Goal: Task Accomplishment & Management: Manage account settings

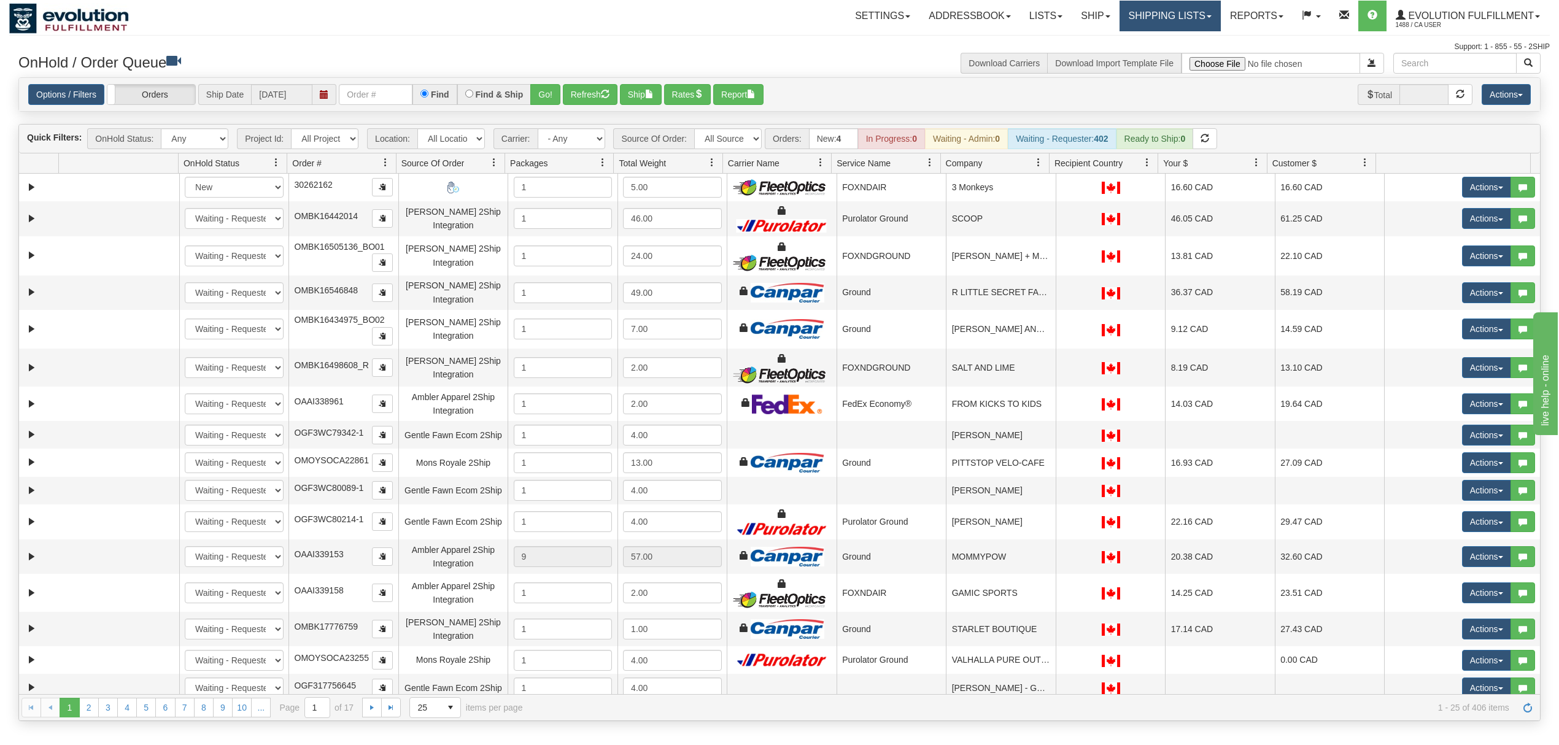
click at [1154, 10] on link "Shipping lists" at bounding box center [1169, 16] width 101 height 31
click at [1144, 60] on span "Search Shipment History" at bounding box center [1159, 59] width 95 height 10
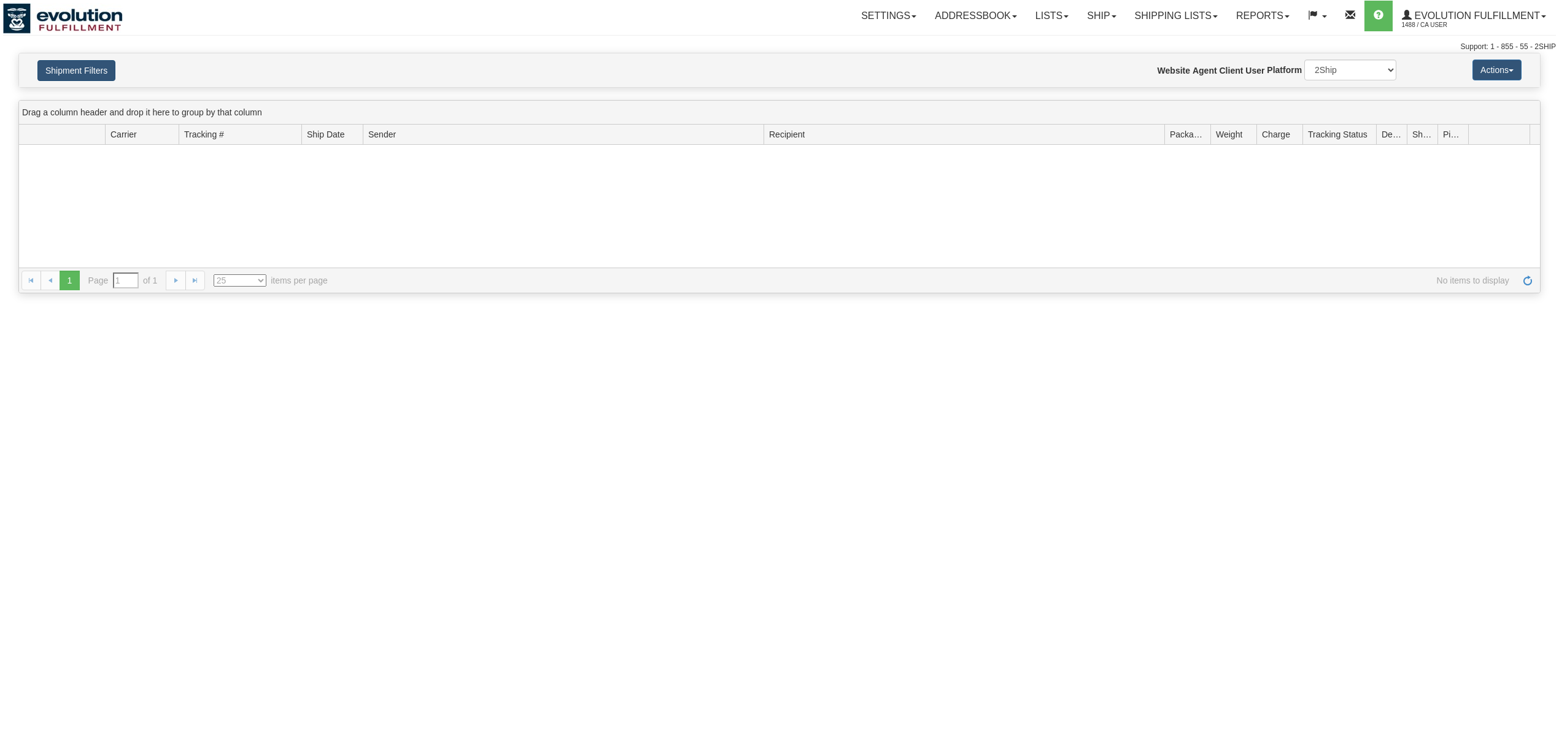
type input "From 10/05/2025 To 10/06/2025"
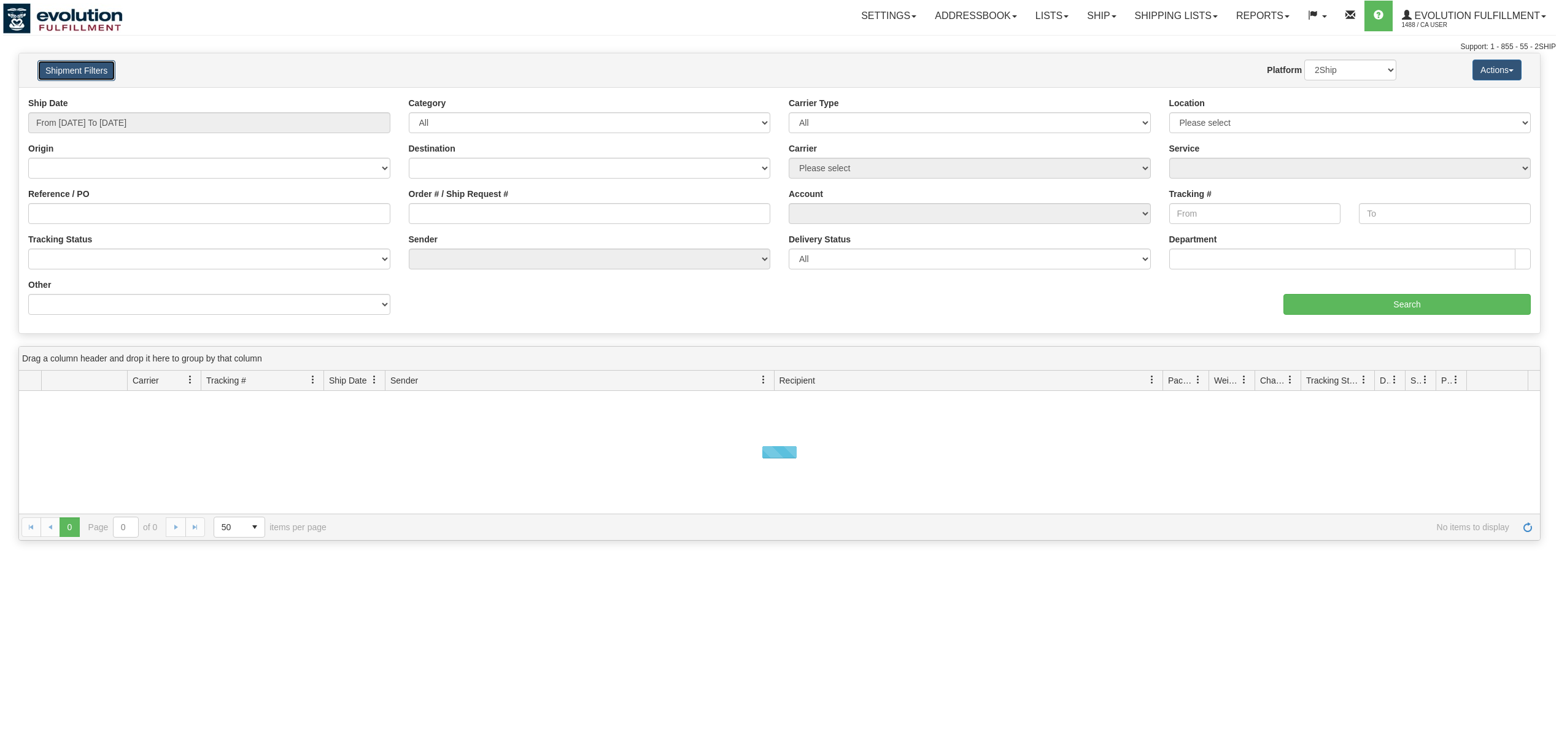
click at [94, 71] on button "Shipment Filters" at bounding box center [76, 70] width 78 height 21
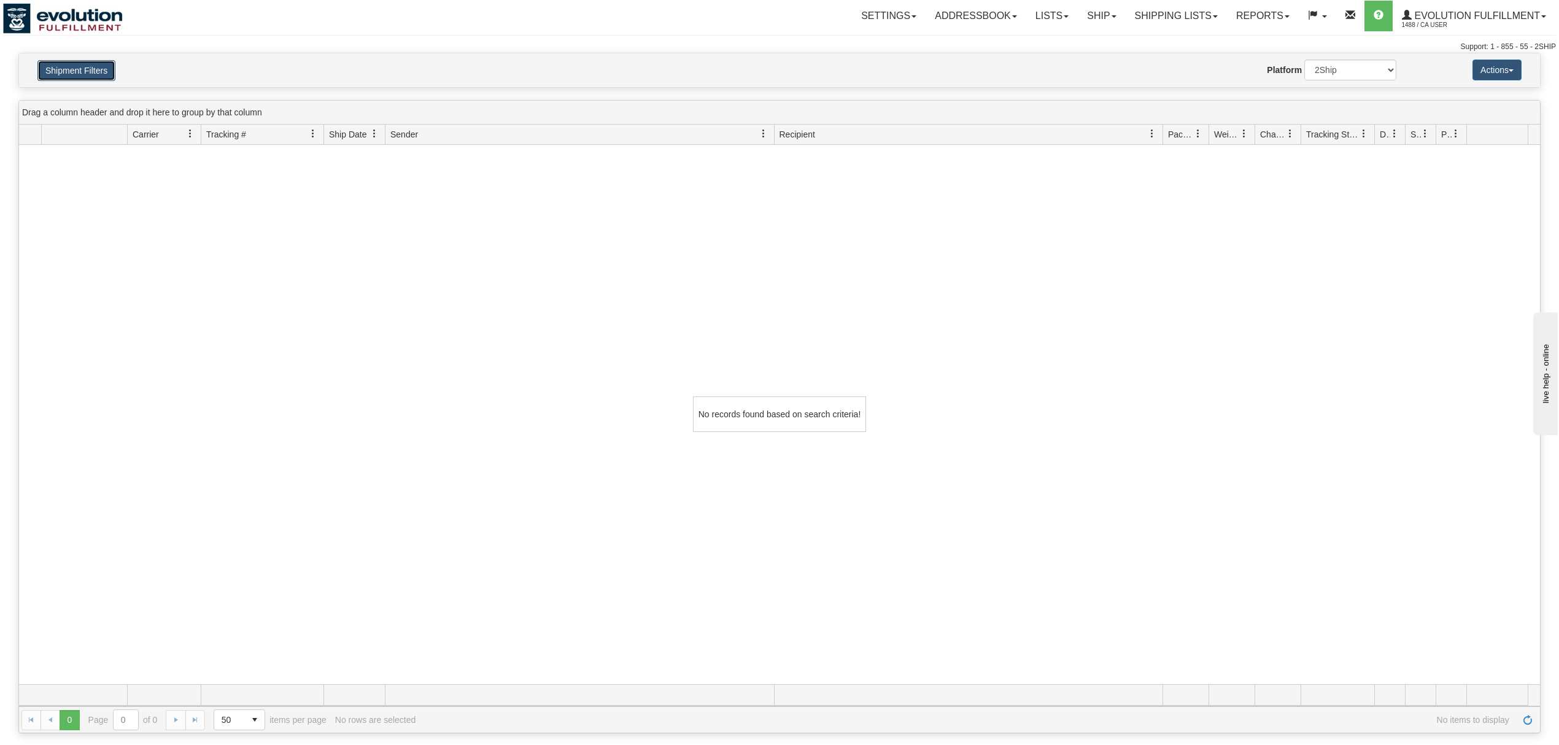
click at [96, 71] on button "Shipment Filters" at bounding box center [76, 70] width 78 height 21
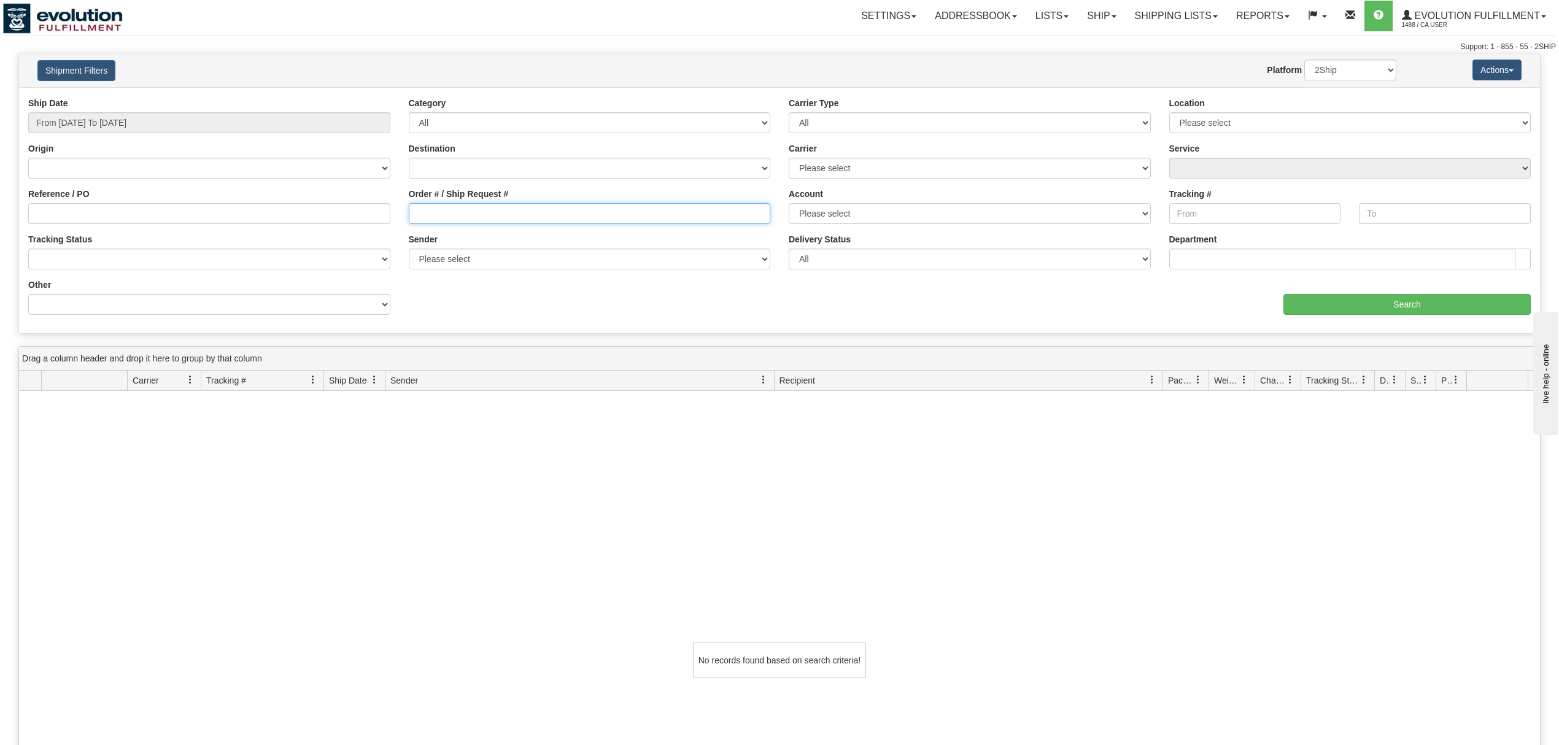
click at [479, 222] on input "Order # / Ship Request #" at bounding box center [590, 213] width 362 height 21
type input "263170"
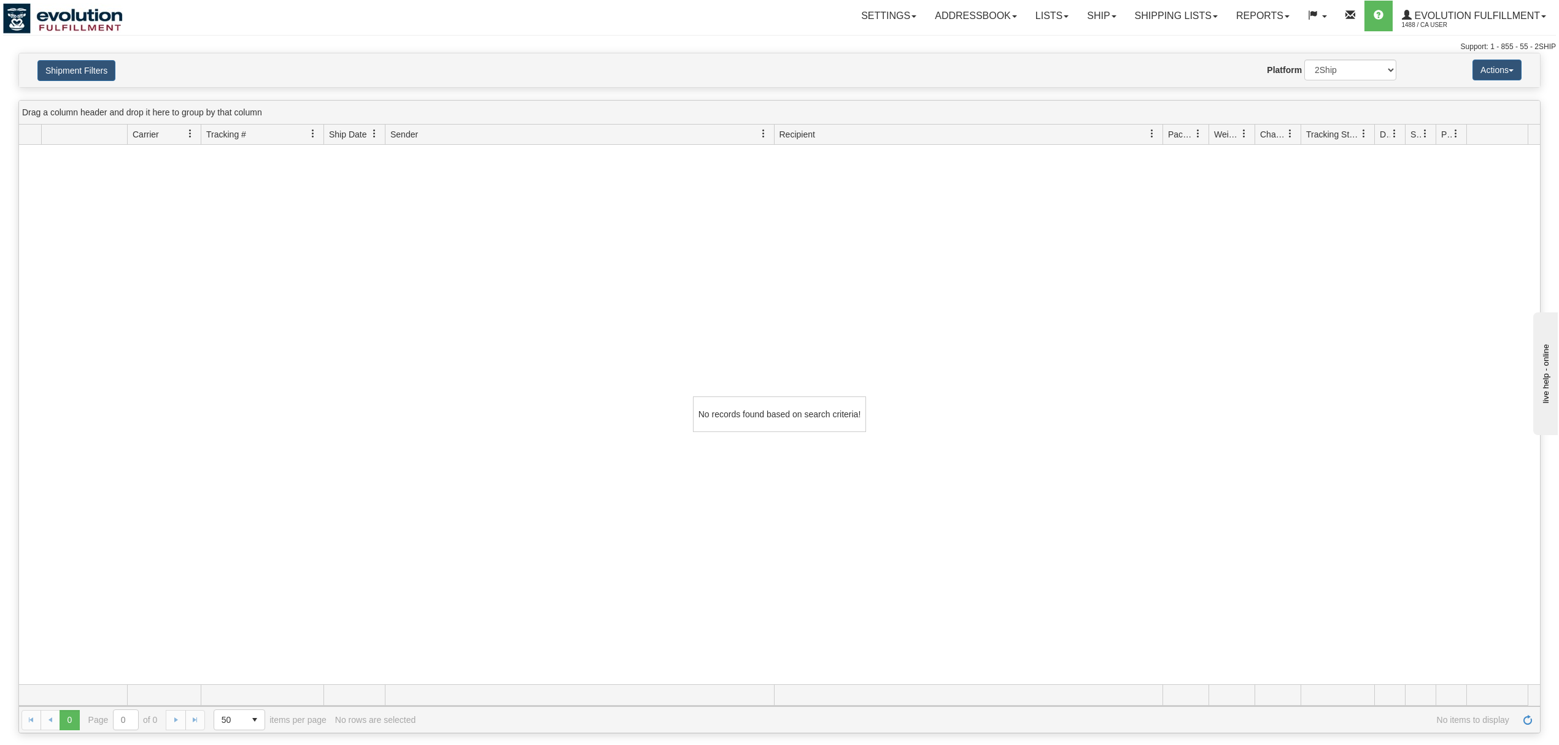
click at [29, 79] on h4 "Shipment Filters" at bounding box center [153, 70] width 250 height 21
click at [44, 74] on button "Shipment Filters" at bounding box center [76, 70] width 78 height 21
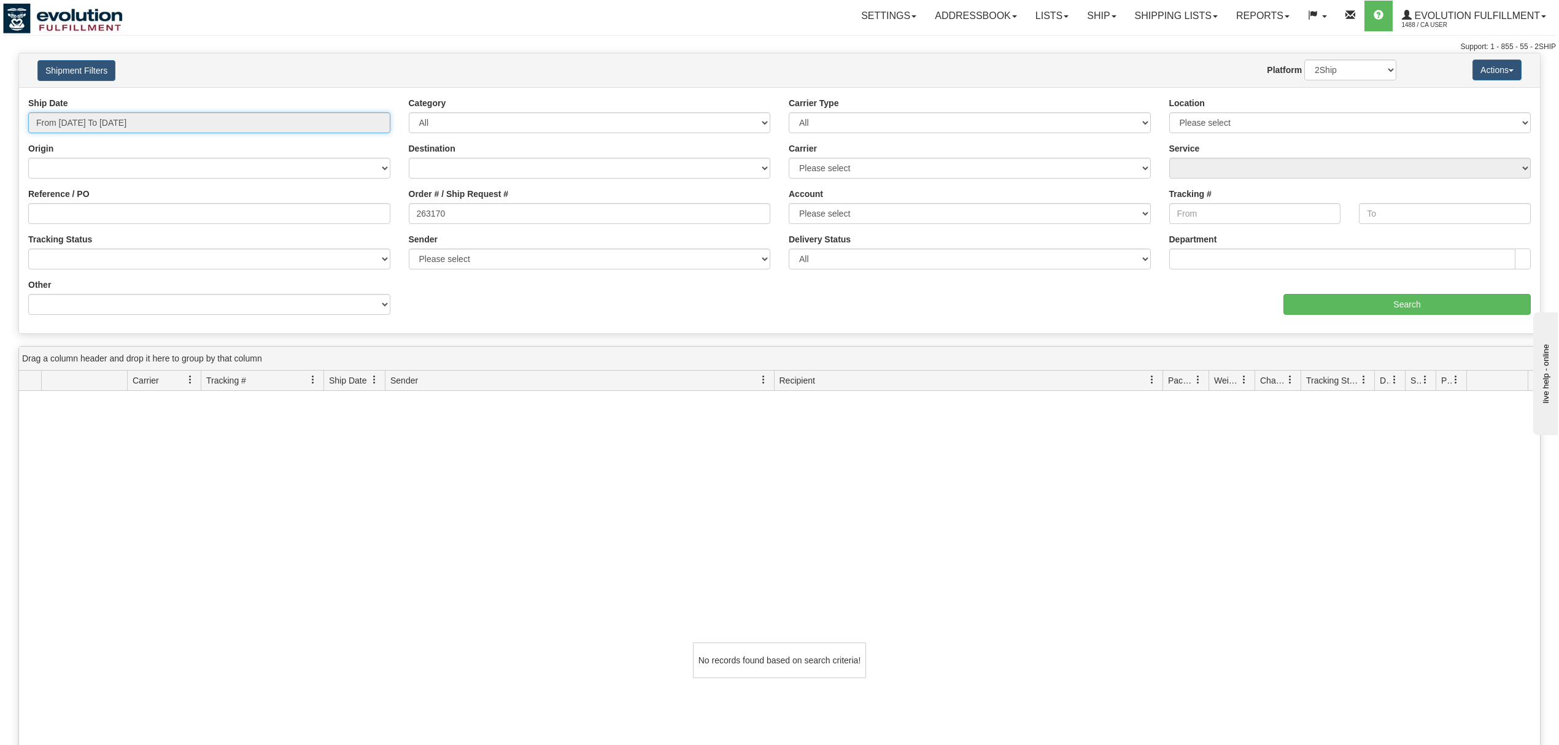
click at [206, 116] on input "From 10/05/2025 To 10/06/2025" at bounding box center [209, 122] width 362 height 21
click at [88, 192] on li "Last 7 Days" at bounding box center [83, 190] width 98 height 17
type input "From 09/30/2025 To 10/06/2025"
click at [1377, 298] on input "Search" at bounding box center [1406, 304] width 247 height 21
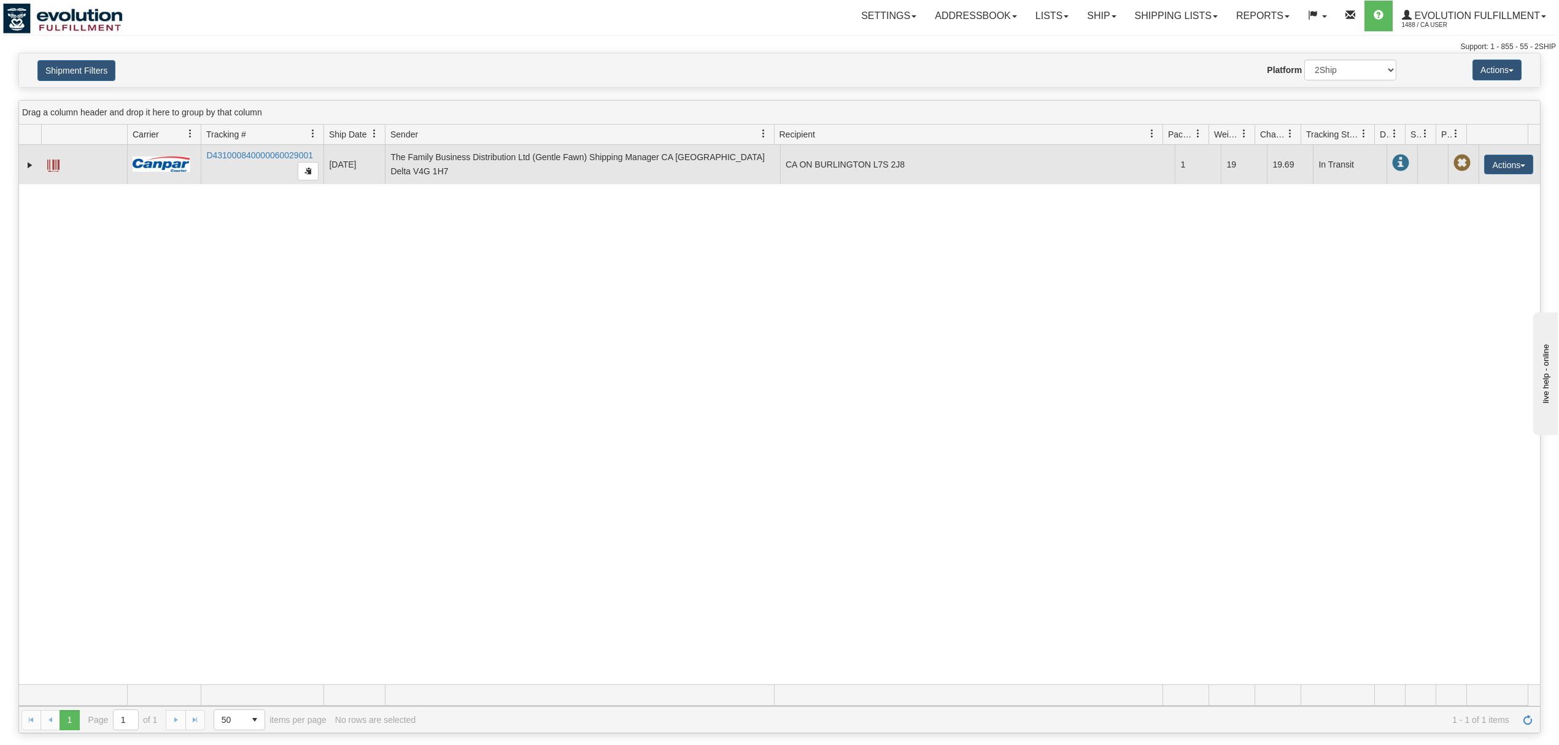
click at [52, 168] on span at bounding box center [53, 166] width 12 height 12
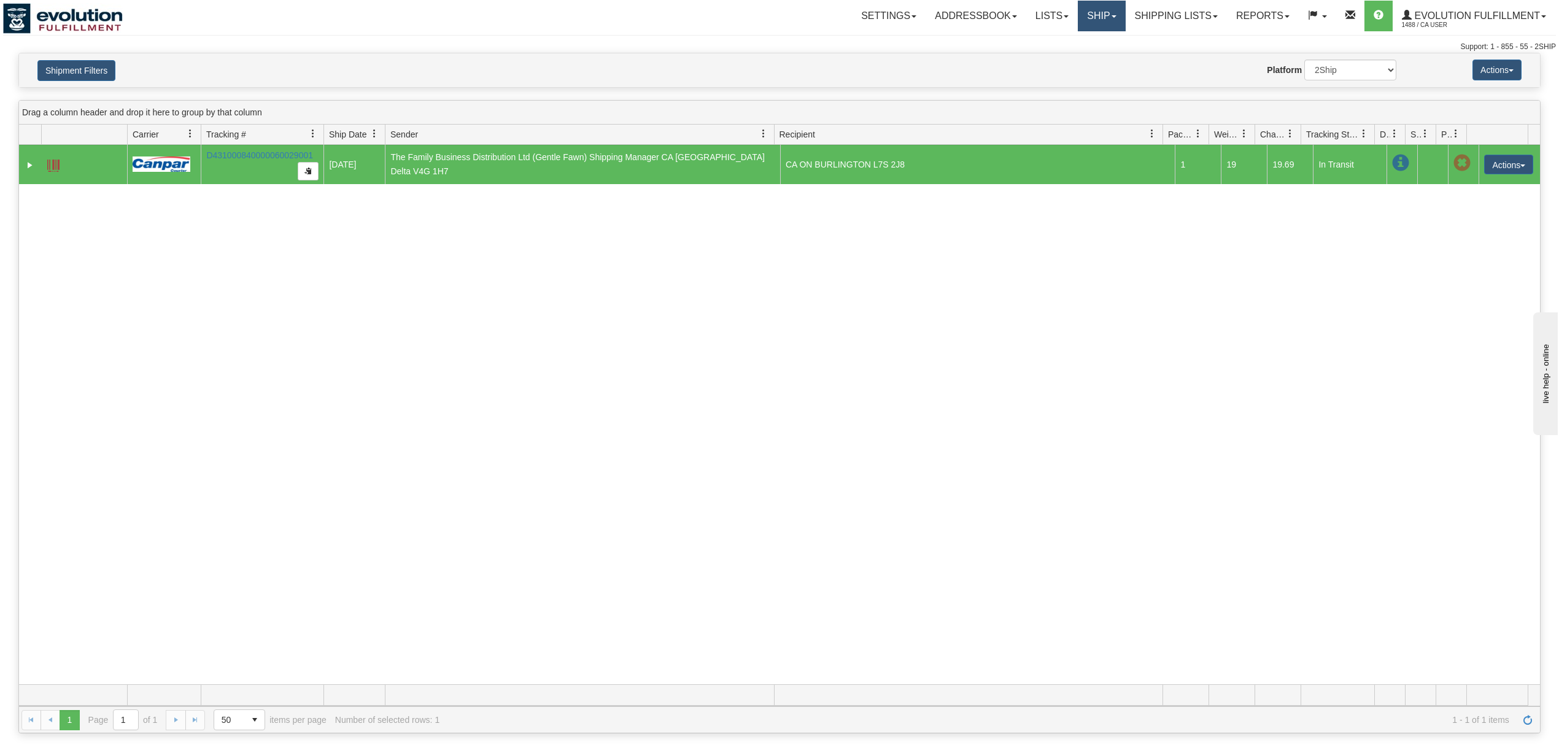
click at [1103, 25] on link "Ship" at bounding box center [1100, 16] width 47 height 31
click at [1088, 56] on span "OnHold / Order Queue" at bounding box center [1069, 59] width 87 height 10
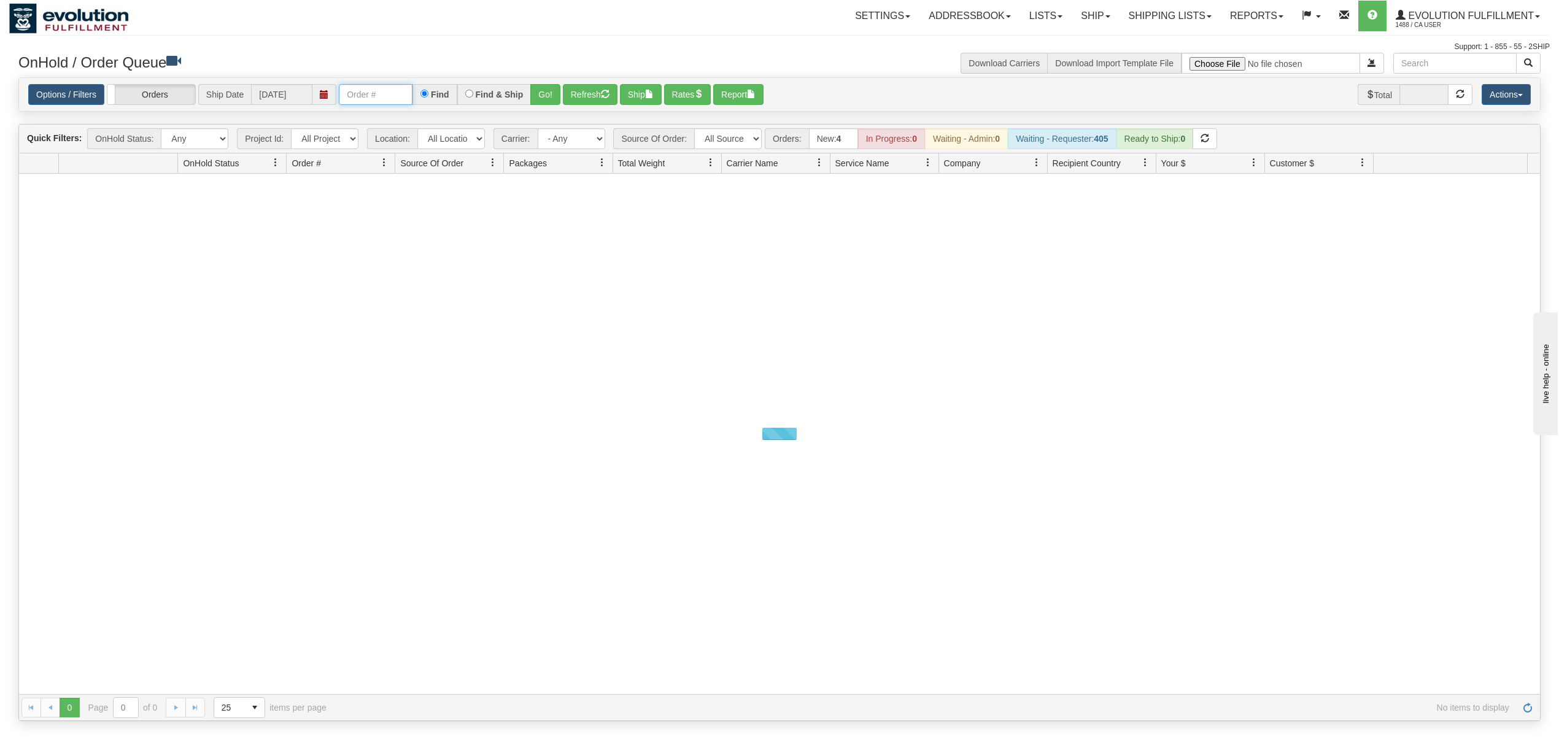
click at [373, 85] on input "text" at bounding box center [376, 94] width 74 height 21
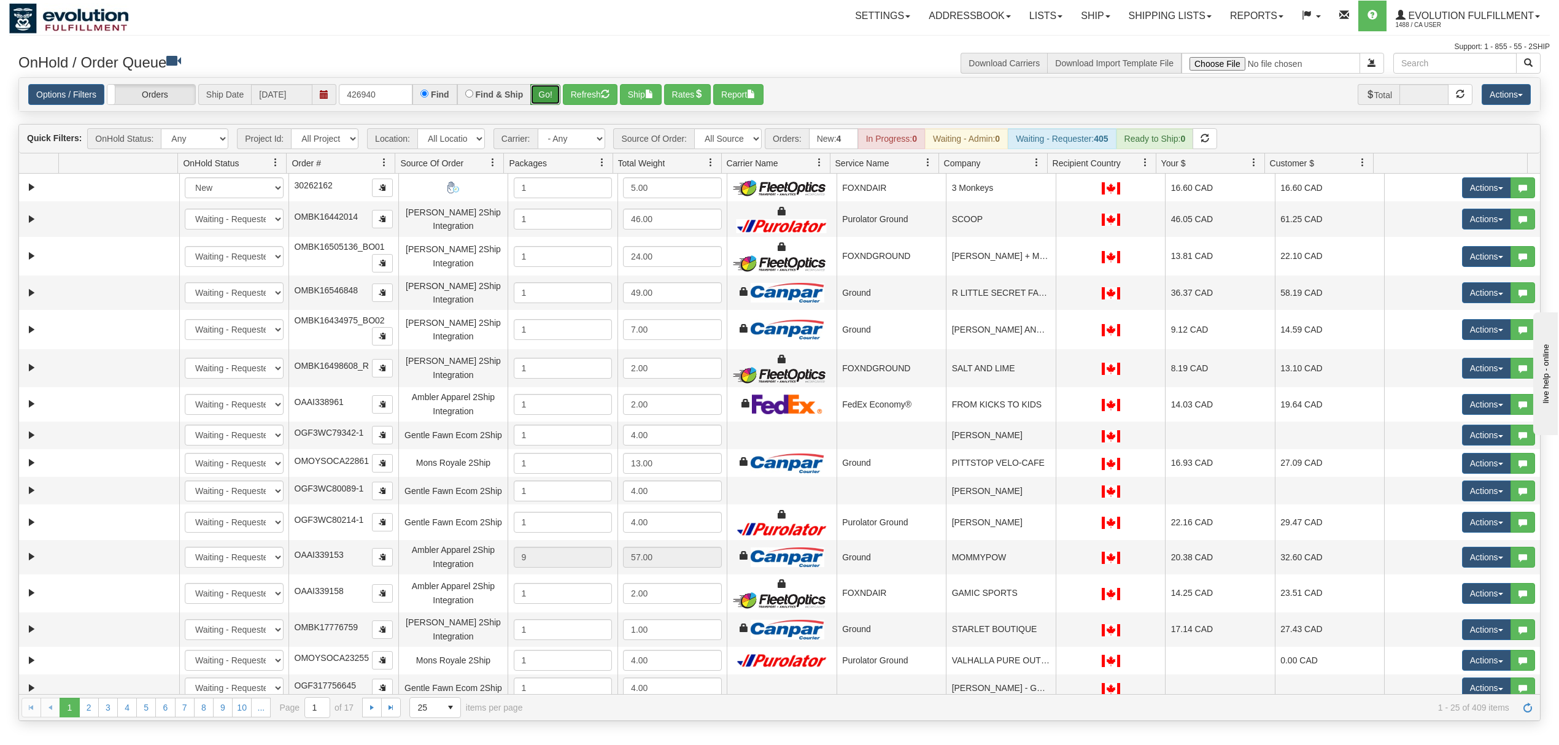
click at [542, 104] on button "Go!" at bounding box center [545, 94] width 30 height 21
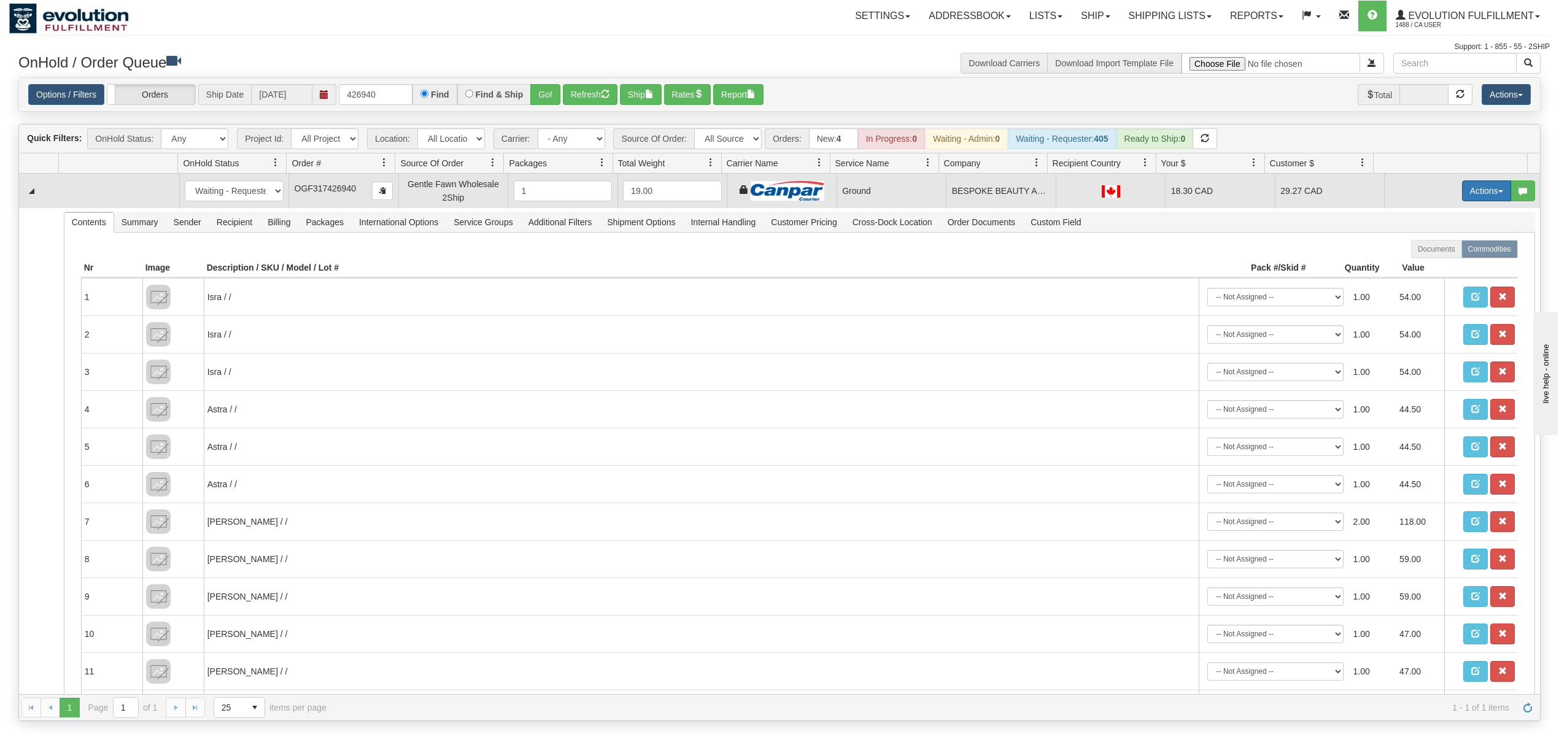
click at [1462, 195] on button "Actions" at bounding box center [1486, 190] width 49 height 21
click at [1439, 259] on link "Ship" at bounding box center [1461, 262] width 98 height 16
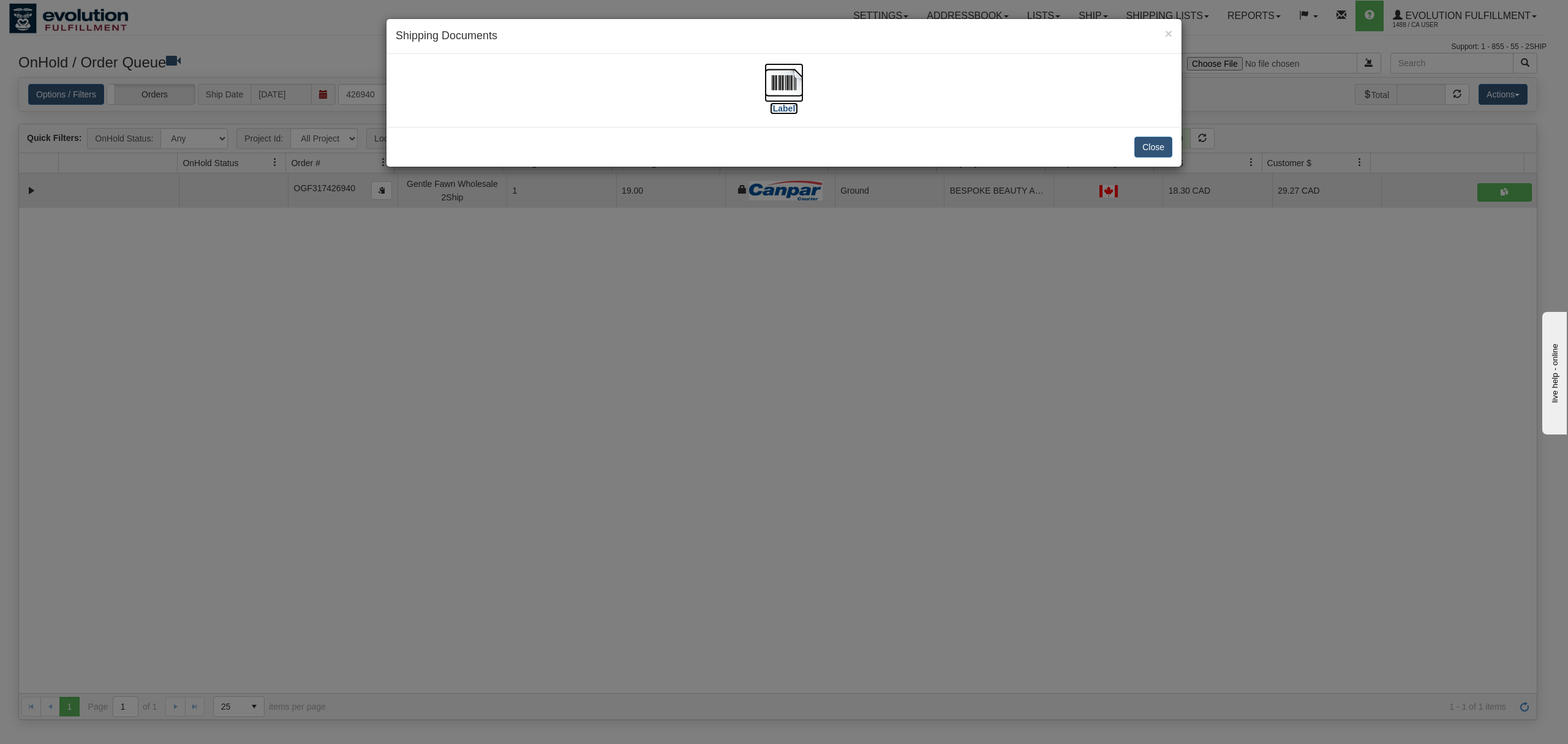
click at [776, 83] on img at bounding box center [784, 82] width 39 height 39
click at [1154, 144] on button "Close" at bounding box center [1153, 147] width 38 height 21
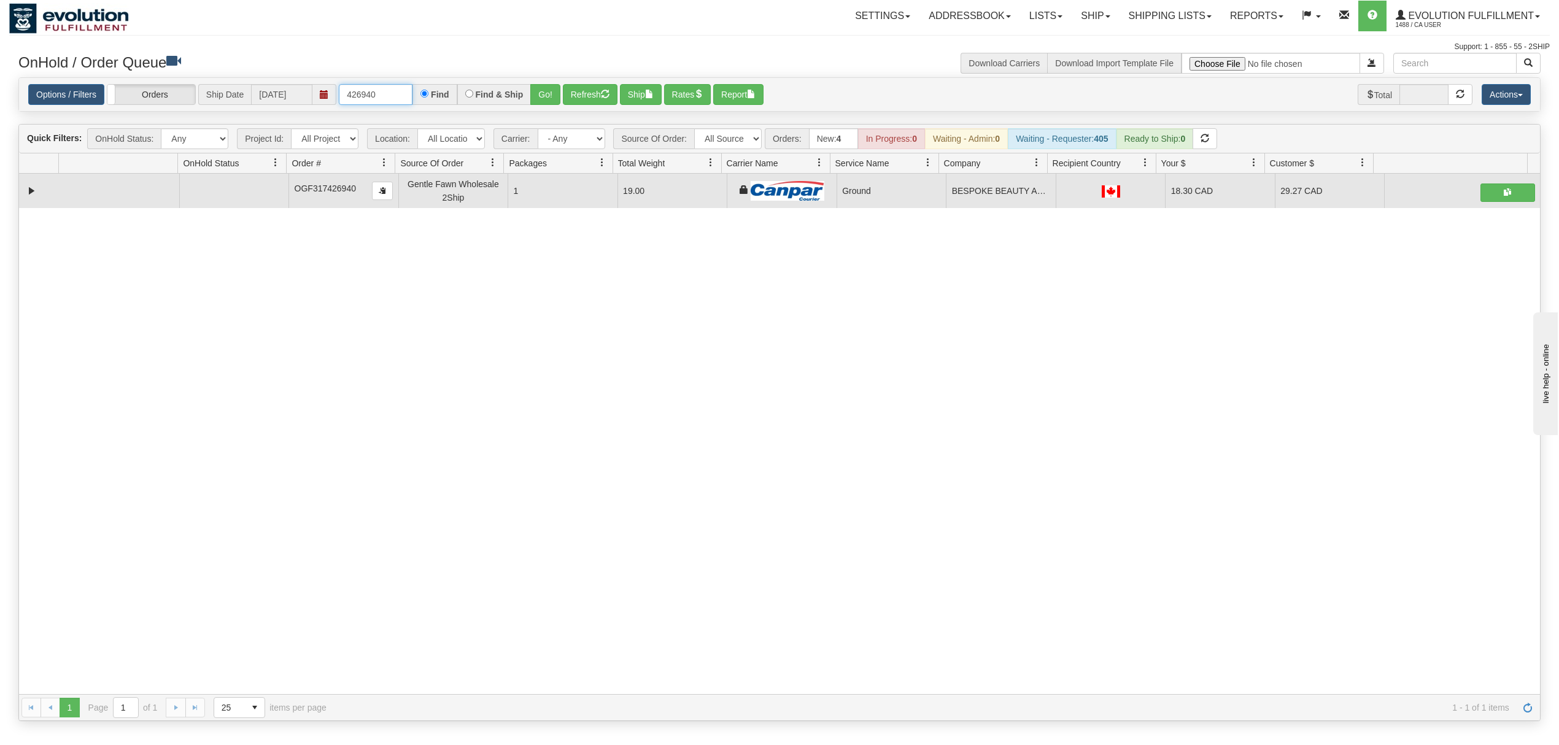
drag, startPoint x: 384, startPoint y: 85, endPoint x: 322, endPoint y: 99, distance: 63.6
click at [322, 99] on div "Options / Filters Group Shipments Orders Ship Date 10/06/2025 426940 Find Find …" at bounding box center [779, 94] width 1502 height 21
type input "86813"
click at [549, 104] on button "Go!" at bounding box center [545, 94] width 30 height 21
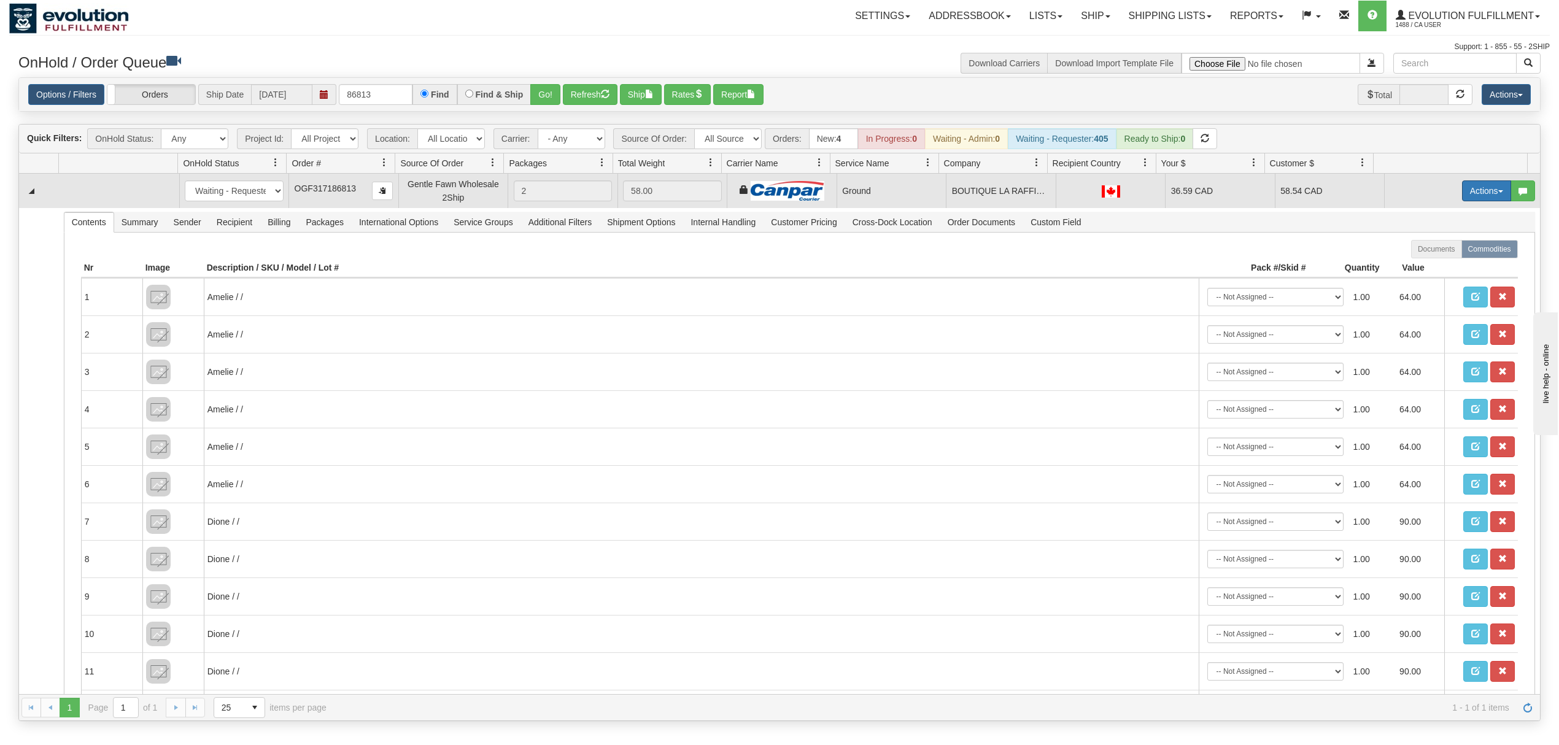
click at [1498, 193] on span "button" at bounding box center [1500, 191] width 5 height 2
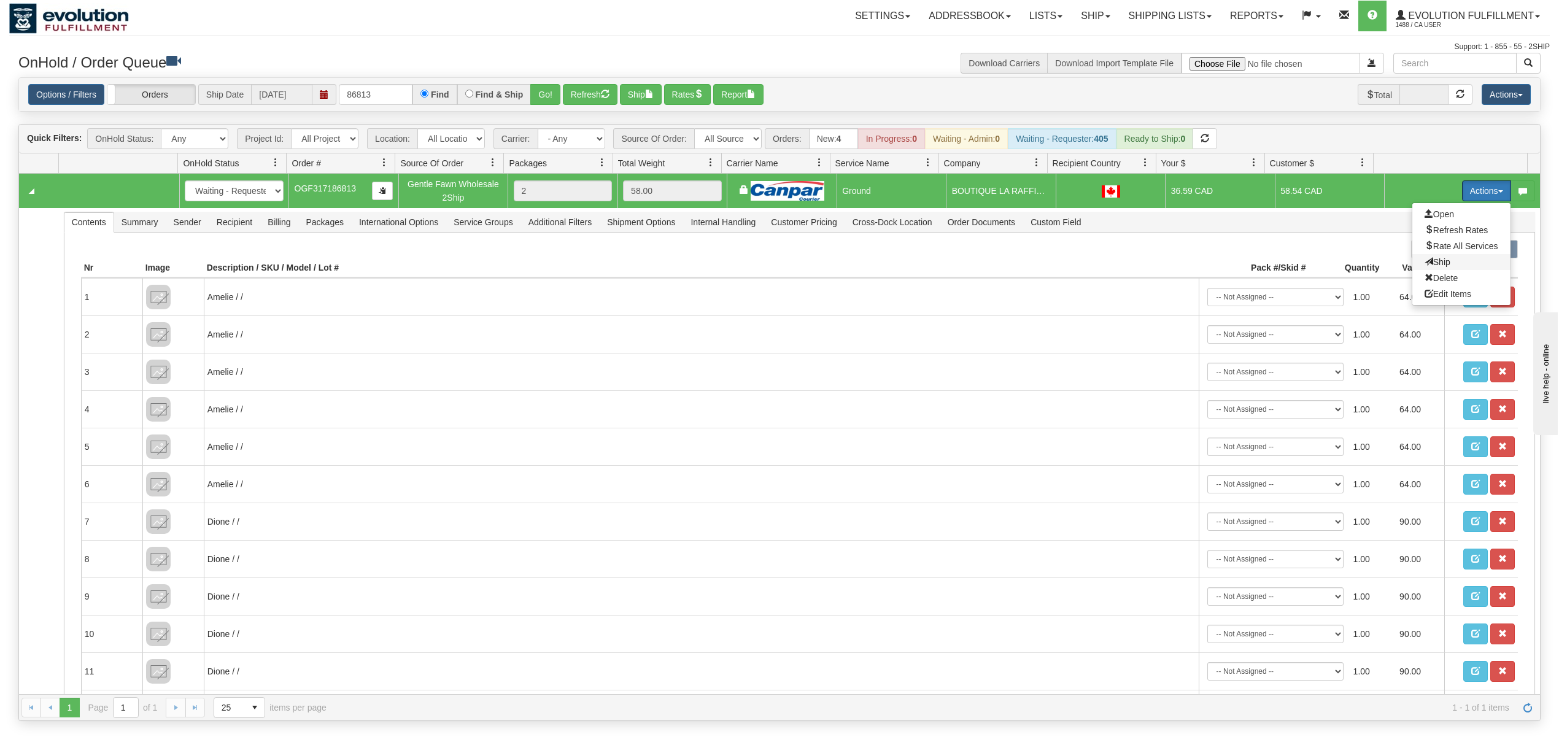
click at [1424, 261] on span "Ship" at bounding box center [1437, 262] width 26 height 10
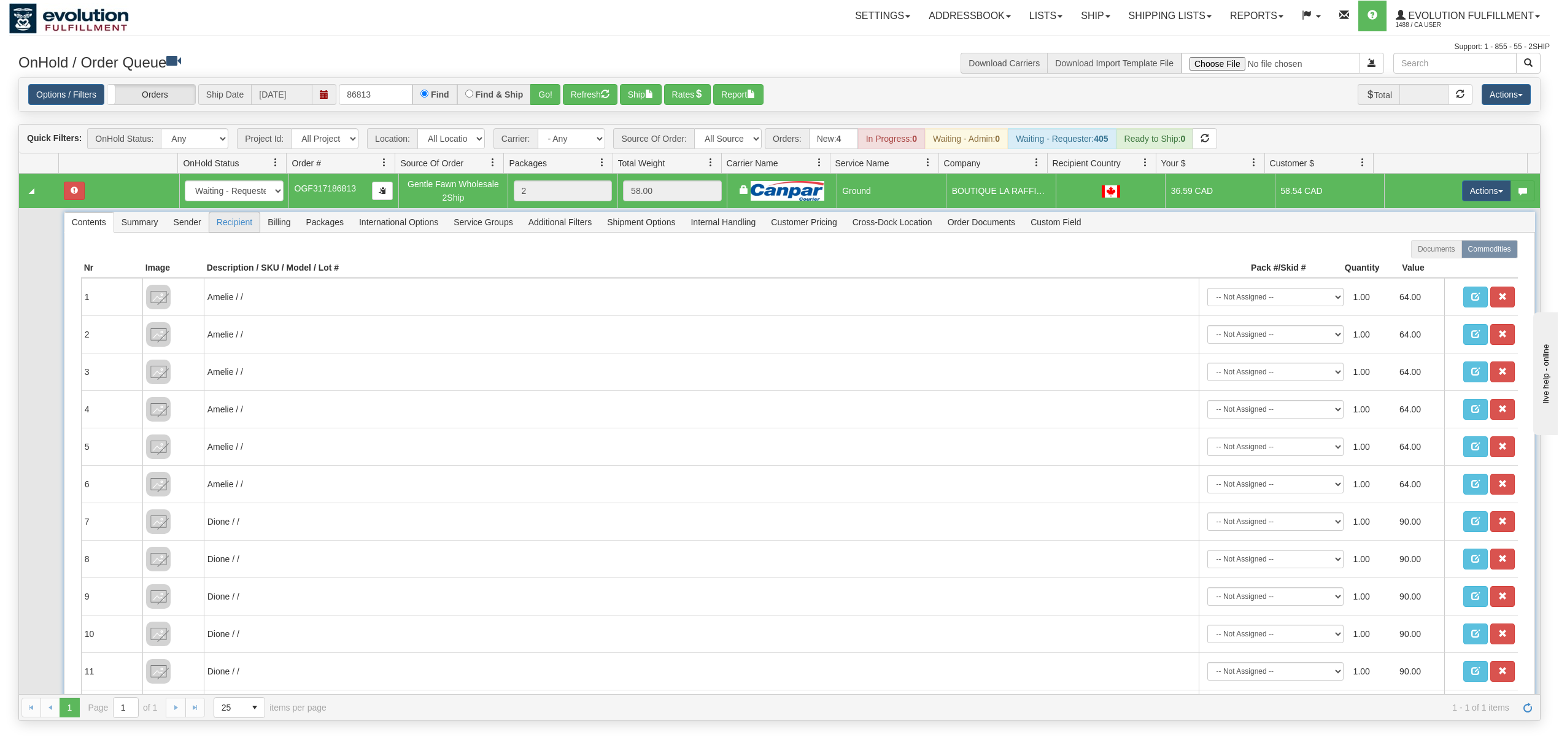
click at [231, 231] on span "Recipient" at bounding box center [234, 222] width 50 height 20
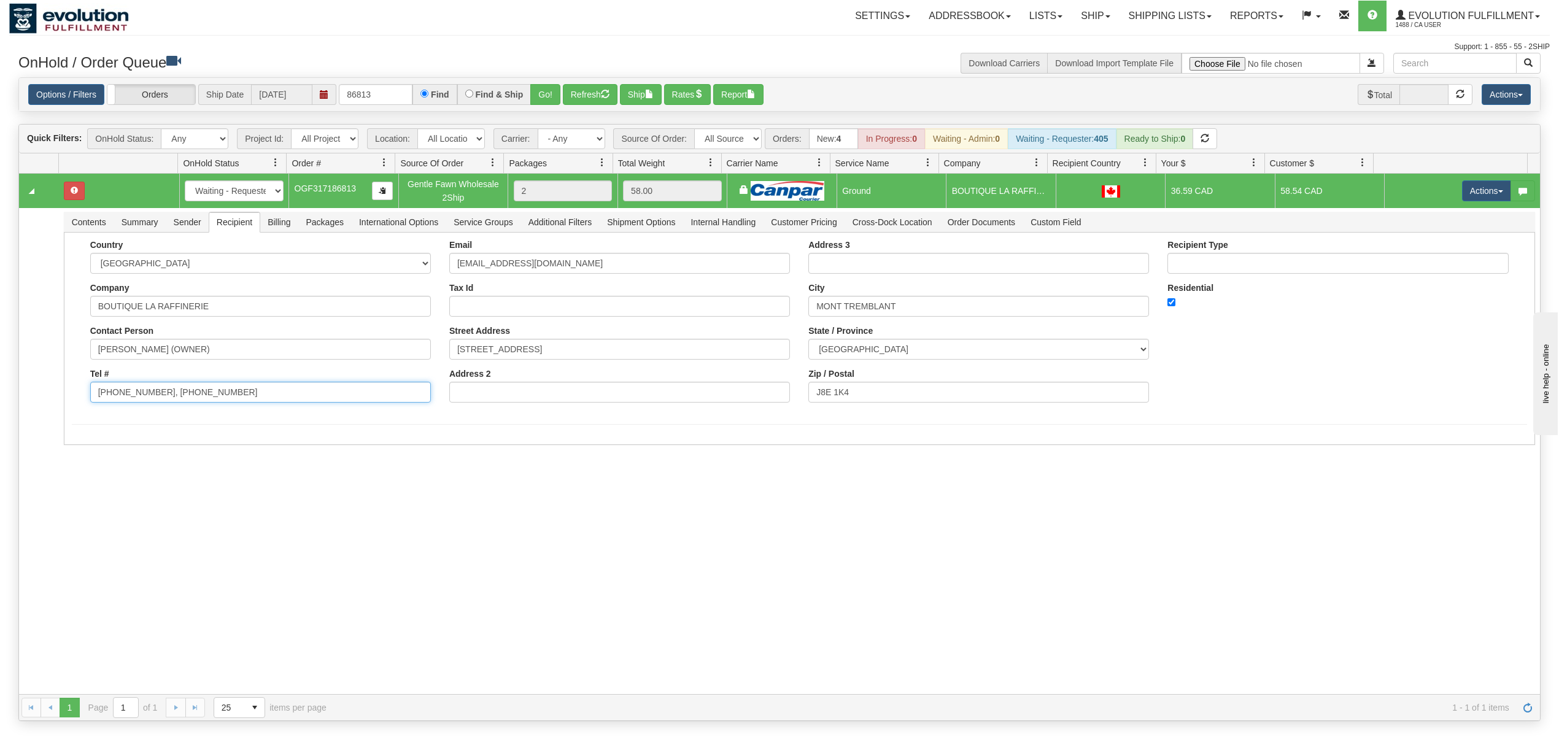
drag, startPoint x: 327, startPoint y: 401, endPoint x: 151, endPoint y: 452, distance: 183.2
click at [151, 452] on div "31651996 EVOLUTION V3 91196499 91196502 New In Progress Waiting - Admin Waiting…" at bounding box center [779, 434] width 1521 height 520
type input "819-717-1288"
click at [145, 454] on div "31651996 EVOLUTION V3 91196499 91196502 New In Progress Waiting - Admin Waiting…" at bounding box center [779, 434] width 1521 height 520
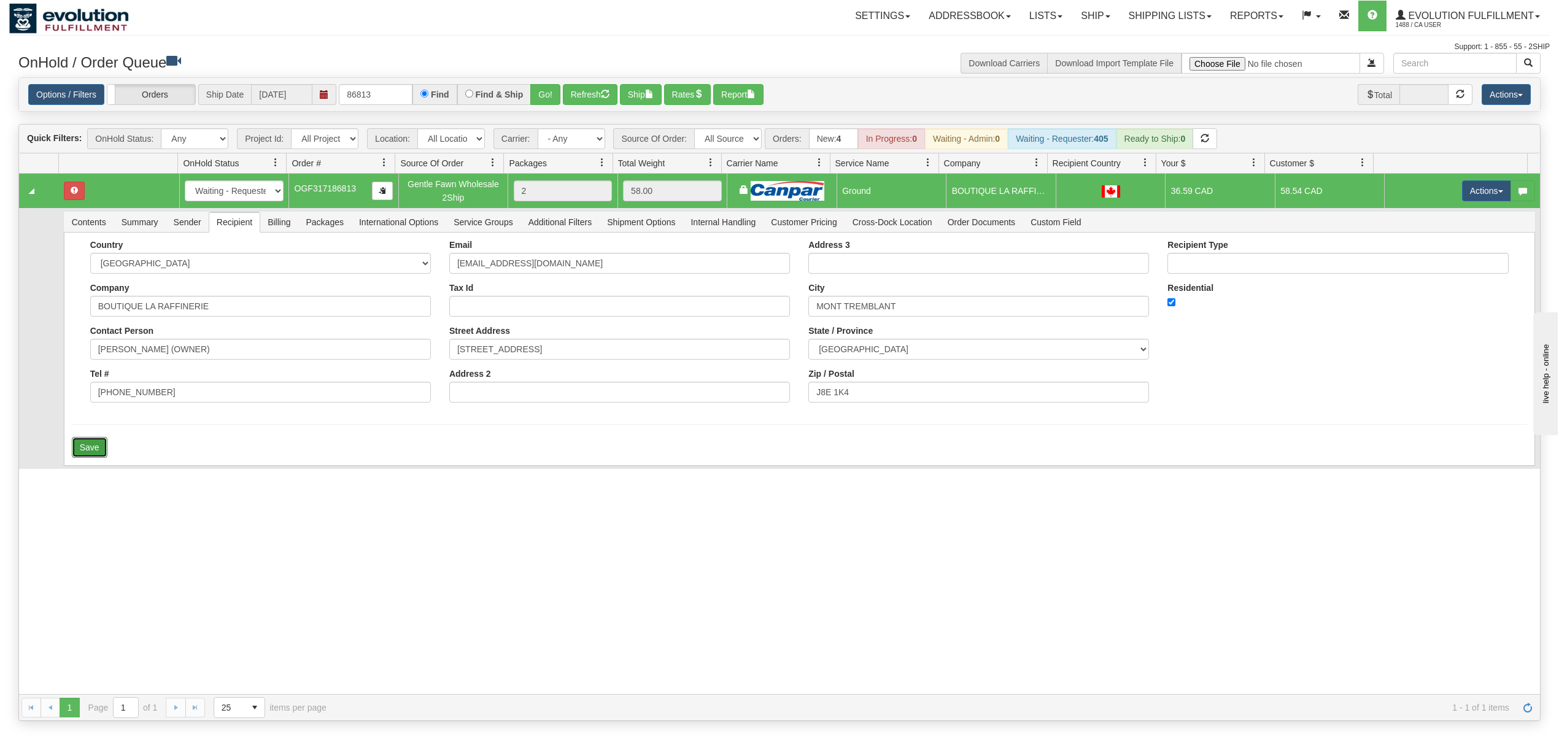
click at [102, 455] on button "Save" at bounding box center [90, 447] width 36 height 21
click at [1465, 190] on button "Actions" at bounding box center [1486, 190] width 49 height 21
click at [1424, 263] on span at bounding box center [1428, 261] width 9 height 9
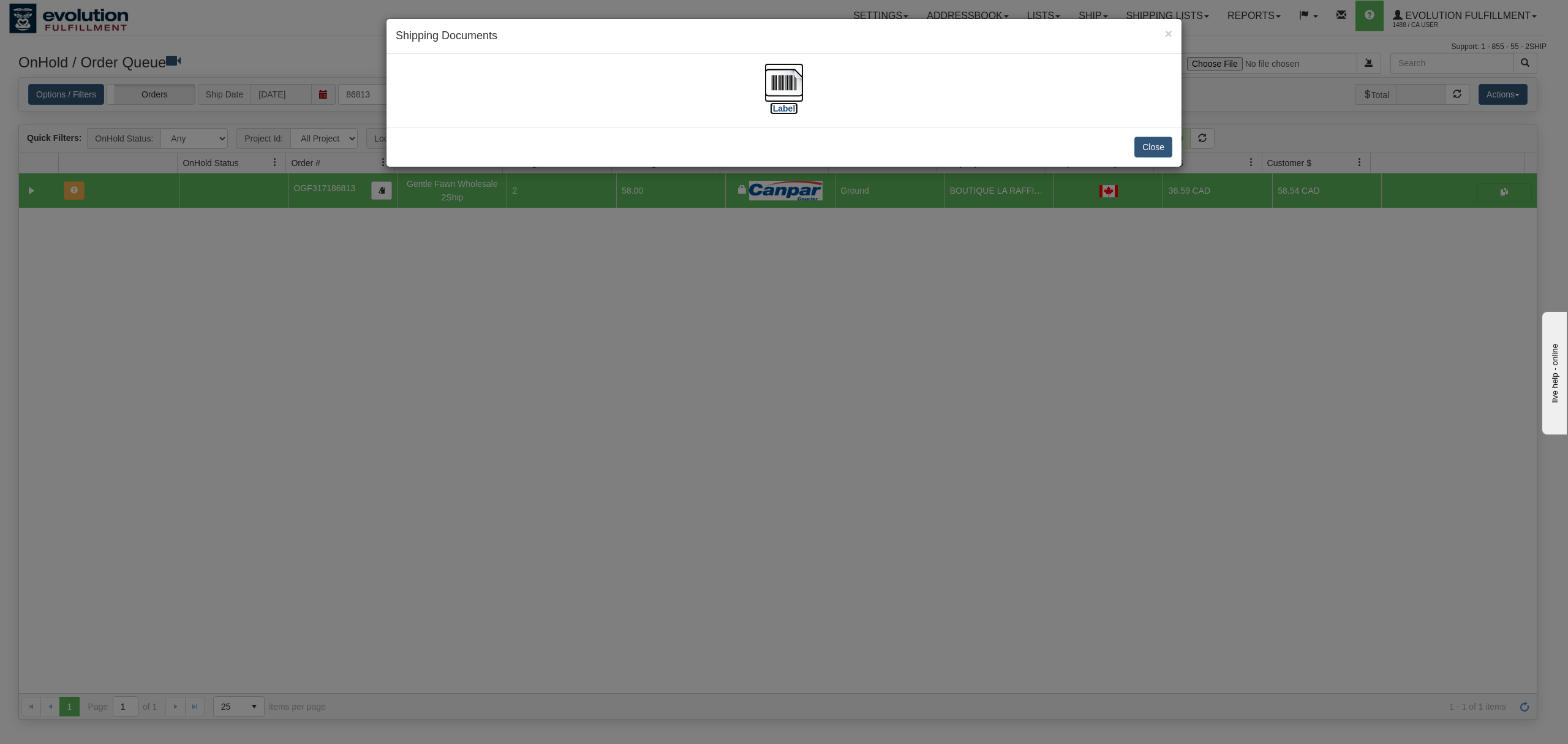
click at [782, 77] on img at bounding box center [784, 82] width 39 height 39
click at [1156, 145] on button "Close" at bounding box center [1153, 147] width 38 height 21
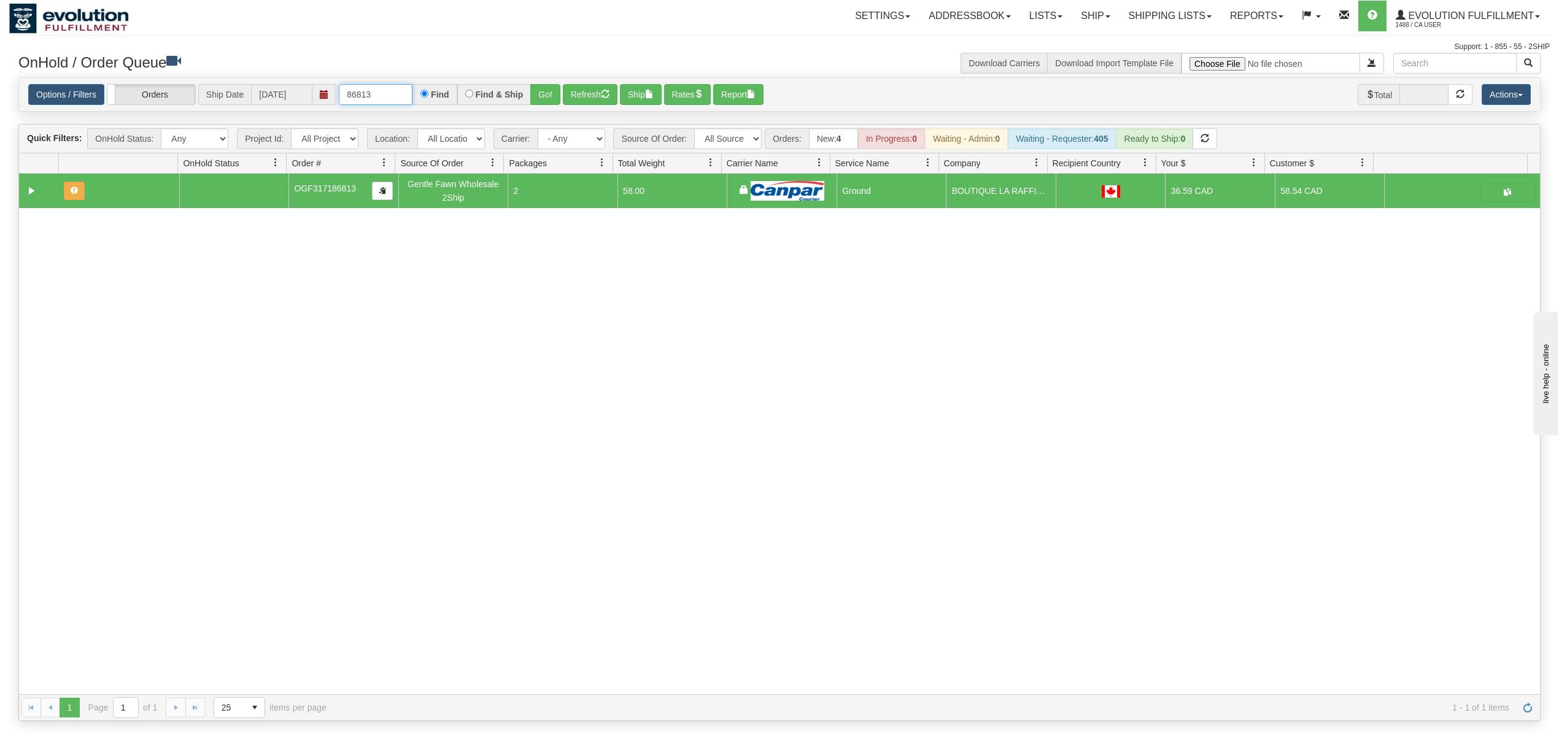
drag, startPoint x: 404, startPoint y: 96, endPoint x: 254, endPoint y: 96, distance: 149.7
click at [254, 96] on div "Options / Filters Group Shipments Orders Ship Date 10/06/2025 86813 Find Find &…" at bounding box center [779, 94] width 1502 height 21
click at [544, 94] on button "Go!" at bounding box center [545, 94] width 30 height 21
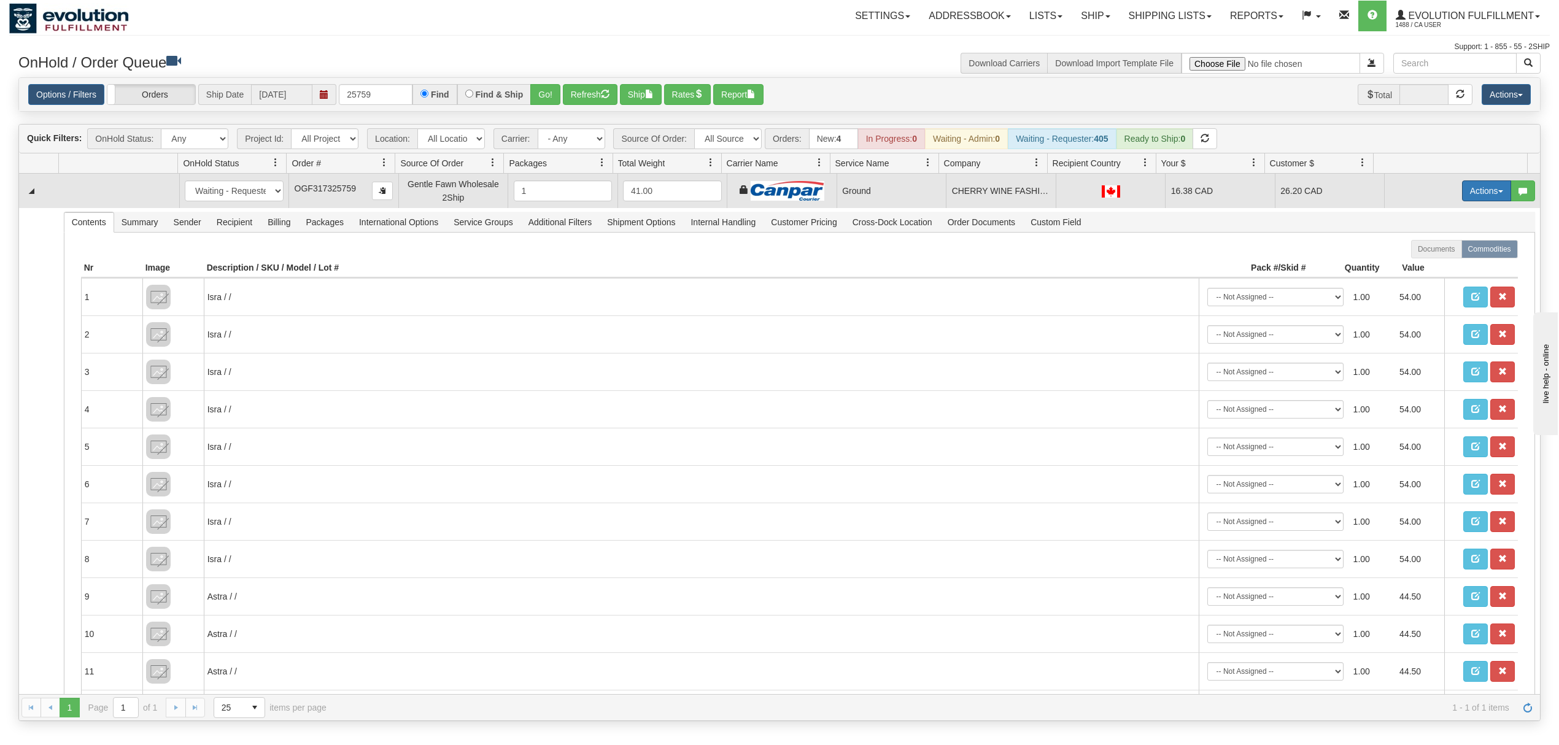
click at [1462, 192] on button "Actions" at bounding box center [1486, 190] width 49 height 21
click at [1437, 266] on link "Ship" at bounding box center [1461, 262] width 98 height 16
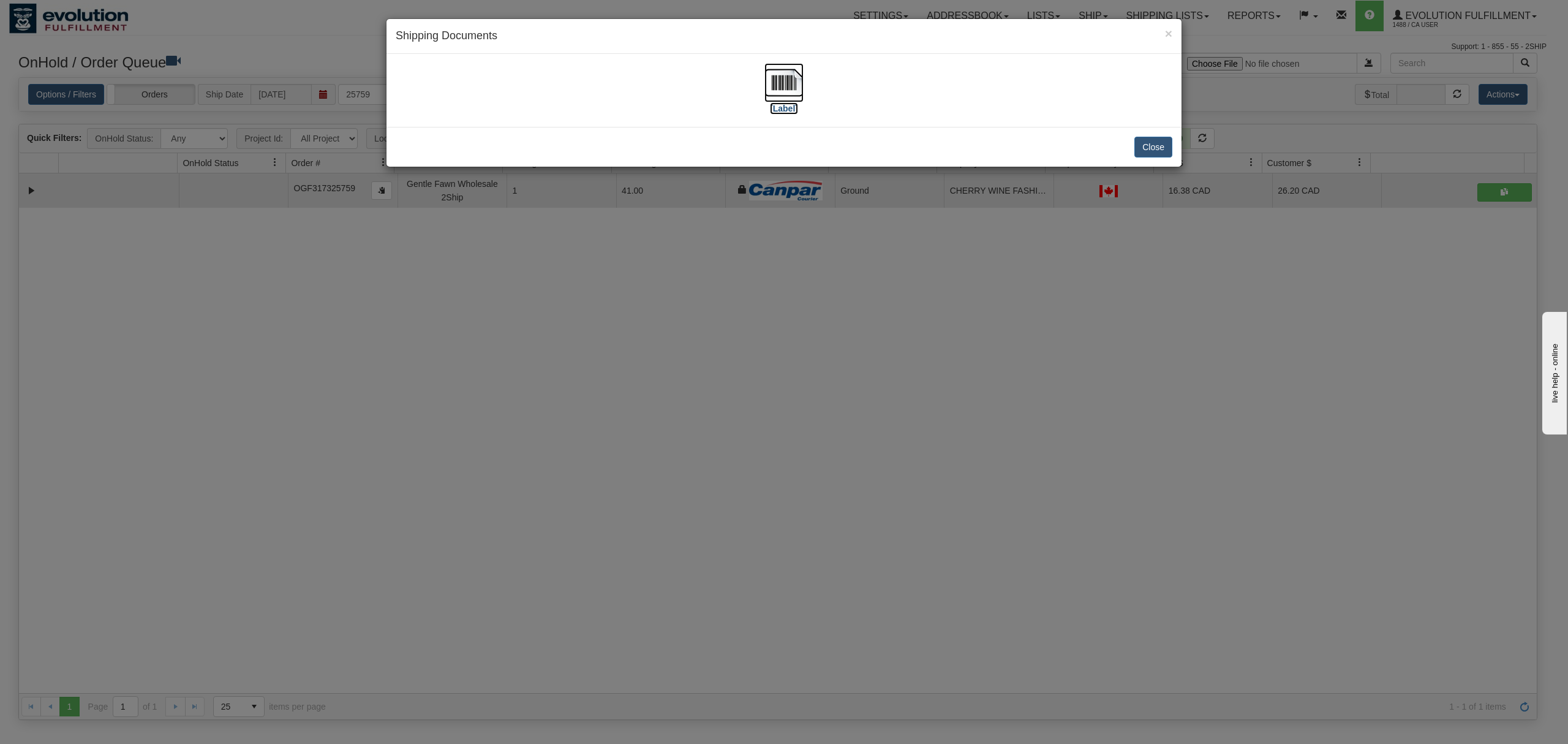
click at [782, 81] on img at bounding box center [784, 82] width 39 height 39
click at [1147, 142] on button "Close" at bounding box center [1153, 147] width 38 height 21
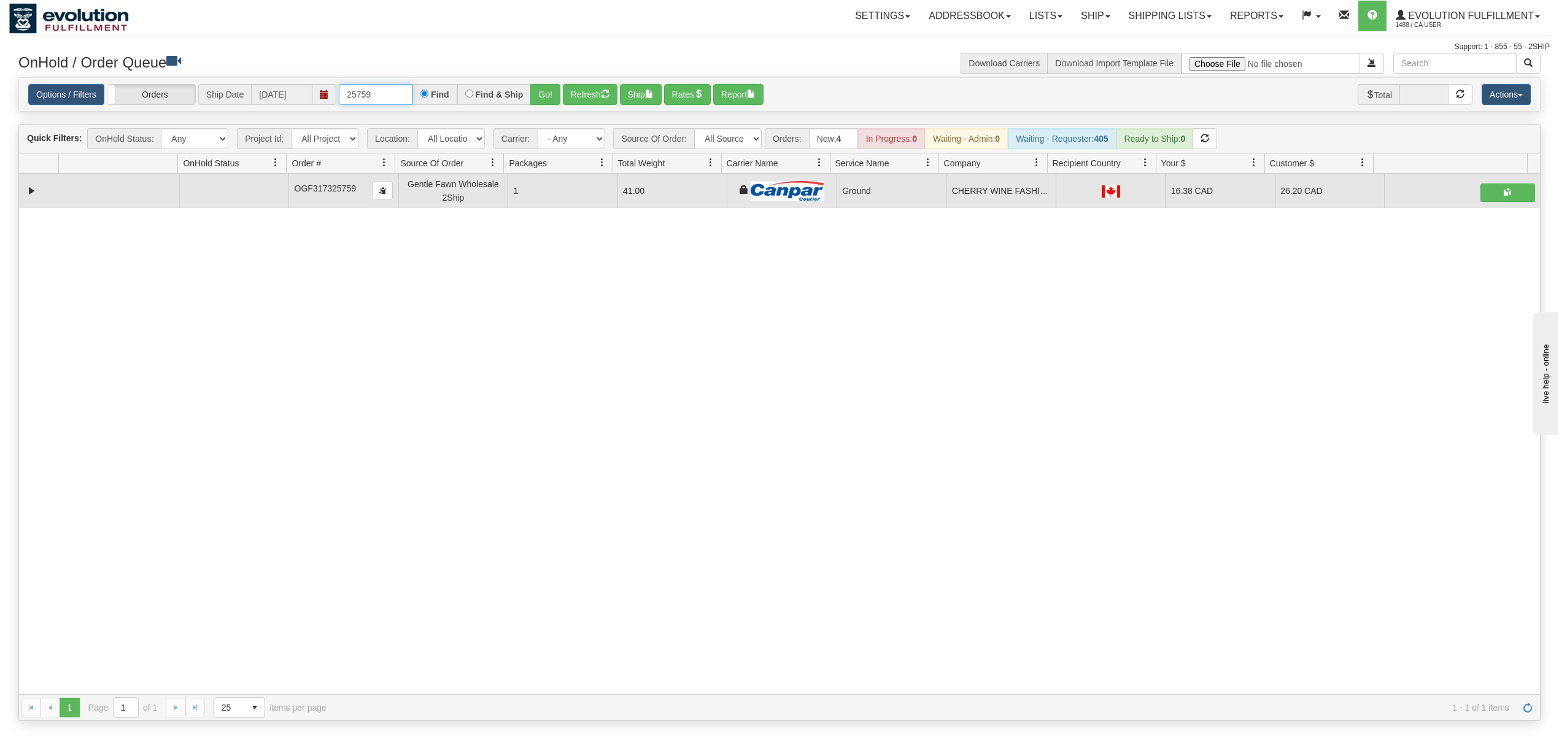
drag, startPoint x: 410, startPoint y: 94, endPoint x: 325, endPoint y: 91, distance: 85.4
click at [325, 91] on div "Options / Filters Group Shipments Orders Ship Date 10/06/2025 25759 Find Find &…" at bounding box center [779, 94] width 1502 height 21
type input "48236"
click at [547, 93] on button "Go!" at bounding box center [545, 94] width 30 height 21
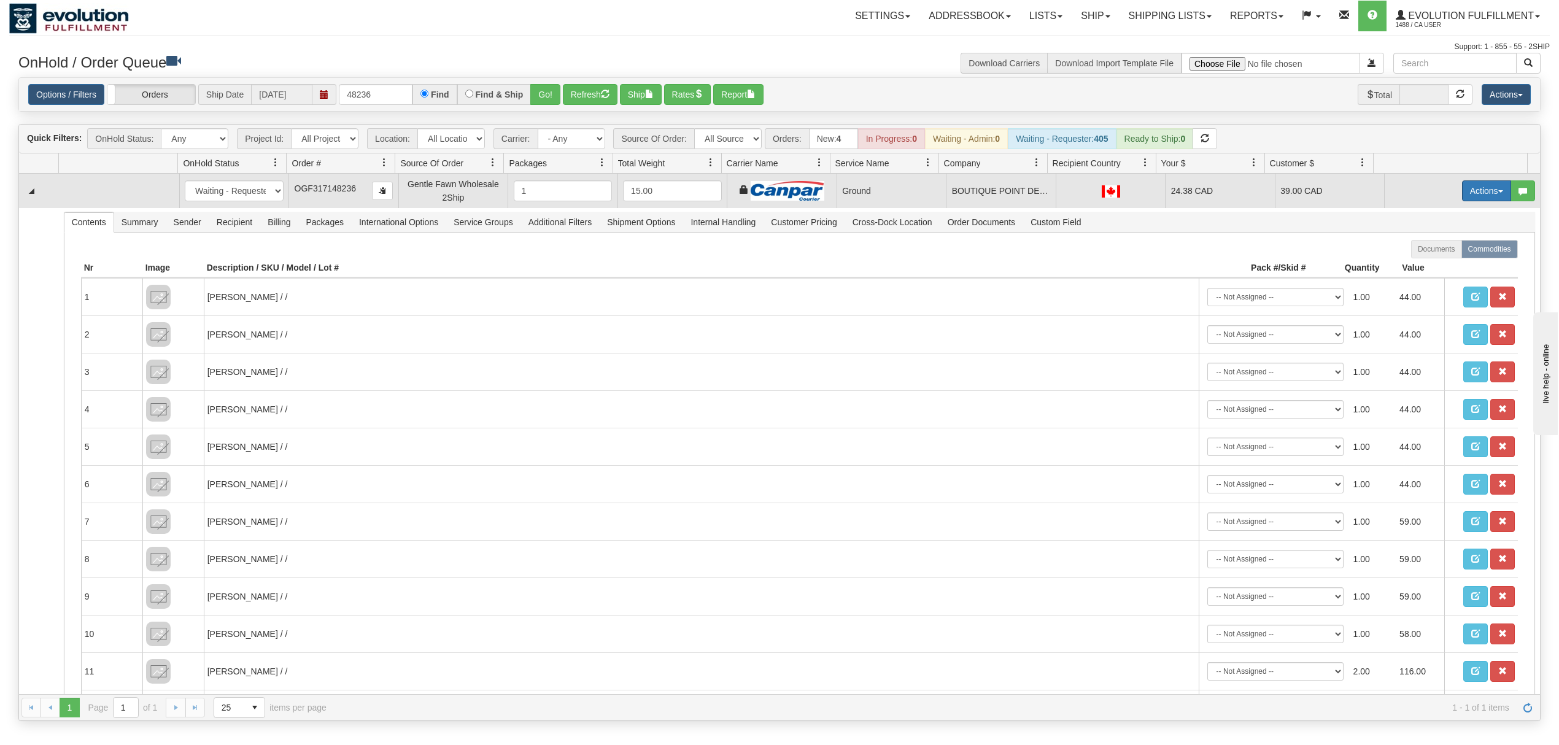
click at [1468, 188] on button "Actions" at bounding box center [1486, 190] width 49 height 21
click at [1424, 264] on span "Ship" at bounding box center [1437, 262] width 26 height 10
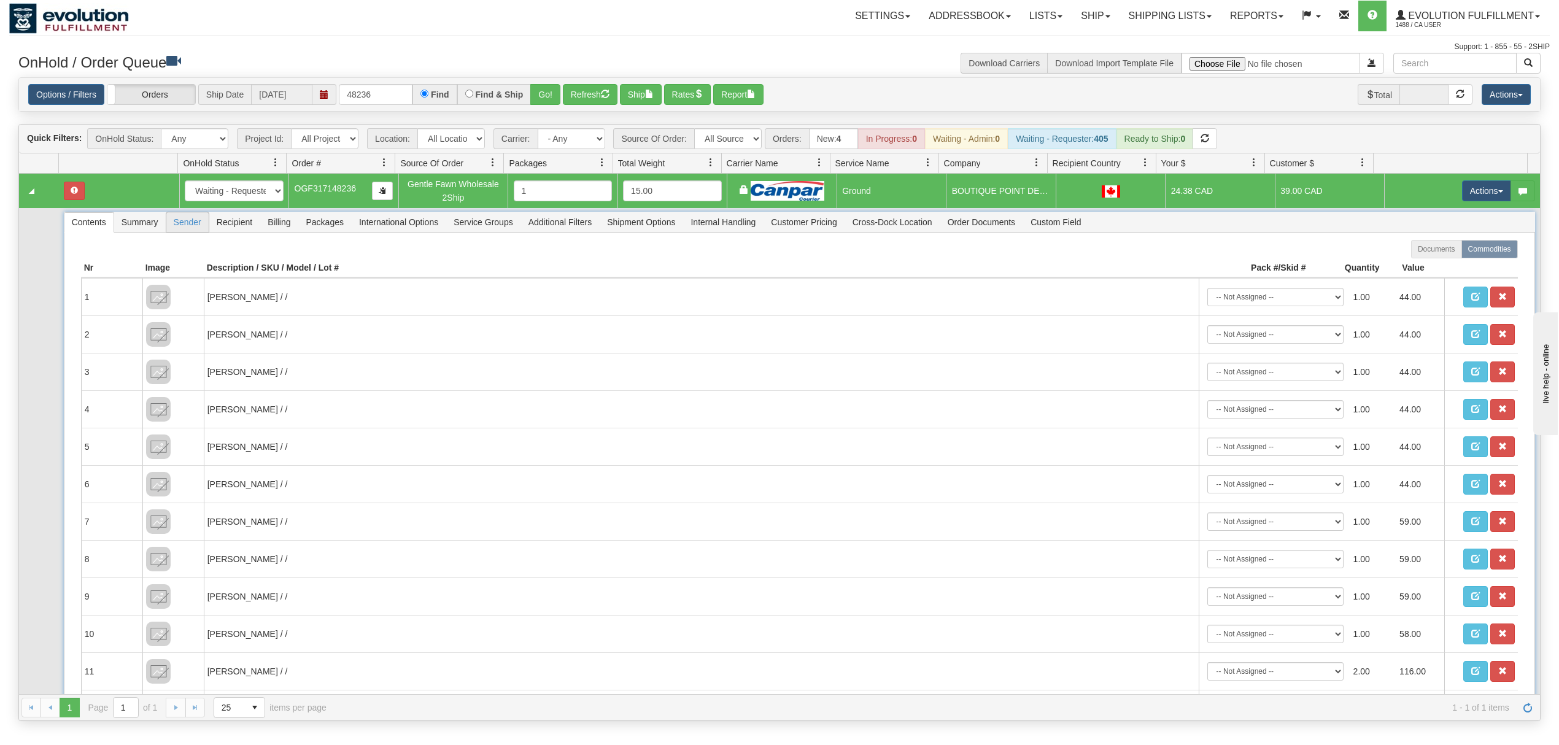
click at [192, 223] on span "Sender" at bounding box center [187, 222] width 42 height 20
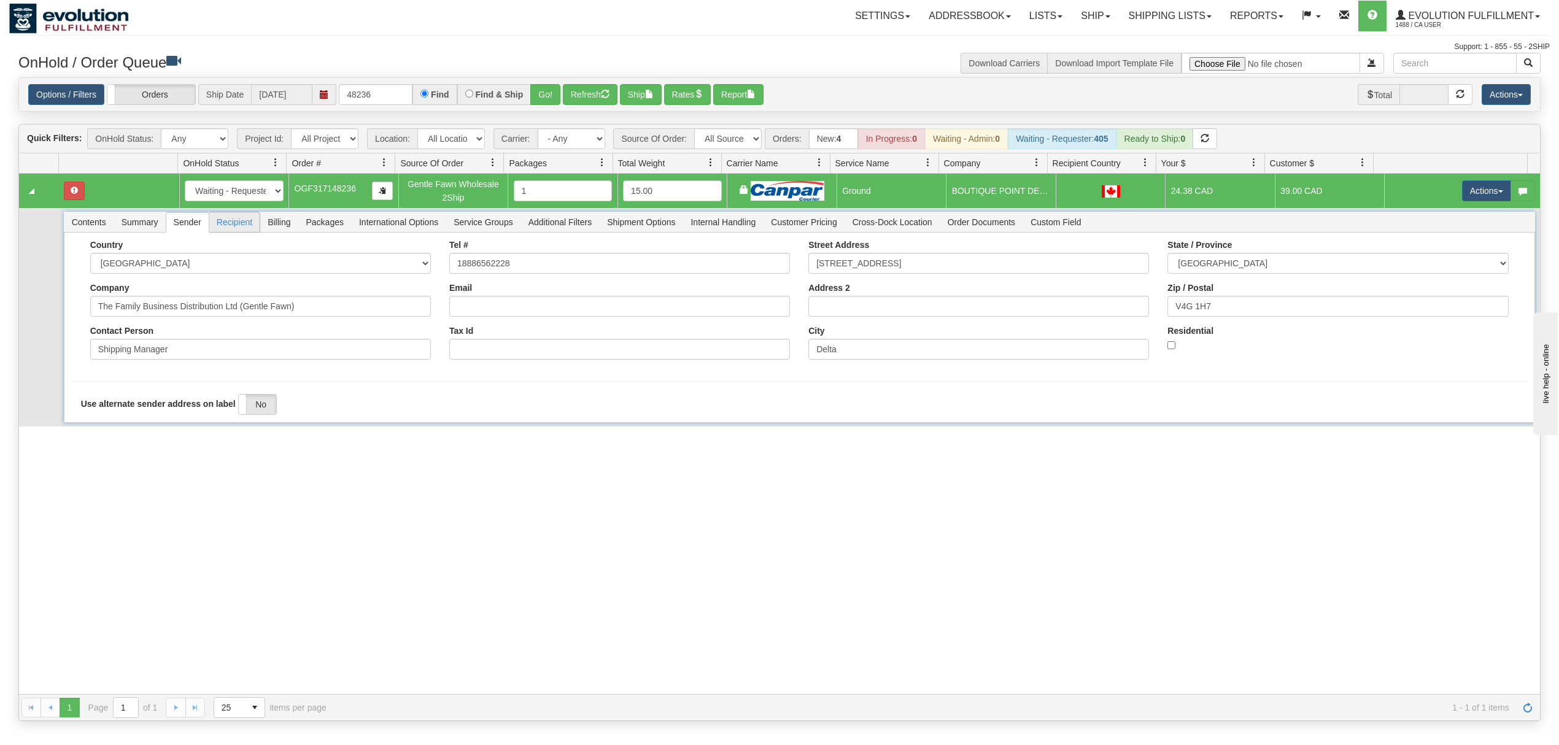
click at [231, 219] on span "Recipient" at bounding box center [234, 222] width 50 height 20
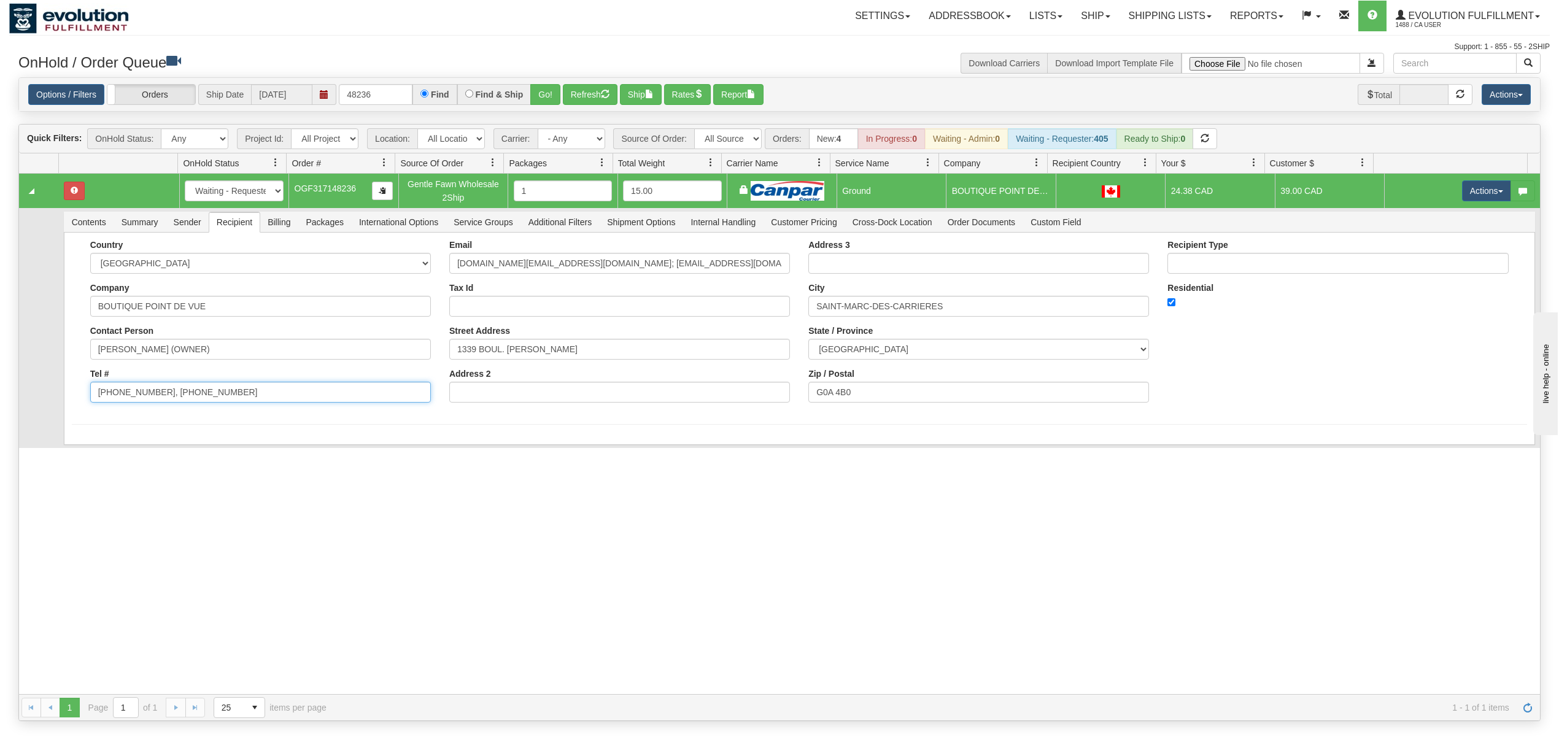
drag, startPoint x: 258, startPoint y: 394, endPoint x: 148, endPoint y: 421, distance: 113.1
click at [150, 421] on form "Country [GEOGRAPHIC_DATA] [GEOGRAPHIC_DATA] [GEOGRAPHIC_DATA] [GEOGRAPHIC_DATA]…" at bounding box center [799, 332] width 1455 height 185
type input "416-268-5831"
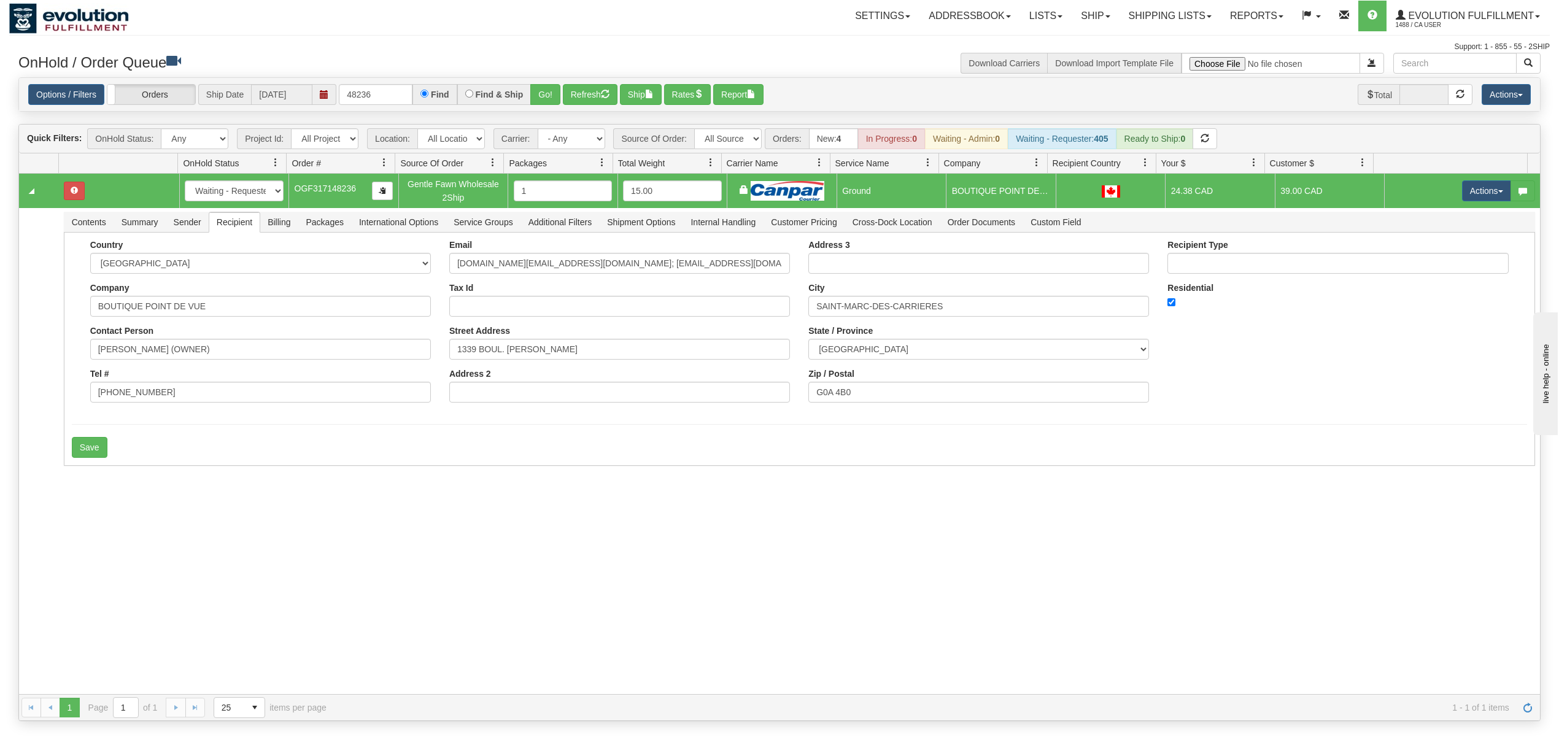
click at [115, 477] on div "31657234 EVOLUTION V3 91208437 91208438 New In Progress Waiting - Admin Waiting…" at bounding box center [779, 434] width 1521 height 520
click at [101, 458] on button "Save" at bounding box center [90, 447] width 36 height 21
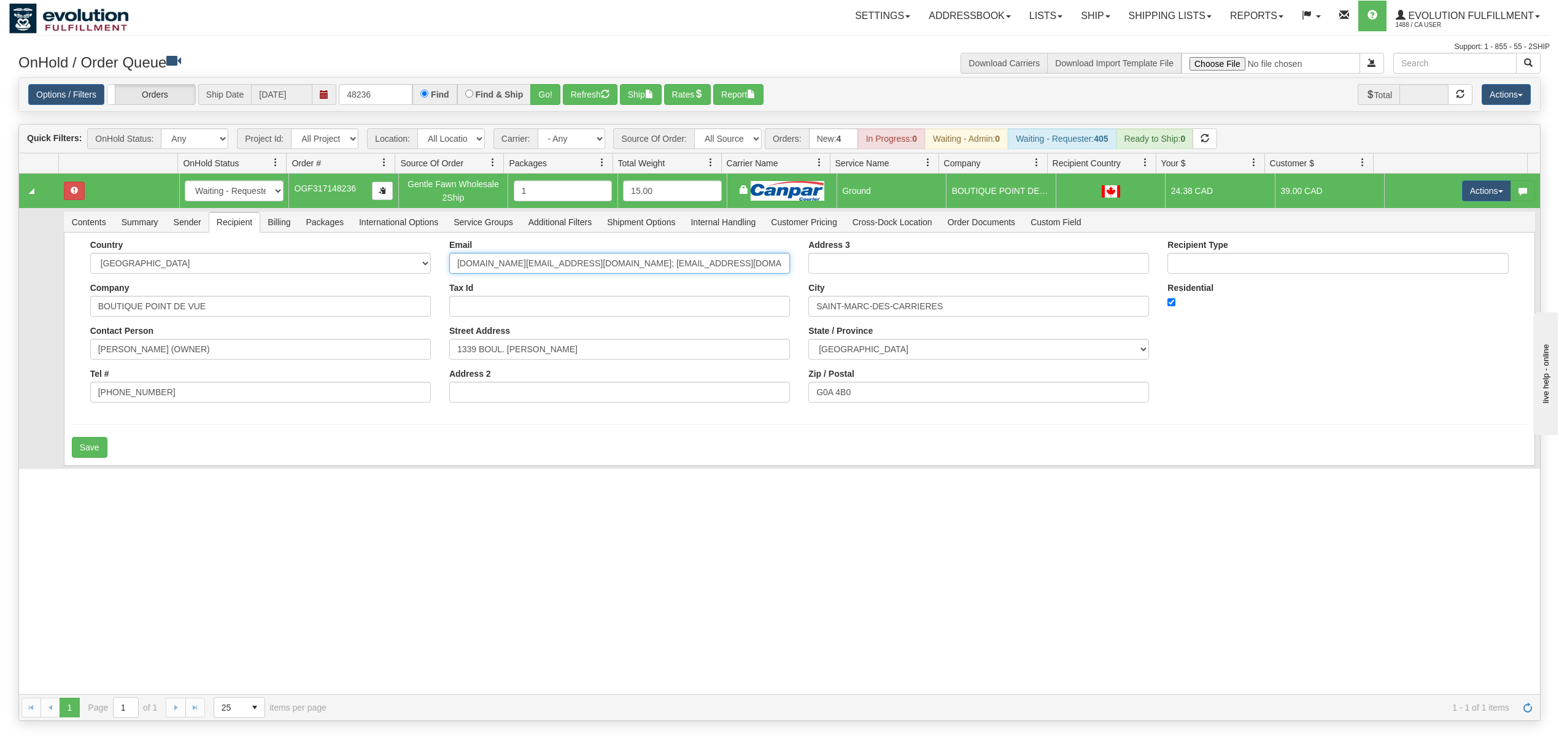
drag, startPoint x: 706, startPoint y: 264, endPoint x: 555, endPoint y: 293, distance: 153.7
click at [555, 293] on div "Email kellyanne.lv@outlook.com; info@boutiquepointdevue.ca Tax Id Street Addres…" at bounding box center [619, 326] width 359 height 172
type input "kellyanne.lv@outlook.com"
drag, startPoint x: 428, startPoint y: 379, endPoint x: 420, endPoint y: 384, distance: 8.8
click at [427, 380] on div "Country [GEOGRAPHIC_DATA] [GEOGRAPHIC_DATA] [GEOGRAPHIC_DATA] [GEOGRAPHIC_DATA]…" at bounding box center [260, 326] width 359 height 172
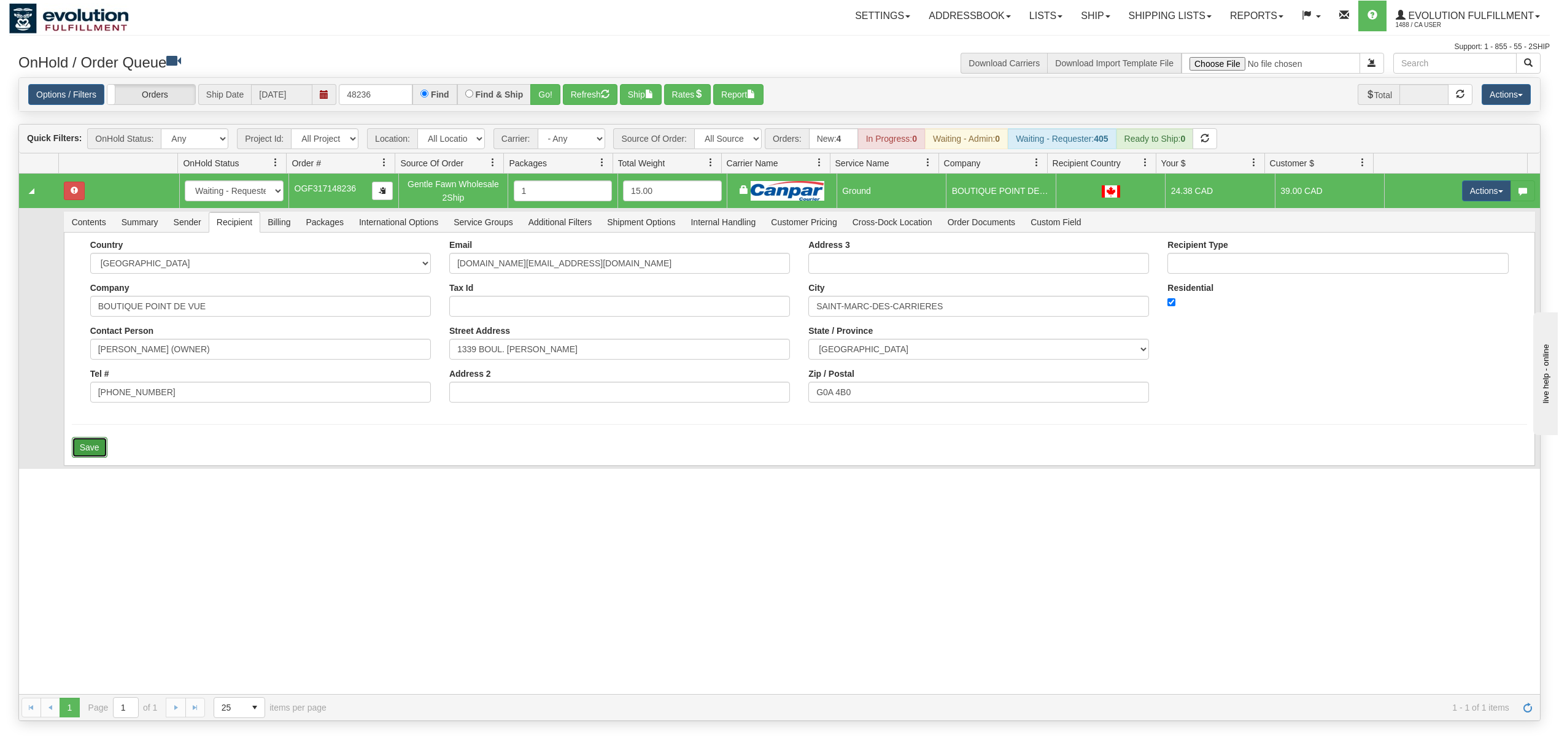
click at [101, 452] on button "Save" at bounding box center [90, 447] width 36 height 21
drag, startPoint x: 1481, startPoint y: 191, endPoint x: 1468, endPoint y: 211, distance: 23.2
click at [1481, 193] on button "Actions" at bounding box center [1486, 190] width 49 height 21
click at [1424, 267] on span "Ship" at bounding box center [1437, 262] width 26 height 10
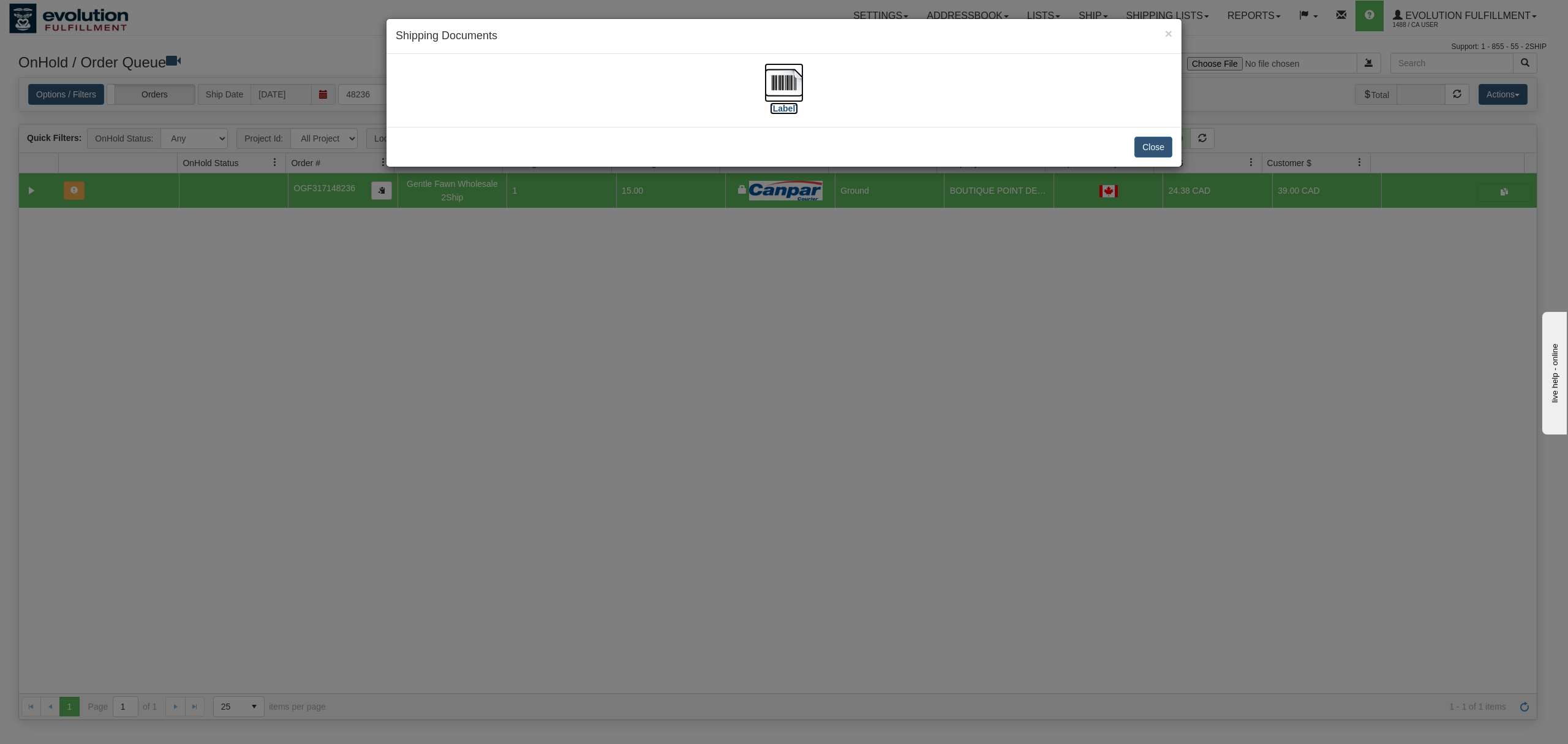
click at [780, 82] on img at bounding box center [784, 82] width 39 height 39
click at [1161, 150] on button "Close" at bounding box center [1153, 147] width 38 height 21
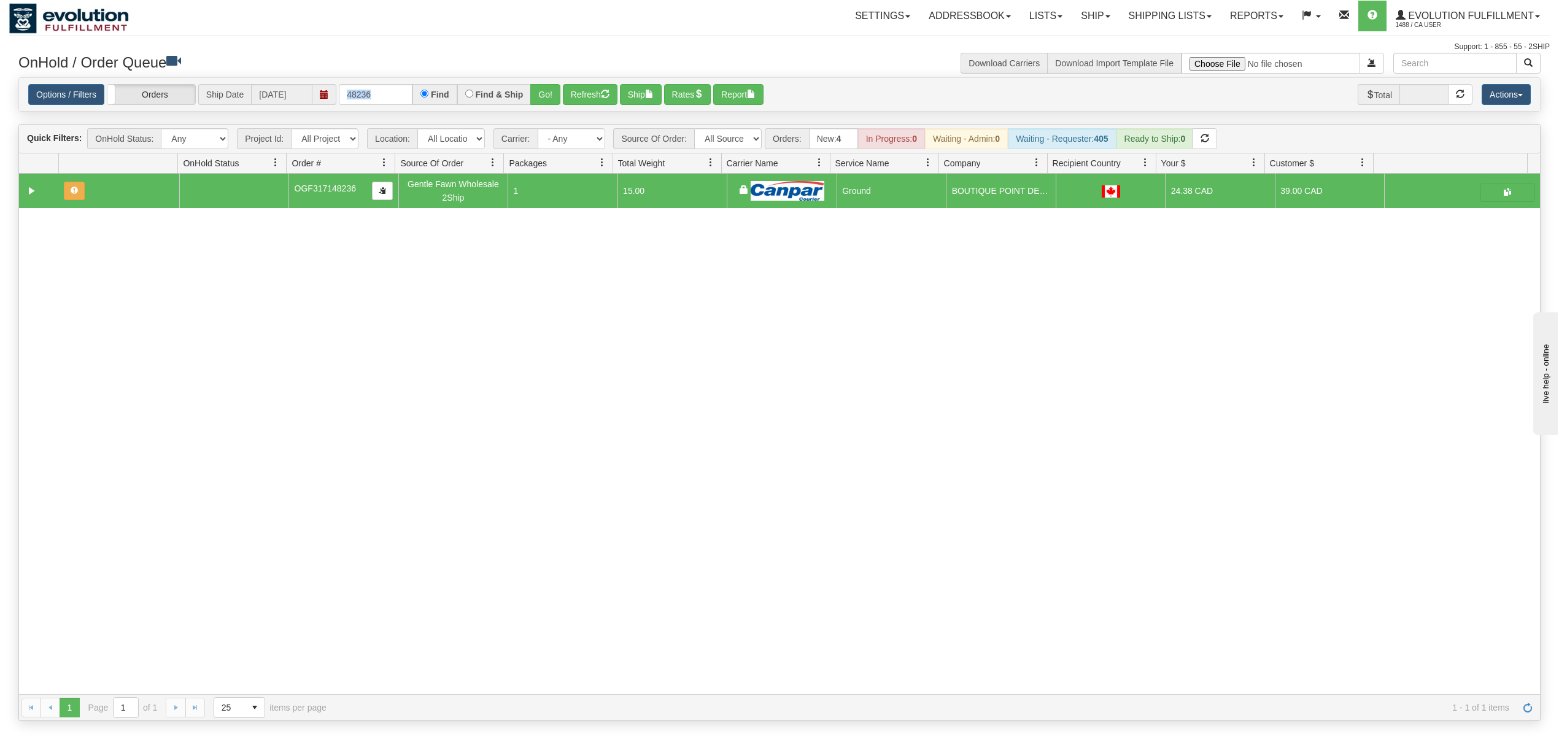
drag, startPoint x: 415, startPoint y: 93, endPoint x: 359, endPoint y: 94, distance: 55.8
click at [359, 94] on div "48236 Find Find & Ship Go!" at bounding box center [450, 94] width 222 height 21
drag, startPoint x: 393, startPoint y: 89, endPoint x: 300, endPoint y: 90, distance: 92.7
click at [300, 90] on div "Options / Filters Group Shipments Orders Ship Date 10/06/2025 48236 Find Find &…" at bounding box center [779, 94] width 1502 height 21
click at [551, 92] on button "Go!" at bounding box center [545, 94] width 30 height 21
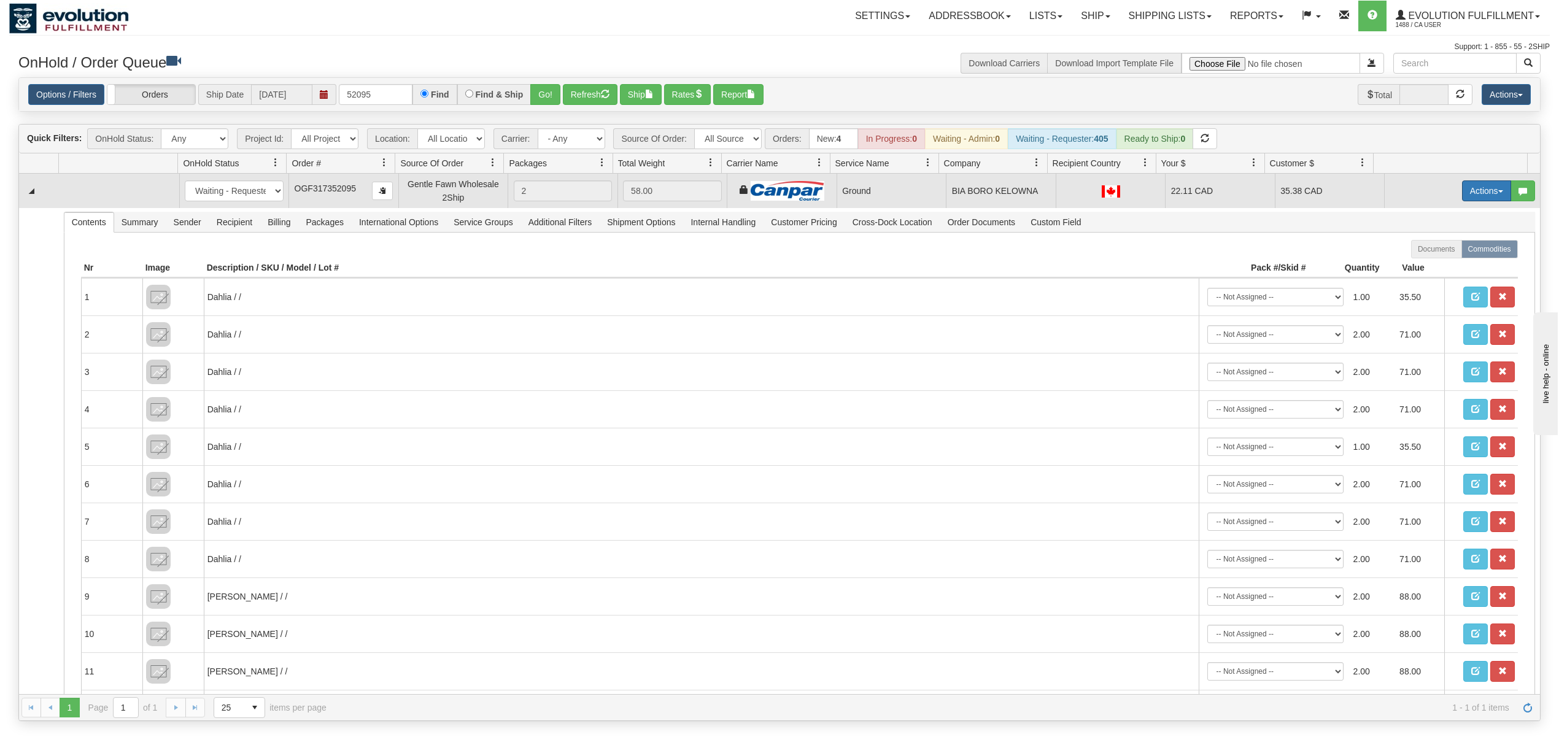
click at [1463, 194] on button "Actions" at bounding box center [1486, 190] width 49 height 21
click at [1427, 261] on span "Ship" at bounding box center [1437, 262] width 26 height 10
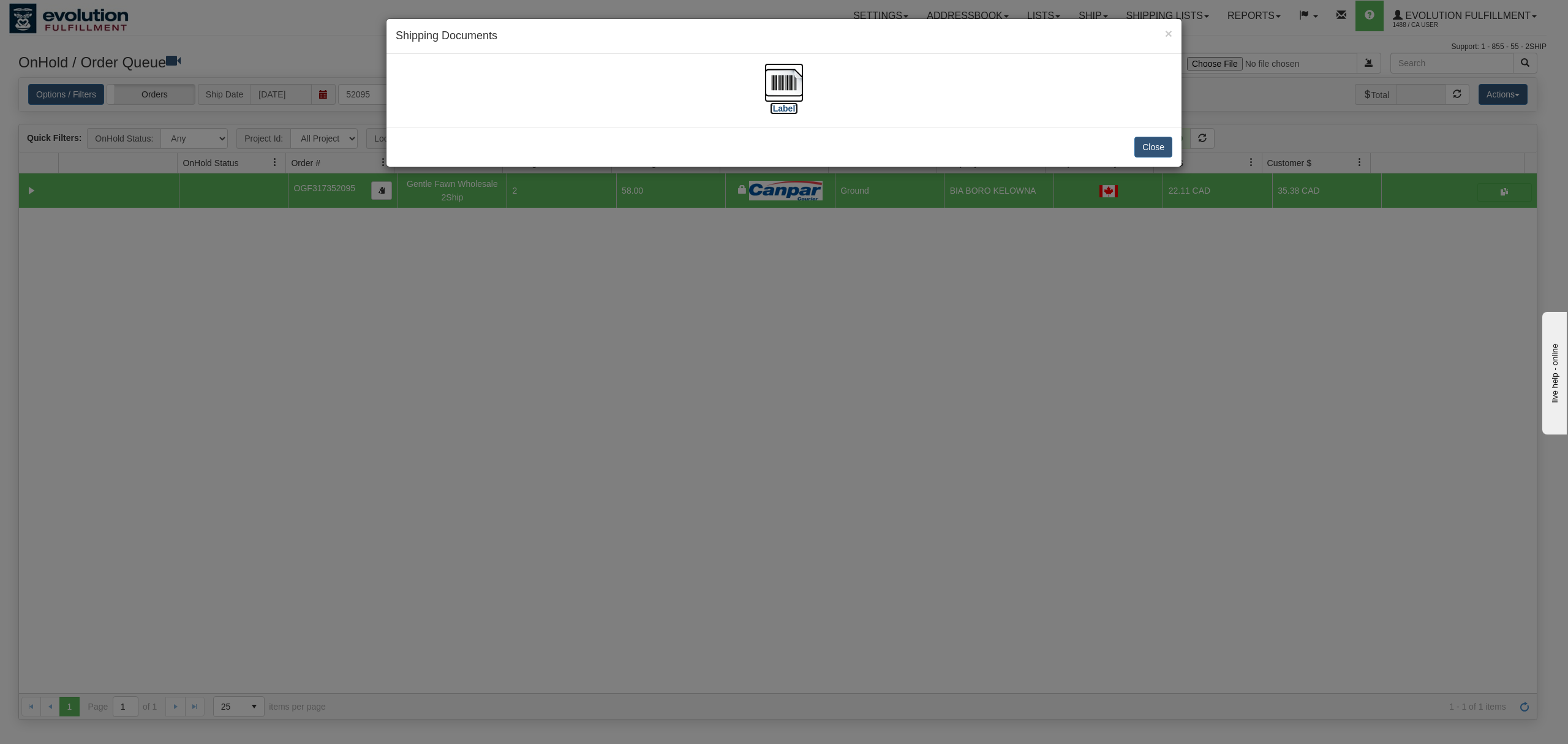
click at [767, 85] on img at bounding box center [784, 82] width 39 height 39
click at [1163, 145] on button "Close" at bounding box center [1153, 147] width 38 height 21
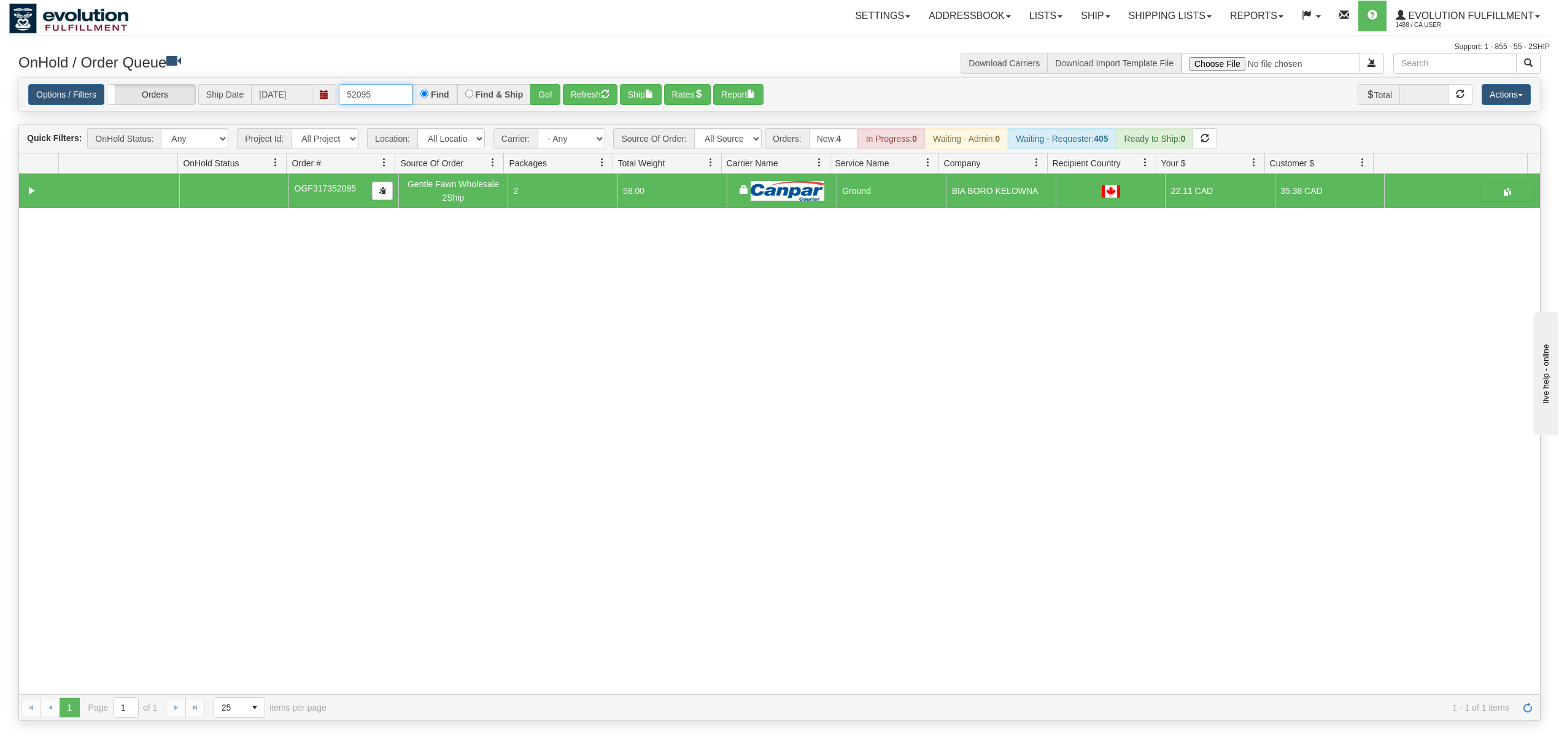
drag, startPoint x: 403, startPoint y: 91, endPoint x: 297, endPoint y: 94, distance: 106.2
click at [307, 98] on div "Options / Filters Group Shipments Orders Ship Date 10/06/2025 52095 Find Find &…" at bounding box center [779, 94] width 1502 height 21
click at [551, 96] on button "Go!" at bounding box center [545, 94] width 30 height 21
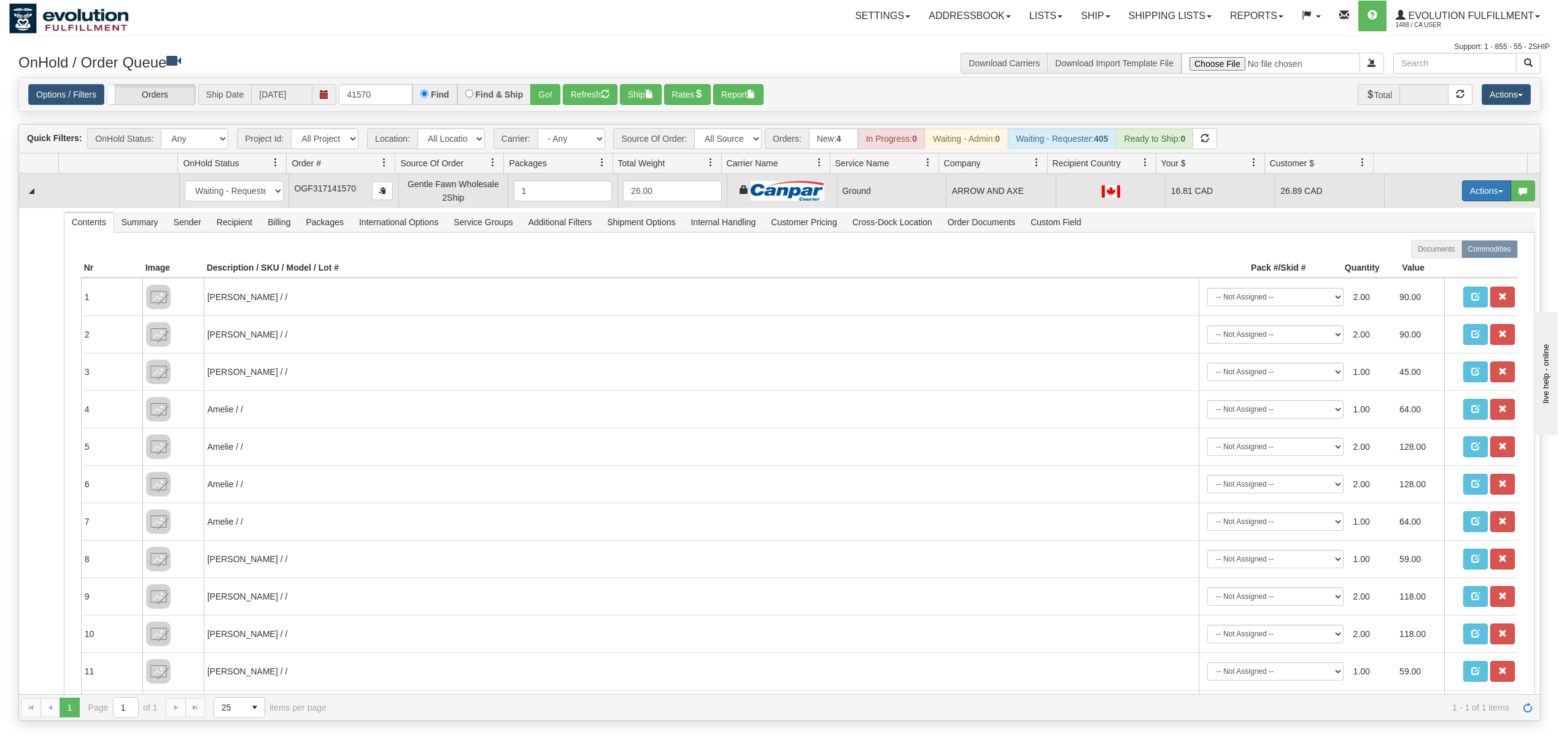
drag, startPoint x: 1457, startPoint y: 191, endPoint x: 1463, endPoint y: 200, distance: 10.6
click at [1462, 191] on button "Actions" at bounding box center [1486, 190] width 49 height 21
click at [1424, 263] on span "Ship" at bounding box center [1437, 262] width 26 height 10
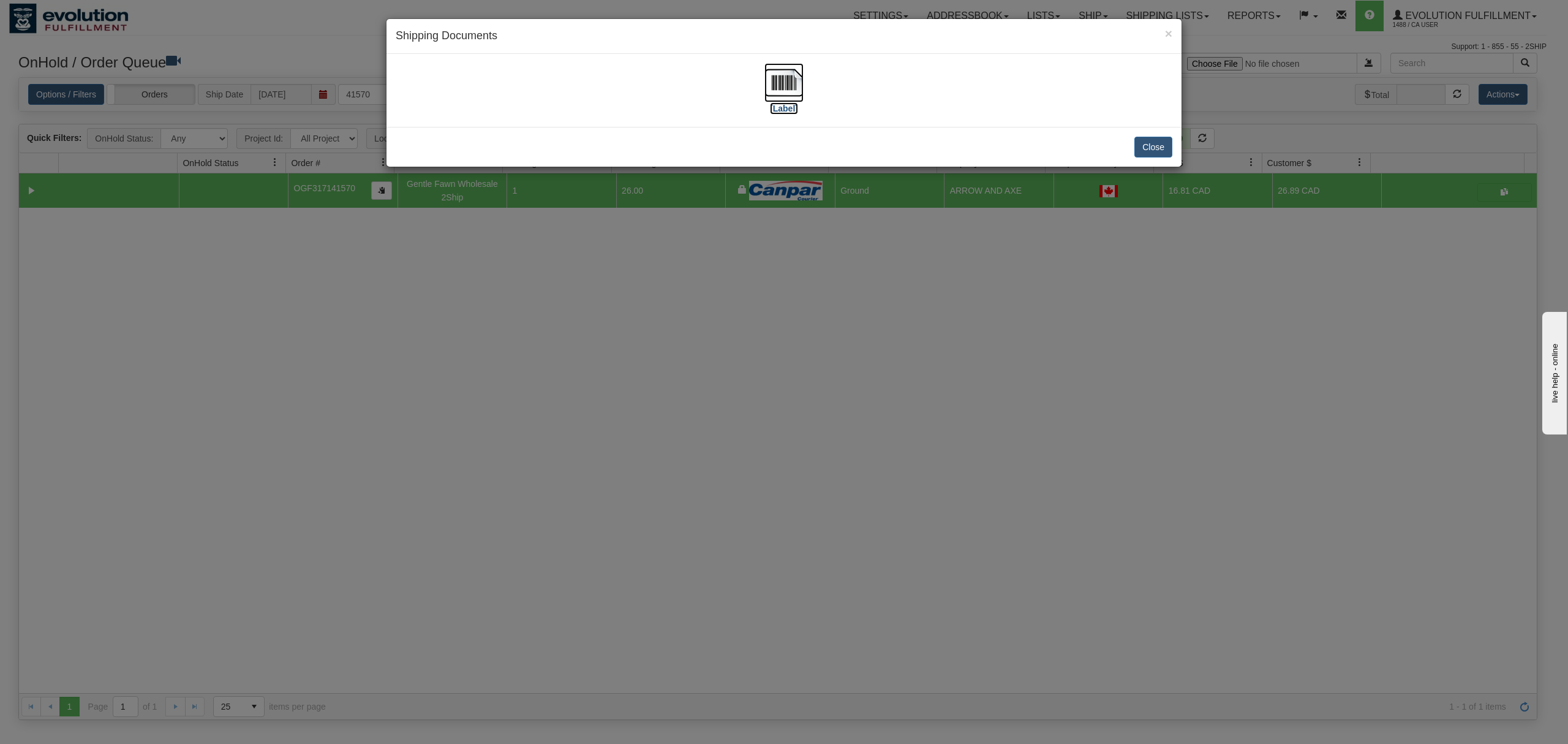
click at [790, 74] on img at bounding box center [784, 82] width 39 height 39
click at [1153, 143] on button "Close" at bounding box center [1153, 147] width 38 height 21
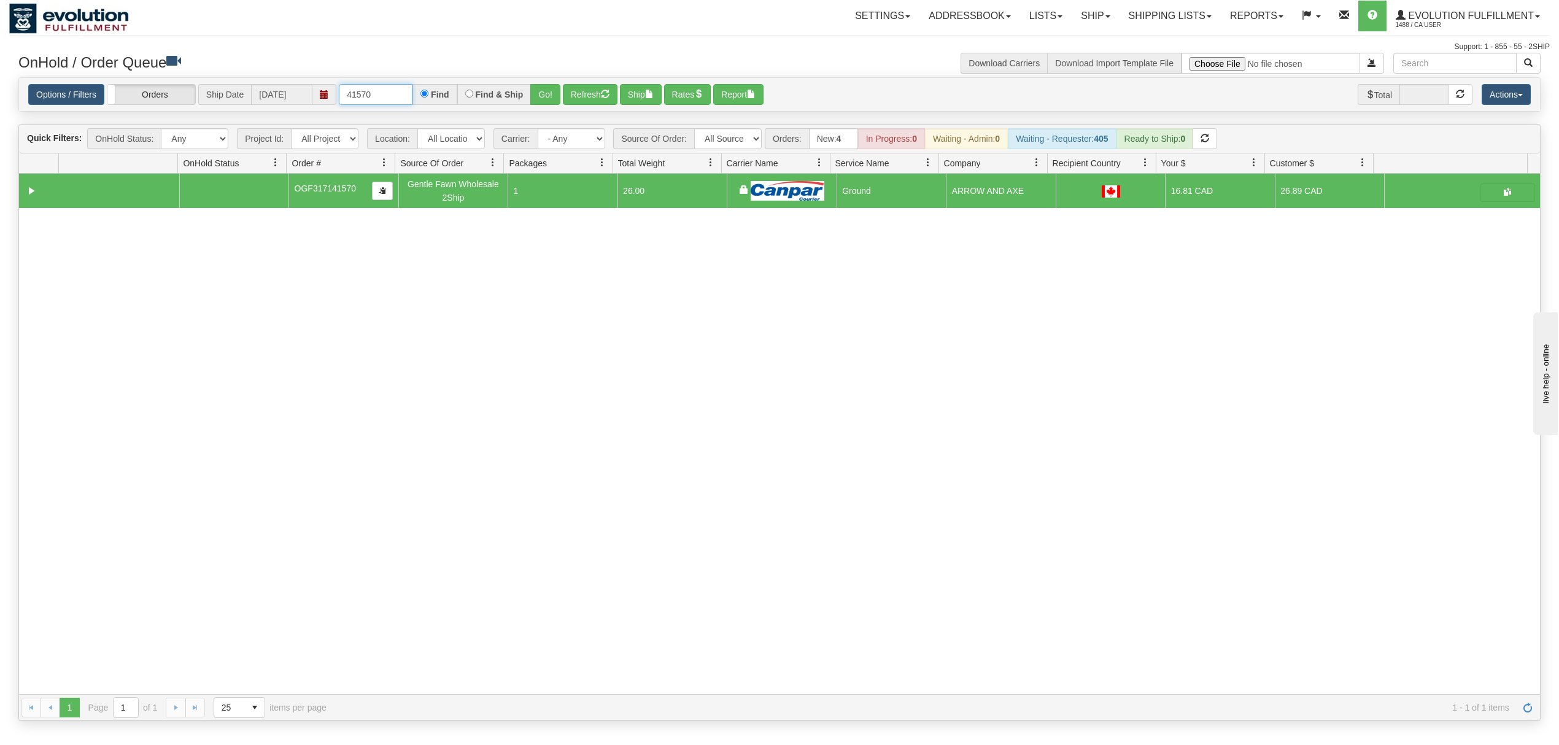
drag, startPoint x: 395, startPoint y: 91, endPoint x: 293, endPoint y: 103, distance: 103.1
click at [293, 103] on div "Options / Filters Group Shipments Orders Ship Date 10/06/2025 41570 Find Find &…" at bounding box center [779, 94] width 1502 height 21
type input "86596"
click at [552, 101] on button "Go!" at bounding box center [545, 94] width 30 height 21
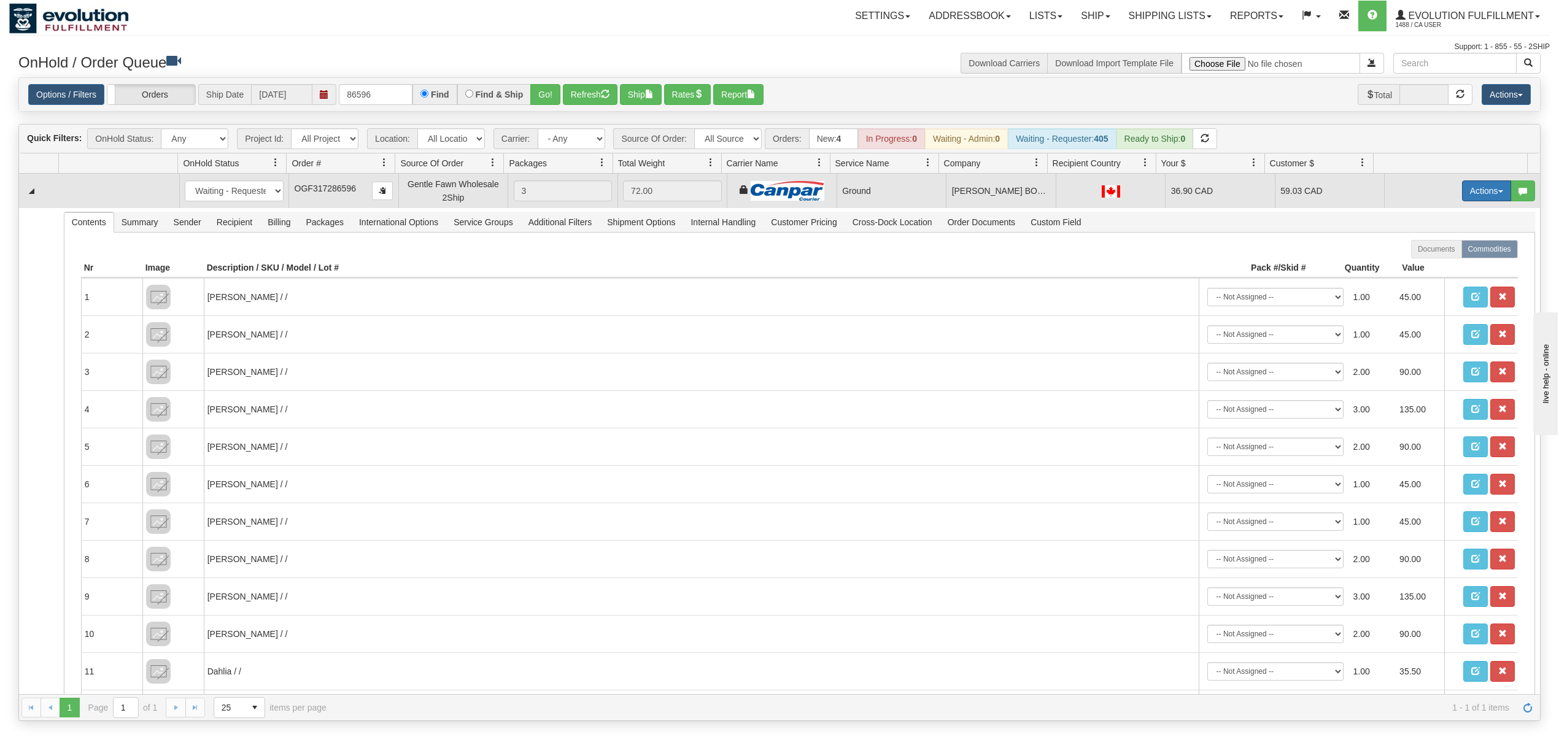
click at [1490, 201] on button "Actions" at bounding box center [1486, 190] width 49 height 21
click at [1424, 263] on span "Ship" at bounding box center [1437, 262] width 26 height 10
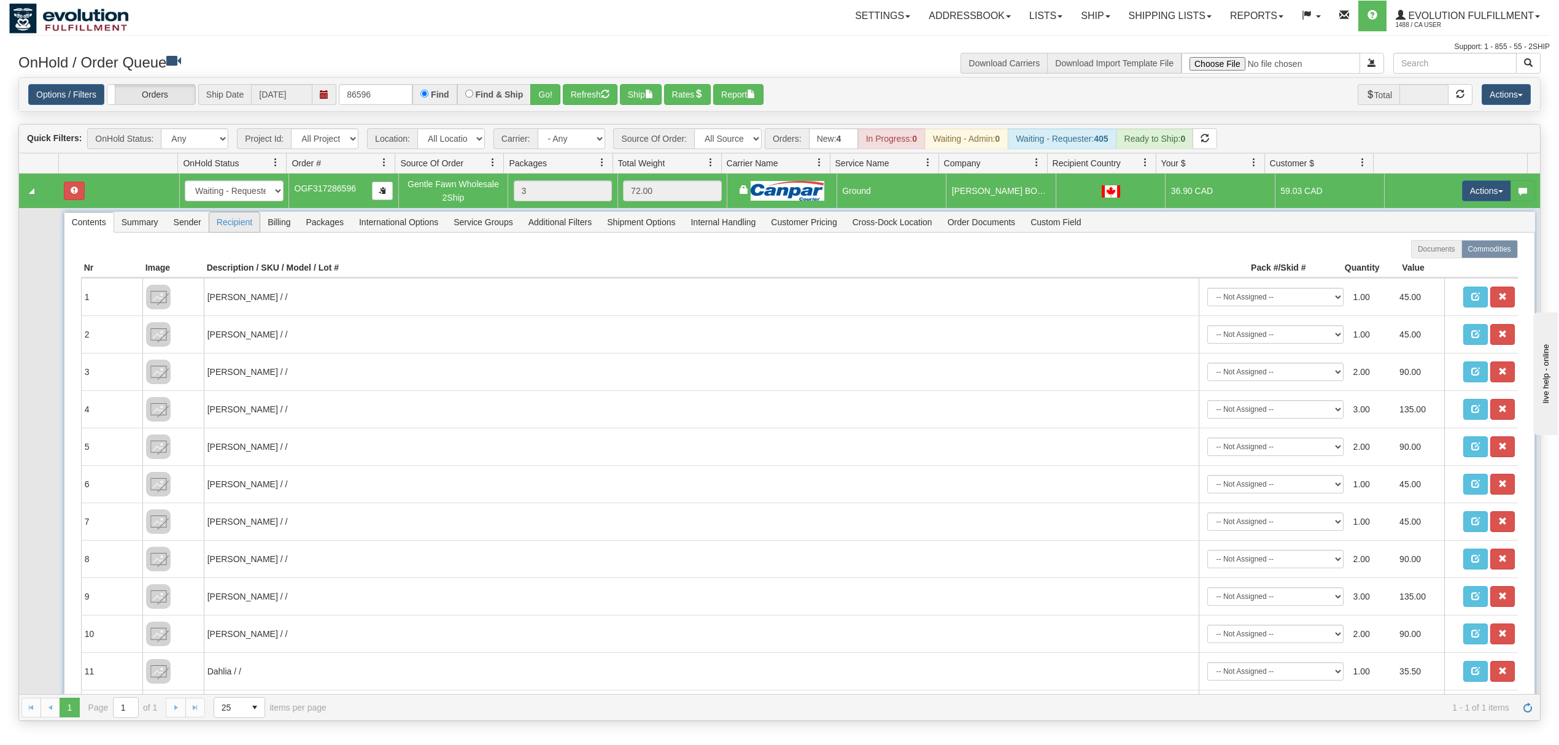
click at [259, 221] on span "Recipient" at bounding box center [234, 222] width 50 height 20
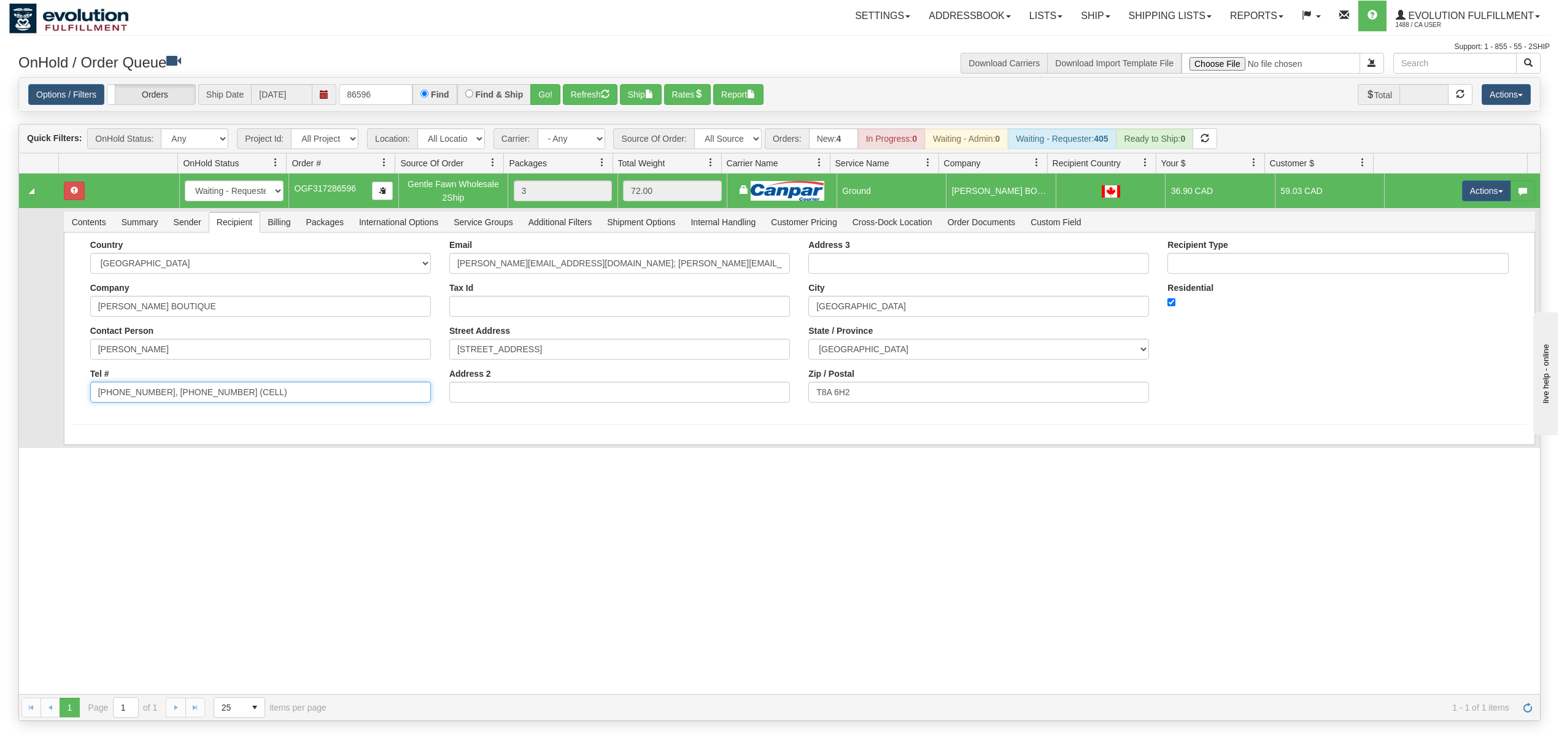
drag, startPoint x: 261, startPoint y: 393, endPoint x: 151, endPoint y: 411, distance: 112.0
click at [151, 411] on div "Country [GEOGRAPHIC_DATA] [GEOGRAPHIC_DATA] [GEOGRAPHIC_DATA] [GEOGRAPHIC_DATA]…" at bounding box center [260, 326] width 359 height 172
type input "780-417-3562"
drag, startPoint x: 696, startPoint y: 265, endPoint x: 572, endPoint y: 272, distance: 124.2
click at [572, 272] on input "LINDSAY@BELLAMAAS.COM; bellamaas@app.Hubdoc.com" at bounding box center [619, 263] width 341 height 21
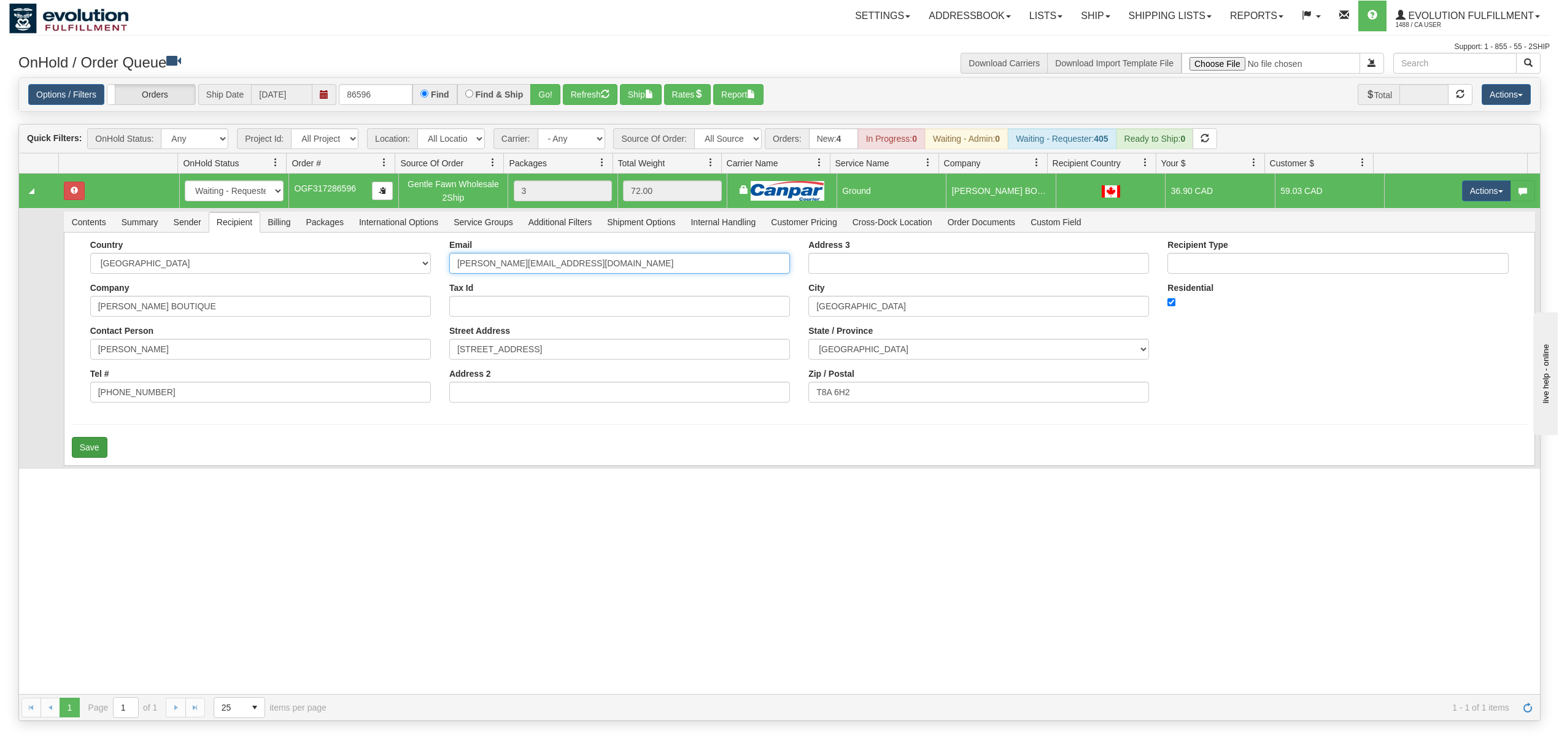
type input "LINDSAY@BELLAMAAS.COM"
click at [90, 440] on button "Save" at bounding box center [90, 447] width 36 height 21
click at [1463, 197] on button "Actions" at bounding box center [1486, 190] width 49 height 21
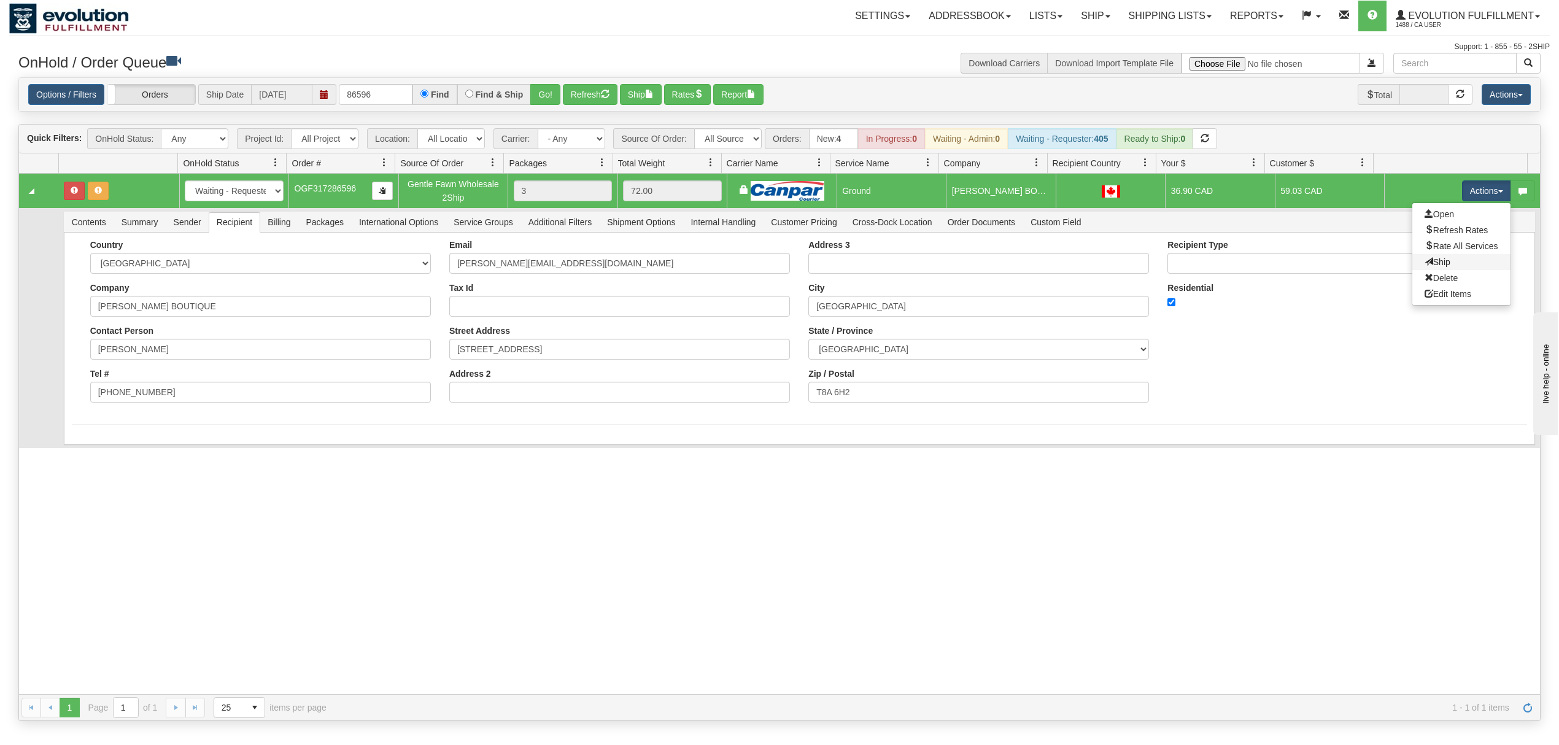
click at [1427, 258] on link "Ship" at bounding box center [1461, 262] width 98 height 16
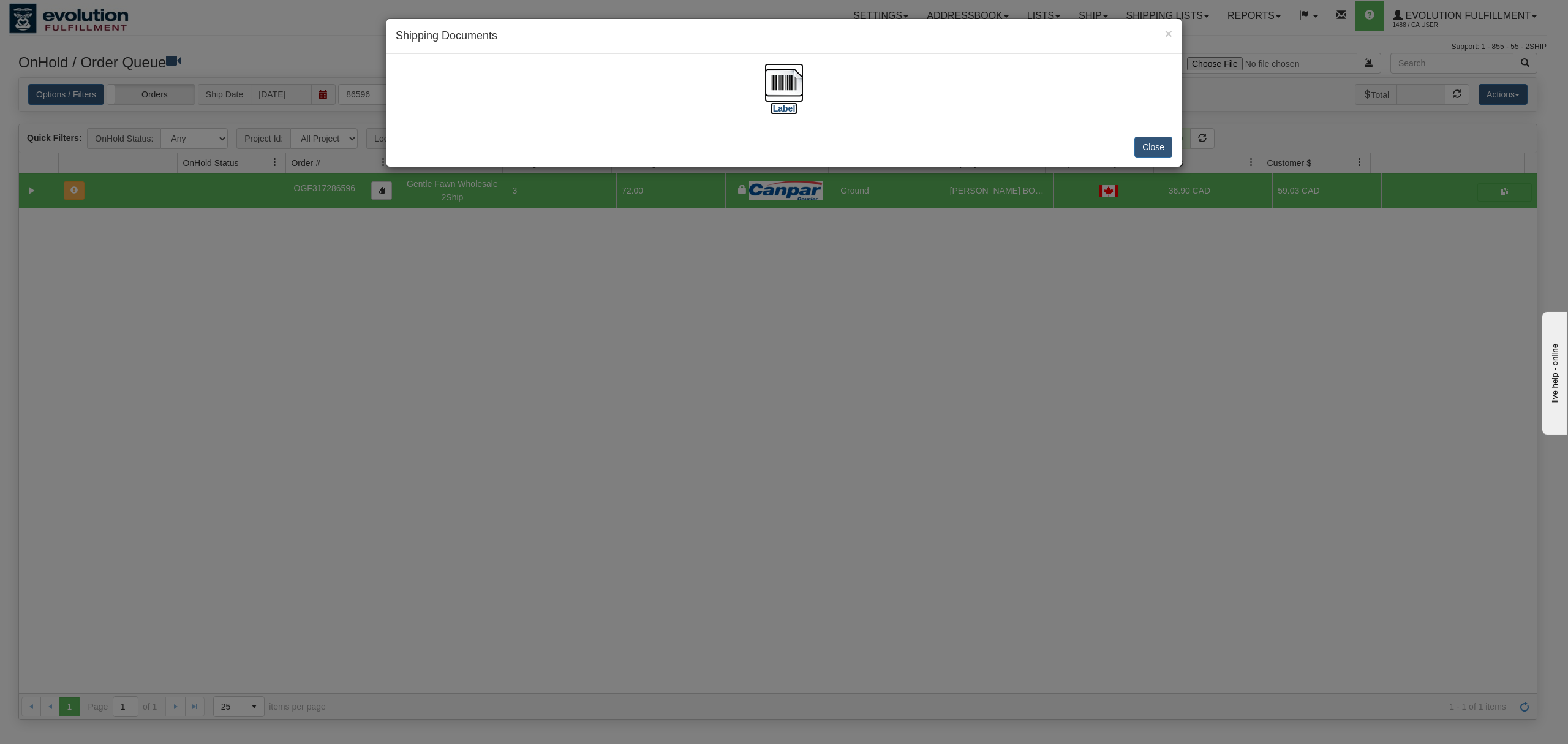
click at [780, 88] on img at bounding box center [784, 82] width 39 height 39
click at [1153, 148] on button "Close" at bounding box center [1153, 147] width 38 height 21
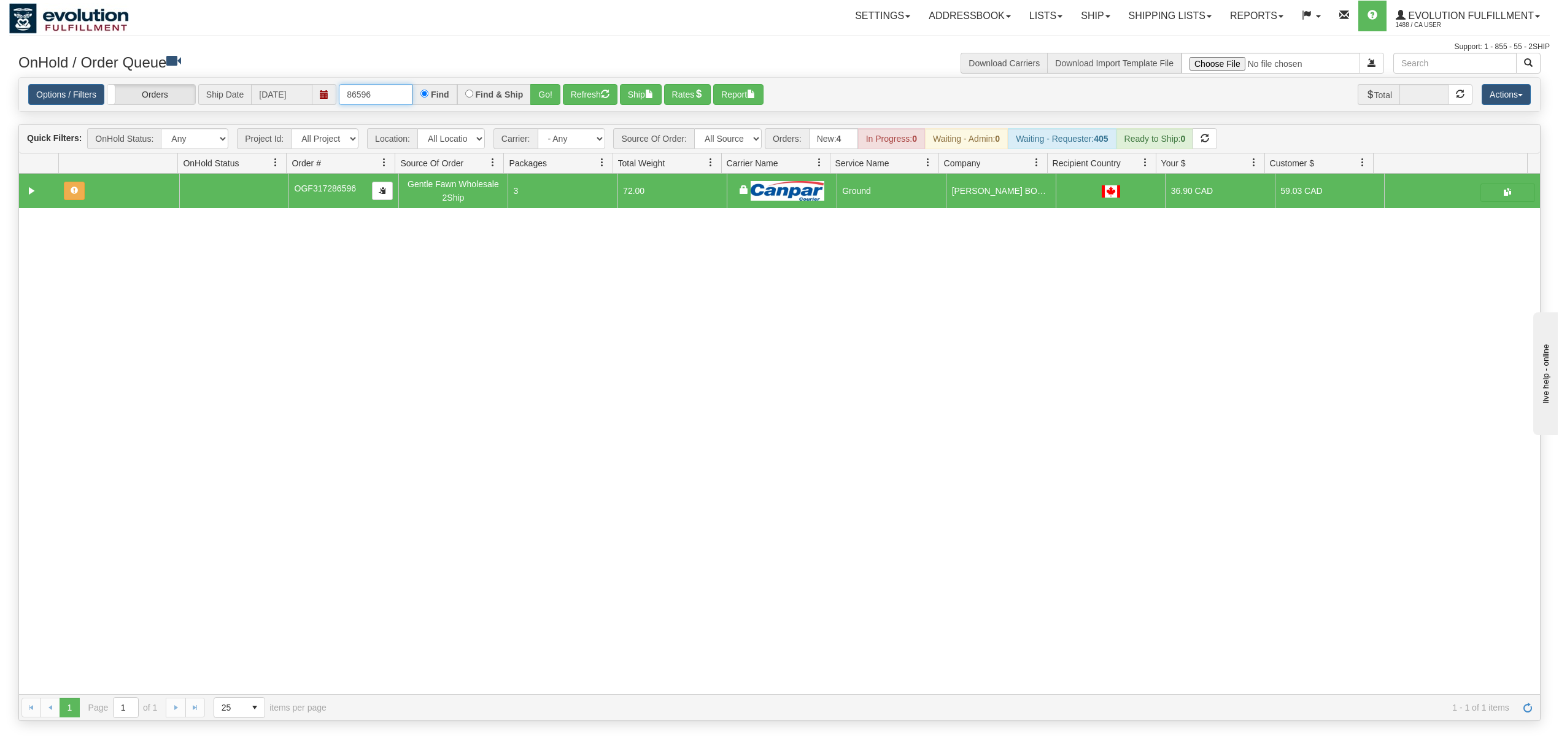
drag, startPoint x: 403, startPoint y: 102, endPoint x: 300, endPoint y: 109, distance: 103.3
click at [300, 109] on div "Options / Filters Group Shipments Orders Ship Date 10/06/2025 86596 Find Find &…" at bounding box center [779, 95] width 1521 height 34
click at [550, 90] on button "Go!" at bounding box center [545, 94] width 30 height 21
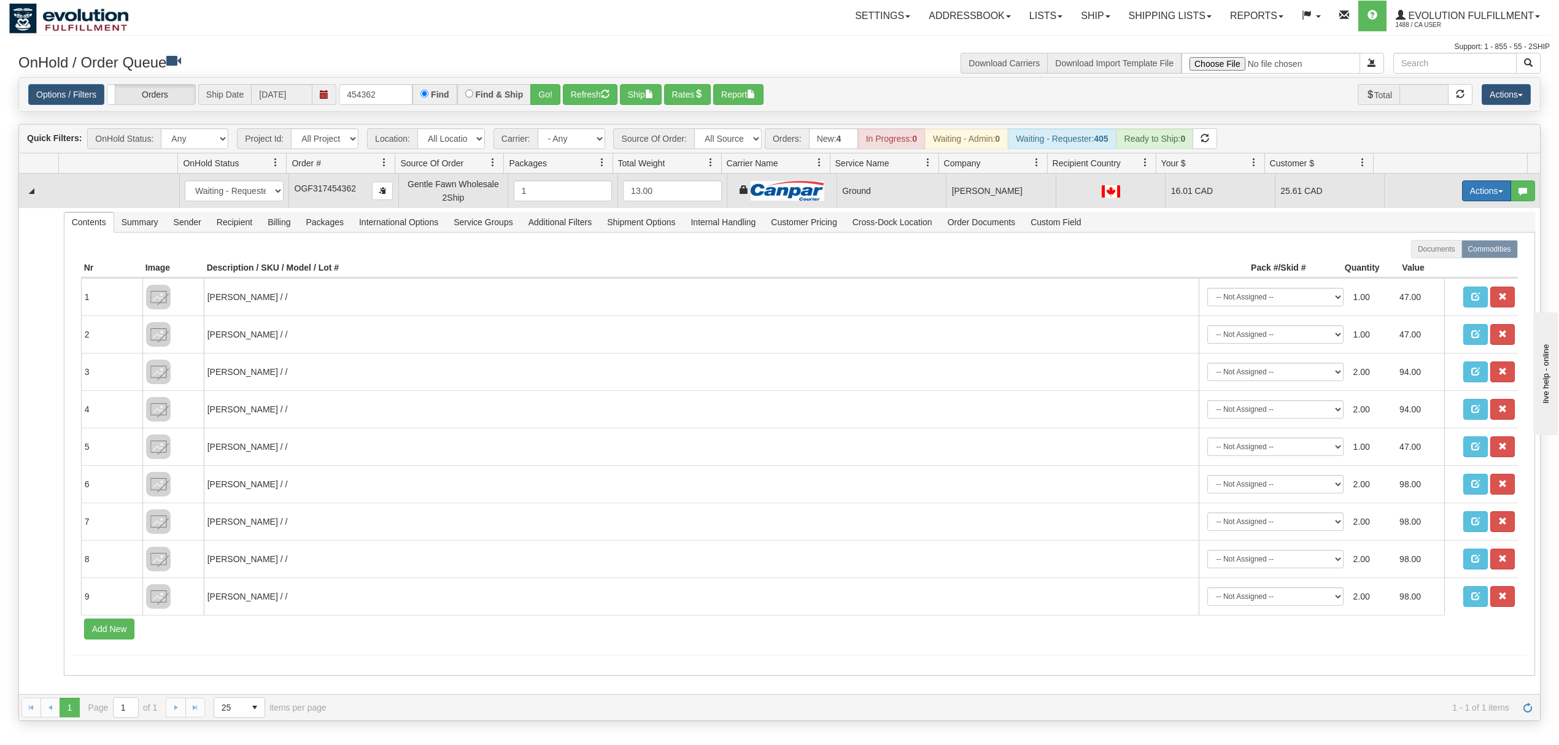
click at [1471, 197] on button "Actions" at bounding box center [1486, 190] width 49 height 21
click at [1428, 260] on span "Ship" at bounding box center [1437, 262] width 26 height 10
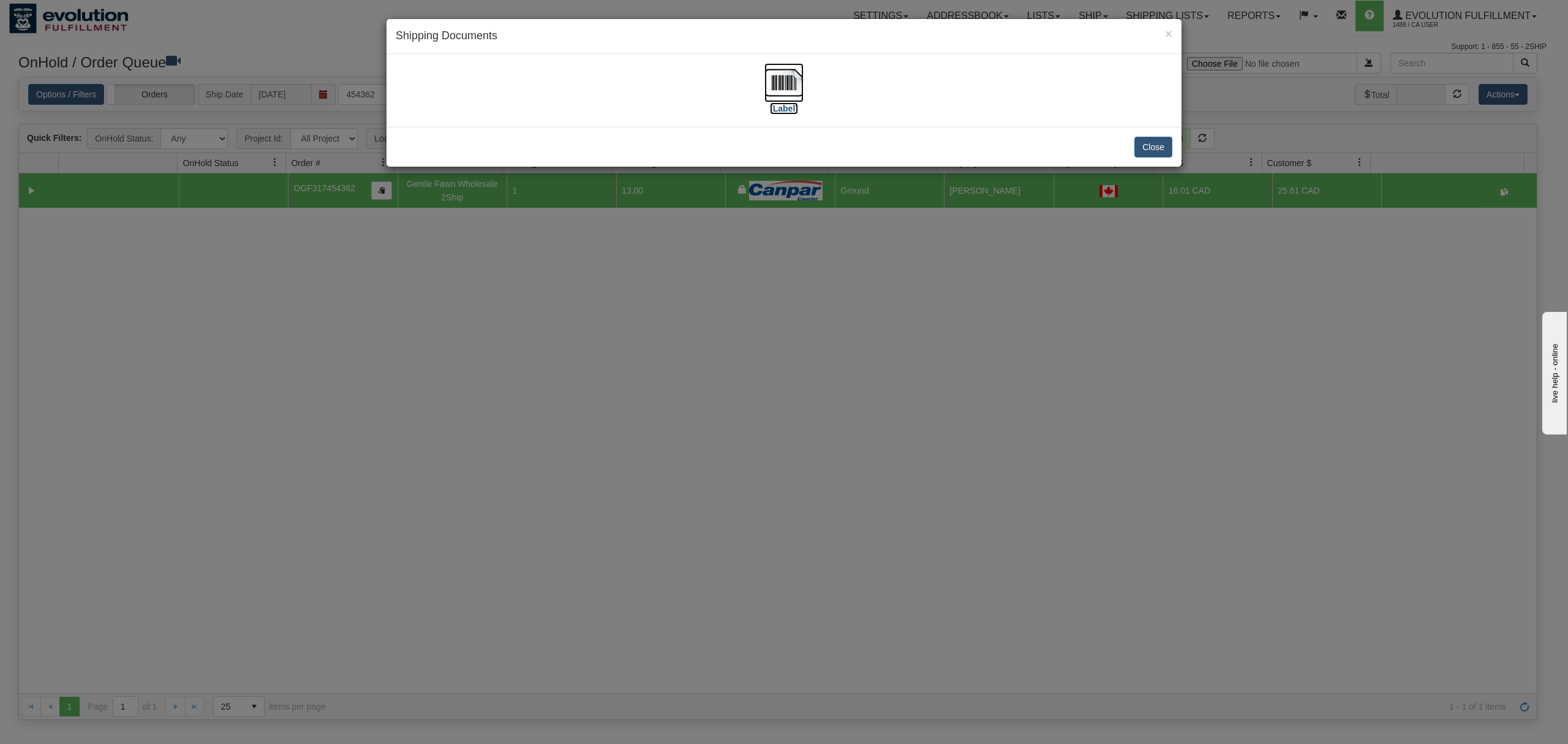
click at [793, 80] on img at bounding box center [784, 82] width 39 height 39
click at [1153, 151] on button "Close" at bounding box center [1153, 147] width 38 height 21
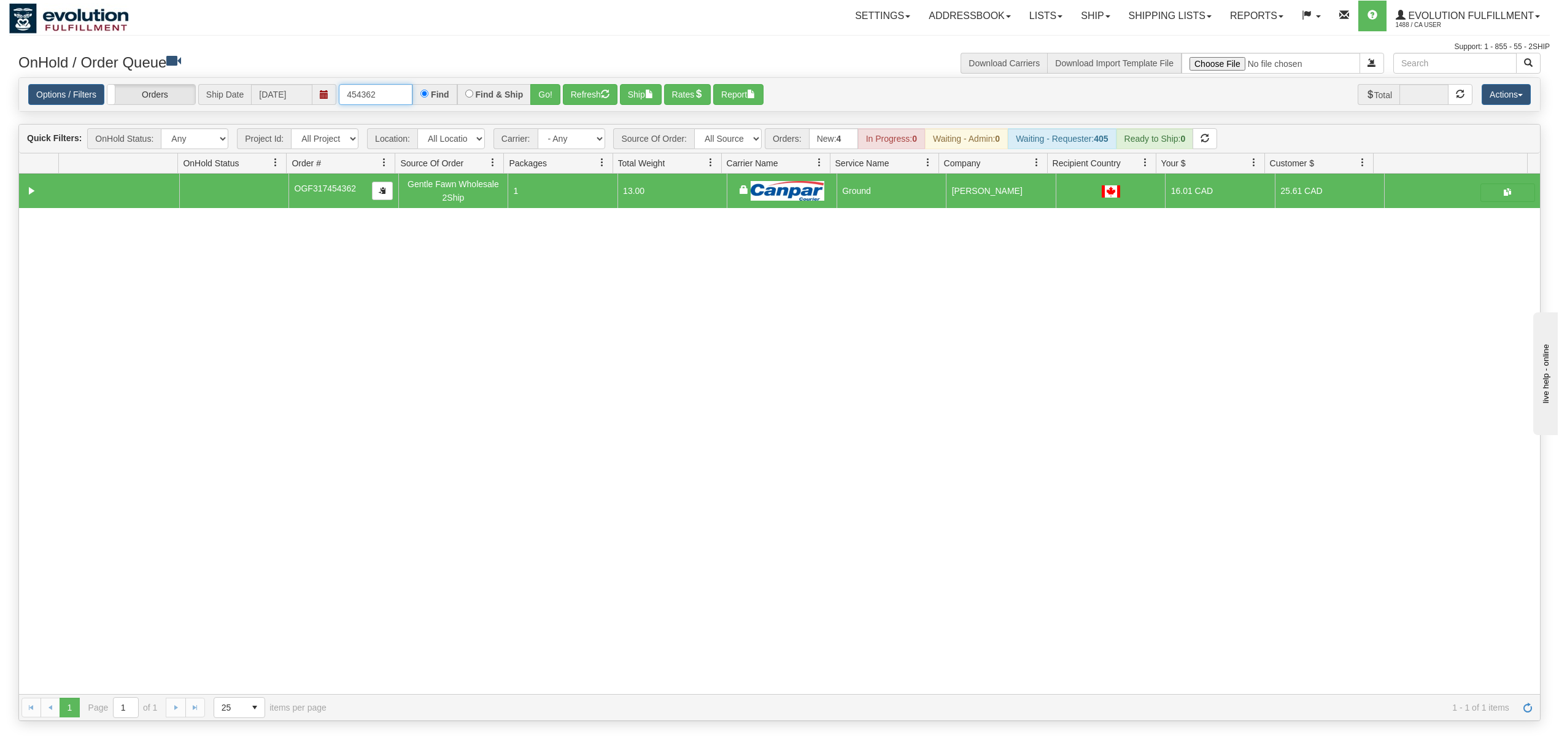
drag, startPoint x: 400, startPoint y: 97, endPoint x: 300, endPoint y: 108, distance: 100.6
click at [300, 108] on div "Options / Filters Group Shipments Orders Ship Date 10/06/2025 454362 Find Find …" at bounding box center [779, 95] width 1521 height 34
click at [543, 103] on button "Go!" at bounding box center [545, 94] width 30 height 21
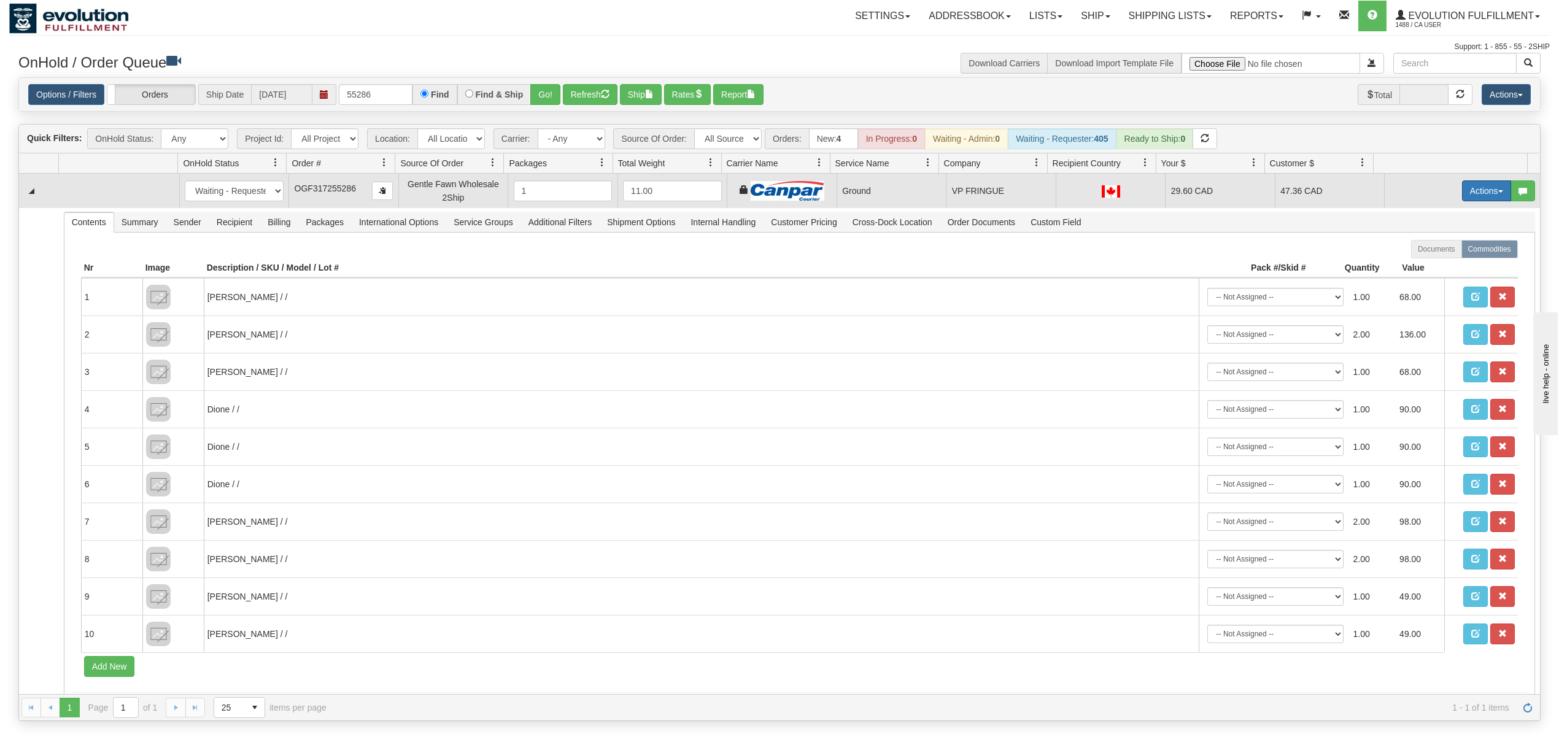
click at [1473, 184] on button "Actions" at bounding box center [1486, 190] width 49 height 21
click at [1427, 263] on span "Ship" at bounding box center [1437, 262] width 26 height 10
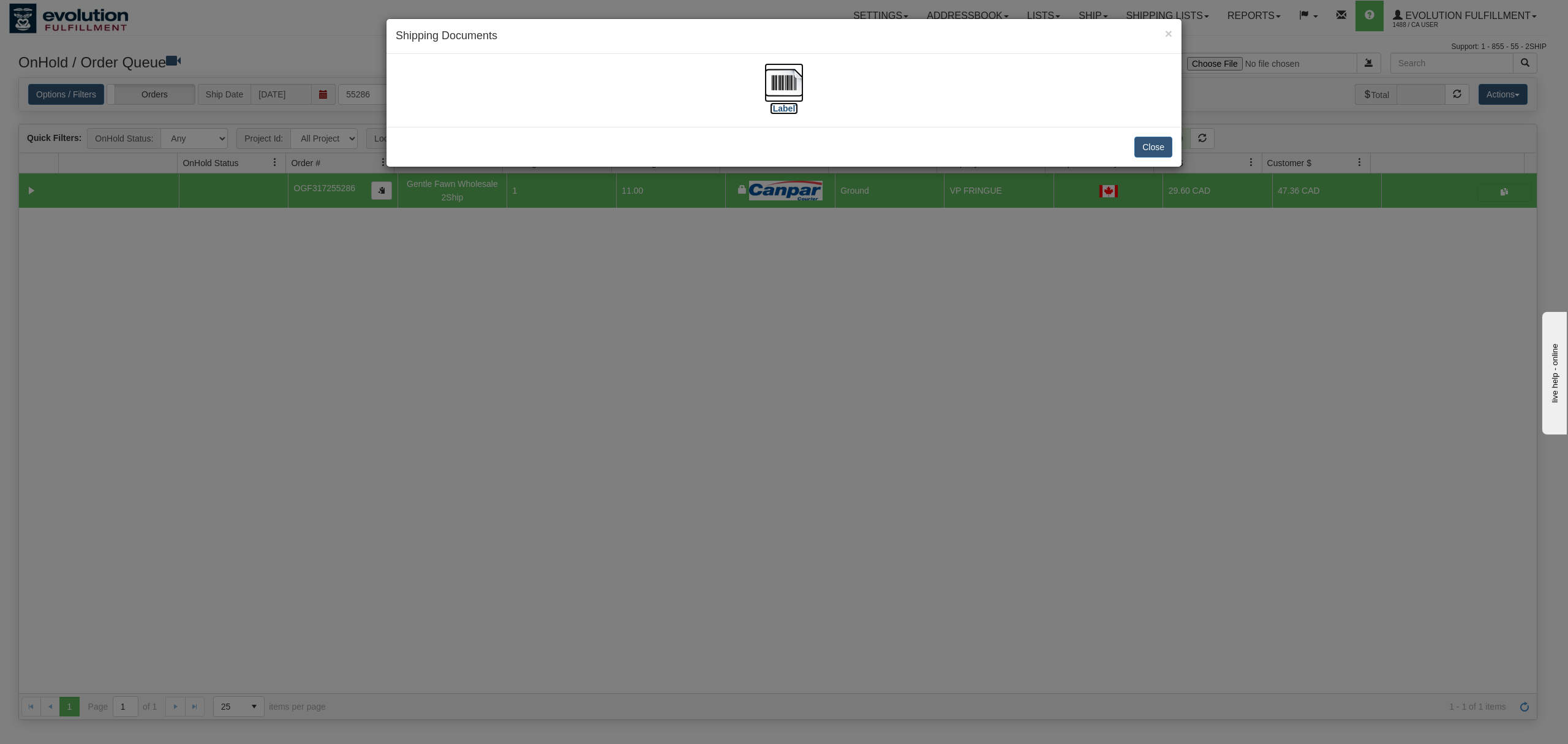
click at [799, 91] on img at bounding box center [784, 82] width 39 height 39
click at [1157, 146] on button "Close" at bounding box center [1153, 147] width 38 height 21
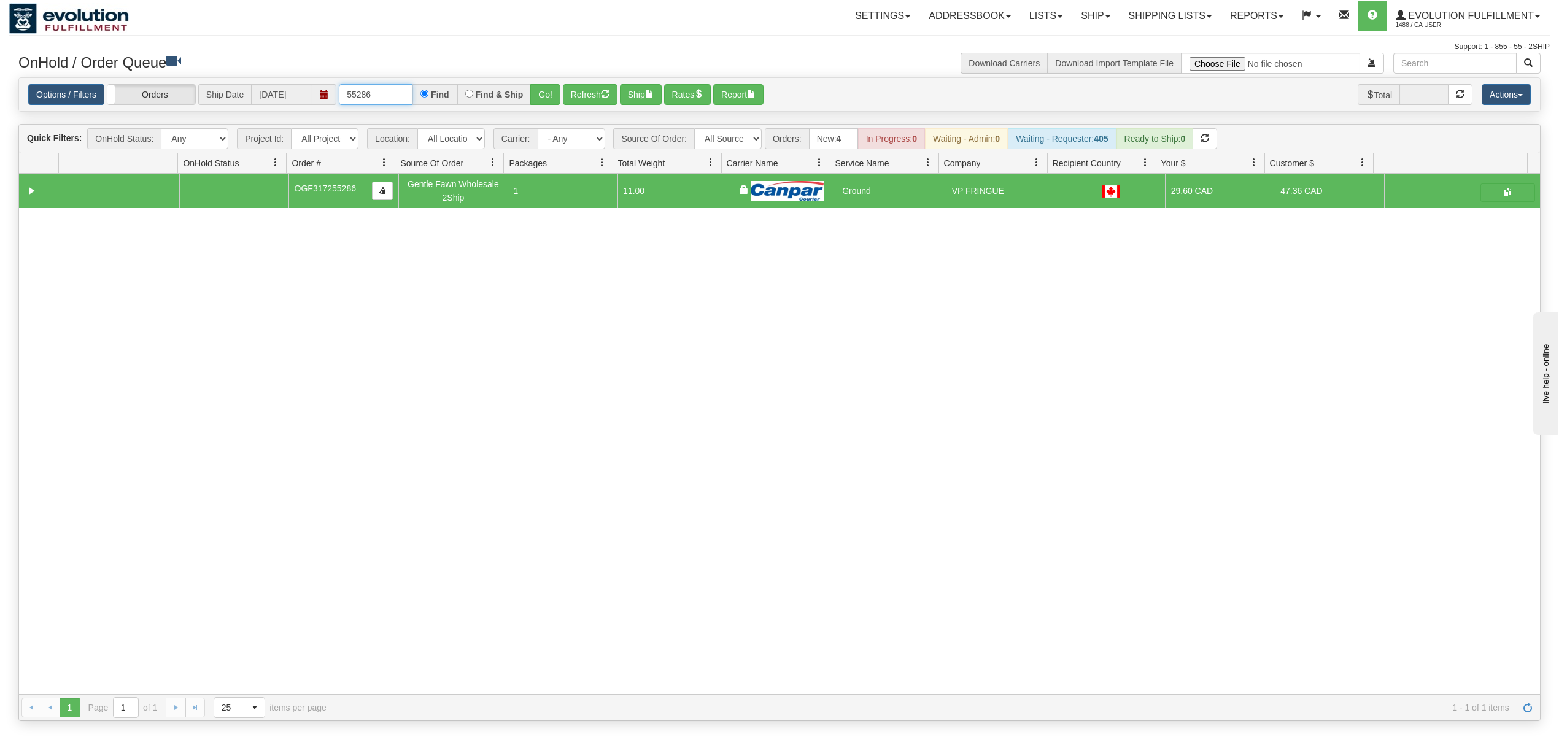
drag, startPoint x: 382, startPoint y: 91, endPoint x: 315, endPoint y: 94, distance: 66.3
click at [315, 94] on div "Options / Filters Group Shipments Orders Ship Date 10/06/2025 55286 Find Find &…" at bounding box center [779, 94] width 1502 height 21
type input "42794"
click at [541, 87] on button "Go!" at bounding box center [545, 94] width 30 height 21
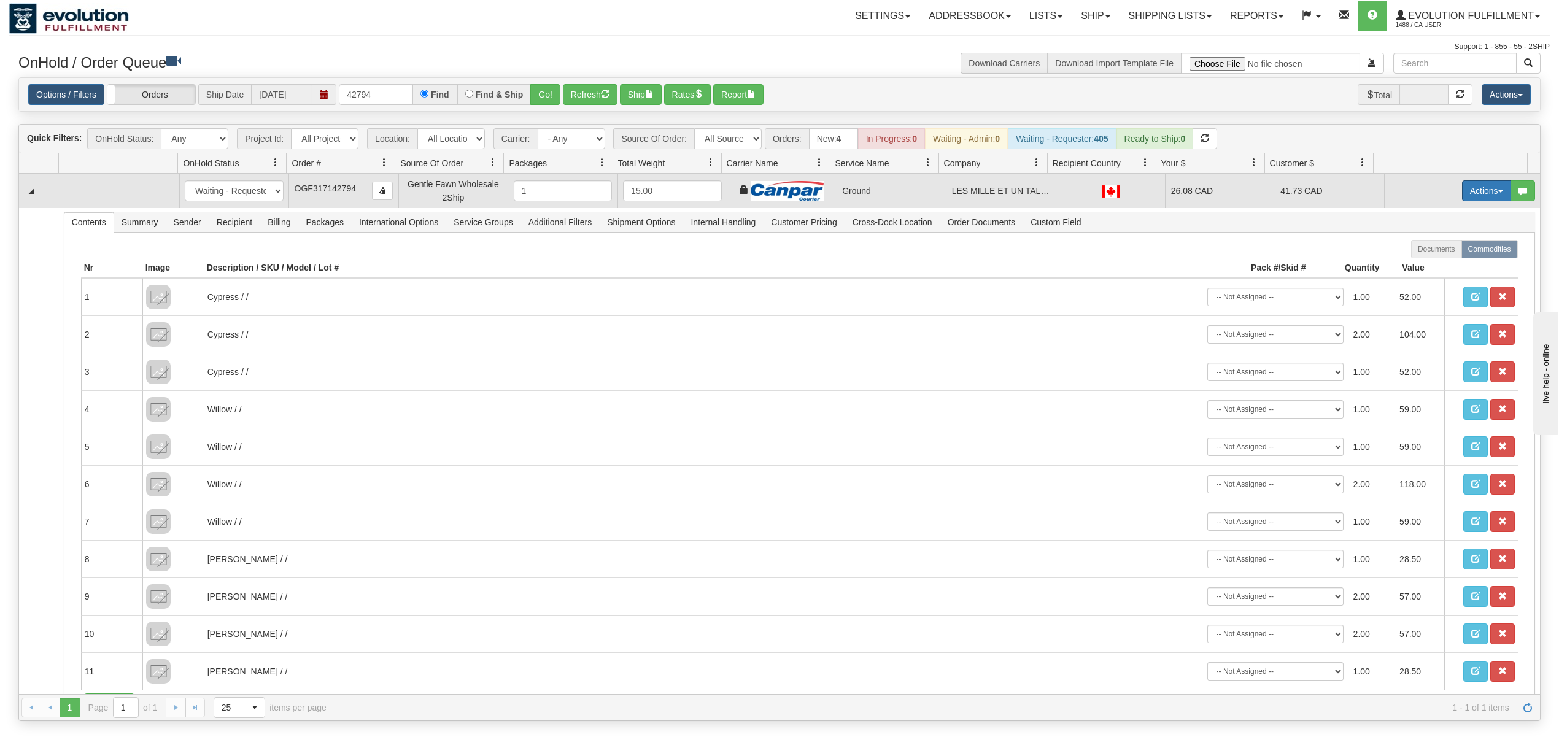
click at [1468, 187] on button "Actions" at bounding box center [1486, 190] width 49 height 21
click at [1425, 266] on span "Ship" at bounding box center [1437, 262] width 26 height 10
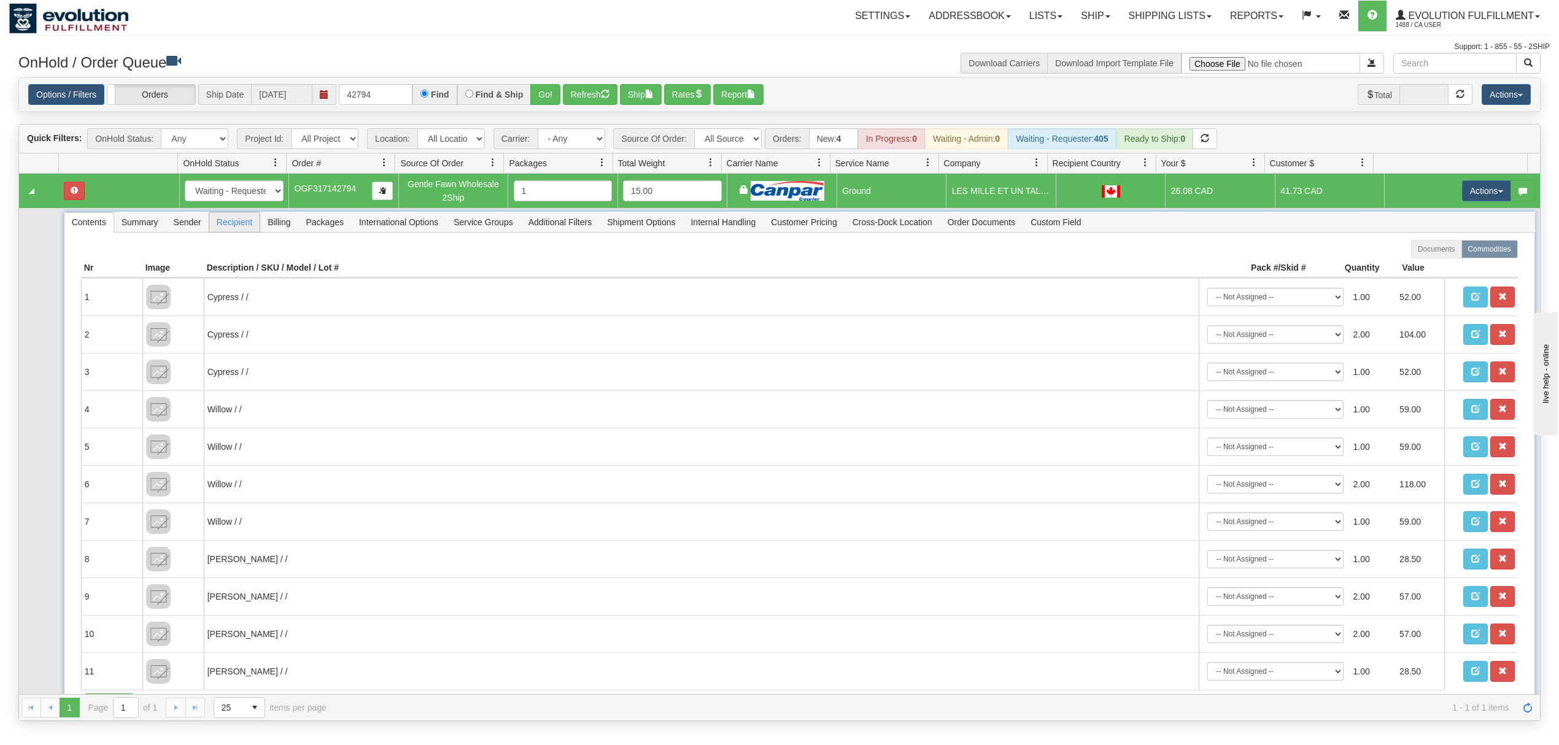
click at [241, 232] on span "Recipient" at bounding box center [234, 222] width 50 height 20
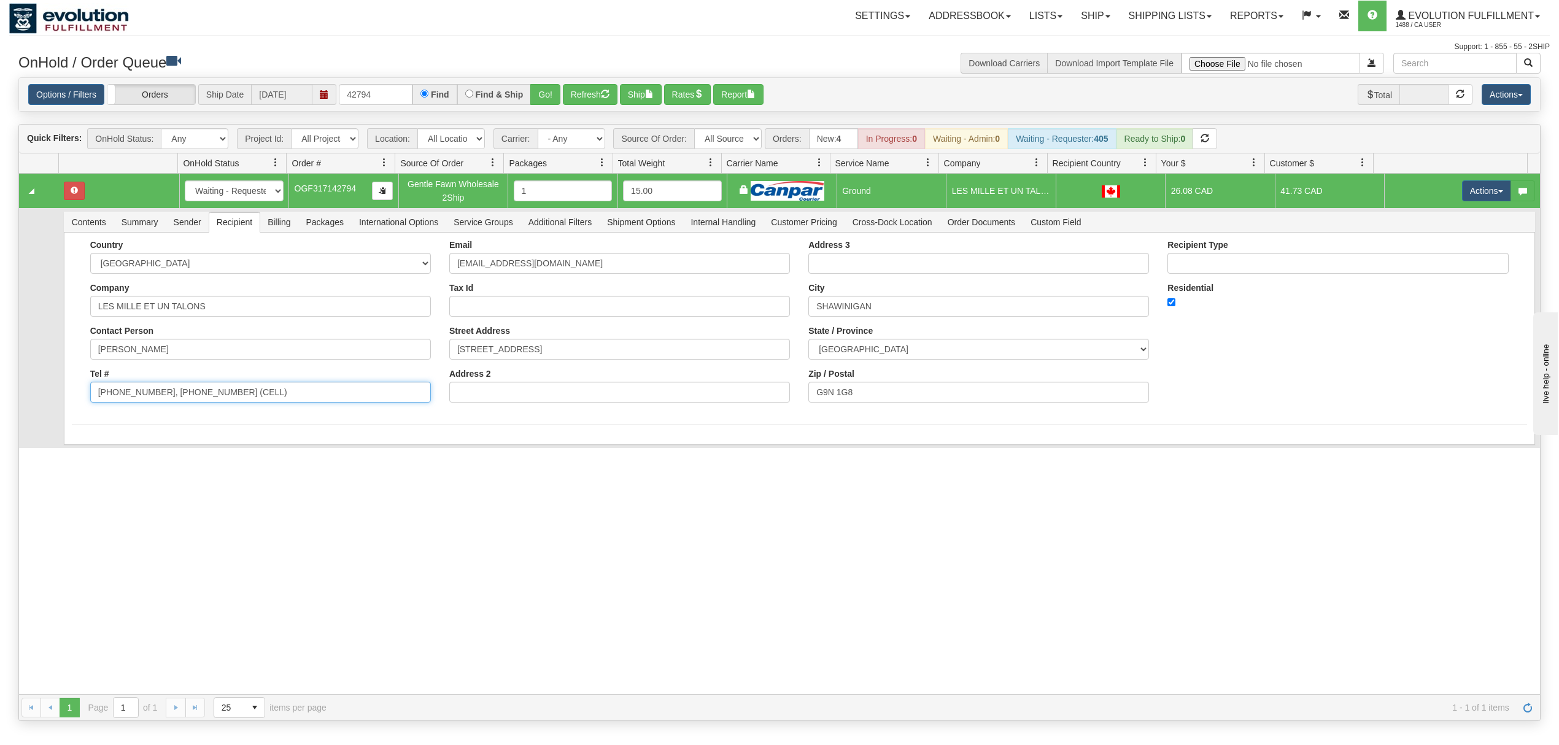
drag, startPoint x: 270, startPoint y: 399, endPoint x: 152, endPoint y: 420, distance: 119.8
click at [150, 420] on form "Country AFGHANISTAN ALAND ISLANDS ALBANIA ALGERIA AMERICAN SAMOA ANDORRA ANGOLA…" at bounding box center [799, 332] width 1455 height 185
type input "819-731-1716"
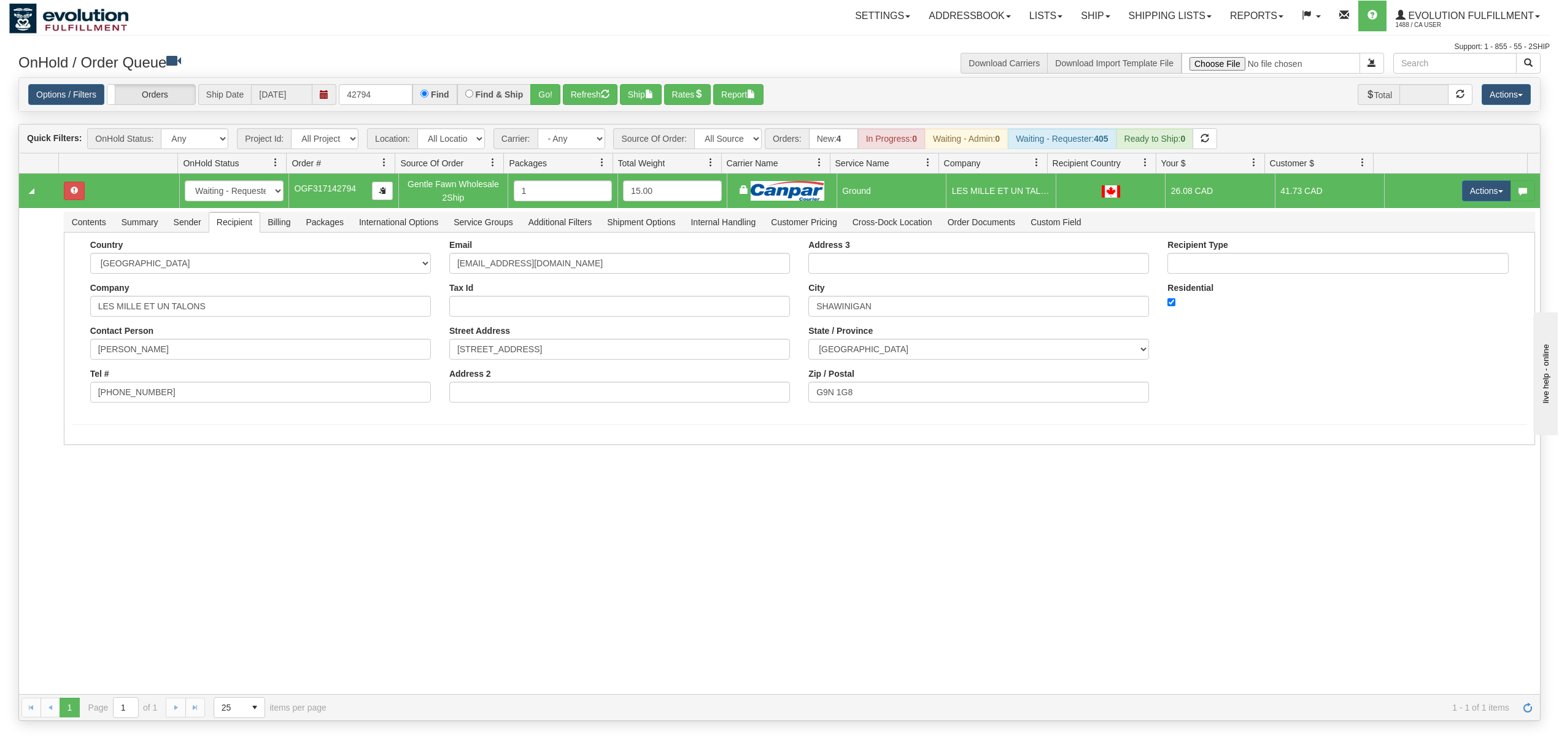
click at [143, 477] on div "31545860 EVOLUTION V3 90888418 90888421 New In Progress Waiting - Admin Waiting…" at bounding box center [779, 434] width 1521 height 520
click at [88, 449] on button "Save" at bounding box center [90, 447] width 36 height 21
click at [1474, 190] on button "Actions" at bounding box center [1486, 190] width 49 height 21
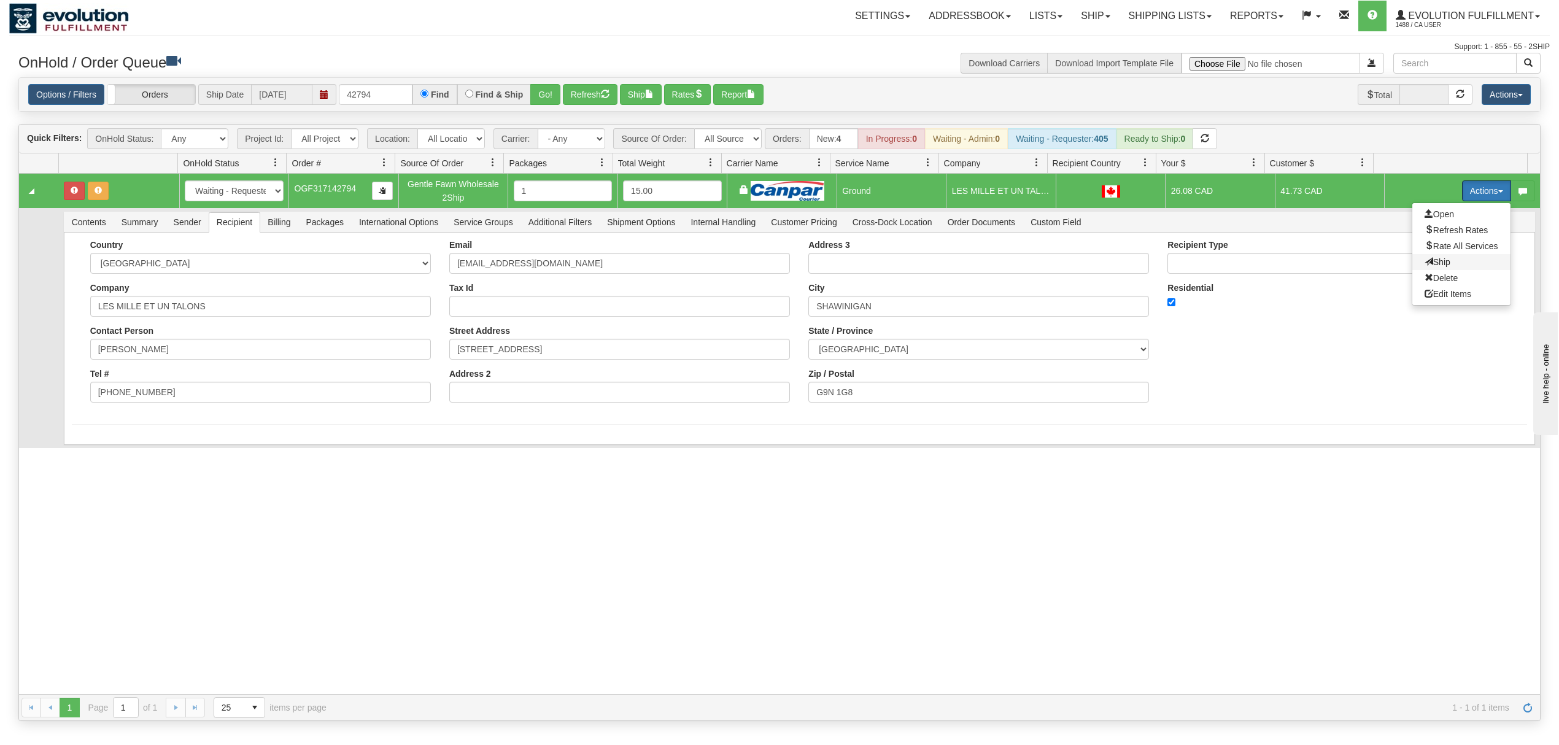
click at [1424, 263] on span "Ship" at bounding box center [1437, 262] width 26 height 10
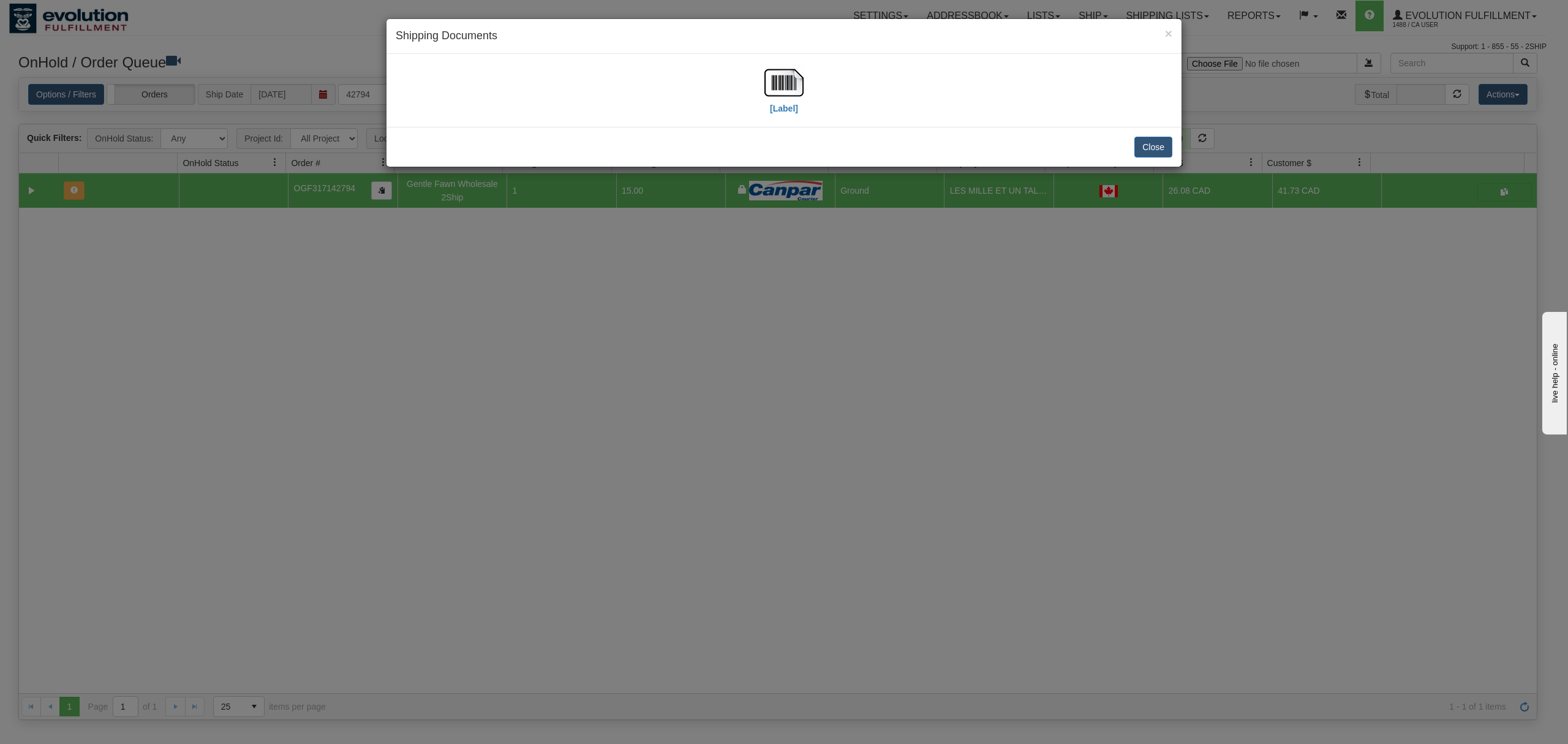
click at [762, 76] on div "[Label]" at bounding box center [784, 90] width 777 height 55
click at [776, 77] on img at bounding box center [784, 82] width 39 height 39
drag, startPoint x: 1153, startPoint y: 141, endPoint x: 1158, endPoint y: 116, distance: 25.5
click at [1153, 139] on button "Close" at bounding box center [1153, 147] width 38 height 21
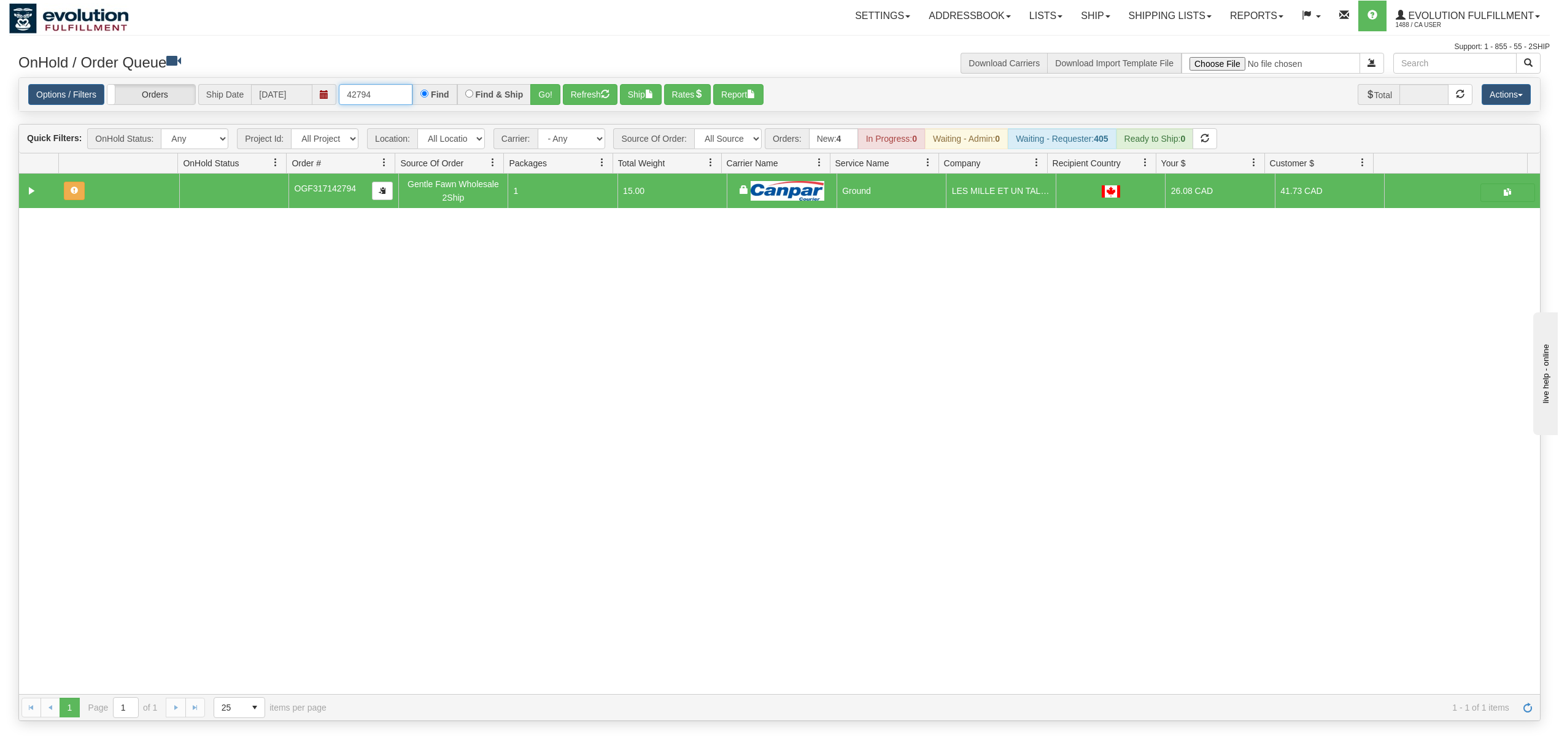
drag, startPoint x: 401, startPoint y: 106, endPoint x: 269, endPoint y: 106, distance: 131.9
click at [269, 106] on div "Options / Filters Group Shipments Orders Ship Date 10/06/2025 42794 Find Find &…" at bounding box center [779, 94] width 1502 height 21
click at [563, 92] on div "Options / Filters Group Shipments Orders Ship Date 10/06/2025 455997 Find Find …" at bounding box center [779, 94] width 1502 height 21
click at [549, 94] on button "Go!" at bounding box center [545, 94] width 30 height 21
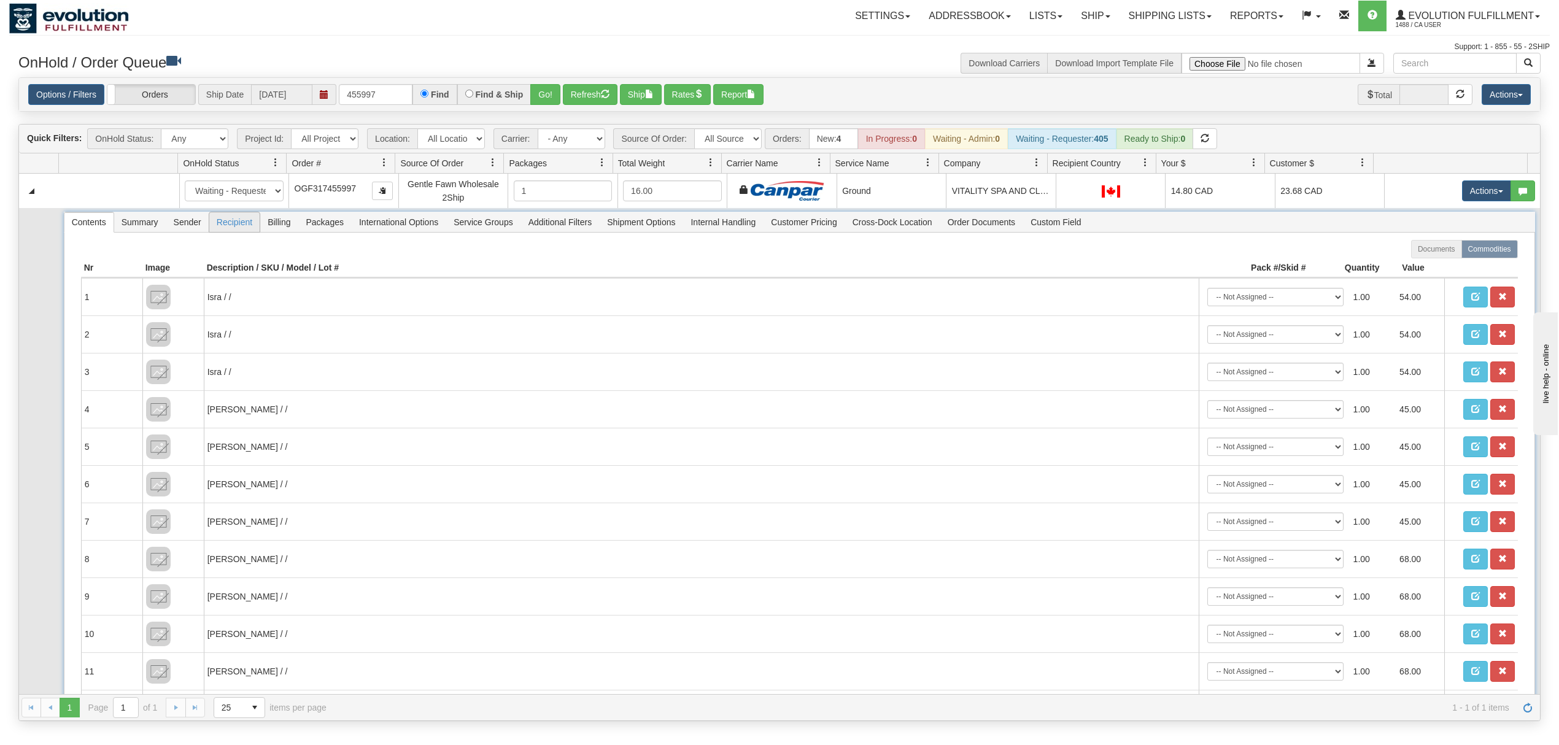
click at [222, 221] on span "Recipient" at bounding box center [234, 222] width 50 height 20
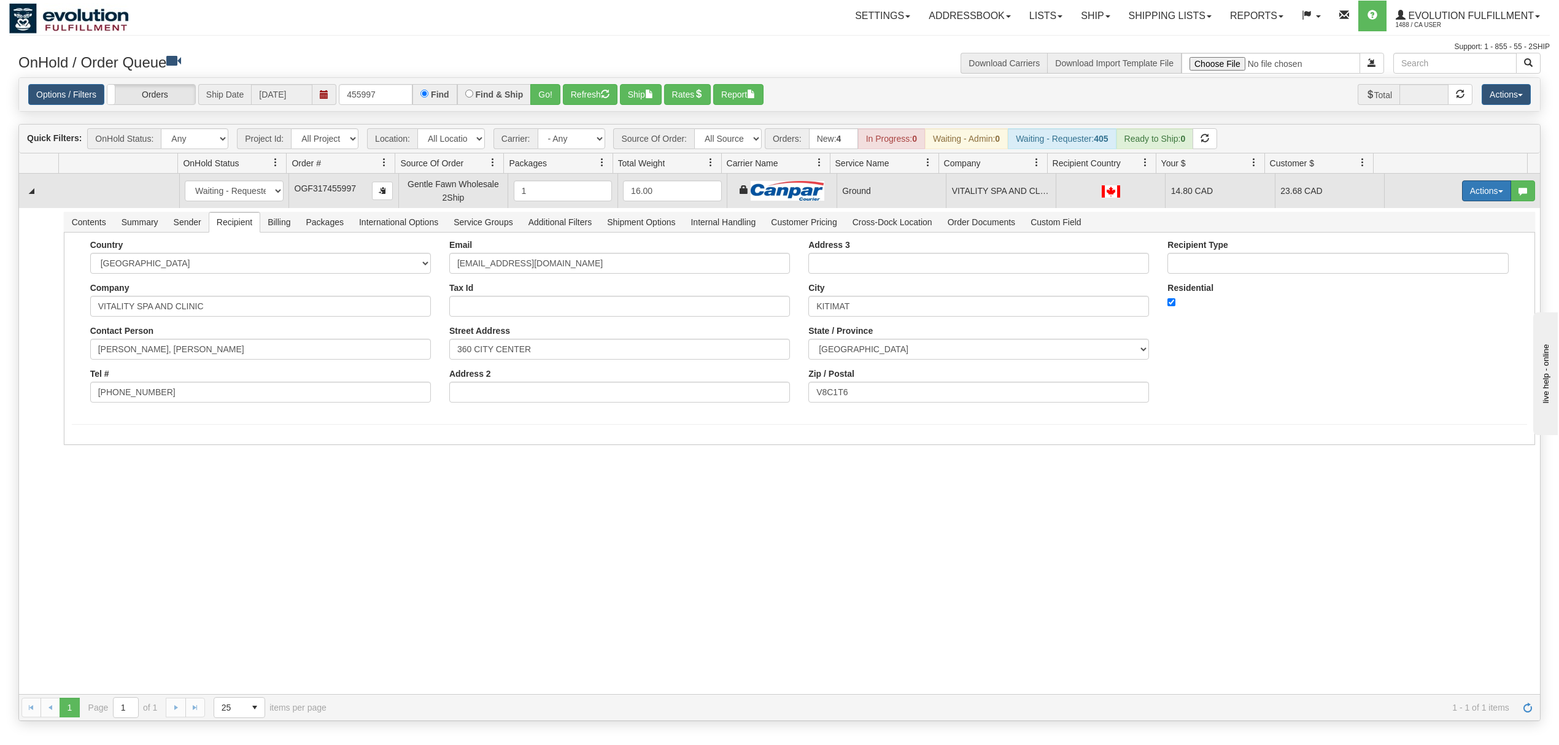
click at [1480, 199] on button "Actions" at bounding box center [1486, 190] width 49 height 21
click at [1424, 261] on span "Ship" at bounding box center [1437, 262] width 26 height 10
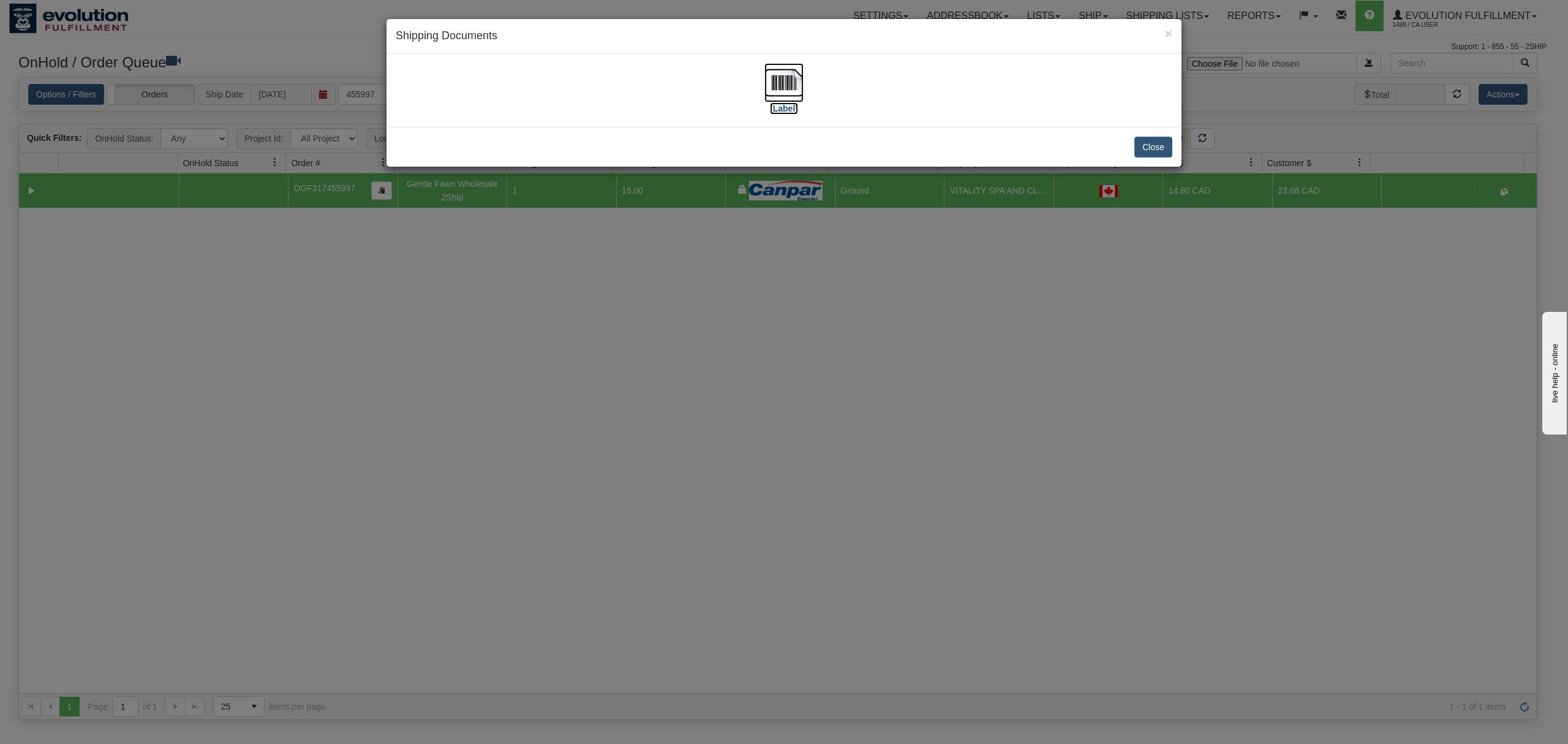
click at [784, 88] on img at bounding box center [784, 82] width 39 height 39
drag, startPoint x: 1163, startPoint y: 145, endPoint x: 1157, endPoint y: 5, distance: 140.1
click at [1157, 142] on button "Close" at bounding box center [1153, 147] width 38 height 21
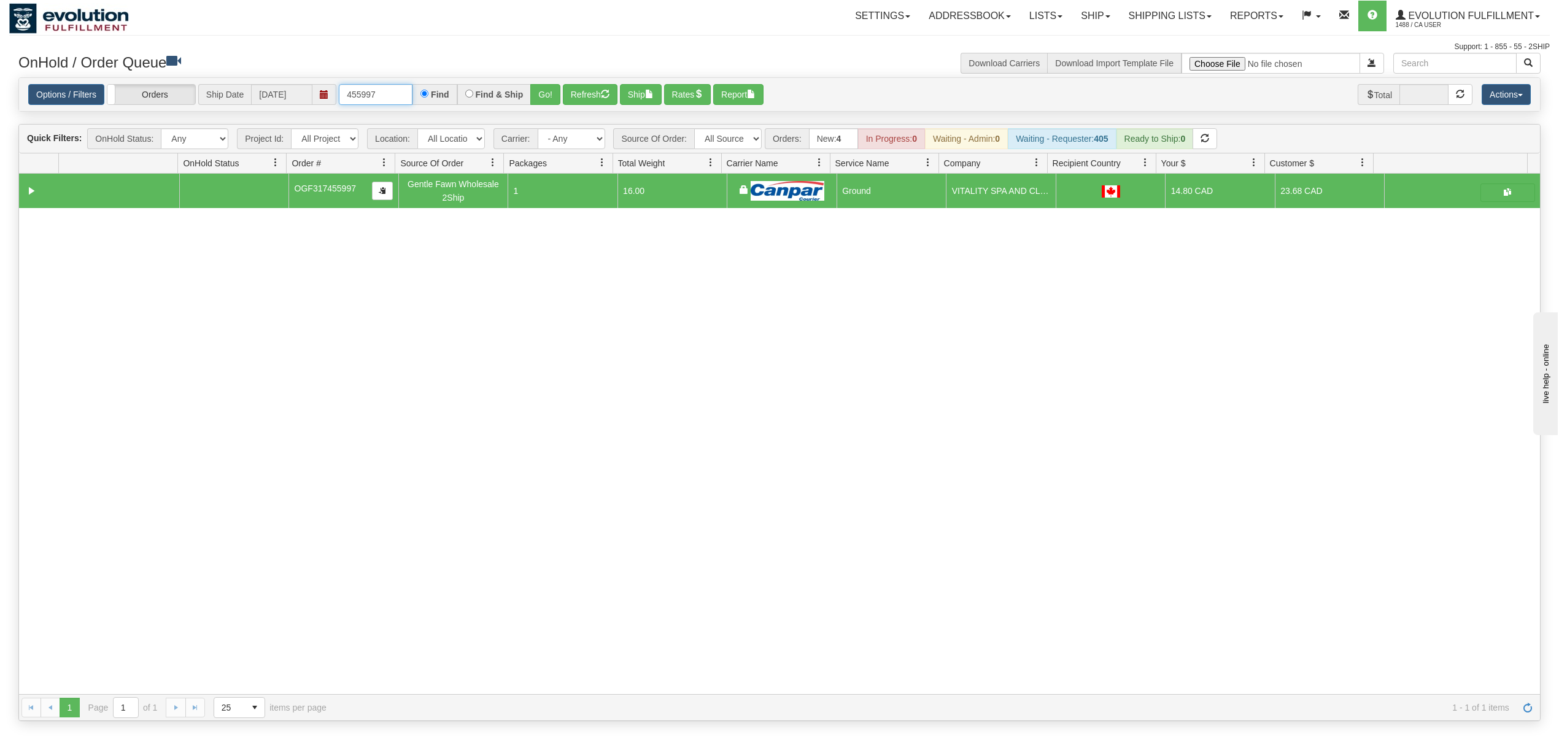
drag, startPoint x: 384, startPoint y: 94, endPoint x: 293, endPoint y: 109, distance: 92.1
click at [293, 109] on div "Options / Filters Group Shipments Orders Ship Date 10/06/2025 455997 Find Find …" at bounding box center [779, 95] width 1521 height 34
click at [553, 89] on button "Go!" at bounding box center [545, 94] width 30 height 21
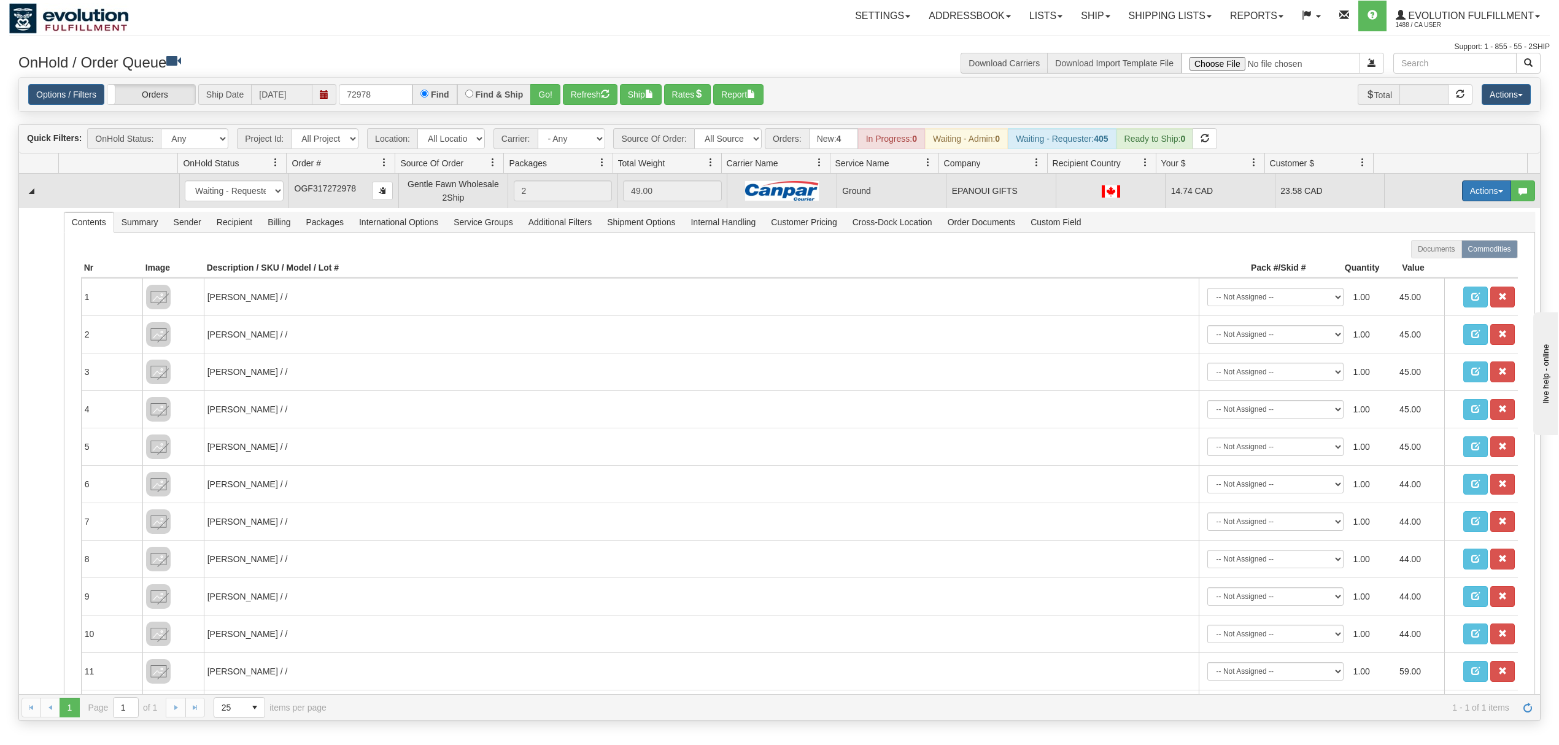
click at [1473, 195] on button "Actions" at bounding box center [1486, 190] width 49 height 21
click at [1427, 269] on link "Ship" at bounding box center [1461, 262] width 98 height 16
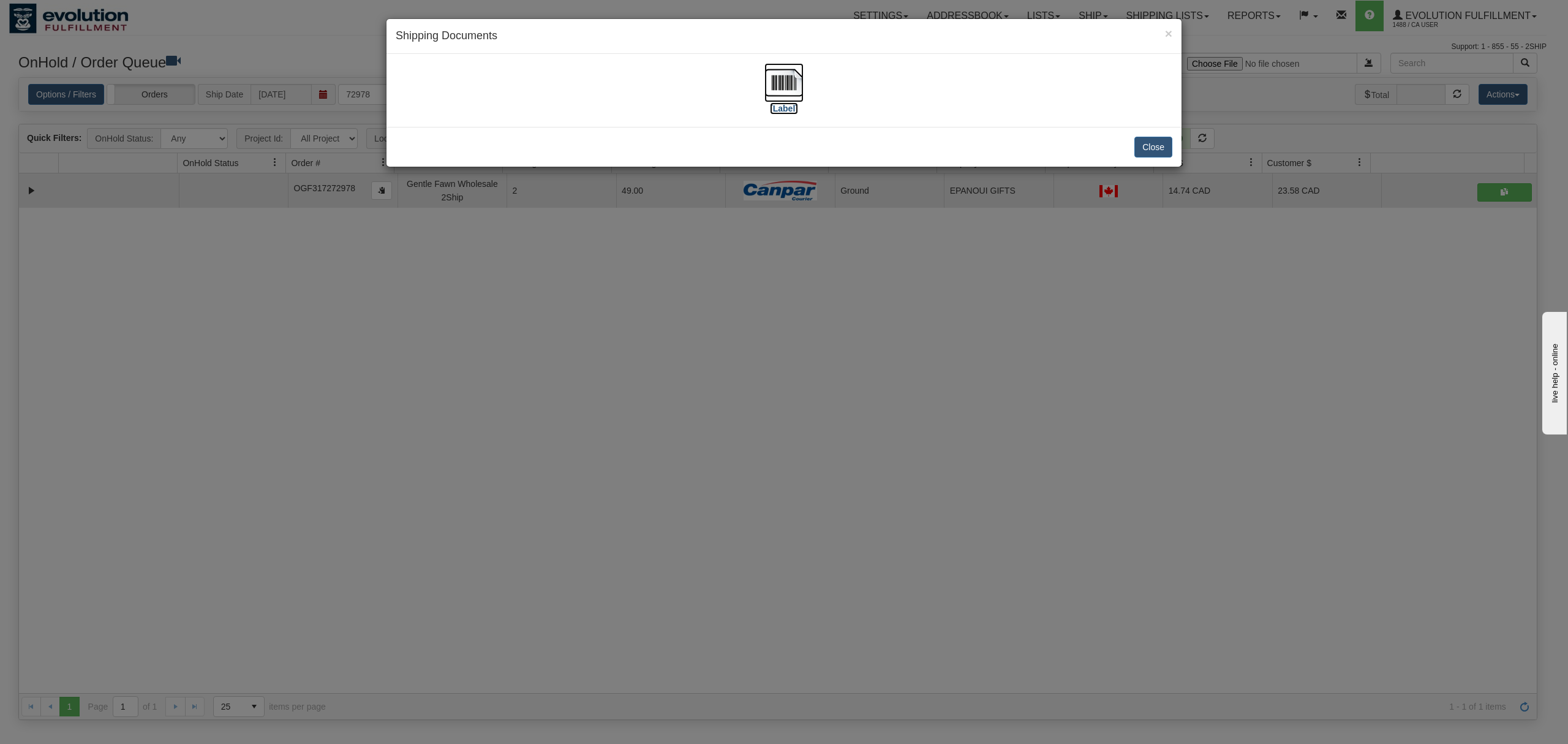
click at [784, 90] on img at bounding box center [784, 82] width 39 height 39
click at [1145, 150] on button "Close" at bounding box center [1153, 147] width 38 height 21
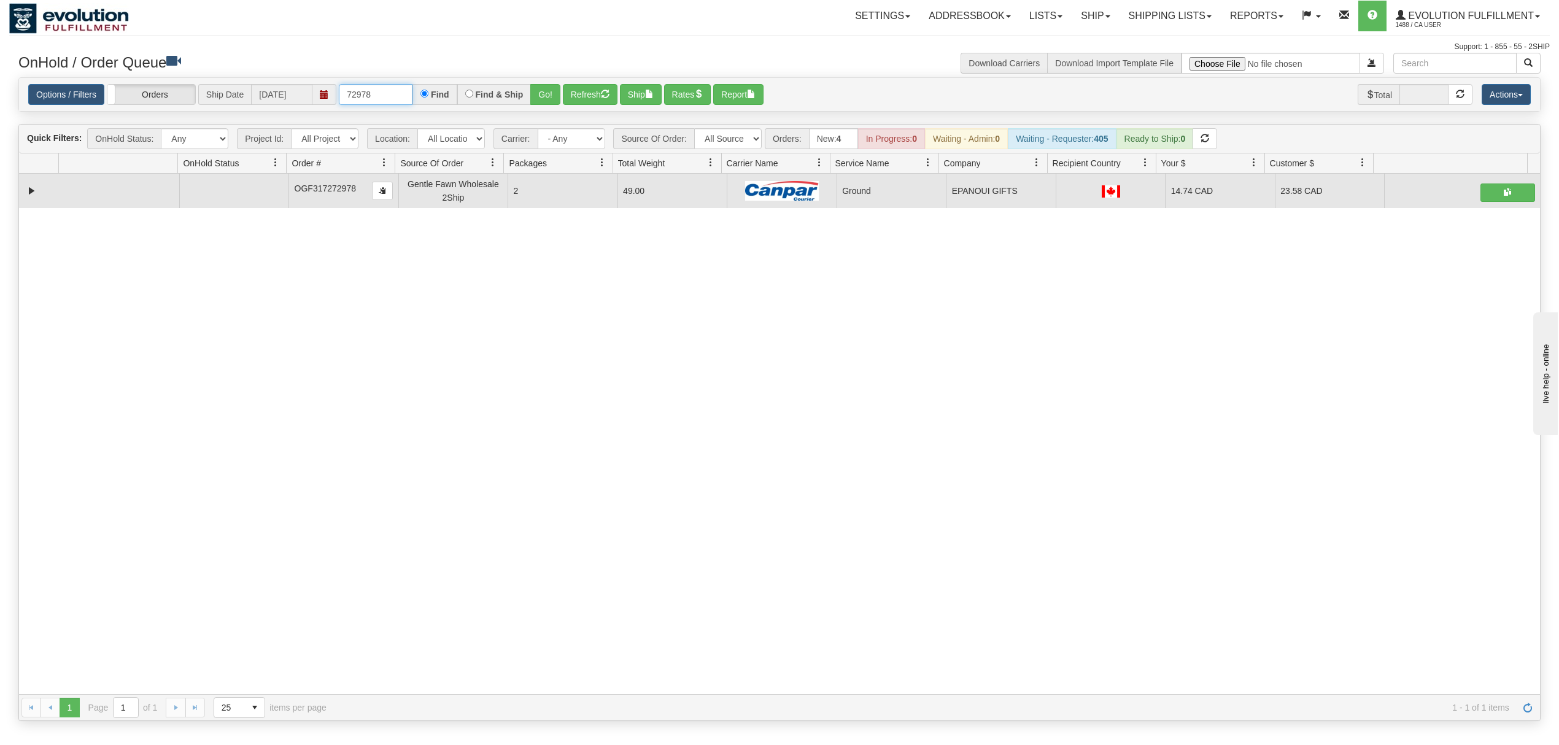
drag, startPoint x: 396, startPoint y: 86, endPoint x: 313, endPoint y: 96, distance: 83.5
click at [313, 96] on div "Options / Filters Group Shipments Orders Ship Date 10/06/2025 72978 Find Find &…" at bounding box center [779, 94] width 1502 height 21
type input "233313"
click at [541, 91] on button "Go!" at bounding box center [545, 94] width 30 height 21
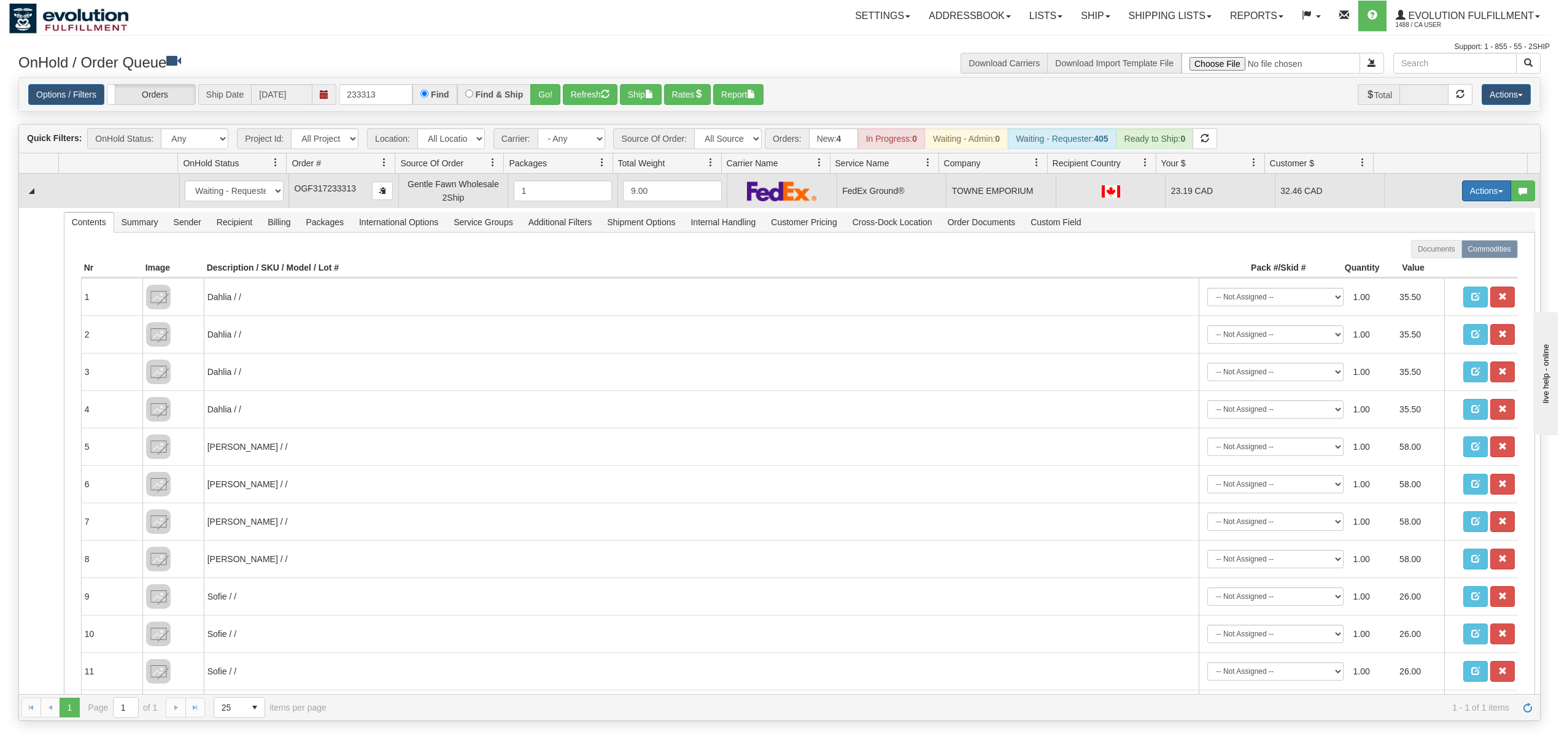
click at [1463, 185] on button "Actions" at bounding box center [1486, 190] width 49 height 21
click at [1431, 261] on span "Ship" at bounding box center [1437, 262] width 26 height 10
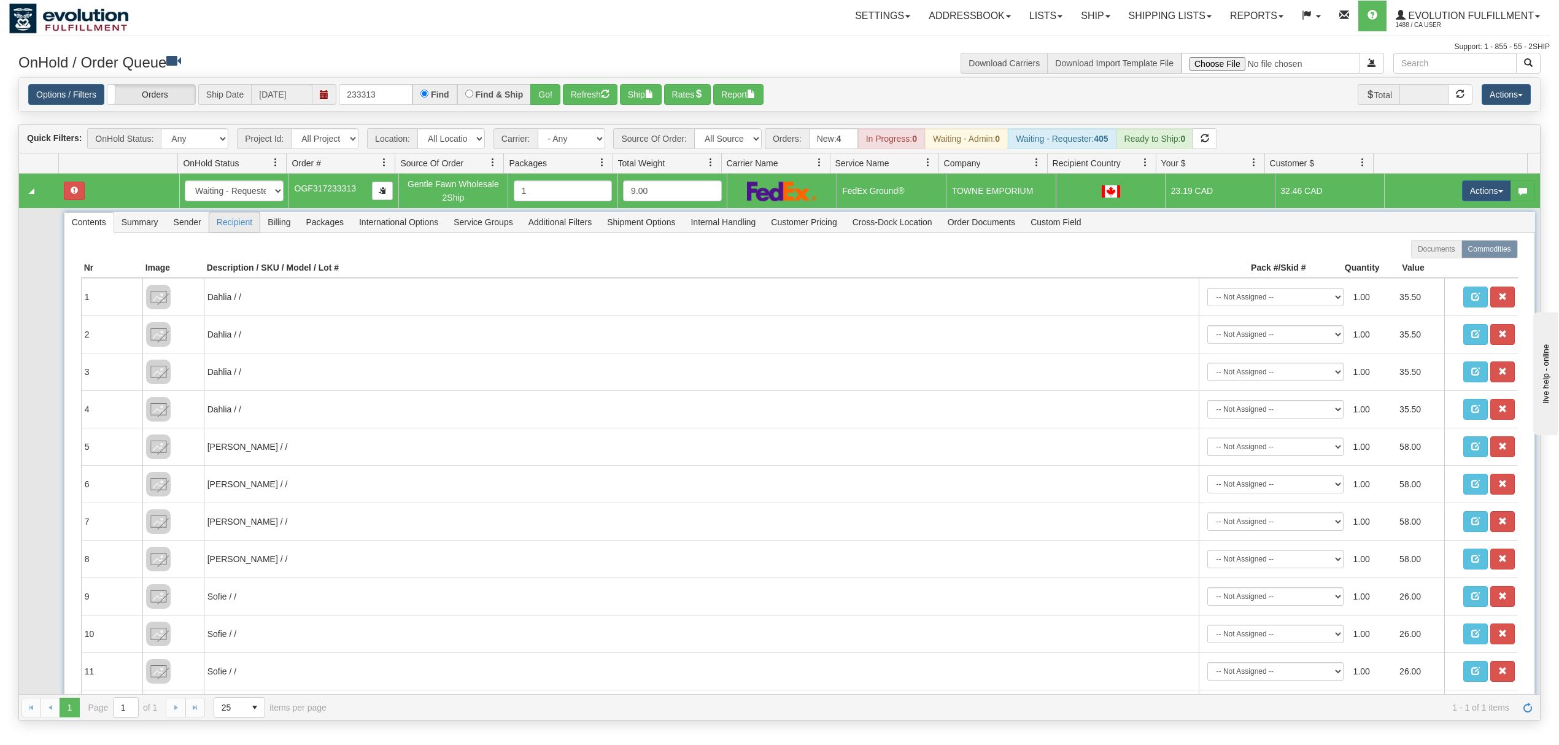
click at [253, 222] on span "Recipient" at bounding box center [234, 222] width 50 height 20
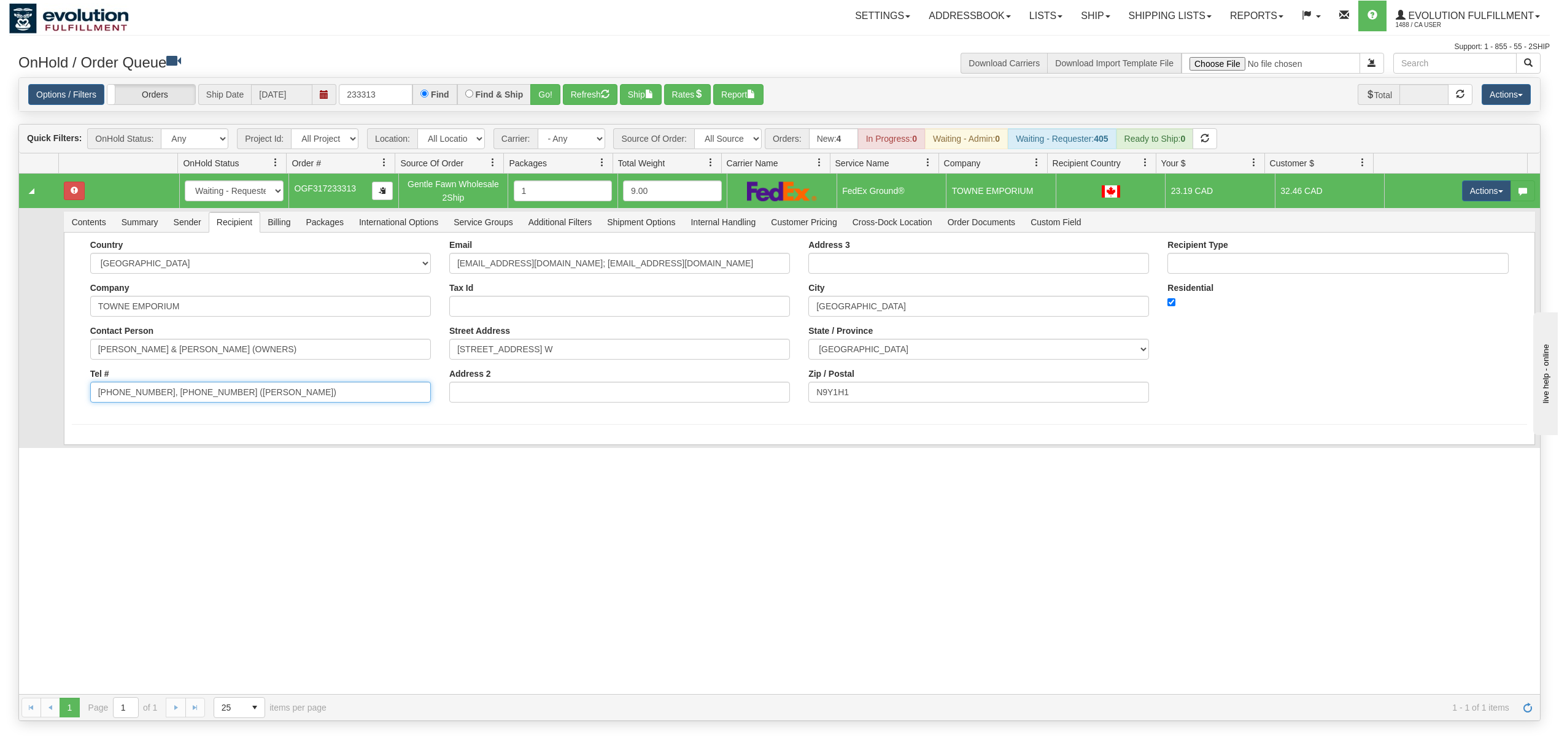
drag, startPoint x: 298, startPoint y: 403, endPoint x: 150, endPoint y: 441, distance: 151.9
click at [150, 441] on div "Country [GEOGRAPHIC_DATA] [GEOGRAPHIC_DATA] [GEOGRAPHIC_DATA] [GEOGRAPHIC_DATA]…" at bounding box center [799, 339] width 1471 height 212
type input "519-733-8696"
drag, startPoint x: 688, startPoint y: 268, endPoint x: 565, endPoint y: 301, distance: 128.1
click at [565, 301] on div "Email towneemporium@gmail.com; kimproctor@sympatico.ca Tax Id Street Address 8 …" at bounding box center [619, 326] width 359 height 172
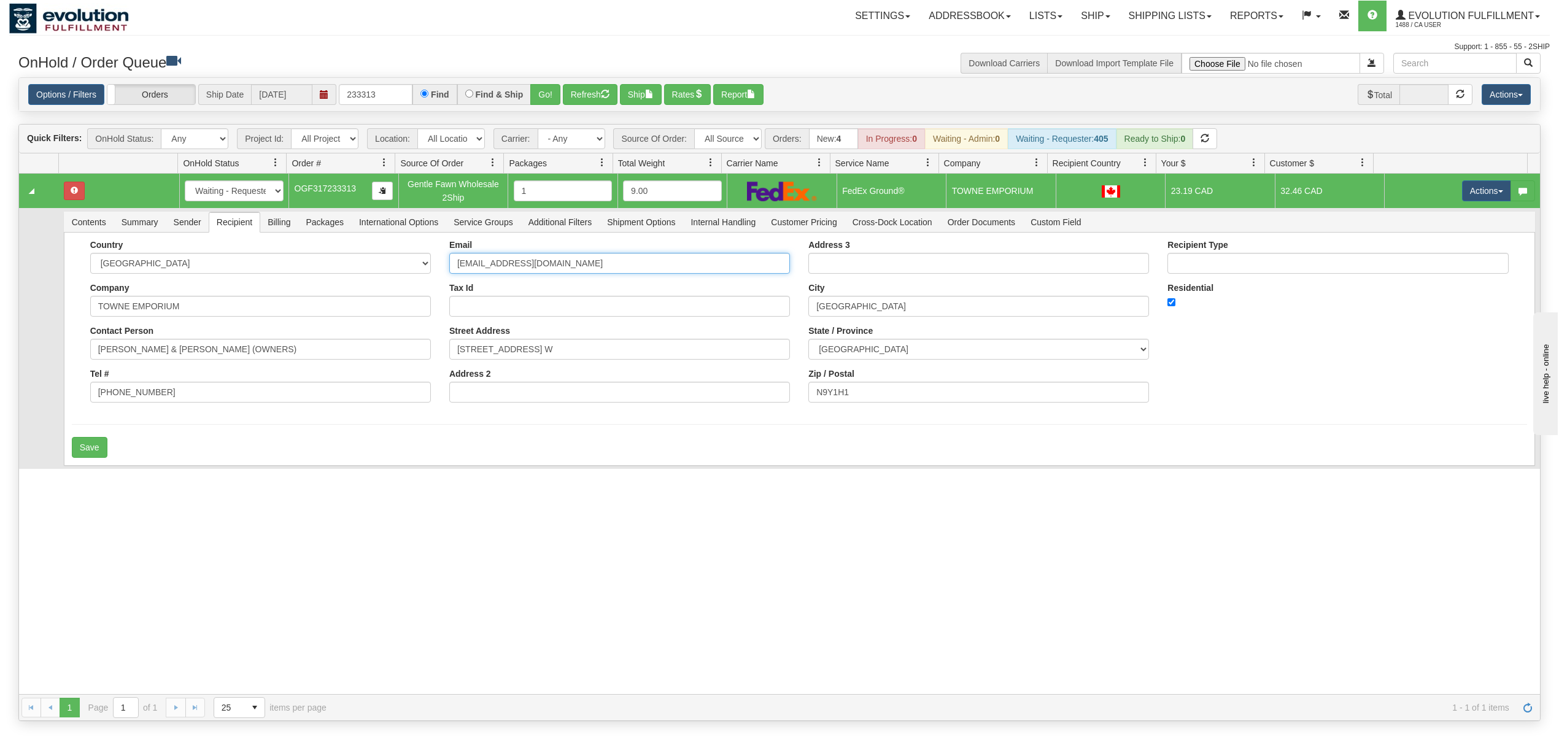
type input "towneemporium@gmail.com"
drag, startPoint x: 409, startPoint y: 452, endPoint x: 379, endPoint y: 455, distance: 29.6
click at [417, 453] on div "Save" at bounding box center [799, 447] width 1455 height 21
click at [96, 449] on button "Save" at bounding box center [90, 447] width 36 height 21
click at [1471, 190] on button "Actions" at bounding box center [1486, 190] width 49 height 21
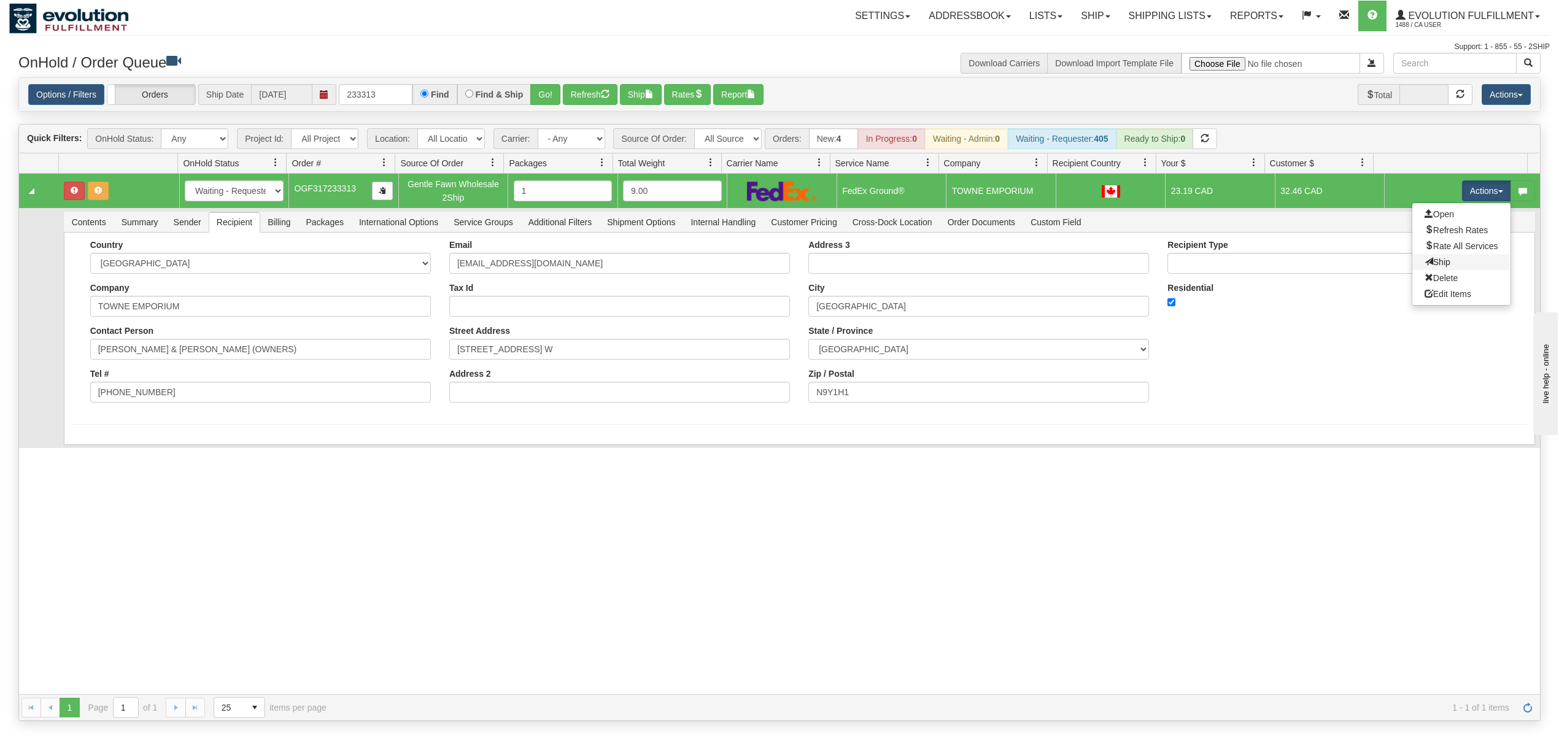
click at [1434, 266] on link "Ship" at bounding box center [1461, 262] width 98 height 16
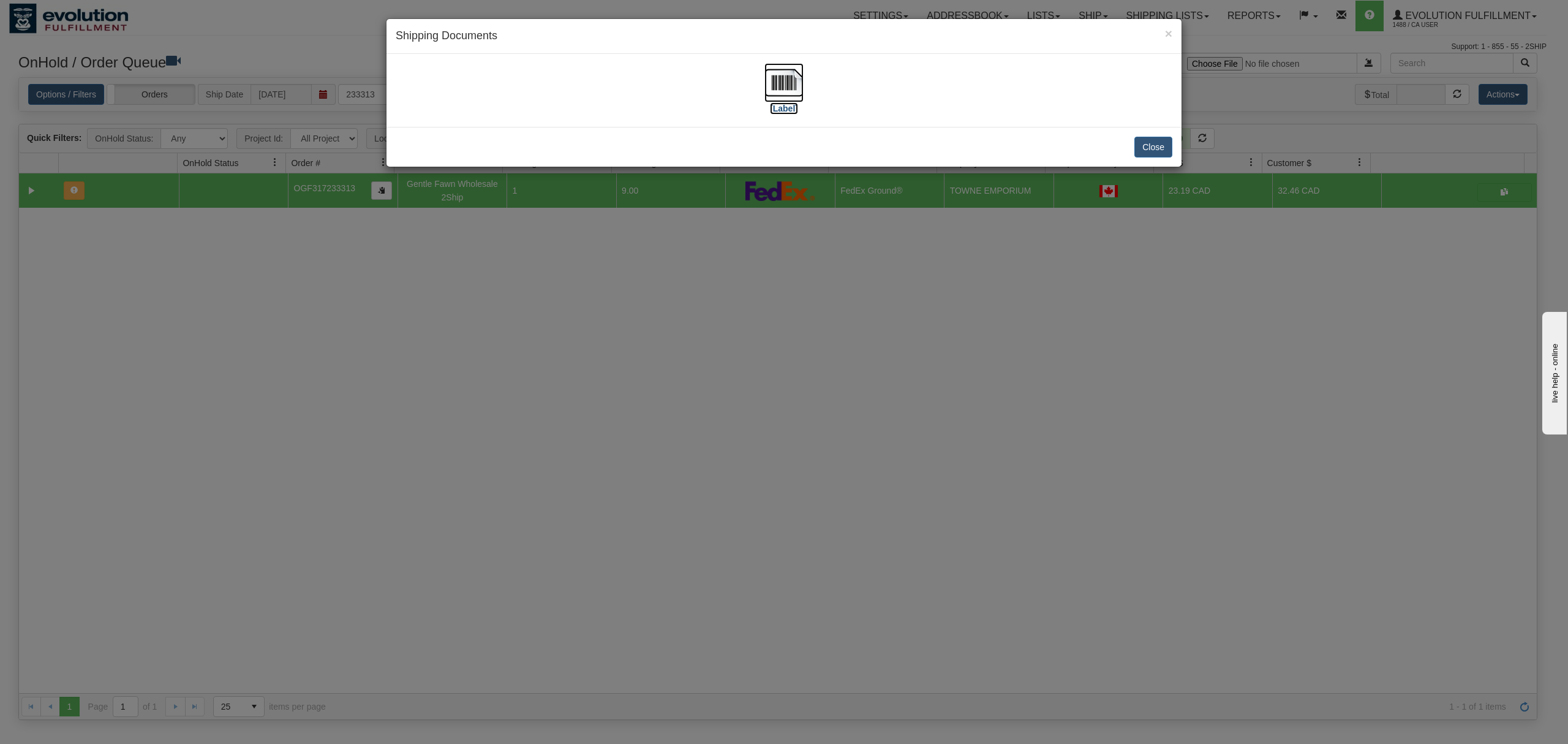
click at [796, 75] on img at bounding box center [784, 82] width 39 height 39
drag, startPoint x: 1150, startPoint y: 148, endPoint x: 1160, endPoint y: 2, distance: 146.3
click at [1152, 144] on button "Close" at bounding box center [1153, 147] width 38 height 21
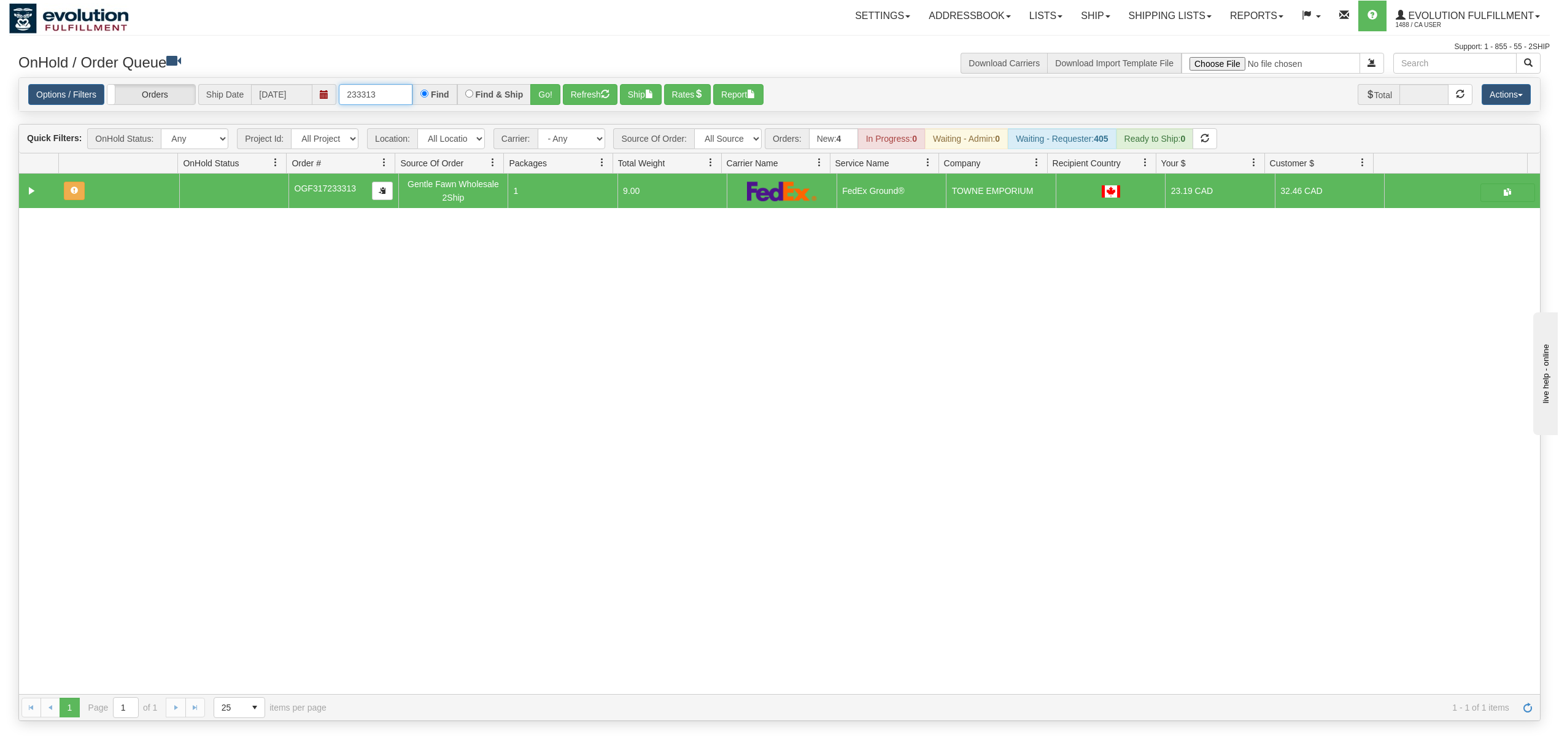
drag, startPoint x: 386, startPoint y: 96, endPoint x: 337, endPoint y: 104, distance: 49.0
click at [337, 104] on div "Options / Filters Group Shipments Orders Ship Date 10/06/2025 233313 Find Find …" at bounding box center [779, 94] width 1502 height 21
type input "300246"
click at [556, 96] on button "Go!" at bounding box center [545, 94] width 30 height 21
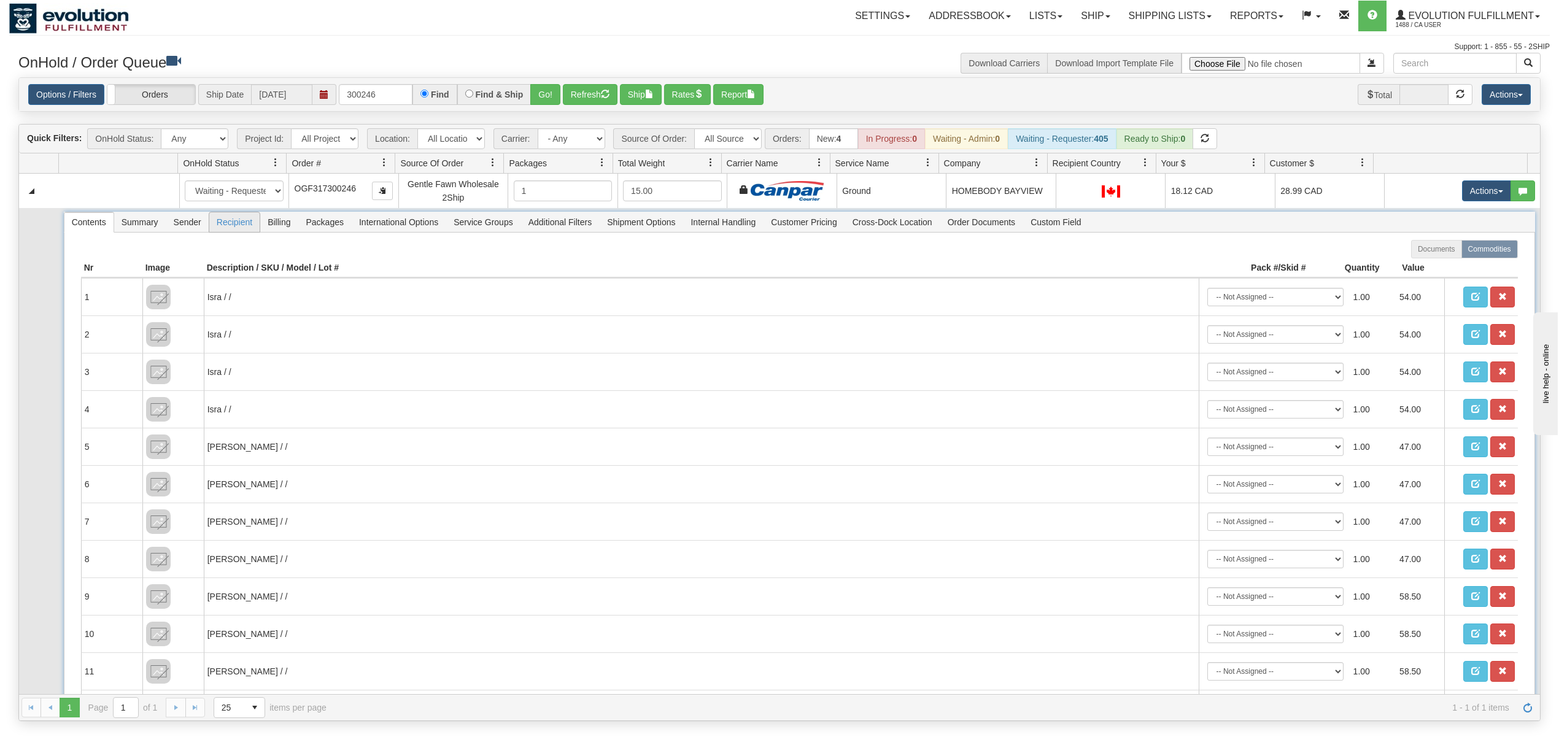
click at [245, 228] on span "Recipient" at bounding box center [234, 222] width 50 height 20
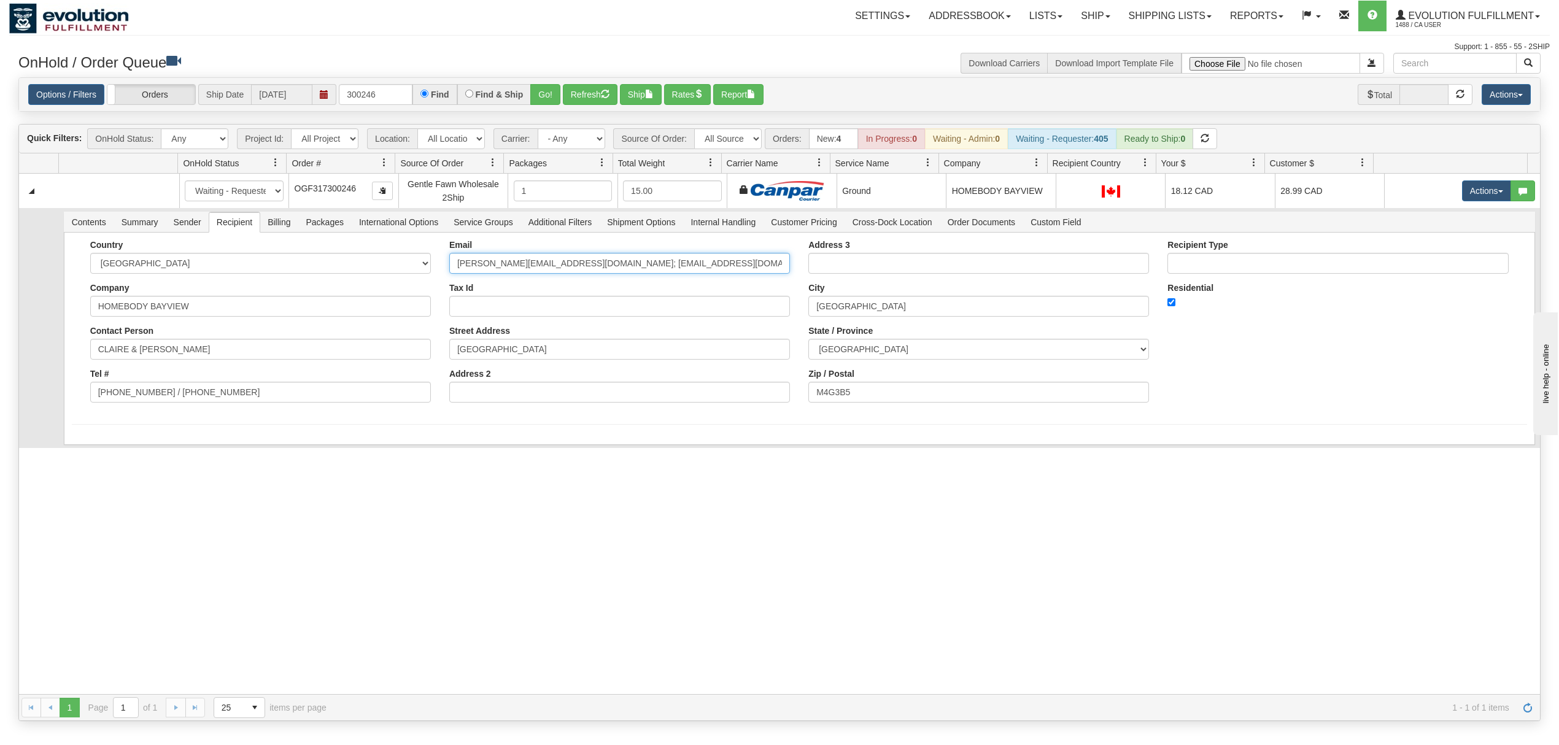
scroll to position [0, 45]
drag, startPoint x: 558, startPoint y: 269, endPoint x: 833, endPoint y: 263, distance: 275.0
click at [833, 263] on div "Country [GEOGRAPHIC_DATA] [GEOGRAPHIC_DATA] [GEOGRAPHIC_DATA] [GEOGRAPHIC_DATA]…" at bounding box center [799, 326] width 1455 height 172
type input "julia.homebody@gmail.com"
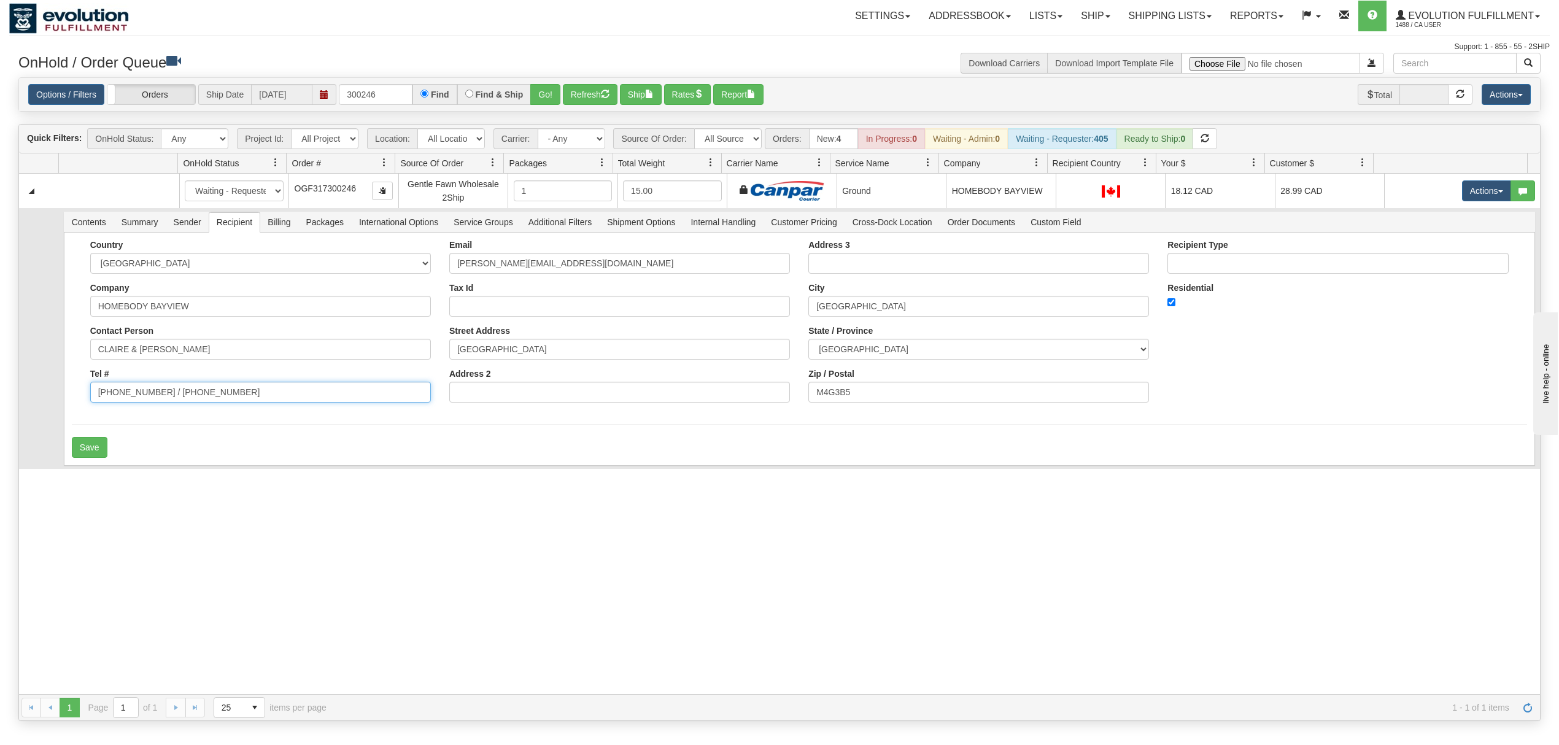
drag, startPoint x: 227, startPoint y: 399, endPoint x: 152, endPoint y: 407, distance: 75.4
click at [152, 407] on div "Country [GEOGRAPHIC_DATA] [GEOGRAPHIC_DATA] [GEOGRAPHIC_DATA] [GEOGRAPHIC_DATA]…" at bounding box center [260, 326] width 359 height 172
type input "289-400-2524"
click at [88, 455] on button "Save" at bounding box center [90, 447] width 36 height 21
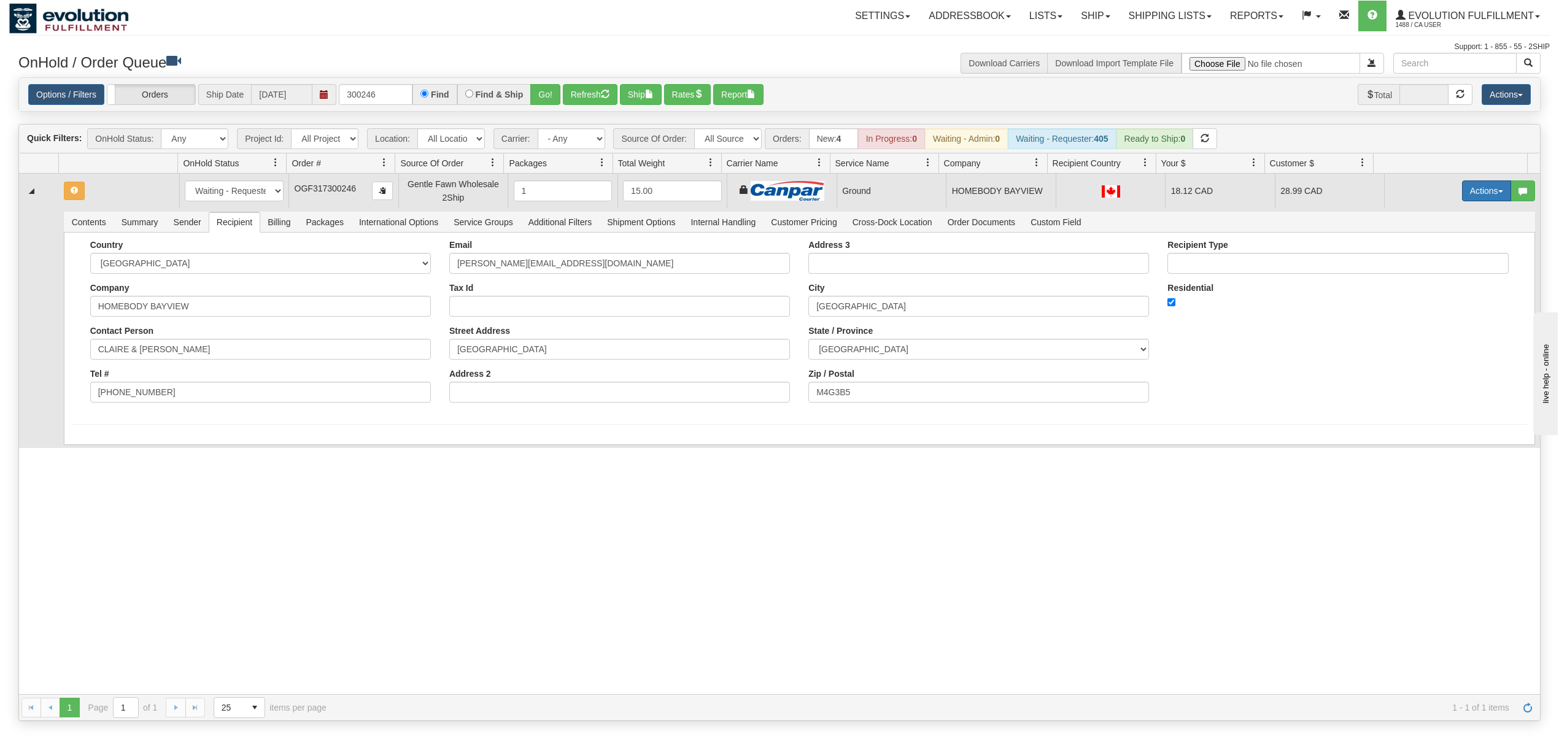
click at [1466, 185] on button "Actions" at bounding box center [1486, 190] width 49 height 21
click at [1439, 268] on link "Ship" at bounding box center [1461, 262] width 98 height 16
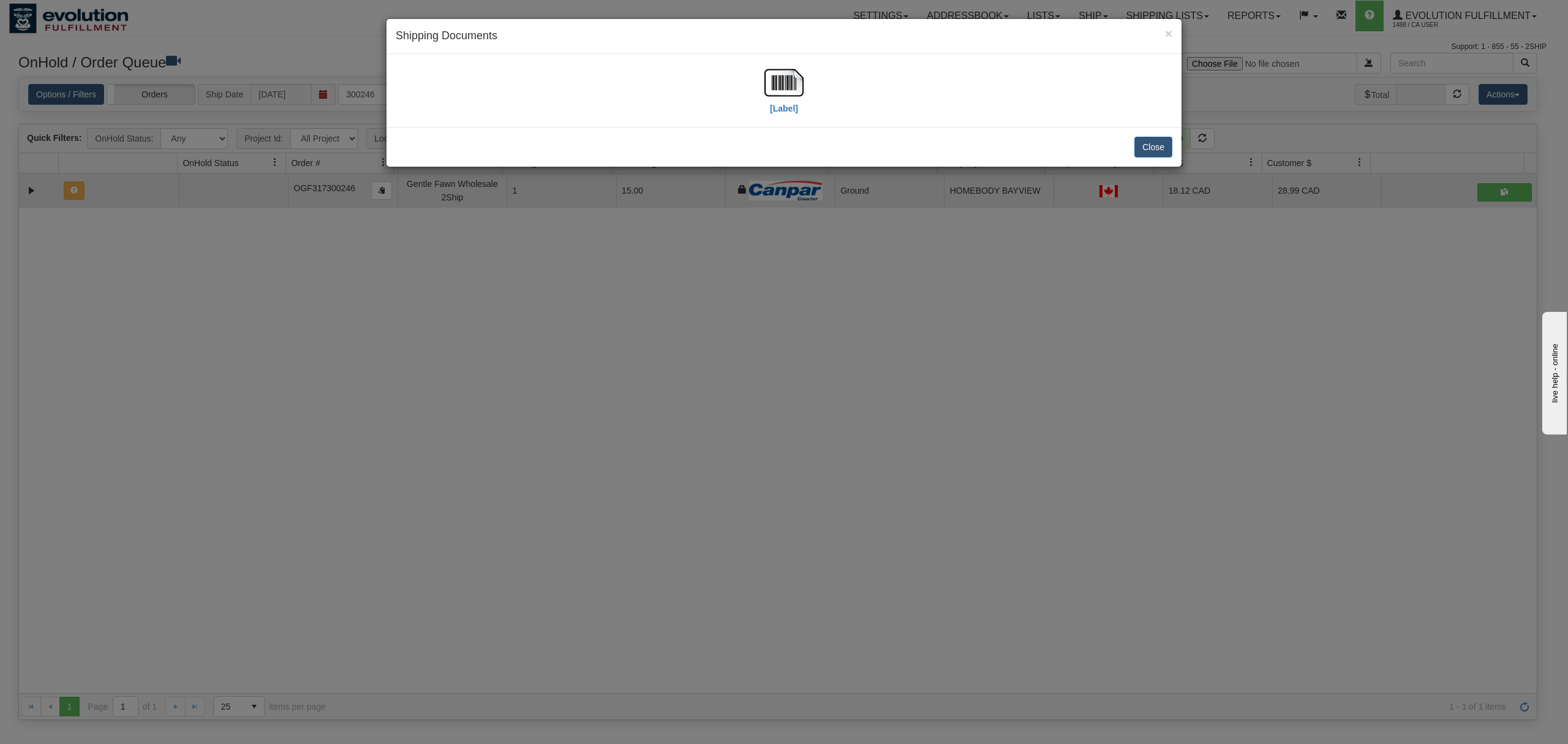
click at [811, 77] on div "[Label]" at bounding box center [784, 90] width 777 height 55
click at [784, 85] on img at bounding box center [784, 82] width 39 height 39
click at [1156, 155] on button "Close" at bounding box center [1153, 147] width 38 height 21
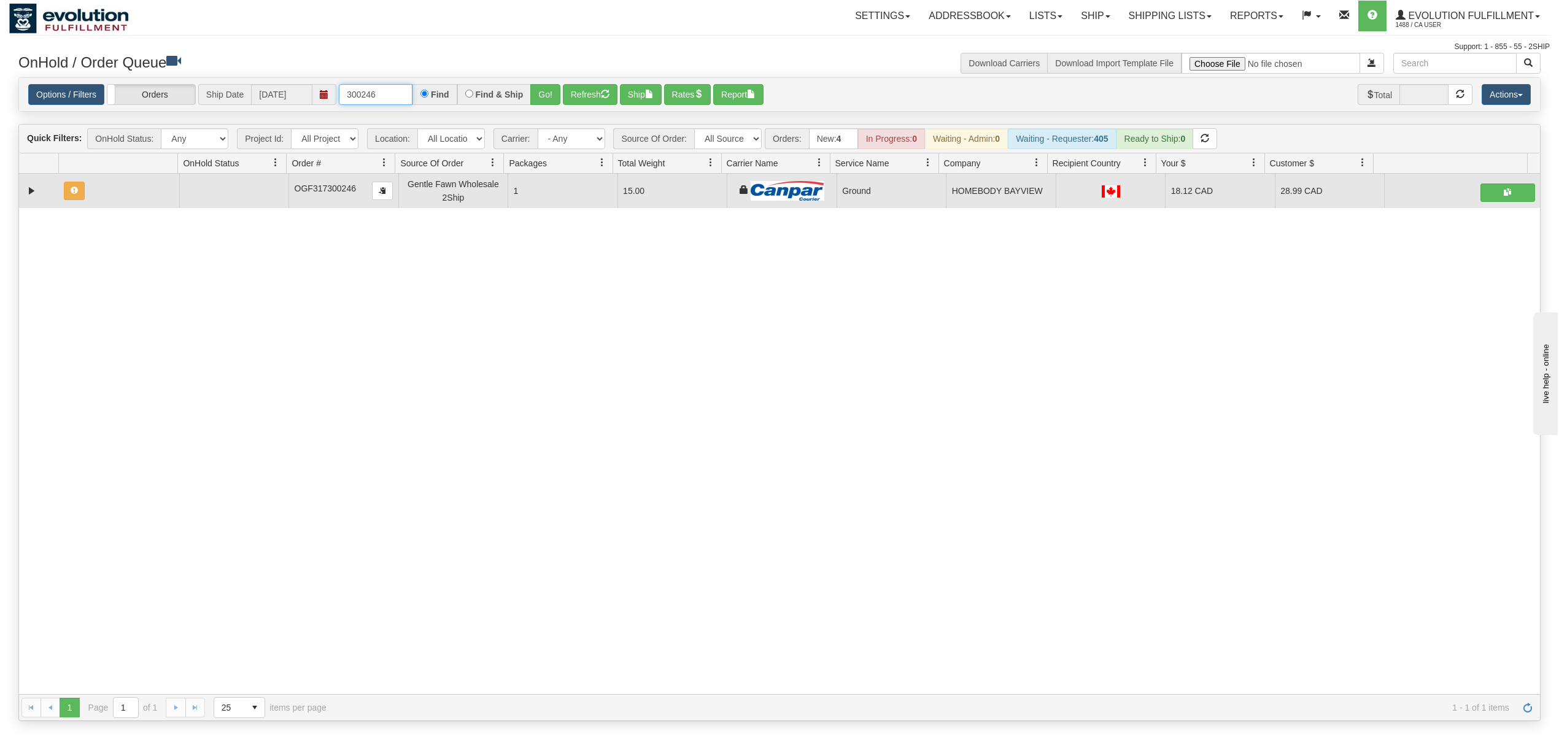
drag, startPoint x: 384, startPoint y: 101, endPoint x: 337, endPoint y: 106, distance: 46.9
click at [337, 106] on div "Options / Filters Group Shipments Orders Ship Date 10/06/2025 300246 Find Find …" at bounding box center [779, 95] width 1521 height 34
type input "92923"
click at [542, 97] on button "Go!" at bounding box center [545, 94] width 30 height 21
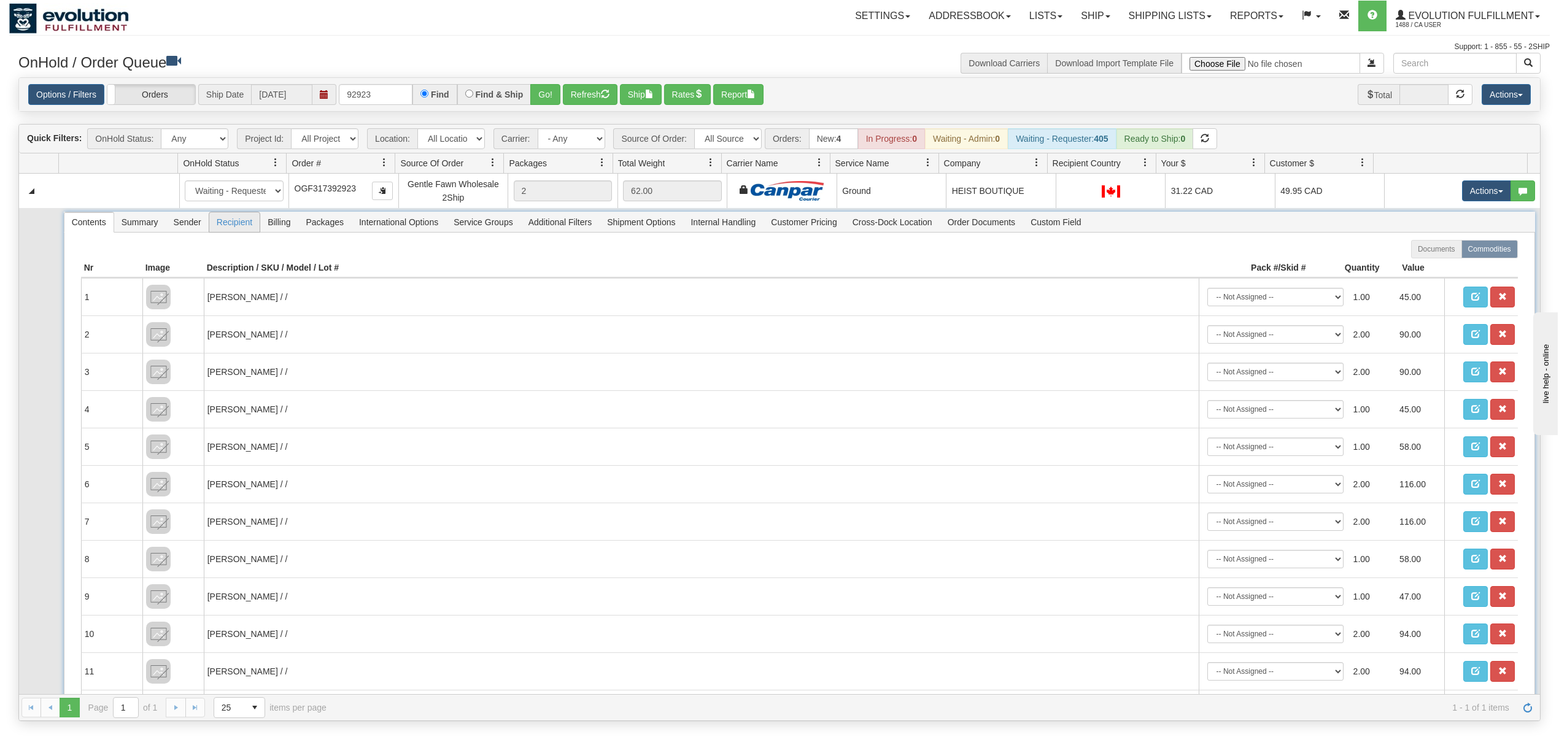
click at [249, 228] on span "Recipient" at bounding box center [234, 222] width 50 height 20
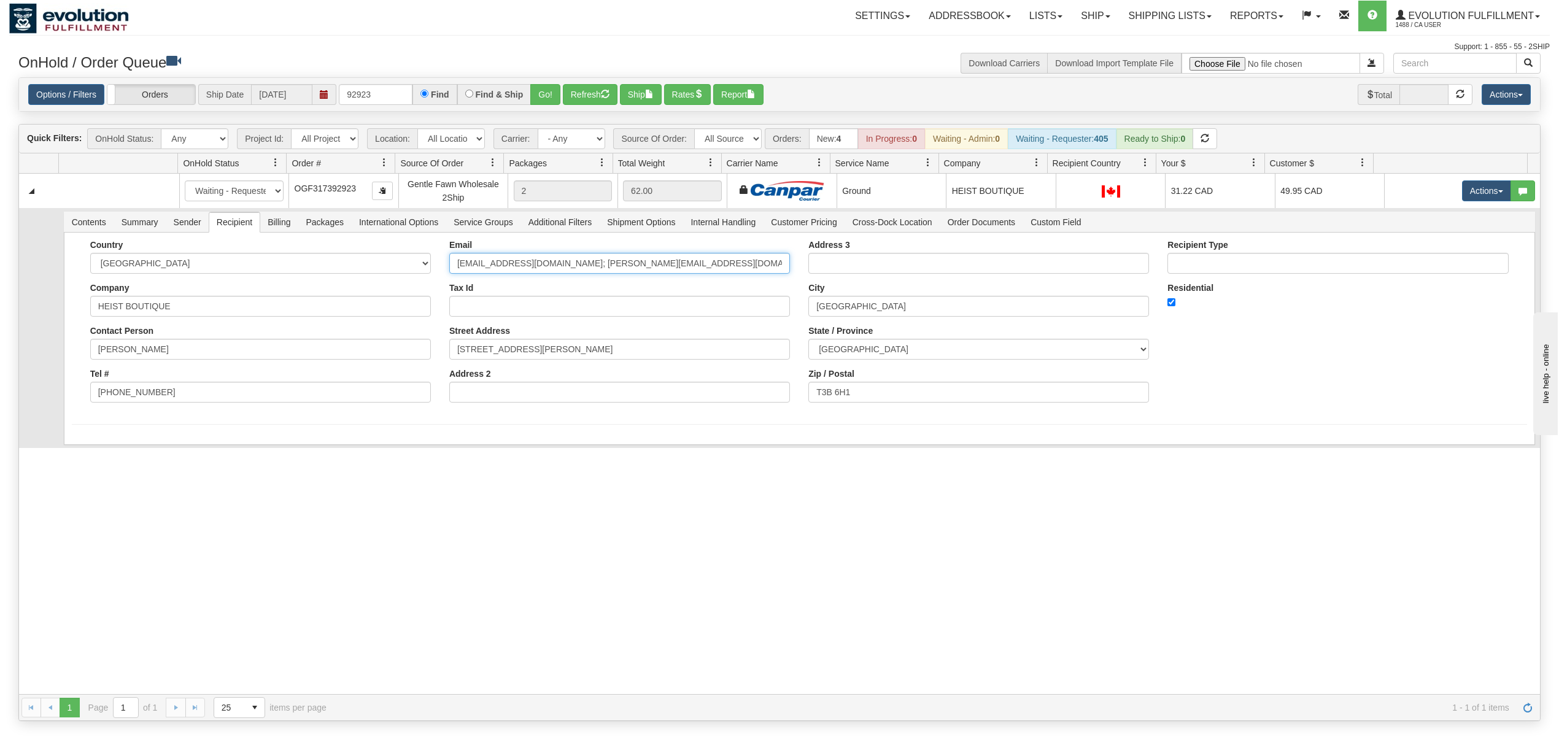
drag, startPoint x: 730, startPoint y: 265, endPoint x: 588, endPoint y: 288, distance: 143.6
click at [588, 288] on div "Email maighanjames@heistboutique.com; shaunjames@heistboutique.com Tax Id Stree…" at bounding box center [619, 326] width 359 height 172
type input "maighanjames@heistboutique.com"
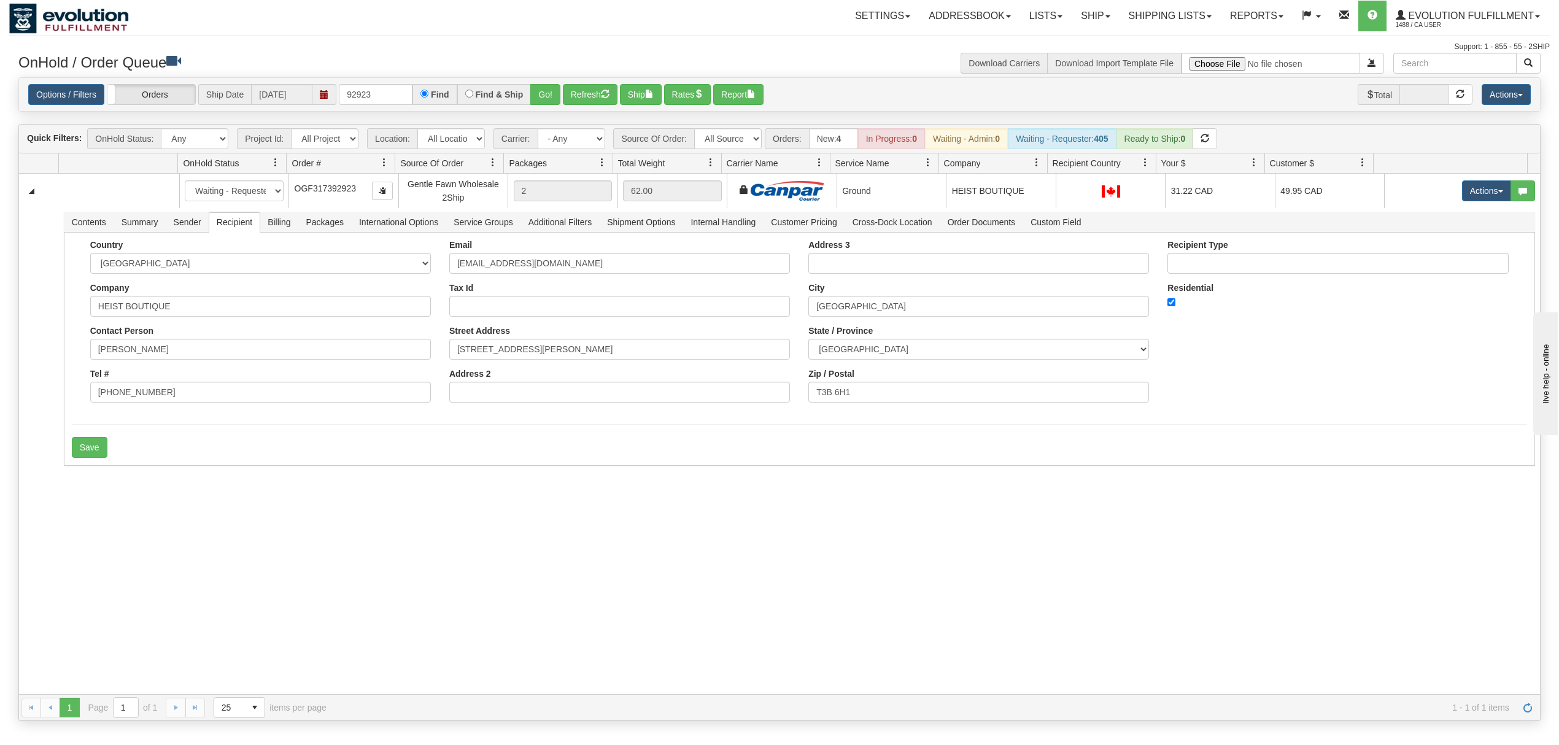
drag, startPoint x: 84, startPoint y: 541, endPoint x: 87, endPoint y: 489, distance: 52.2
click at [85, 541] on div "31667246 EVOLUTION V3 91228725 91228729 New In Progress Waiting - Admin Waiting…" at bounding box center [779, 434] width 1521 height 520
click at [86, 447] on button "Save" at bounding box center [90, 447] width 36 height 21
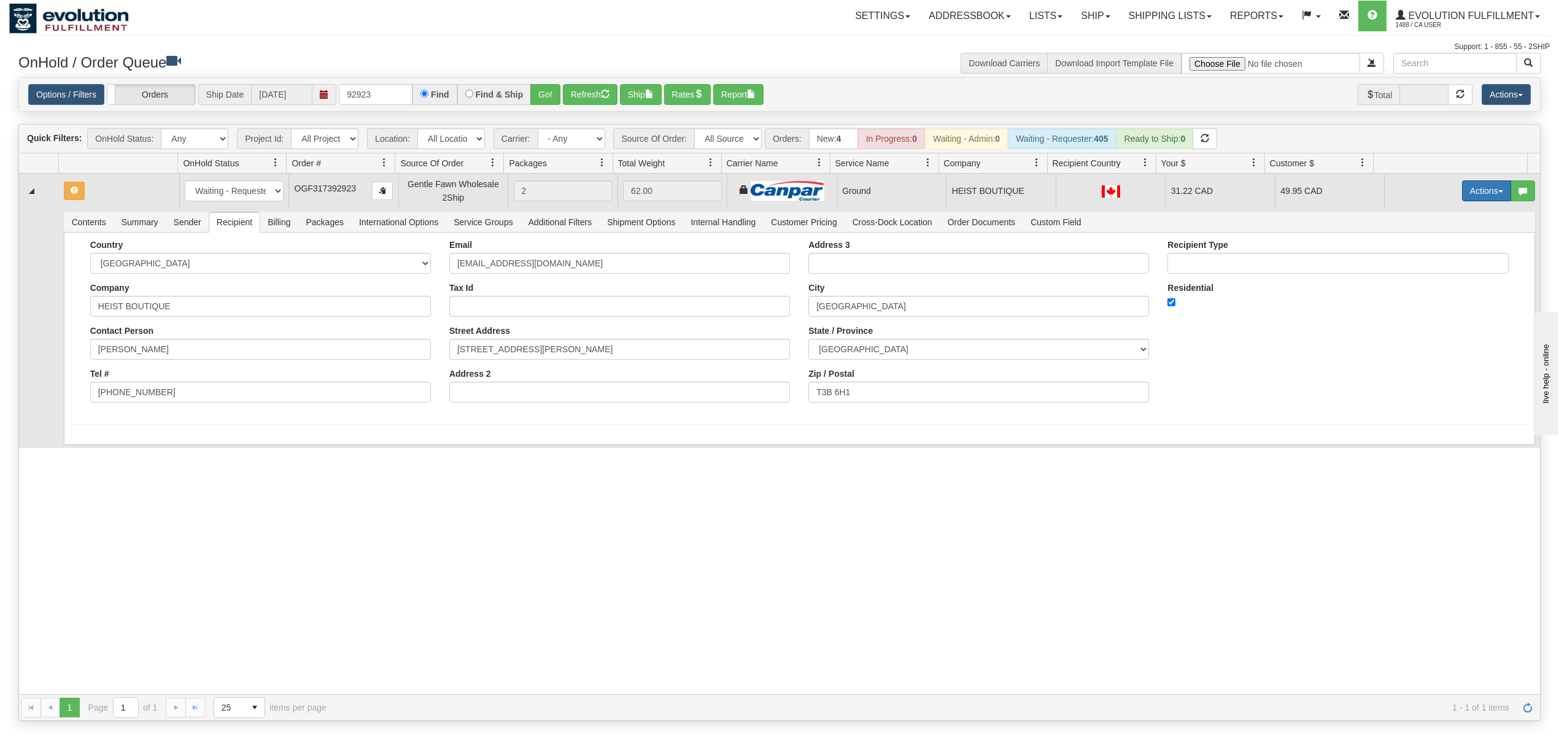
click at [1469, 200] on button "Actions" at bounding box center [1486, 190] width 49 height 21
click at [1430, 263] on span "Ship" at bounding box center [1437, 262] width 26 height 10
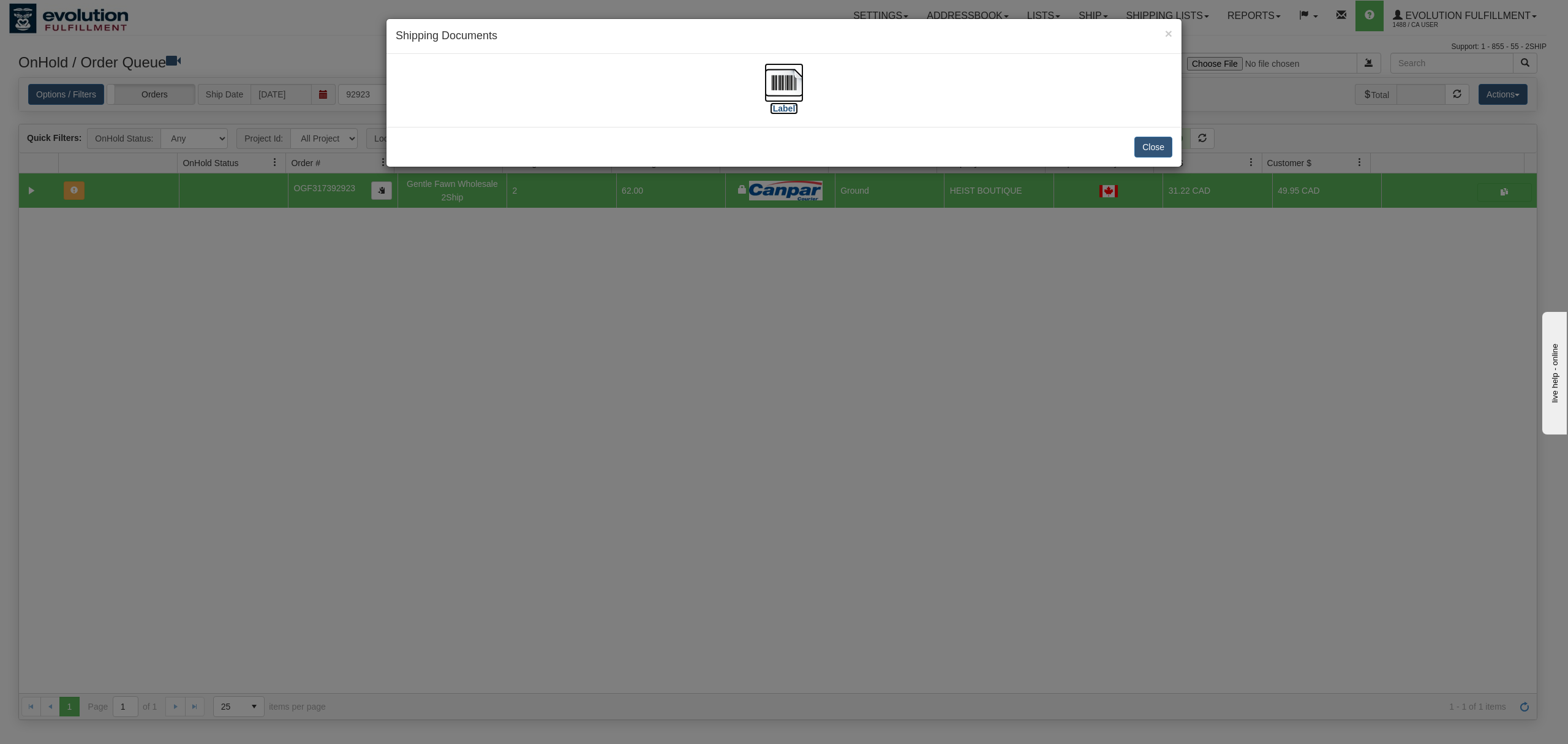
click at [786, 84] on img at bounding box center [784, 82] width 39 height 39
click at [1155, 145] on button "Close" at bounding box center [1153, 147] width 38 height 21
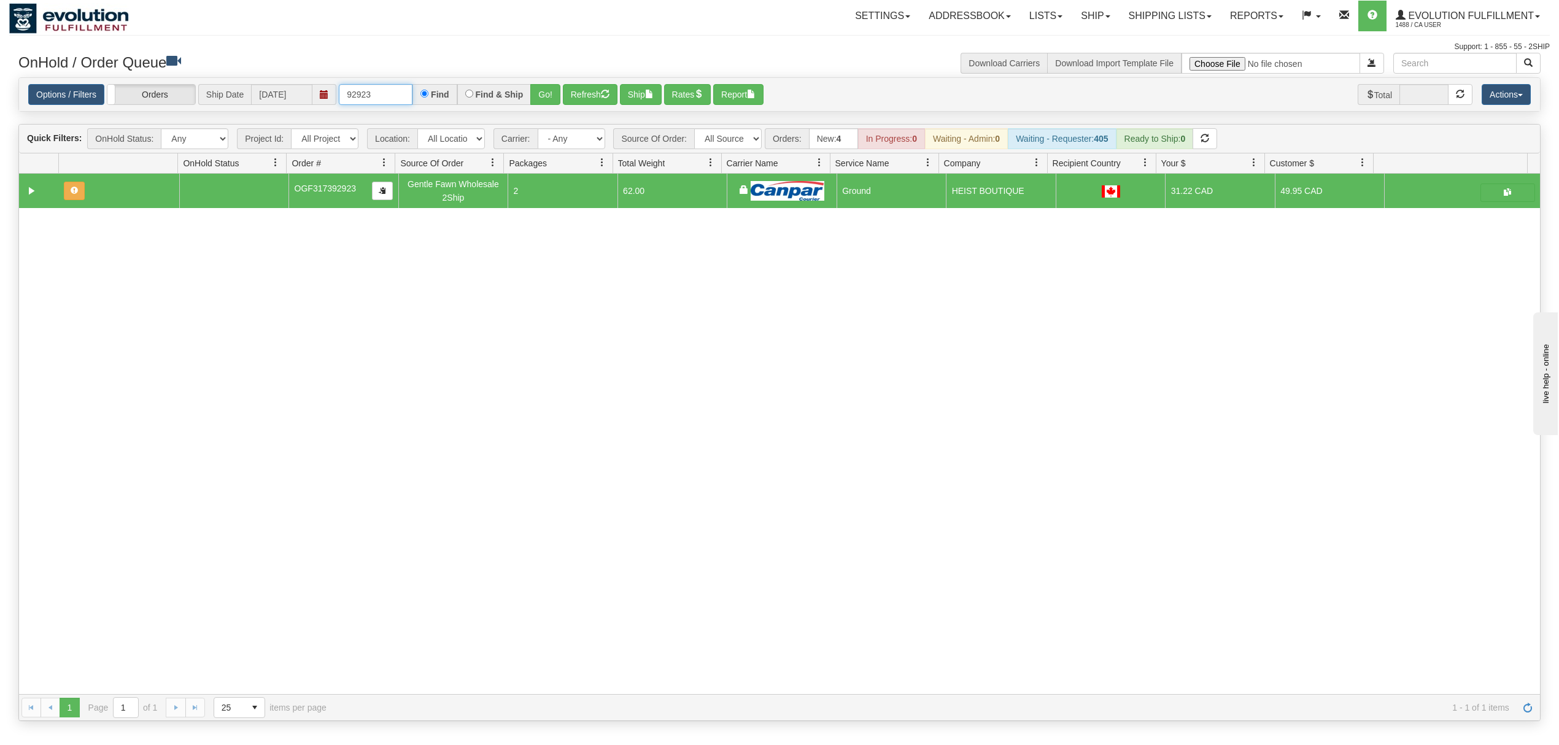
drag, startPoint x: 383, startPoint y: 92, endPoint x: 315, endPoint y: 96, distance: 68.2
click at [315, 96] on div "Options / Filters Group Shipments Orders Ship Date 10/06/2025 92923 Find Find &…" at bounding box center [779, 94] width 1502 height 21
click at [552, 89] on button "Go!" at bounding box center [545, 94] width 30 height 21
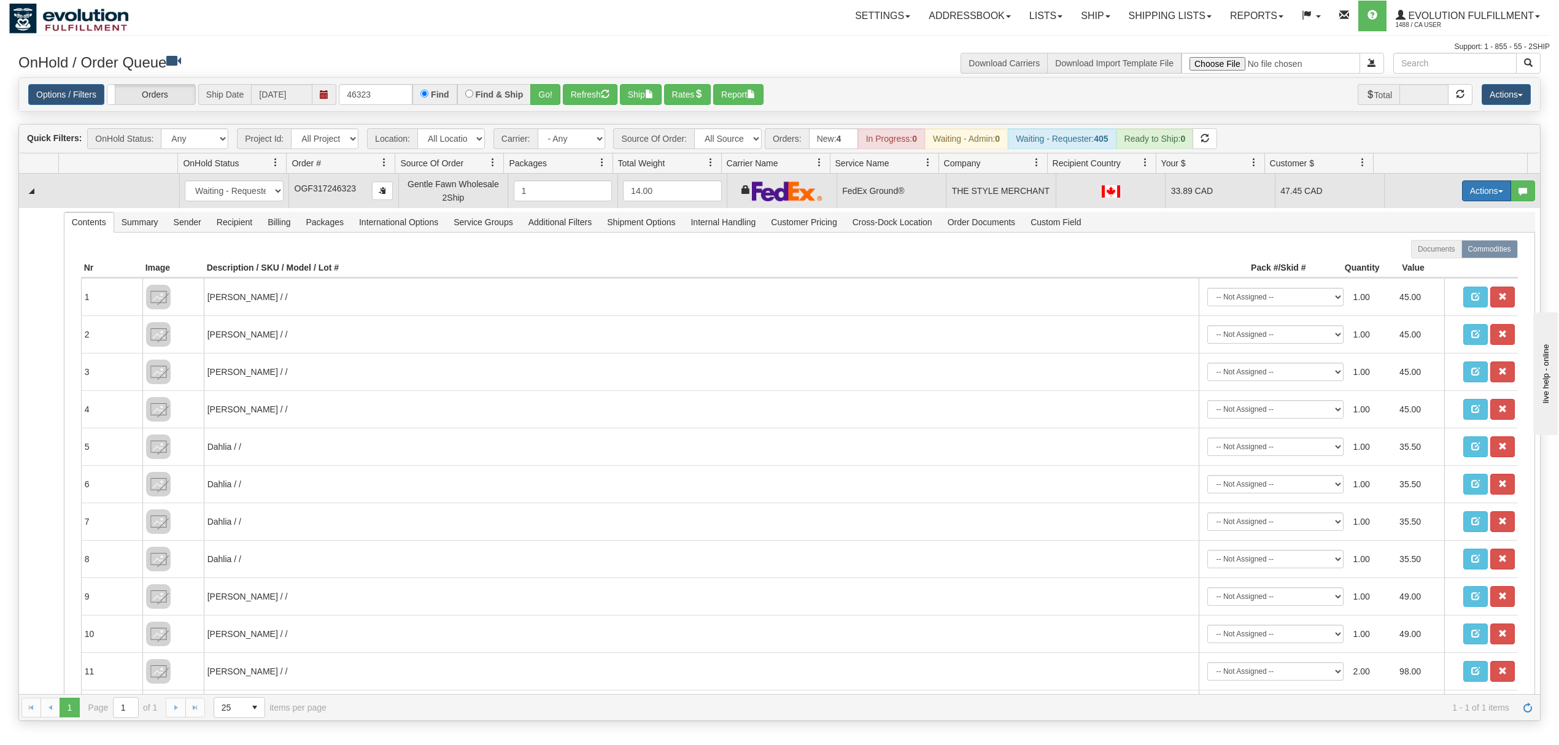
click at [1467, 198] on button "Actions" at bounding box center [1486, 190] width 49 height 21
click at [1424, 259] on span "Ship" at bounding box center [1437, 262] width 26 height 10
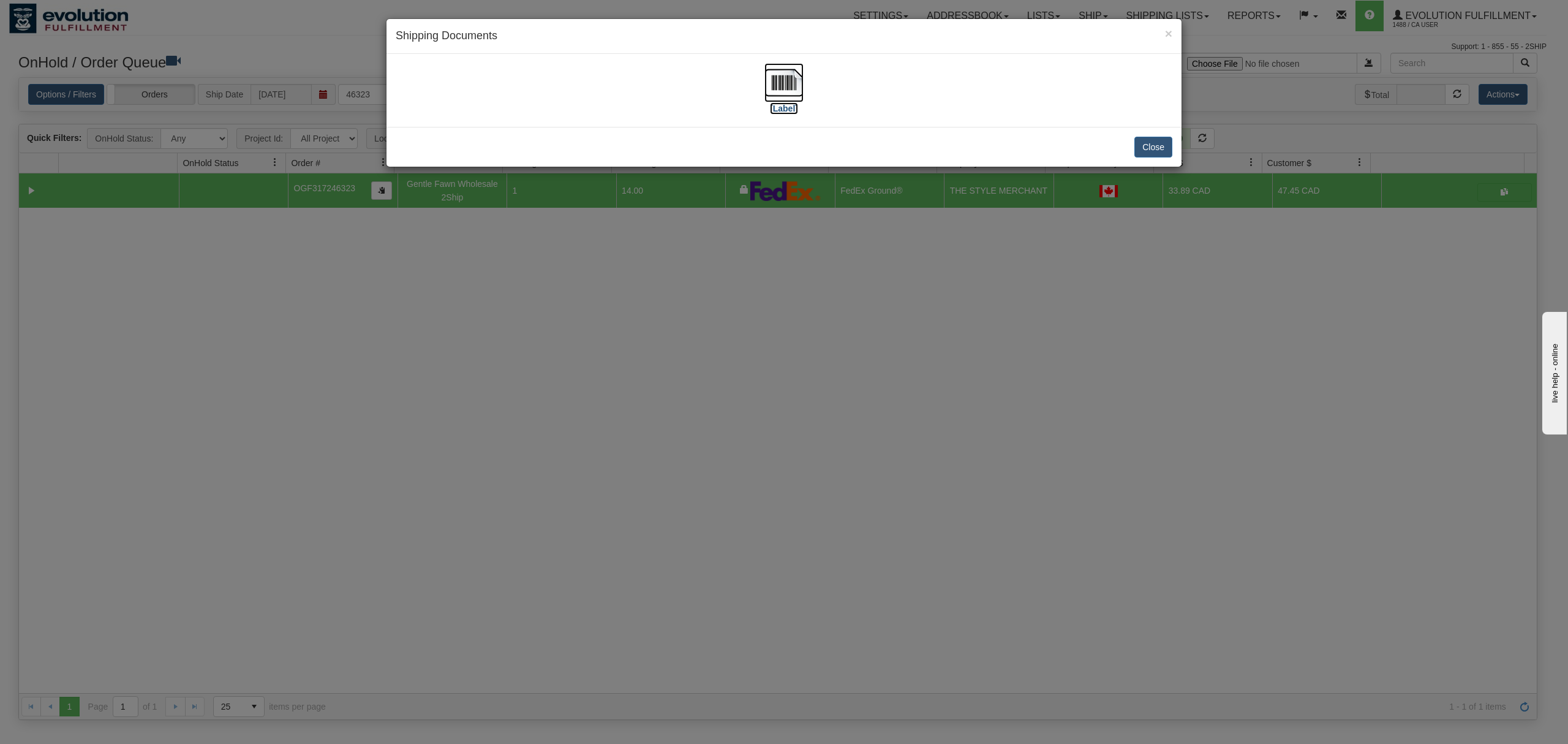
click at [790, 77] on img at bounding box center [784, 82] width 39 height 39
click at [1147, 156] on button "Close" at bounding box center [1153, 147] width 38 height 21
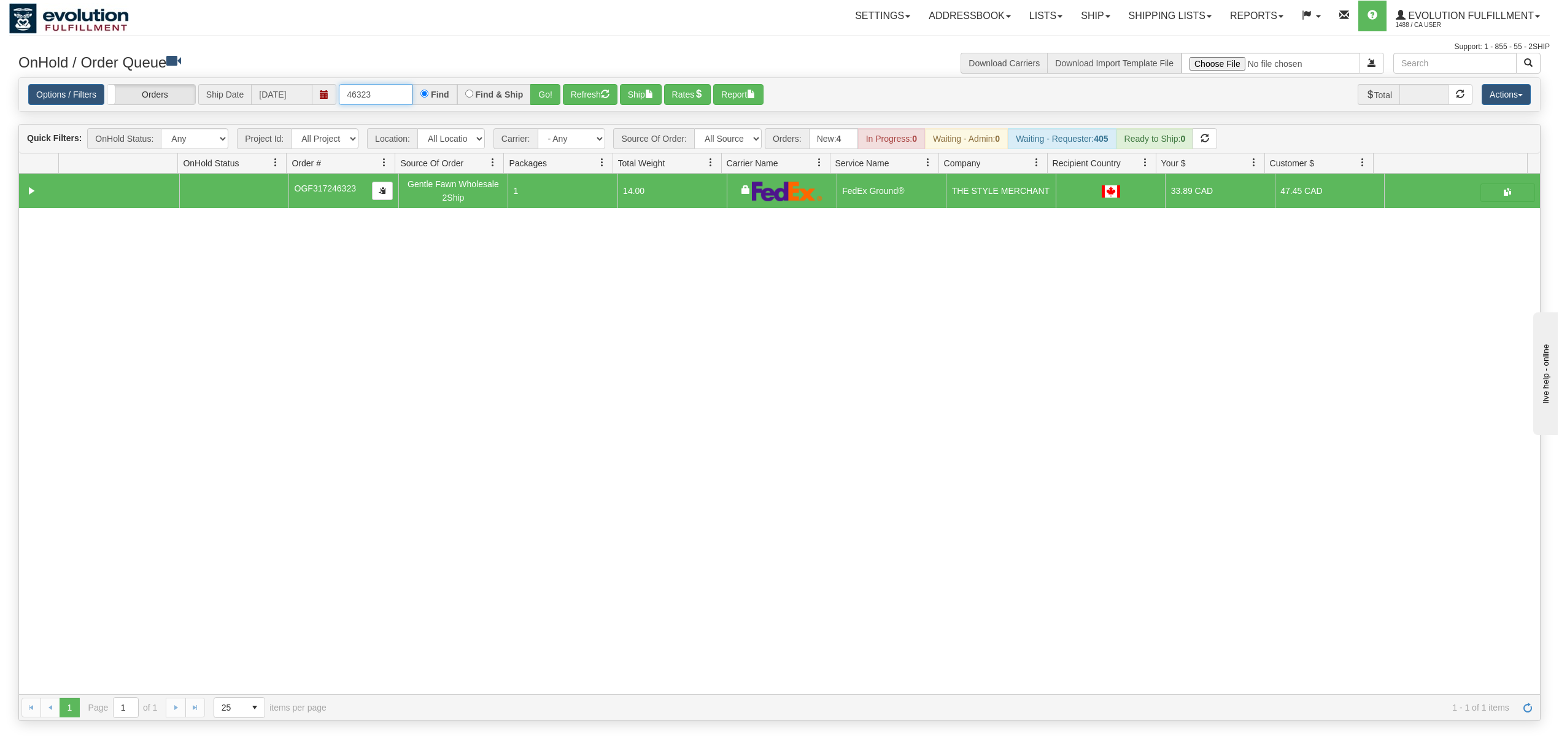
drag, startPoint x: 389, startPoint y: 104, endPoint x: 277, endPoint y: 106, distance: 111.7
click at [277, 106] on div "Options / Filters Group Shipments Orders Ship Date 10/06/2025 46323 Find Find &…" at bounding box center [779, 94] width 1502 height 21
click at [546, 96] on button "Go!" at bounding box center [545, 94] width 30 height 21
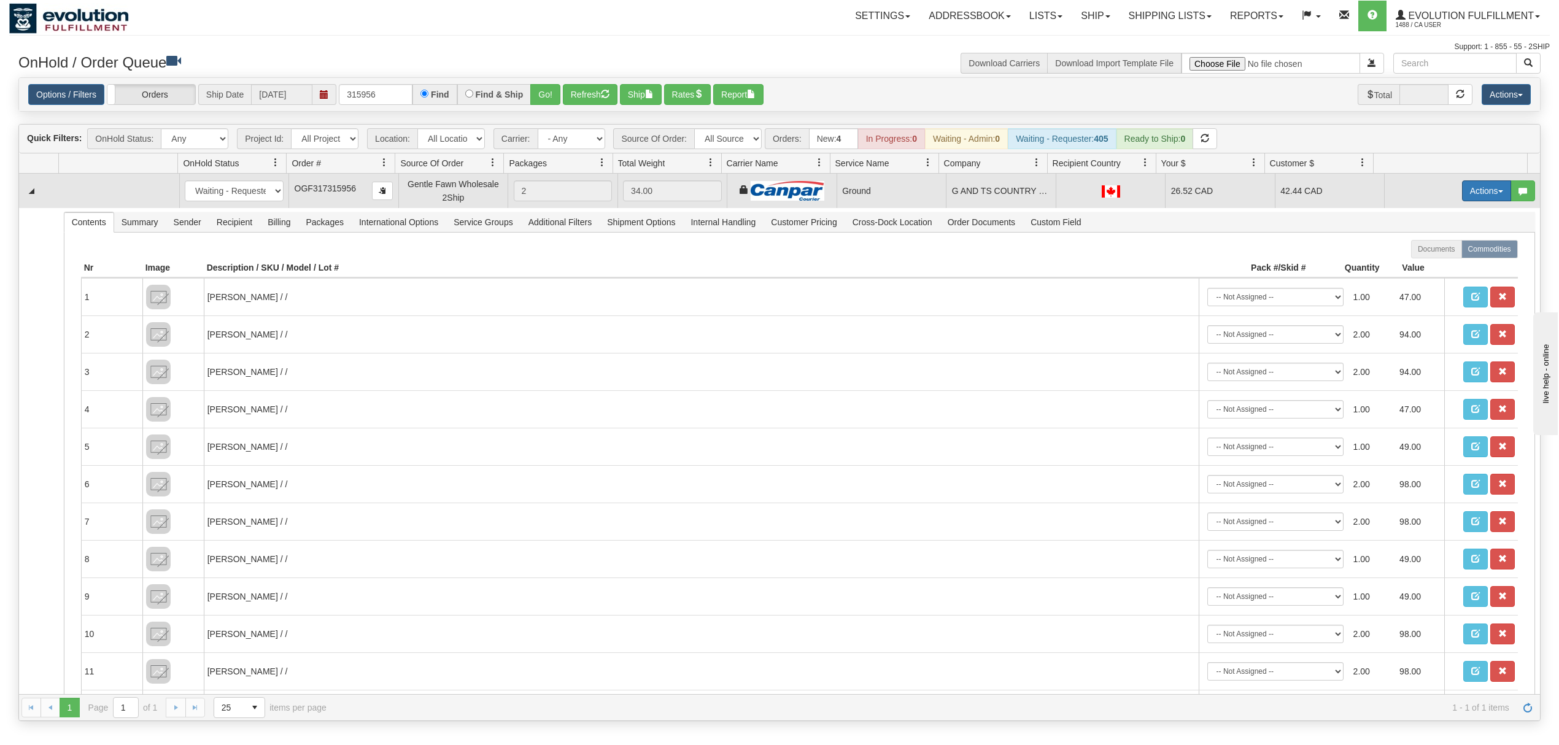
click at [1476, 192] on button "Actions" at bounding box center [1486, 190] width 49 height 21
click at [1438, 258] on link "Ship" at bounding box center [1461, 262] width 98 height 16
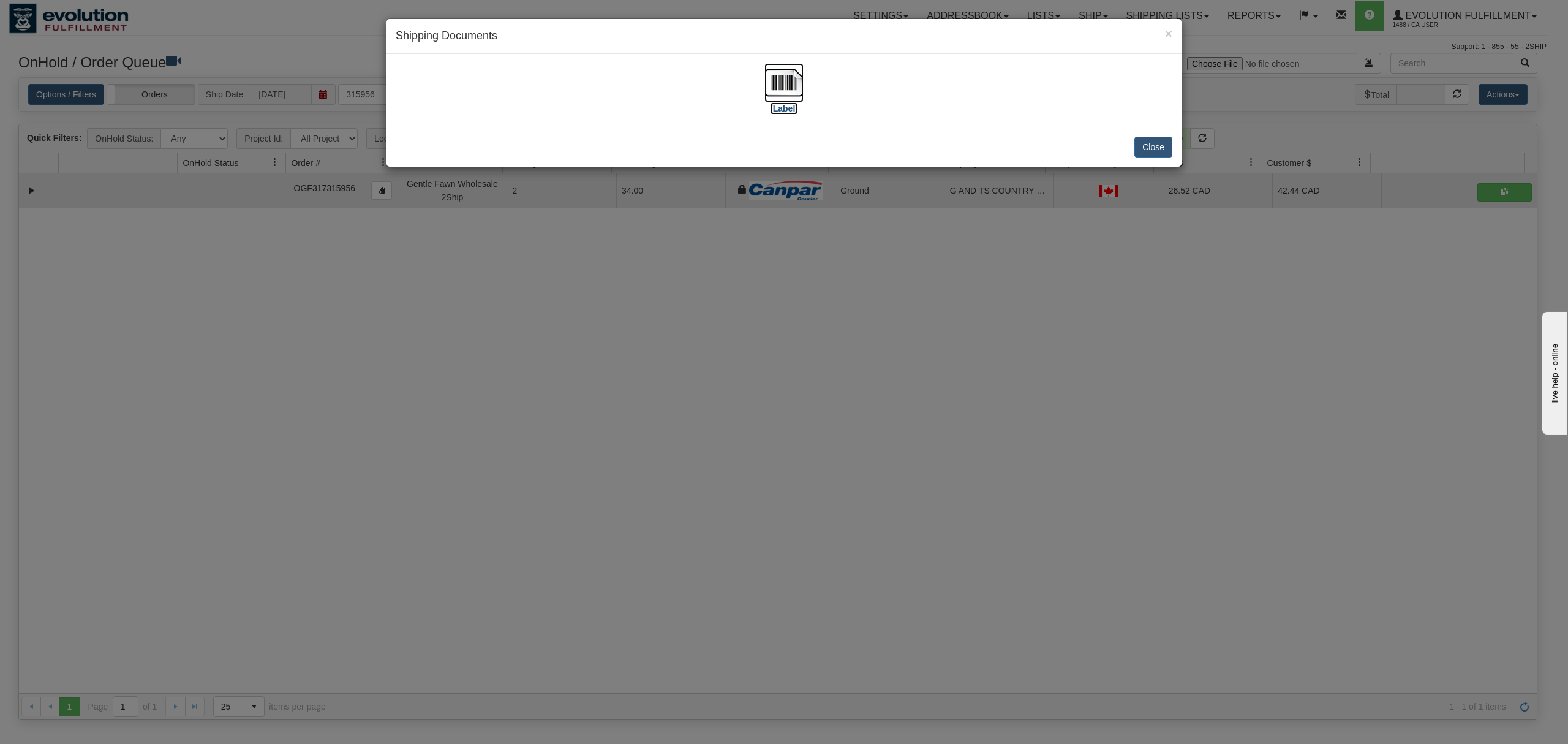
click at [792, 91] on img at bounding box center [784, 82] width 39 height 39
click at [1145, 153] on button "Close" at bounding box center [1153, 147] width 38 height 21
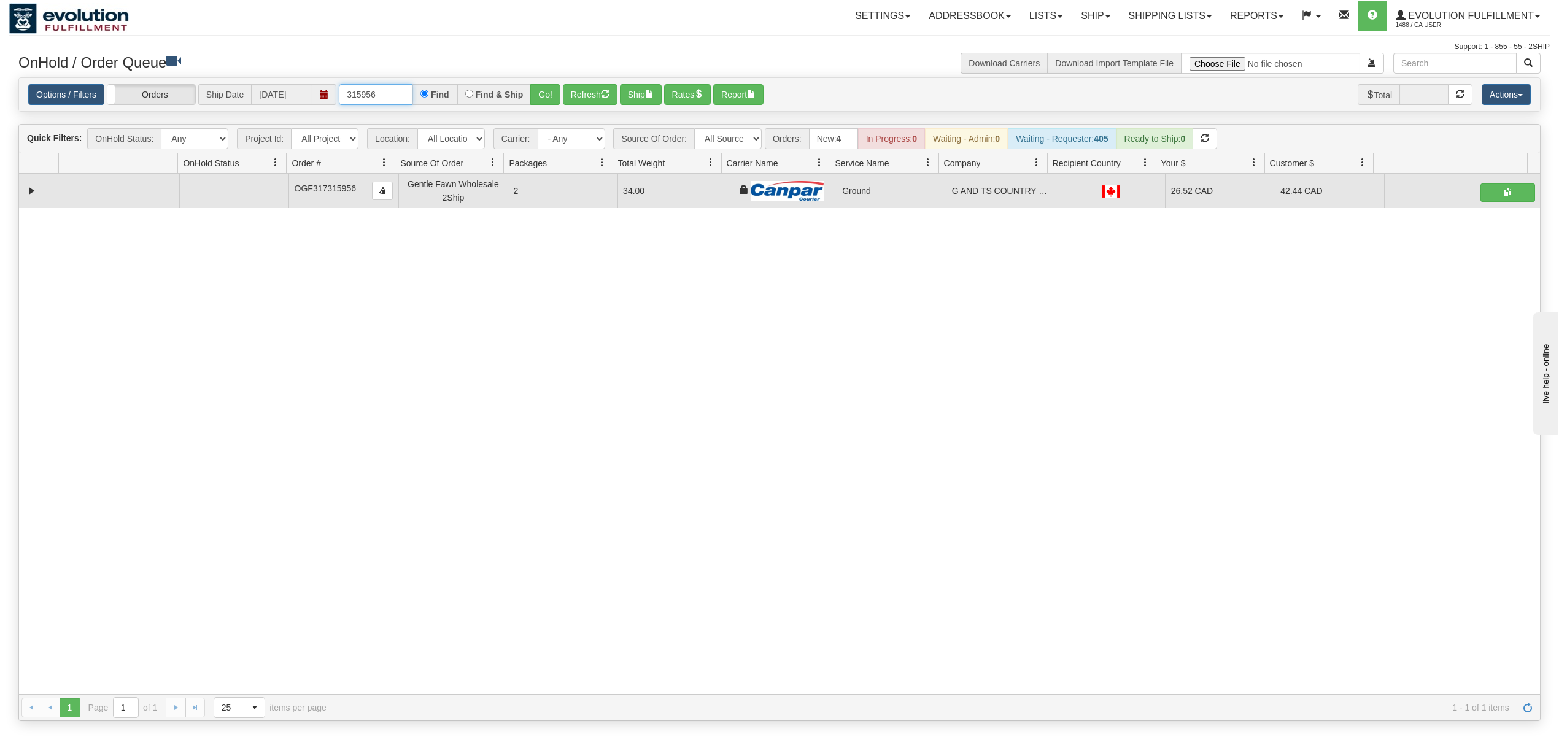
drag, startPoint x: 382, startPoint y: 98, endPoint x: 326, endPoint y: 98, distance: 55.2
click at [326, 98] on div "Options / Filters Group Shipments Orders Ship Date 10/06/2025 315956 Find Find …" at bounding box center [779, 94] width 1502 height 21
click at [549, 93] on button "Go!" at bounding box center [545, 94] width 30 height 21
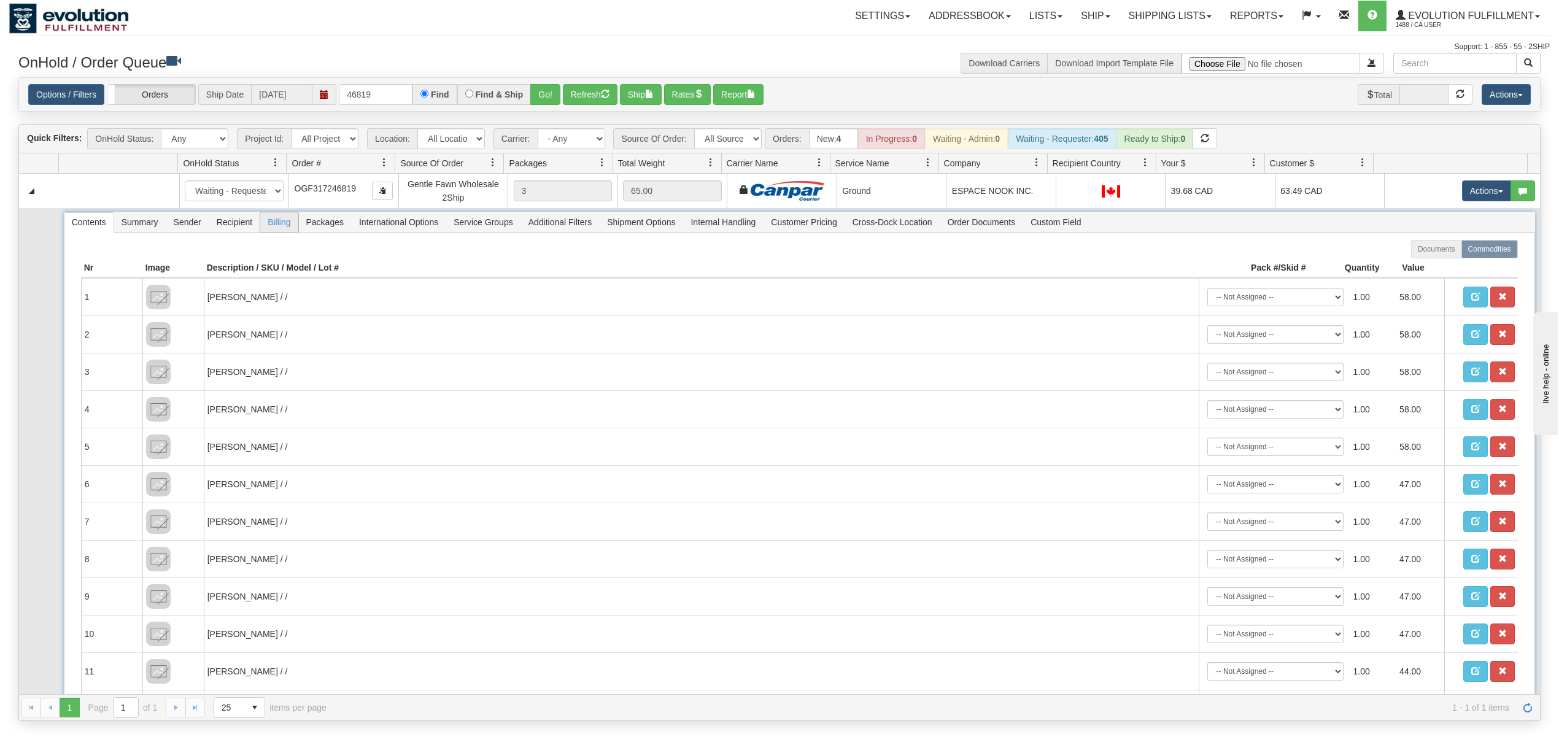
click at [248, 222] on span "Recipient" at bounding box center [234, 222] width 50 height 20
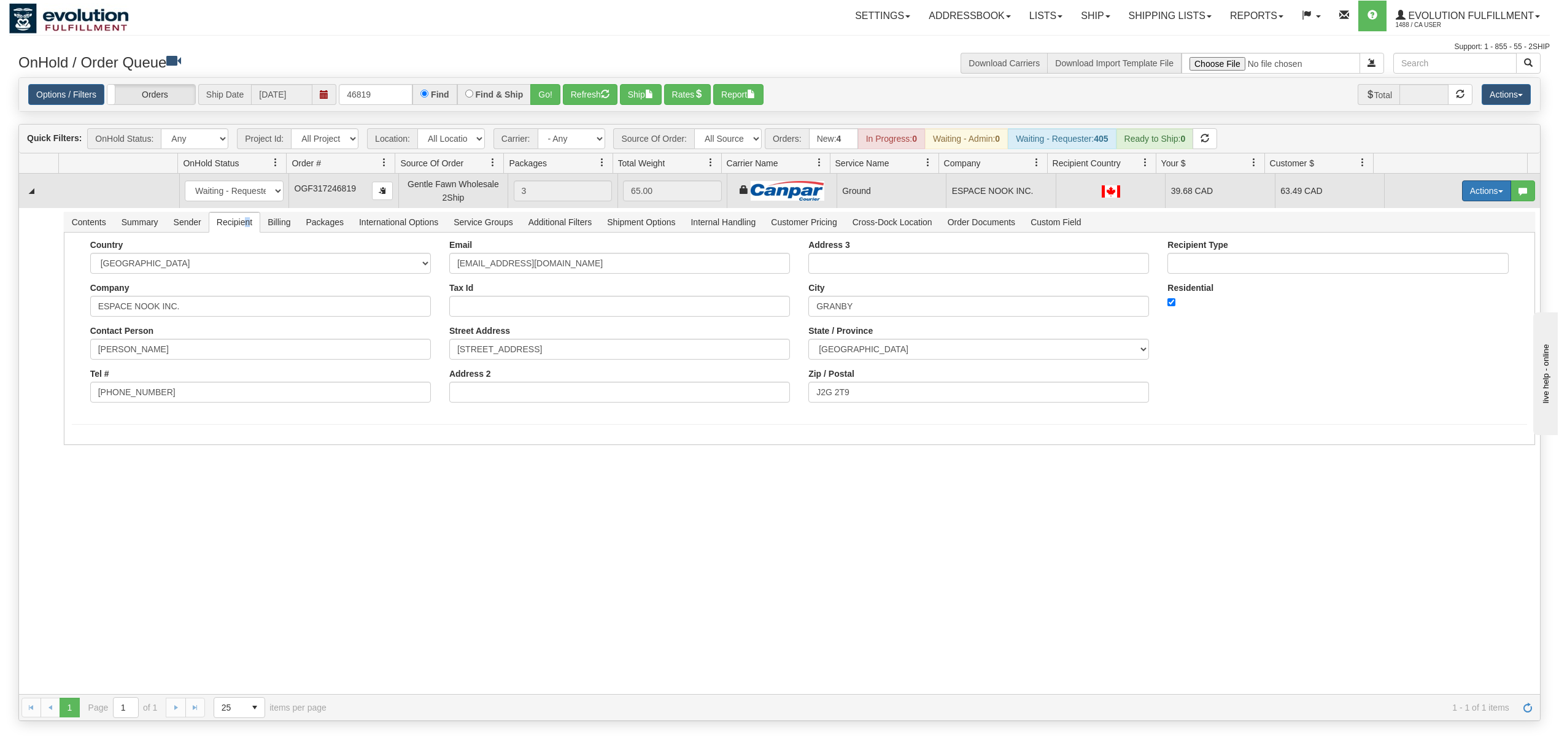
click at [1488, 196] on button "Actions" at bounding box center [1486, 190] width 49 height 21
click at [1424, 263] on span "Ship" at bounding box center [1437, 262] width 26 height 10
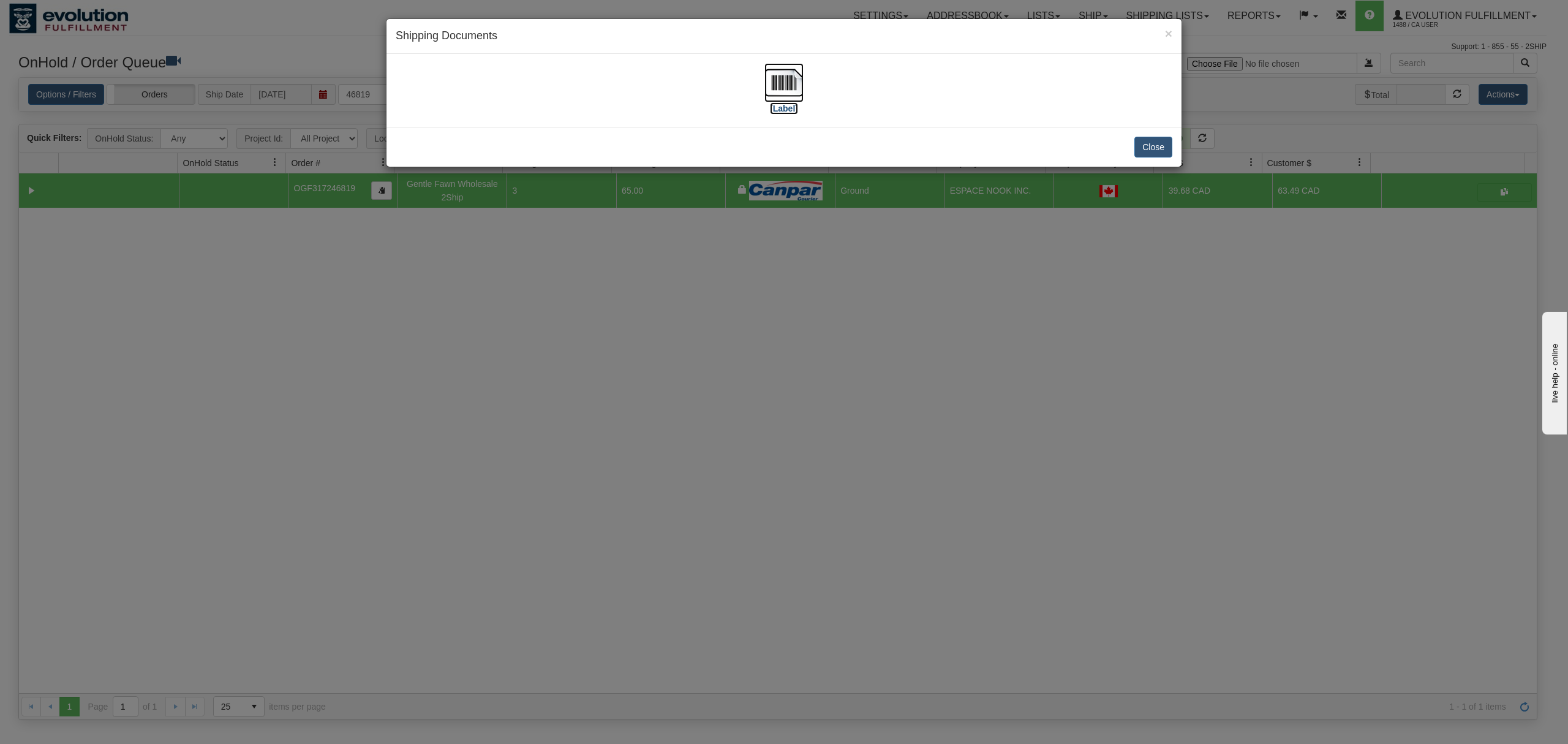
click at [786, 81] on img at bounding box center [784, 82] width 39 height 39
click at [1162, 142] on button "Close" at bounding box center [1153, 147] width 38 height 21
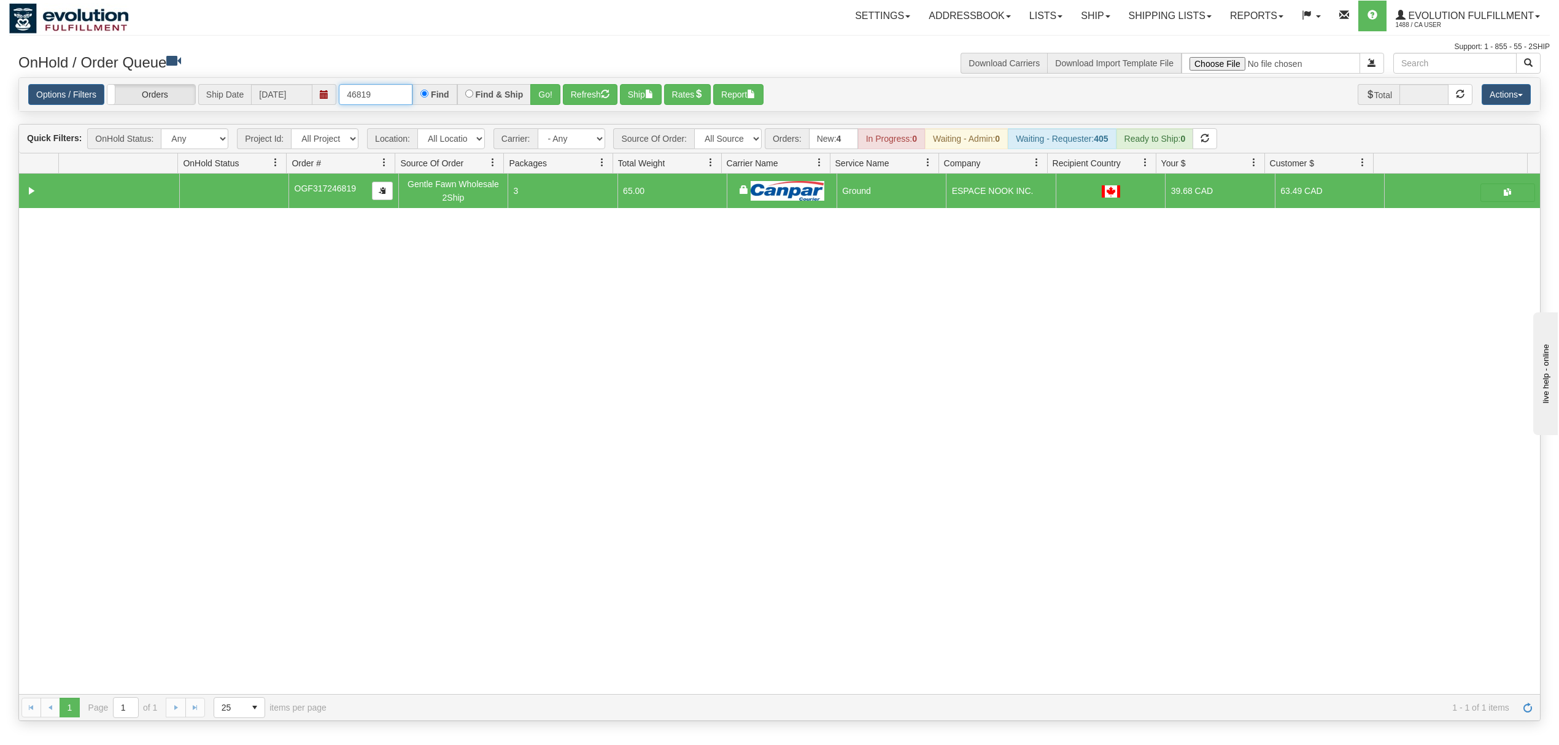
drag, startPoint x: 406, startPoint y: 94, endPoint x: 337, endPoint y: 92, distance: 68.2
click at [337, 92] on div "Options / Filters Group Shipments Orders Ship Date 10/06/2025 46819 Find Find &…" at bounding box center [779, 94] width 1502 height 21
type input "300077"
click at [560, 92] on button "Go!" at bounding box center [545, 94] width 30 height 21
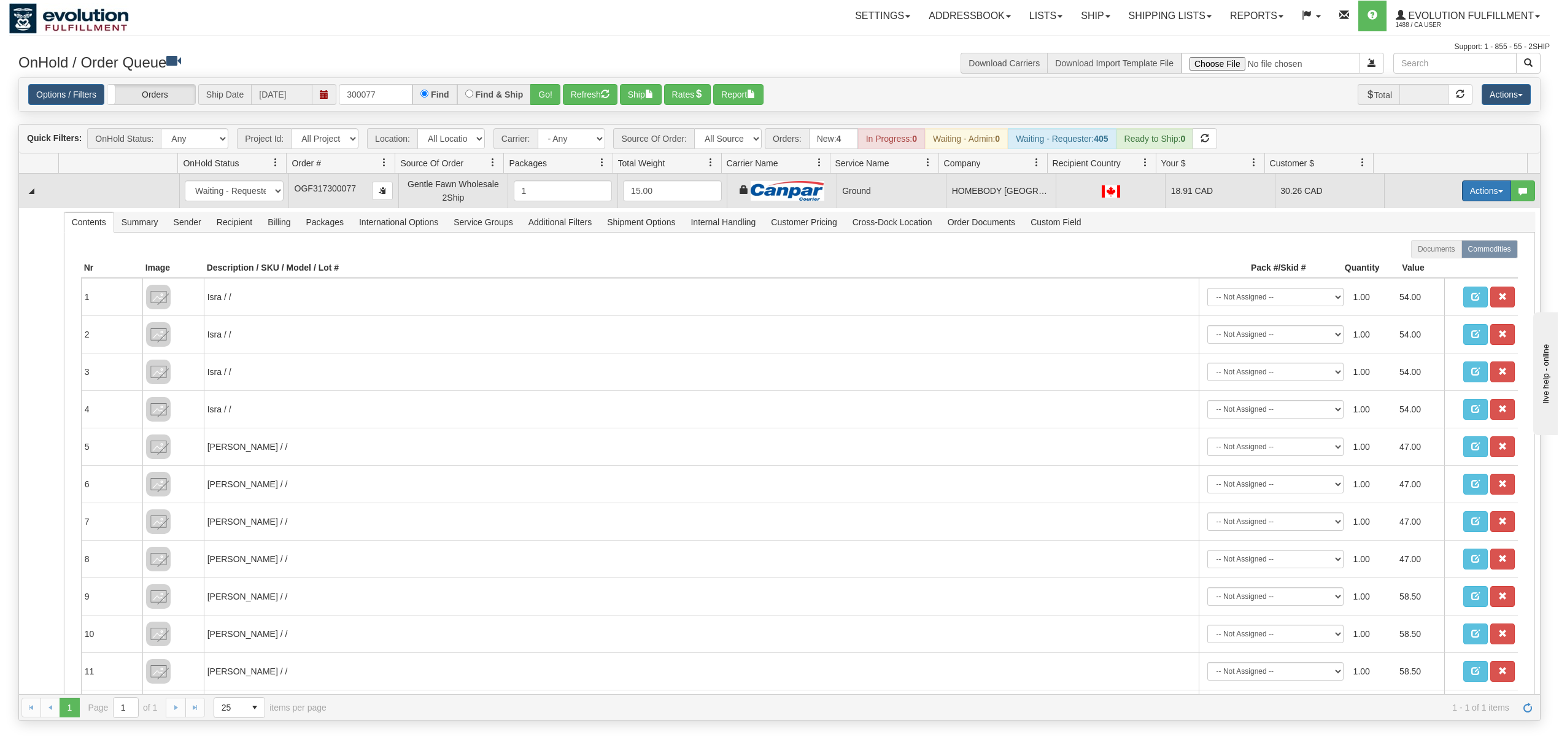
click at [1471, 197] on button "Actions" at bounding box center [1486, 190] width 49 height 21
click at [1424, 260] on span "Ship" at bounding box center [1437, 262] width 26 height 10
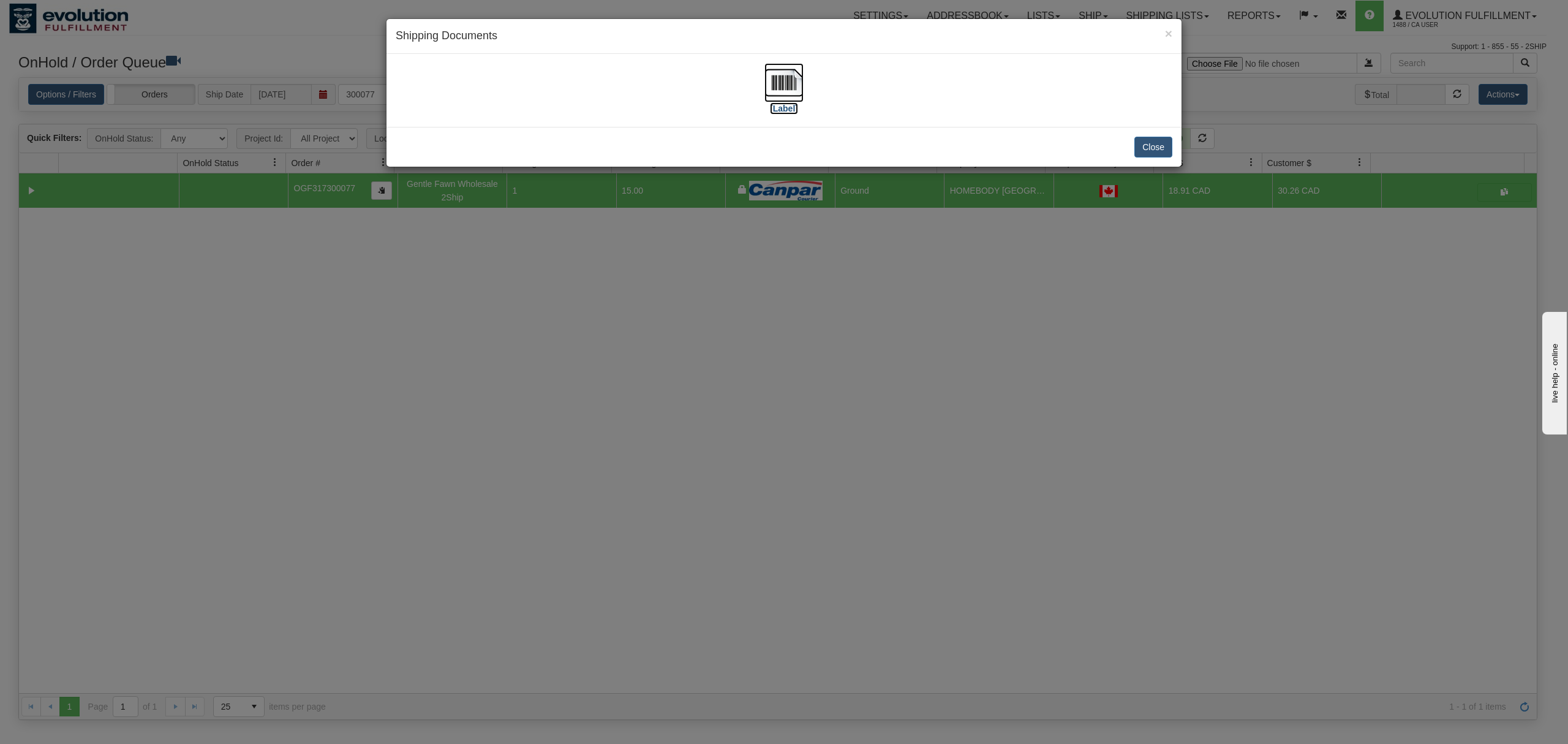
click at [780, 79] on img at bounding box center [784, 82] width 39 height 39
drag, startPoint x: 1158, startPoint y: 145, endPoint x: 1169, endPoint y: 60, distance: 85.7
click at [1158, 141] on button "Close" at bounding box center [1153, 147] width 38 height 21
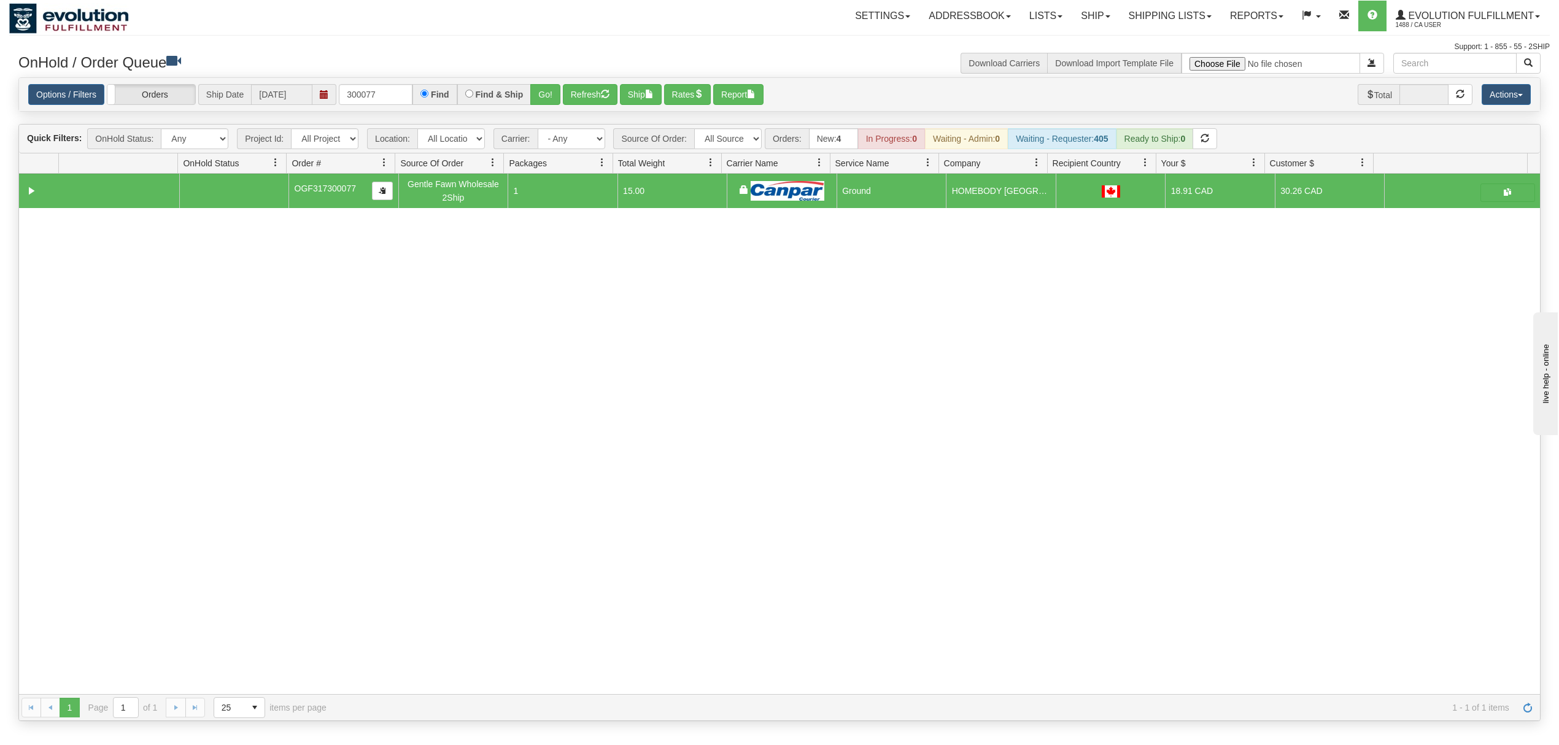
click at [417, 82] on div "Options / Filters Group Shipments Orders Ship Date 10/06/2025 300077 Find Find …" at bounding box center [779, 95] width 1521 height 34
drag, startPoint x: 401, startPoint y: 90, endPoint x: 296, endPoint y: 107, distance: 106.9
click at [295, 107] on div "Options / Filters Group Shipments Orders Ship Date 10/06/2025 300077 Find Find …" at bounding box center [779, 95] width 1521 height 34
drag, startPoint x: 539, startPoint y: 96, endPoint x: 733, endPoint y: 8, distance: 212.8
click at [540, 96] on button "Go!" at bounding box center [545, 94] width 30 height 21
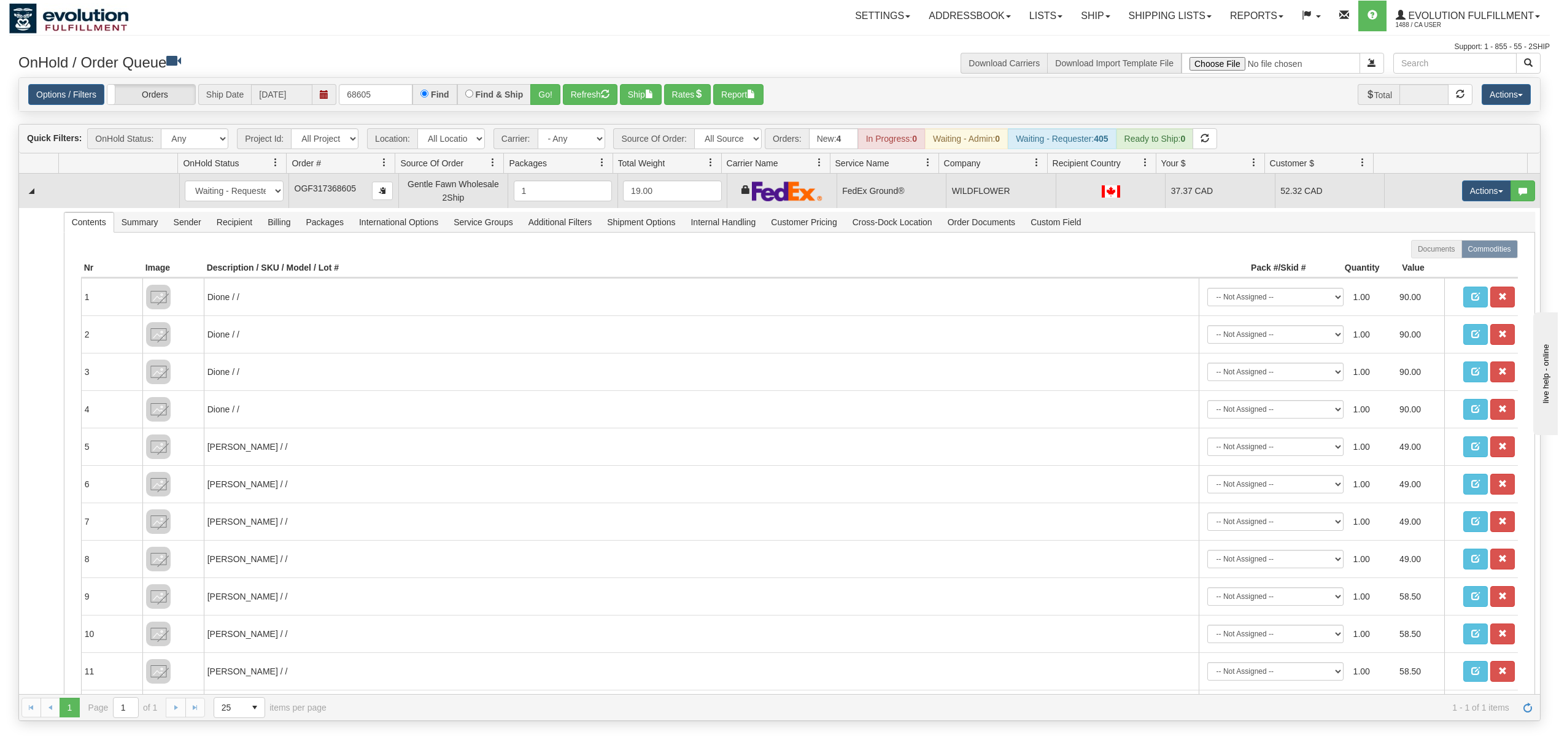
click at [1448, 179] on td "Actions Open Refresh Rates Rate All Services Ship Delete Edit Items" at bounding box center [1462, 191] width 156 height 34
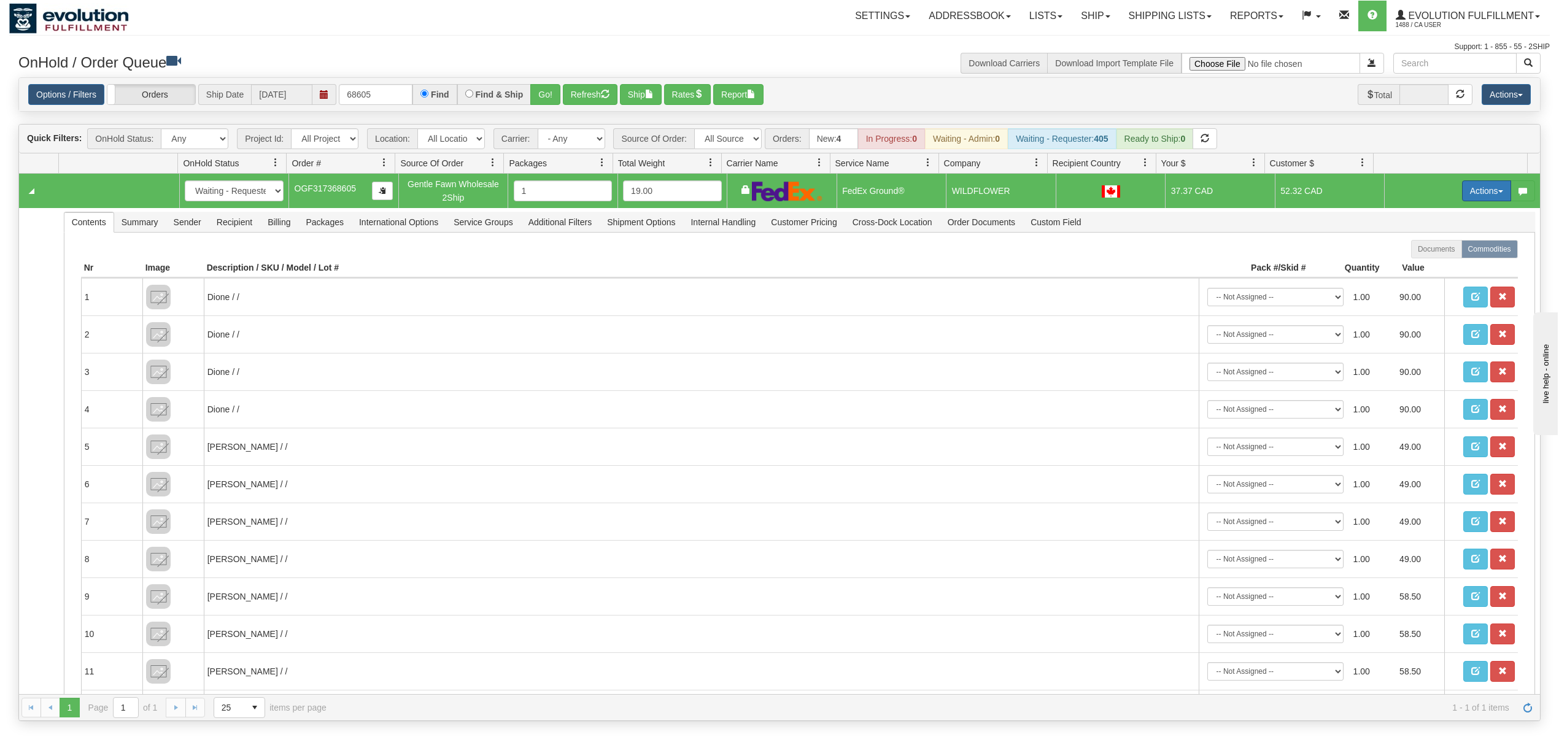
click at [1462, 185] on button "Actions" at bounding box center [1486, 190] width 49 height 21
click at [1427, 263] on span "Ship" at bounding box center [1437, 262] width 26 height 10
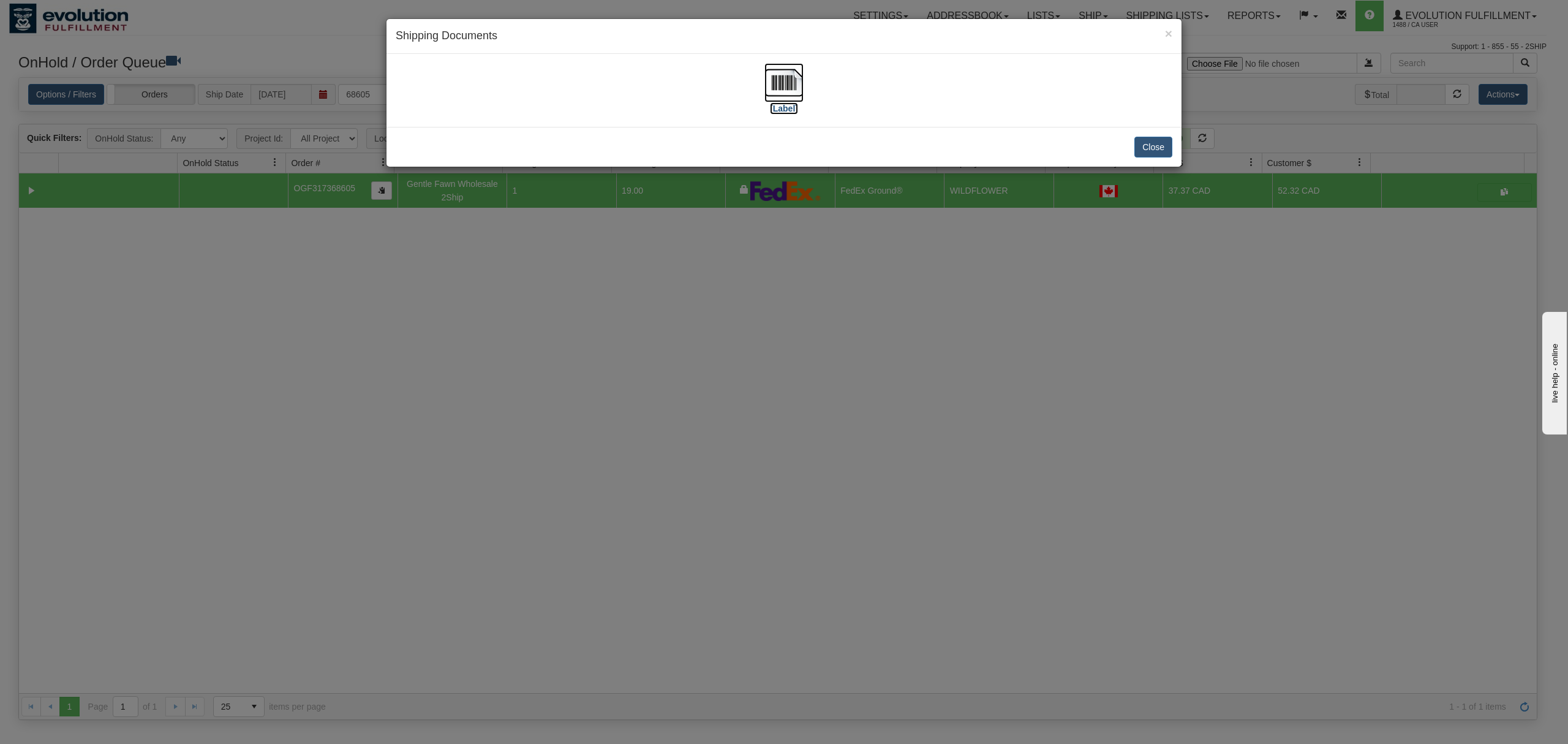
click at [786, 71] on img at bounding box center [784, 82] width 39 height 39
click at [1160, 151] on button "Close" at bounding box center [1153, 147] width 38 height 21
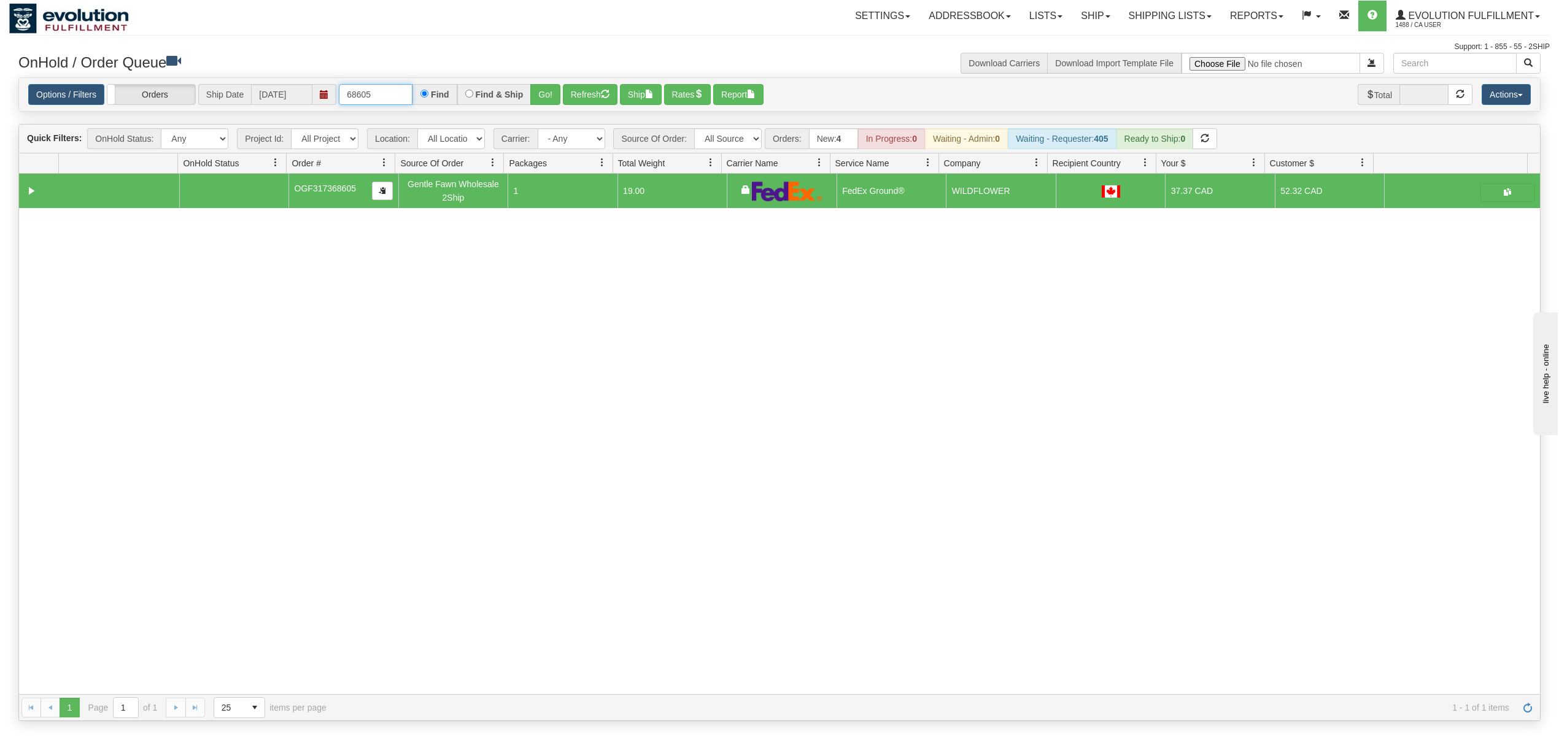
drag, startPoint x: 381, startPoint y: 90, endPoint x: 295, endPoint y: 92, distance: 85.9
click at [295, 92] on div "Options / Filters Group Shipments Orders Ship Date 10/06/2025 68605 Find Find &…" at bounding box center [779, 94] width 1502 height 21
click at [538, 87] on button "Go!" at bounding box center [545, 94] width 30 height 21
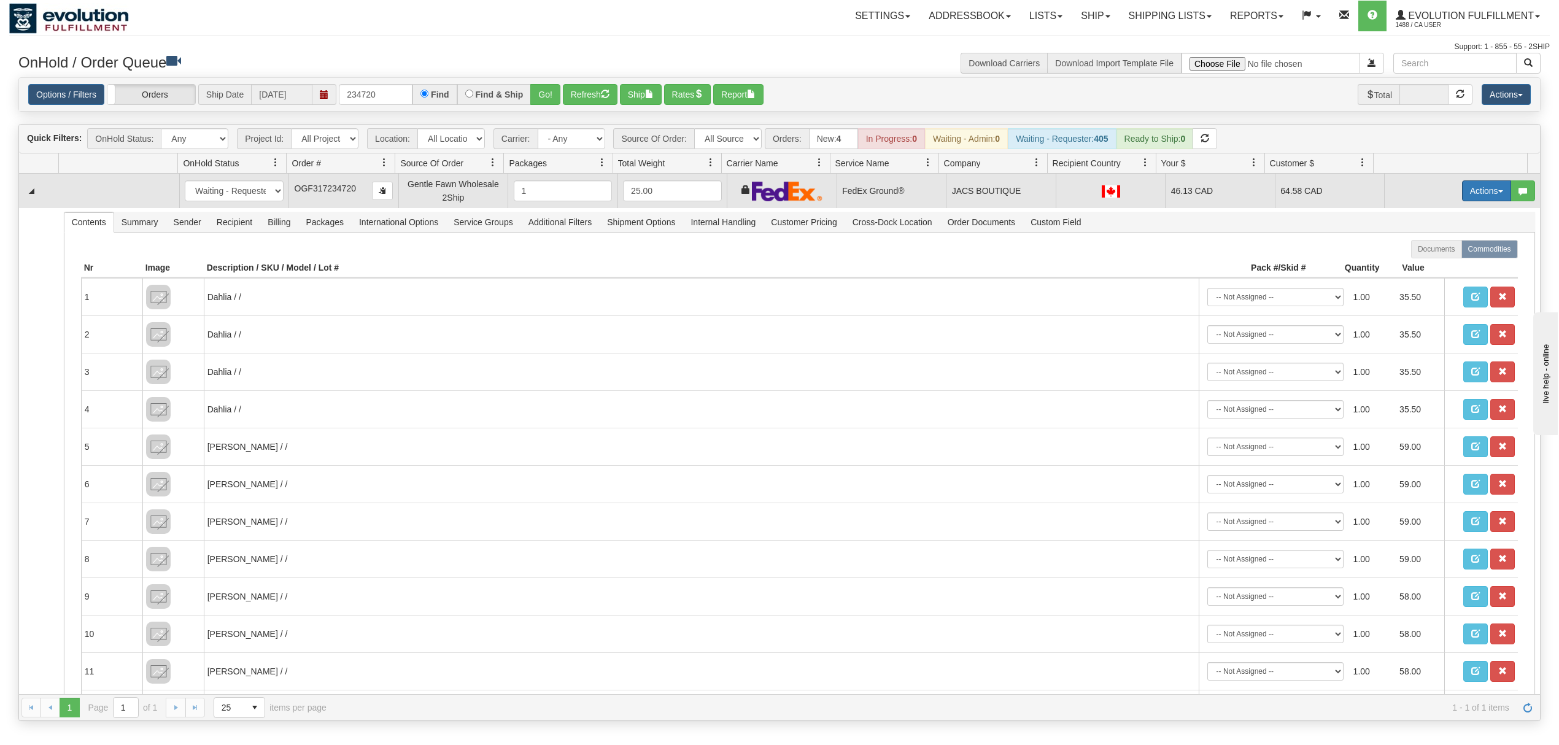
drag, startPoint x: 1461, startPoint y: 187, endPoint x: 1481, endPoint y: 187, distance: 19.6
click at [1463, 187] on button "Actions" at bounding box center [1486, 190] width 49 height 21
click at [1424, 263] on span "Ship" at bounding box center [1437, 262] width 26 height 10
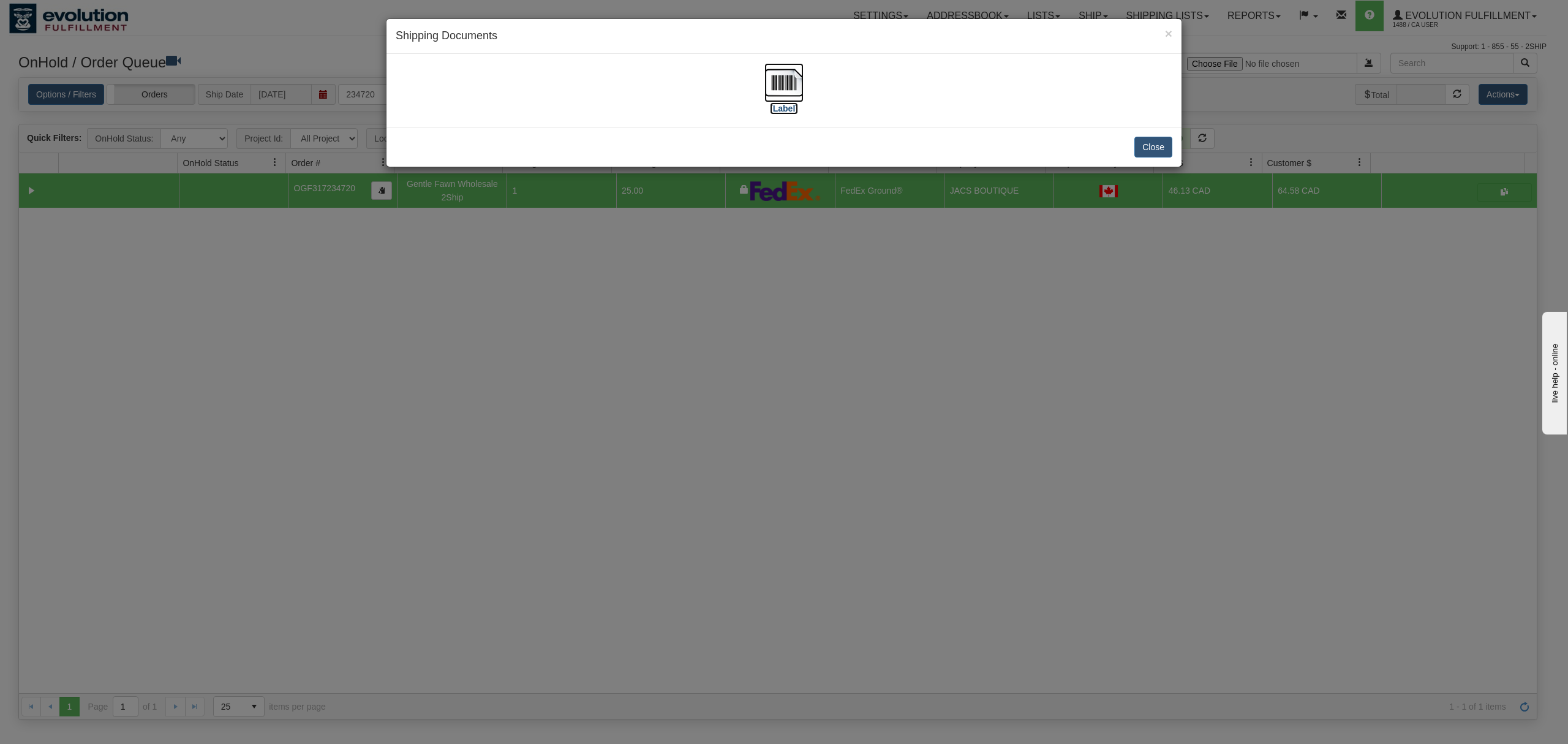
click at [784, 77] on img at bounding box center [784, 82] width 39 height 39
click at [1149, 141] on button "Close" at bounding box center [1153, 147] width 38 height 21
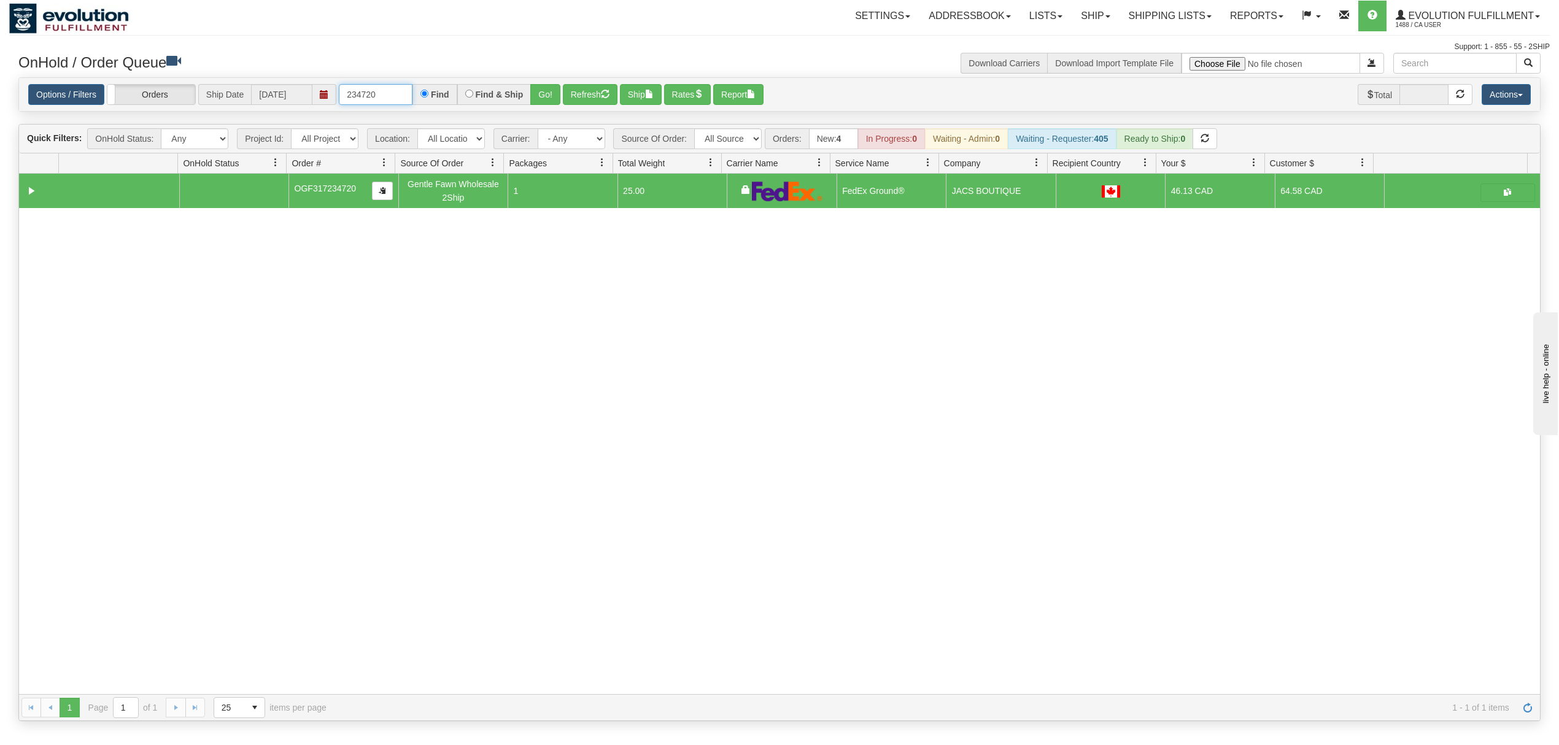
drag, startPoint x: 396, startPoint y: 92, endPoint x: 295, endPoint y: 91, distance: 101.2
click at [295, 91] on div "Options / Filters Group Shipments Orders Ship Date 10/06/2025 234720 Find Find …" at bounding box center [779, 94] width 1502 height 21
click at [556, 93] on button "Go!" at bounding box center [545, 94] width 30 height 21
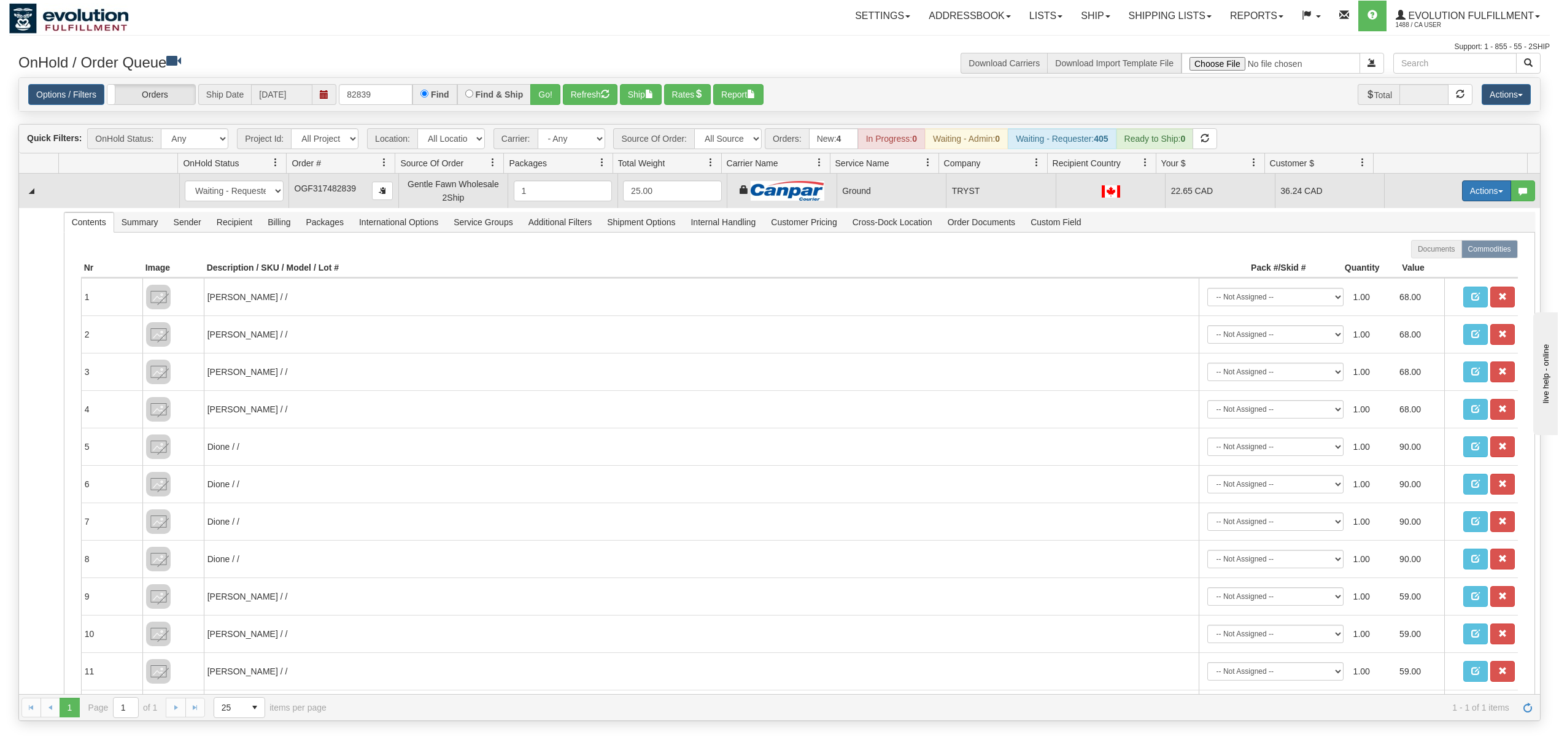
click at [1473, 199] on button "Actions" at bounding box center [1486, 190] width 49 height 21
click at [1432, 258] on link "Ship" at bounding box center [1461, 262] width 98 height 16
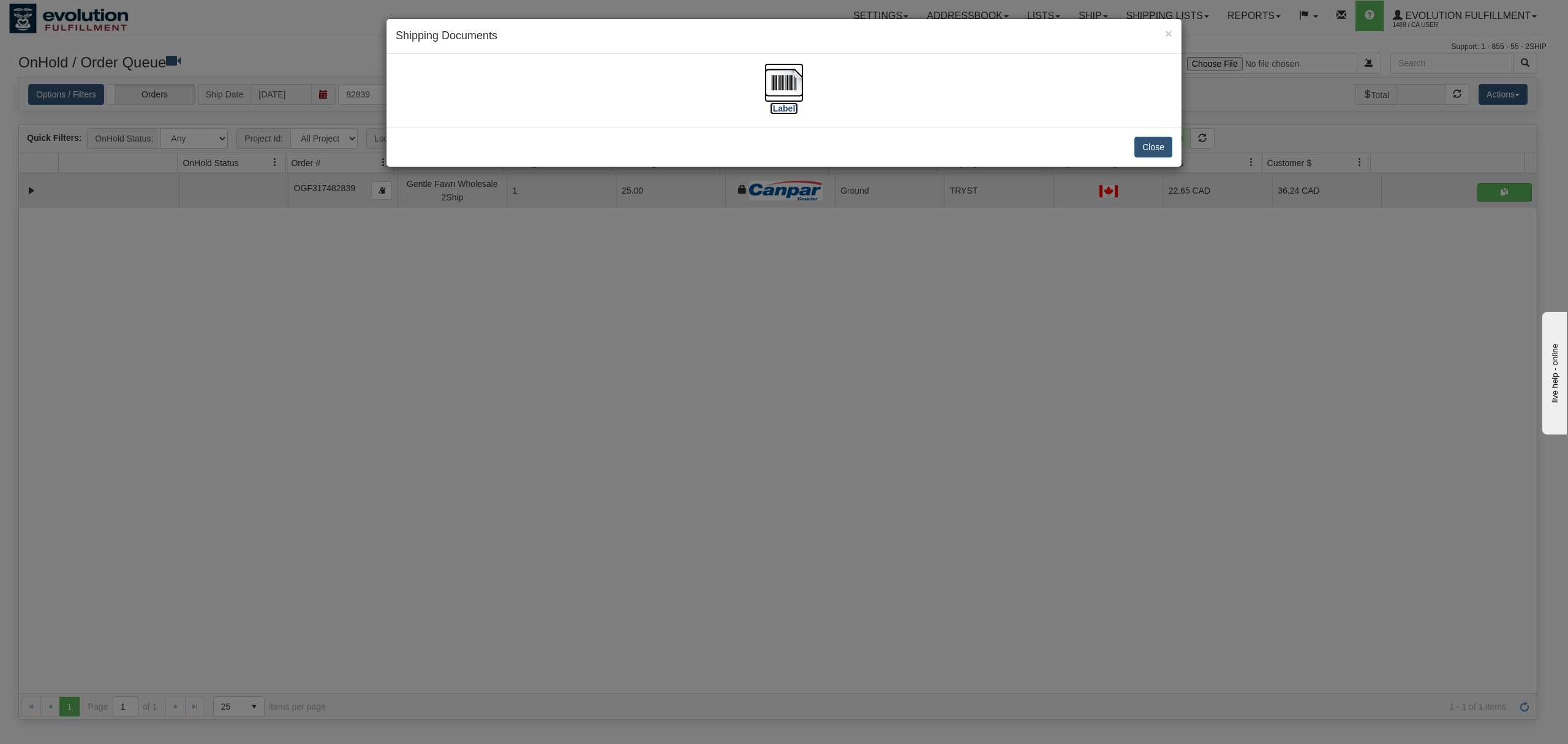
click at [777, 77] on img at bounding box center [784, 82] width 39 height 39
drag, startPoint x: 1133, startPoint y: 146, endPoint x: 1139, endPoint y: 144, distance: 6.3
click at [1135, 145] on button "Close" at bounding box center [1153, 147] width 38 height 21
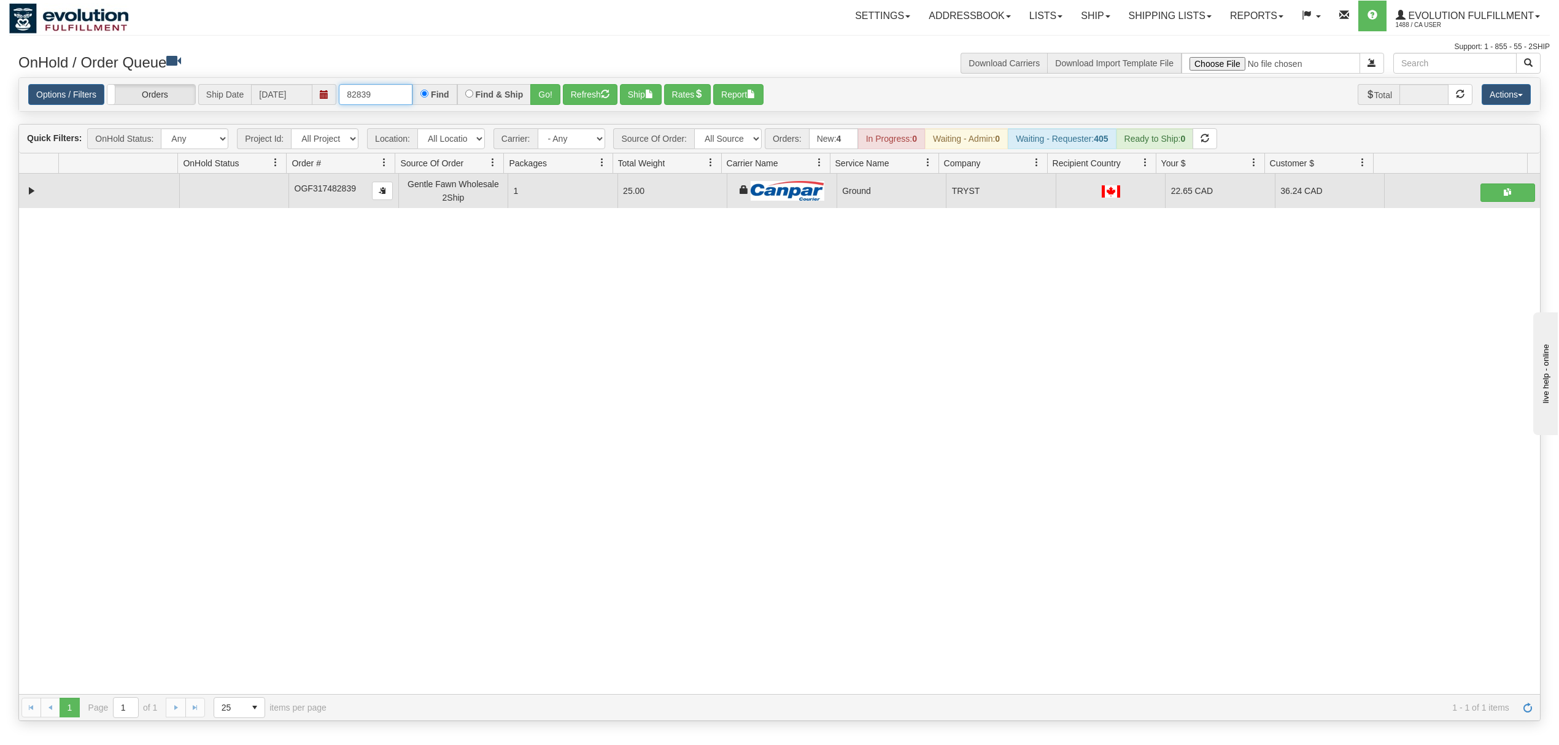
drag, startPoint x: 383, startPoint y: 94, endPoint x: 342, endPoint y: 104, distance: 42.3
click at [342, 104] on input "82839" at bounding box center [376, 94] width 74 height 21
type input "441626"
click at [550, 98] on button "Go!" at bounding box center [545, 94] width 30 height 21
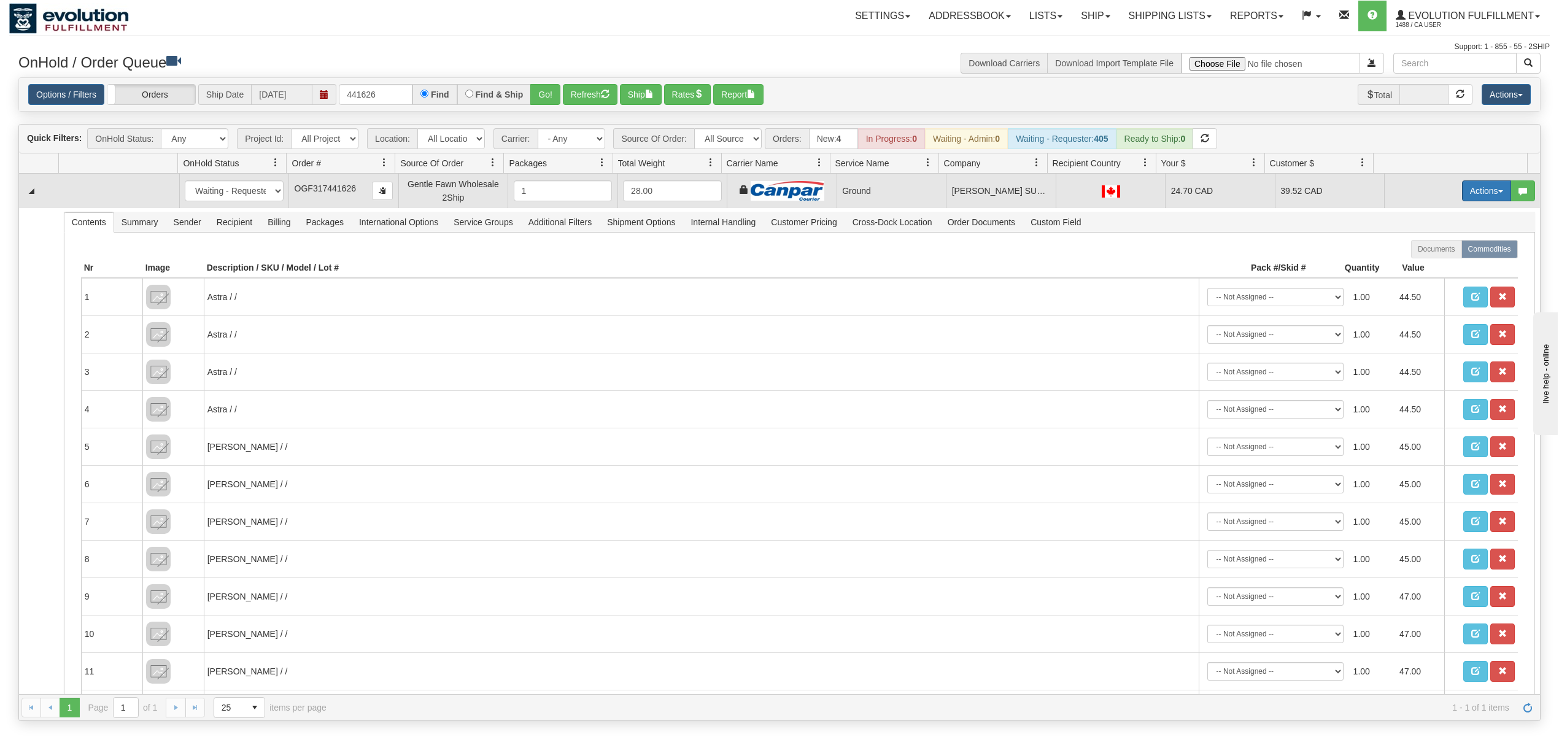
click at [1480, 188] on button "Actions" at bounding box center [1486, 190] width 49 height 21
click at [1424, 270] on link "Ship" at bounding box center [1461, 262] width 98 height 16
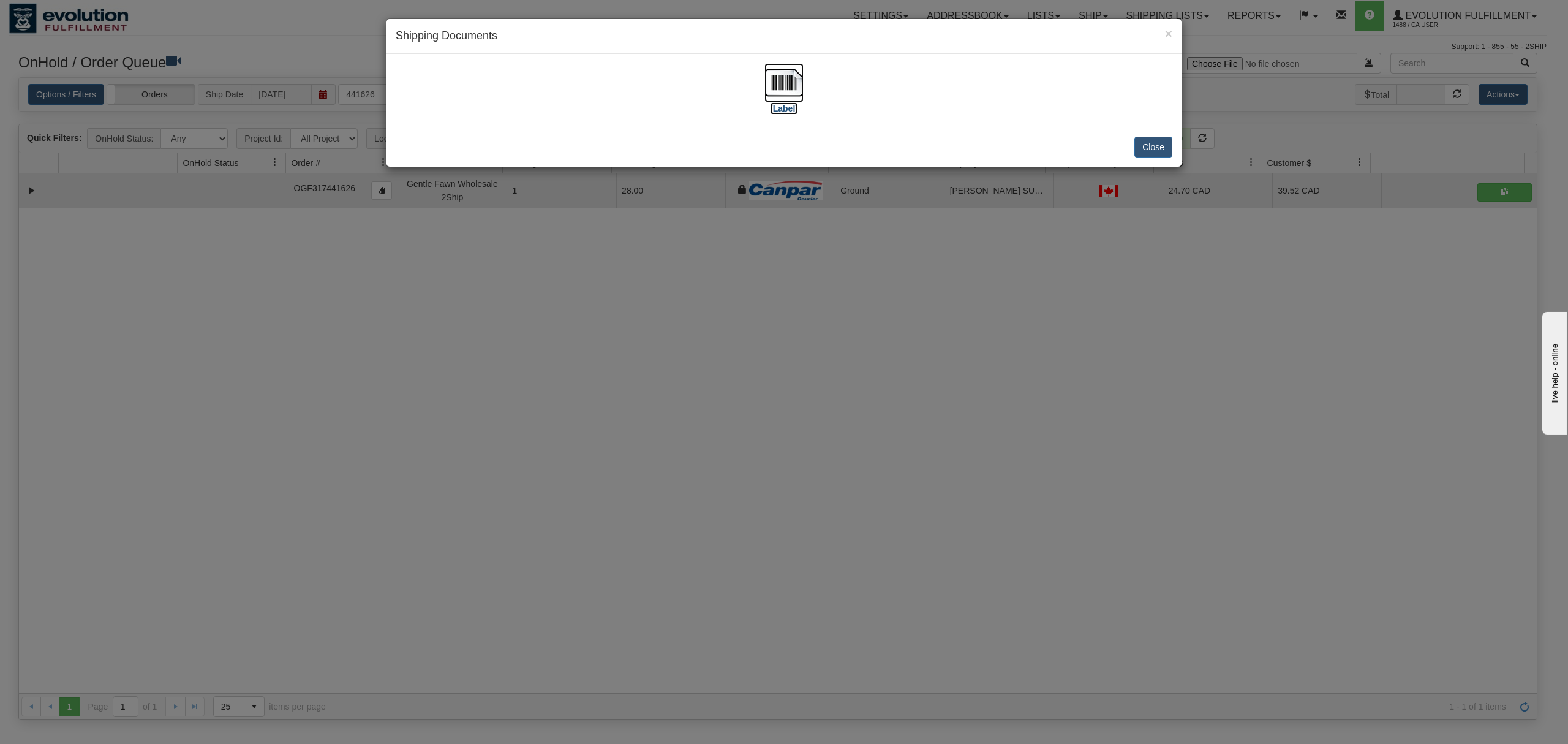
click at [781, 80] on img at bounding box center [784, 82] width 39 height 39
click at [1159, 157] on button "Close" at bounding box center [1153, 147] width 38 height 21
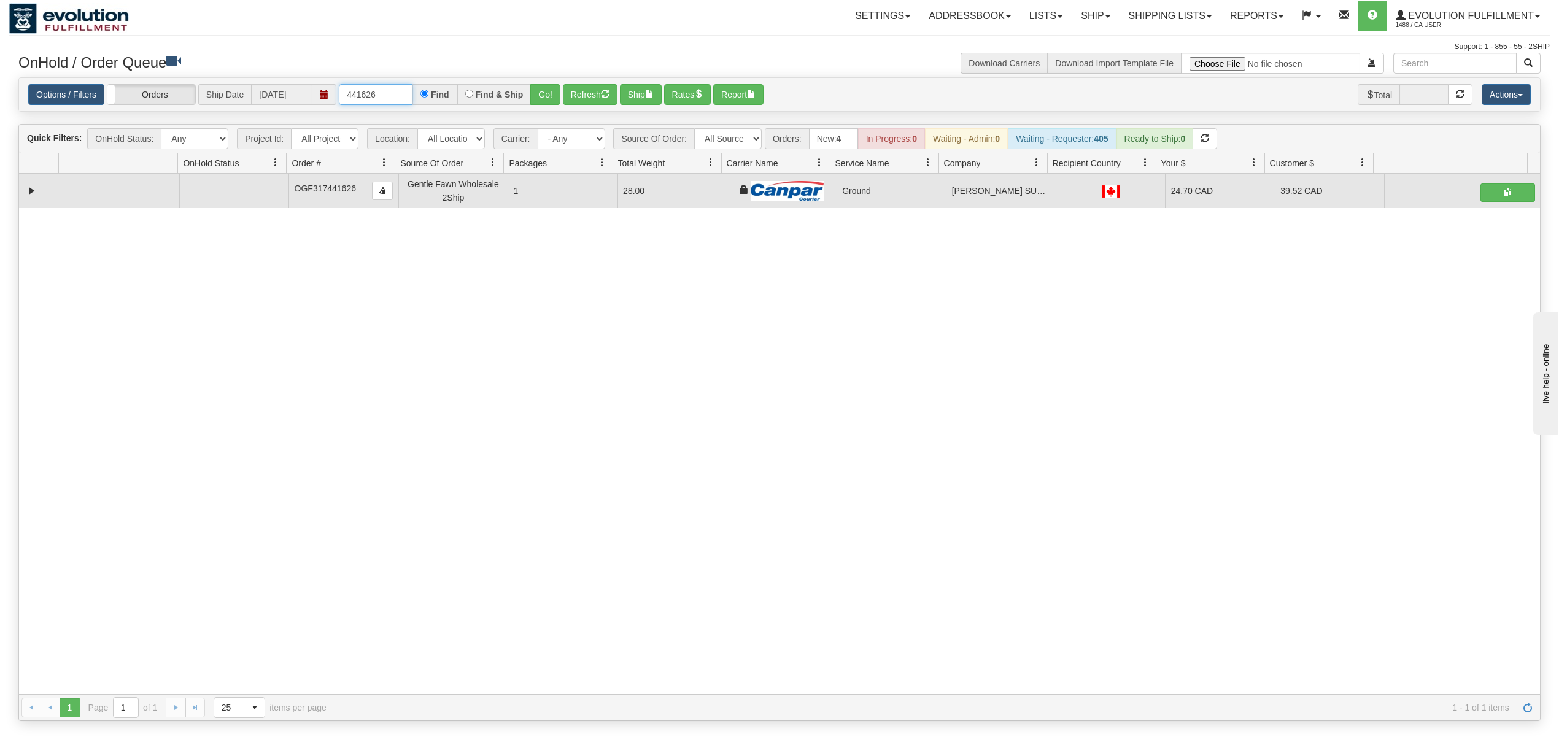
click at [376, 94] on input "441626" at bounding box center [376, 94] width 74 height 21
click at [378, 96] on input "441626" at bounding box center [376, 94] width 74 height 21
click at [371, 98] on input "441626" at bounding box center [376, 94] width 74 height 21
click at [609, 96] on span "button" at bounding box center [605, 94] width 9 height 9
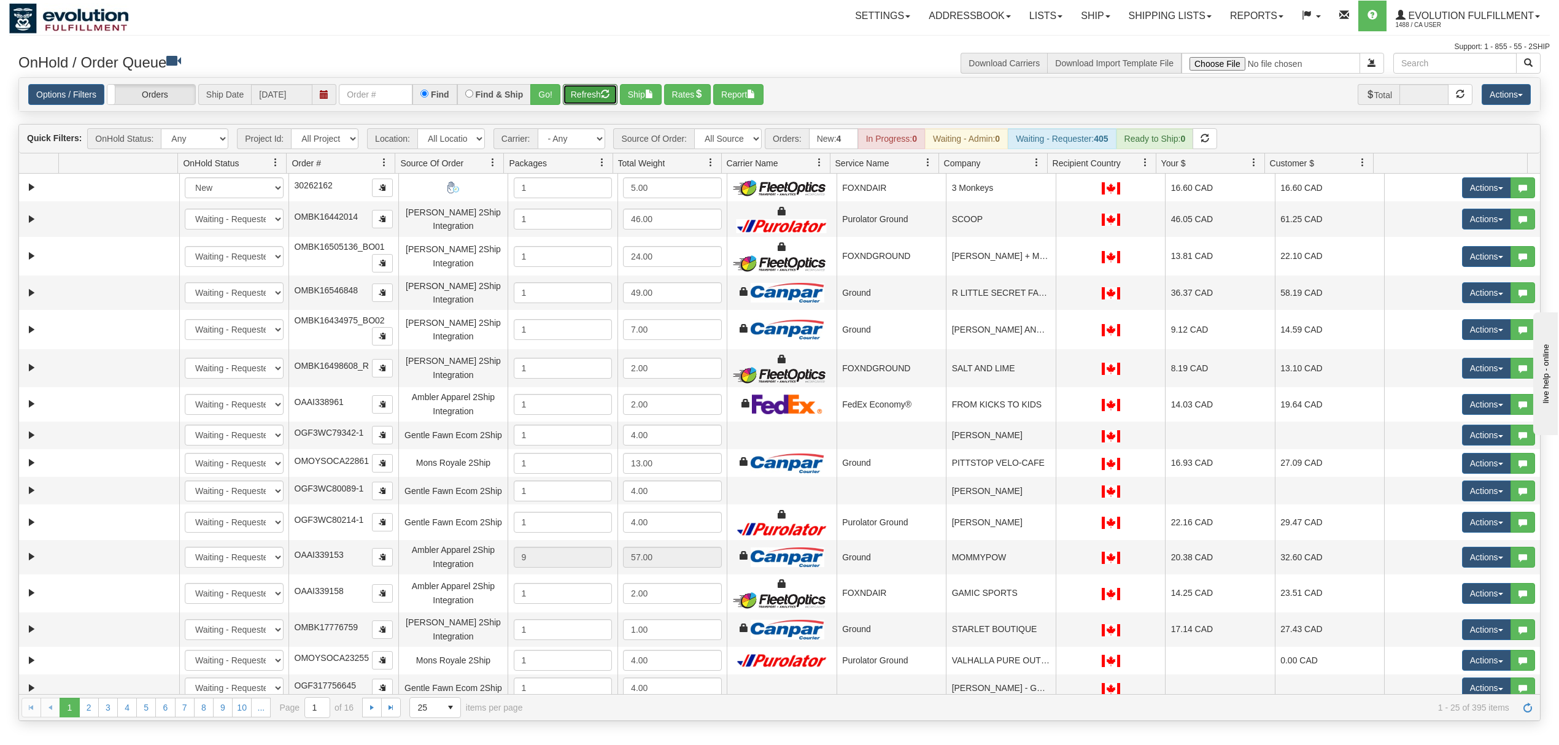
click at [604, 168] on span at bounding box center [602, 163] width 10 height 10
click at [619, 192] on span "Sort Ascending" at bounding box center [646, 192] width 64 height 12
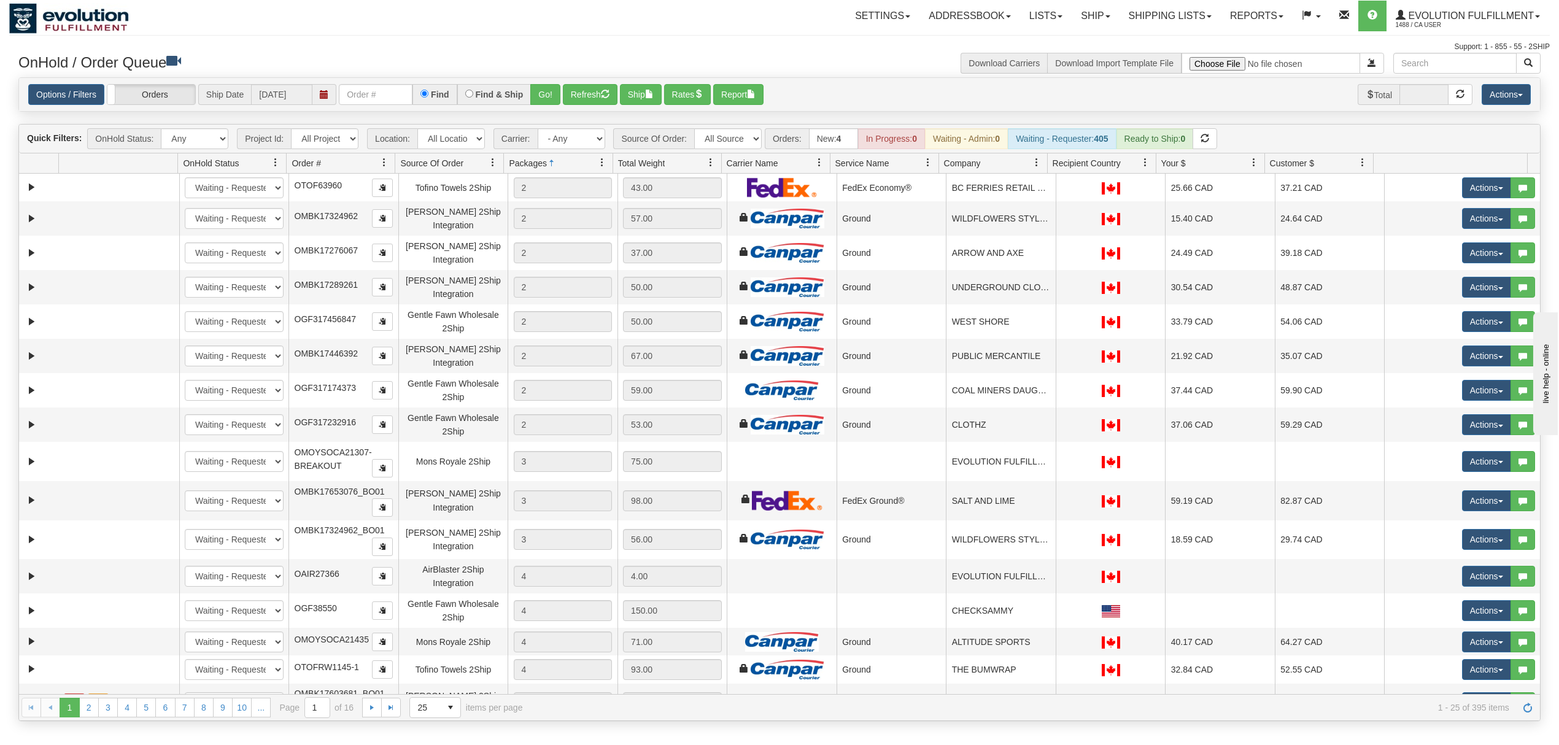
click at [601, 158] on link at bounding box center [602, 162] width 21 height 21
click at [612, 225] on span "Sort Descending" at bounding box center [640, 230] width 97 height 33
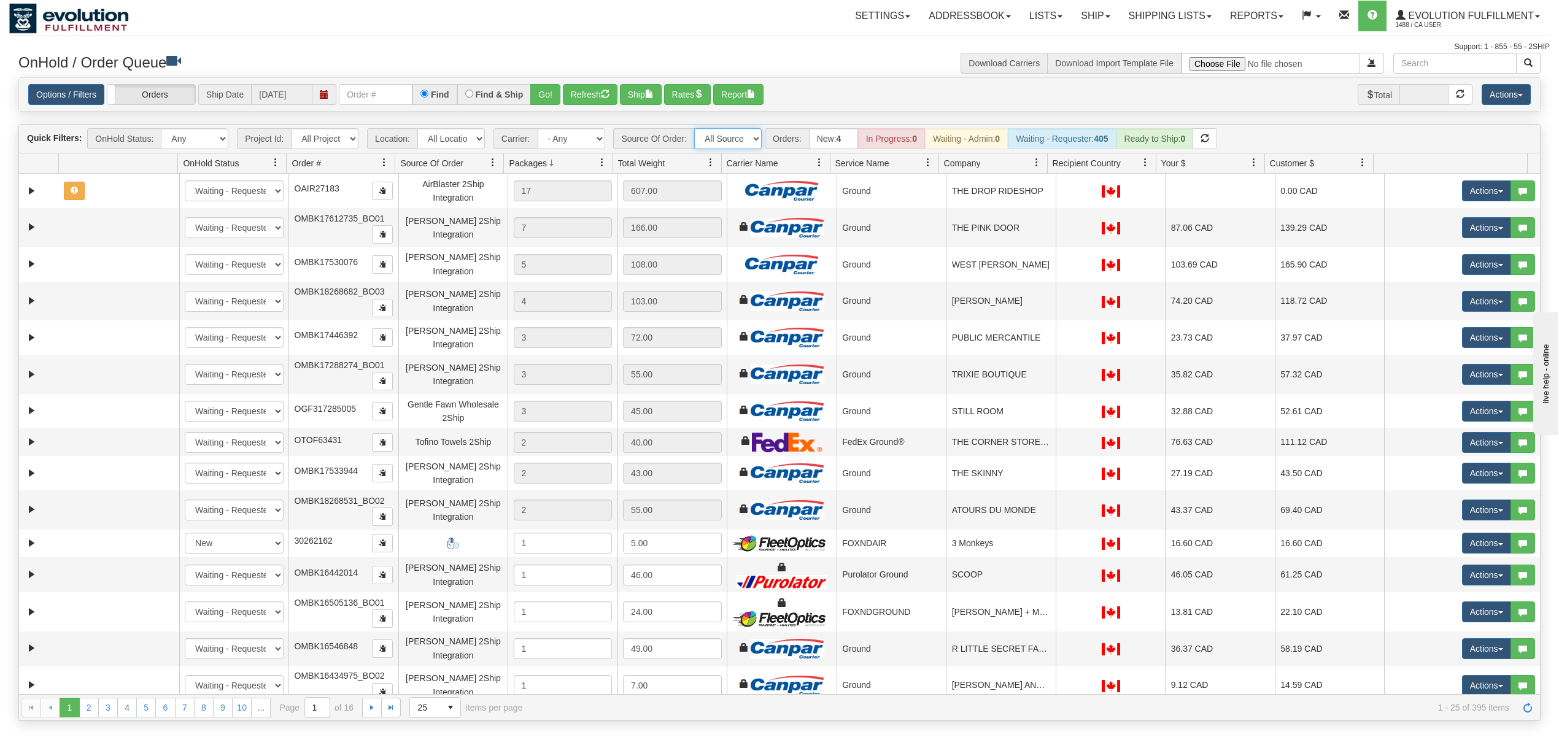
click at [740, 143] on select "All Sources AirBlaster 2Ship Integration Ambler Apparel 2Ship Integration Blast…" at bounding box center [727, 138] width 67 height 21
select select "Tofino Towels 2Ship"
click at [695, 129] on select "All Sources AirBlaster 2Ship Integration Ambler Apparel 2Ship Integration Blast…" at bounding box center [727, 138] width 67 height 21
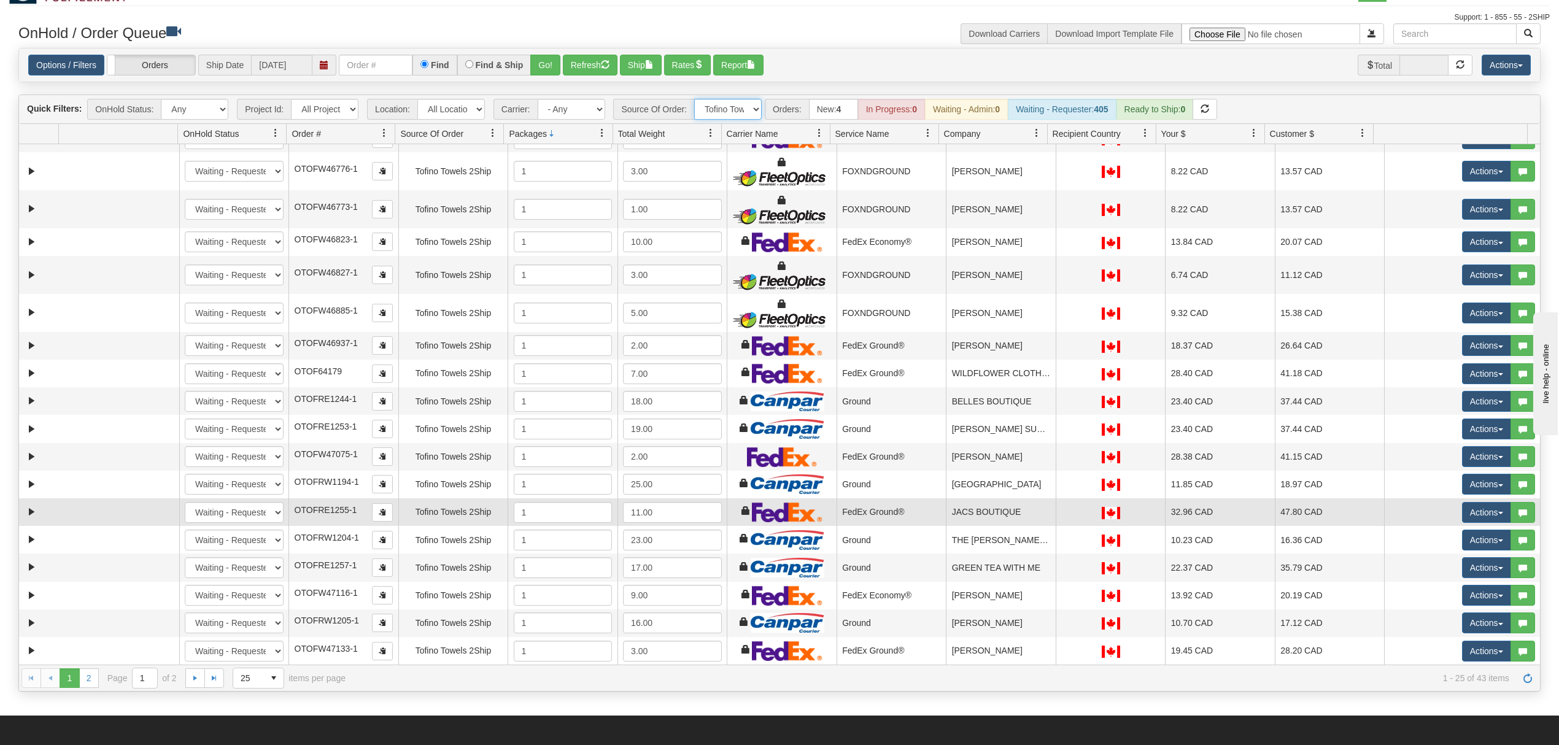
scroll to position [27, 0]
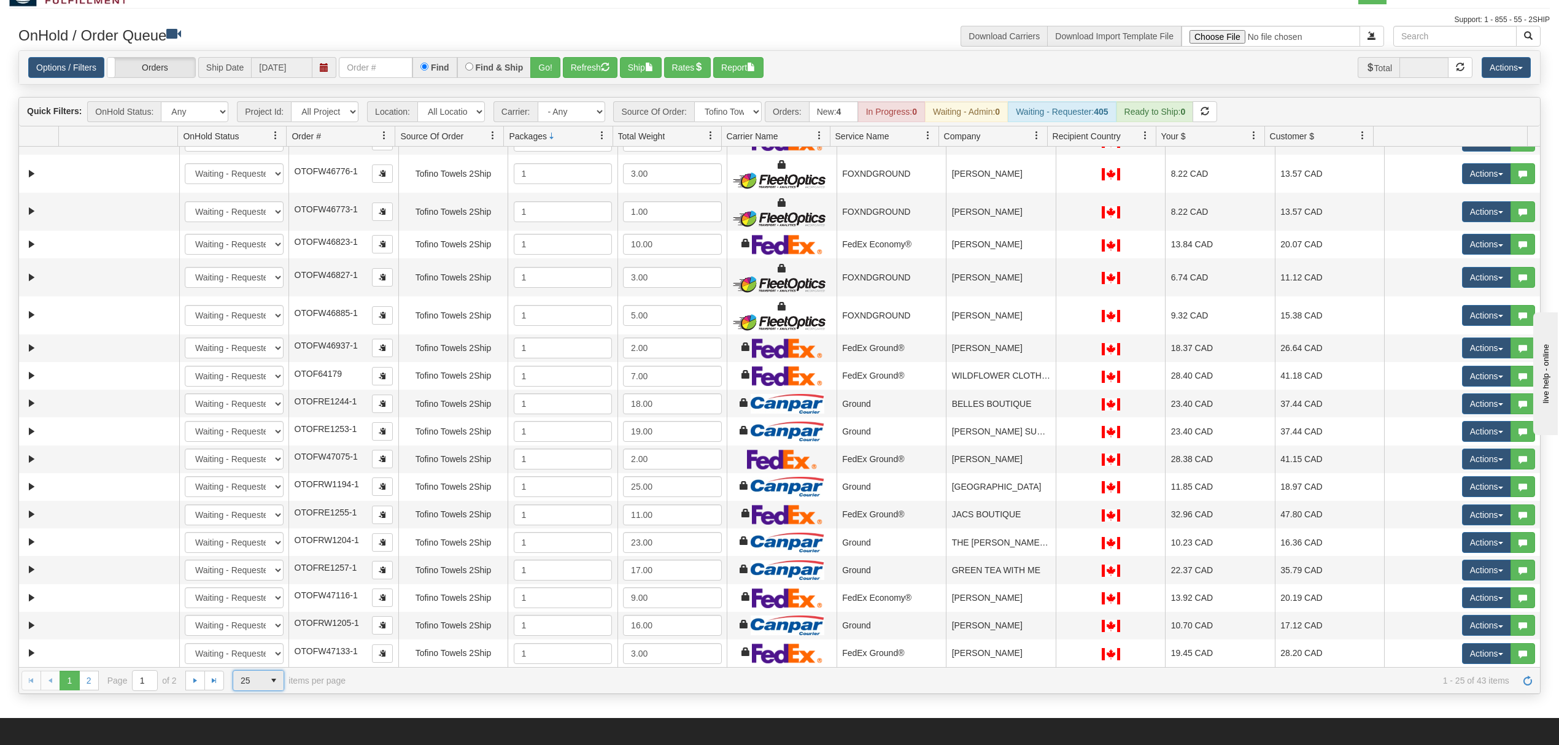
click at [273, 683] on span "select" at bounding box center [274, 681] width 20 height 20
click at [263, 659] on li "100" at bounding box center [258, 663] width 50 height 17
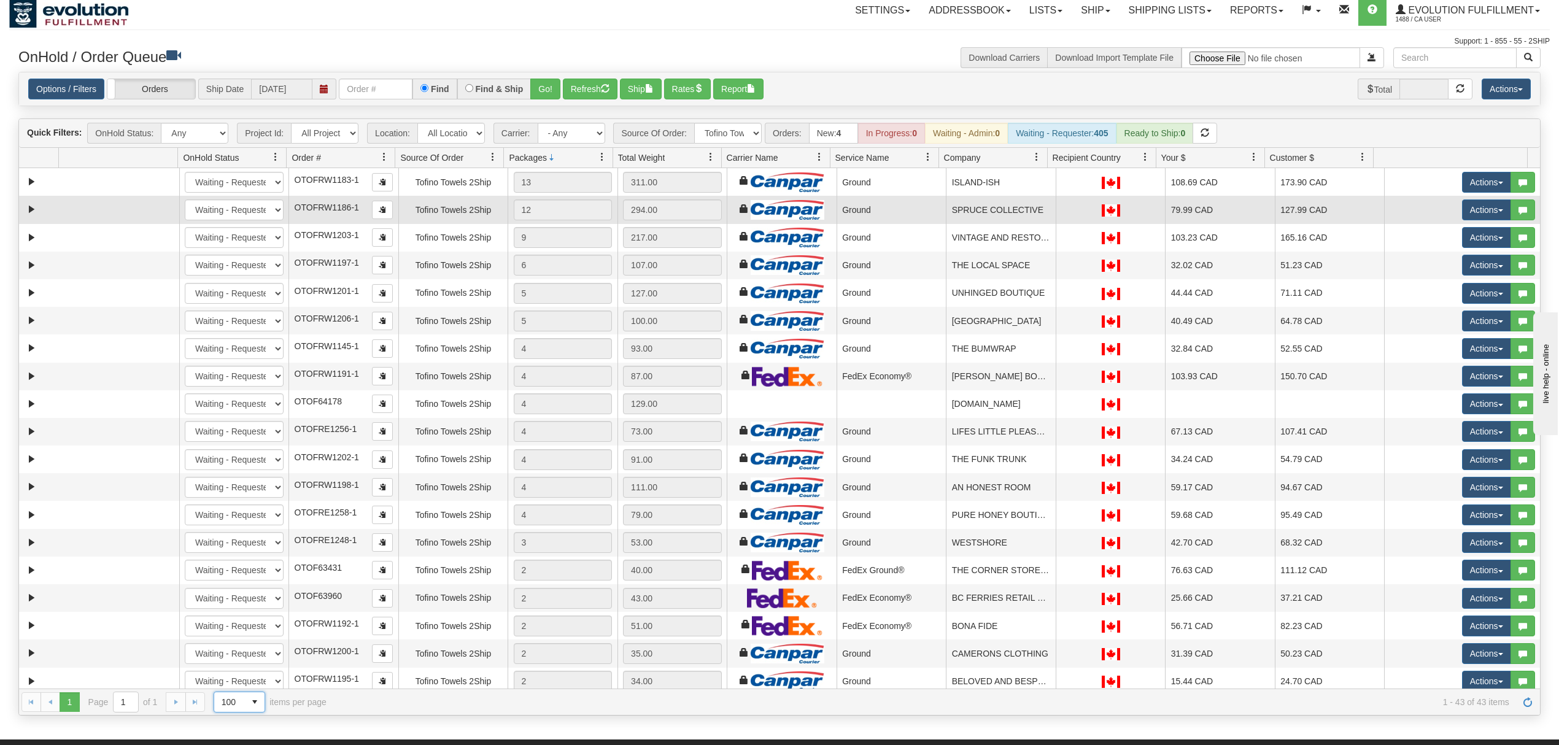
scroll to position [0, 0]
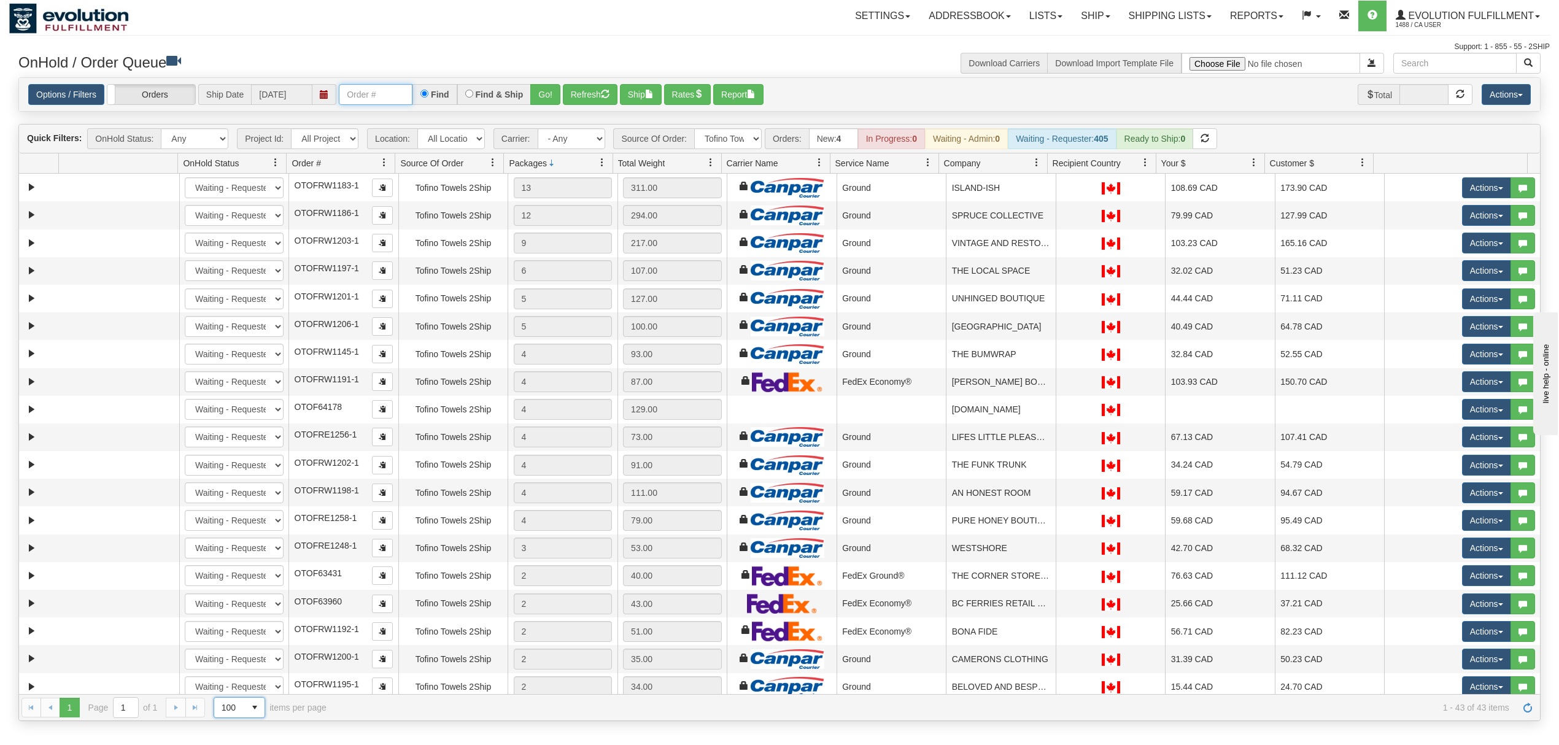
click at [388, 104] on input "text" at bounding box center [376, 94] width 74 height 21
type input "77495"
click at [550, 86] on button "Go!" at bounding box center [545, 94] width 30 height 21
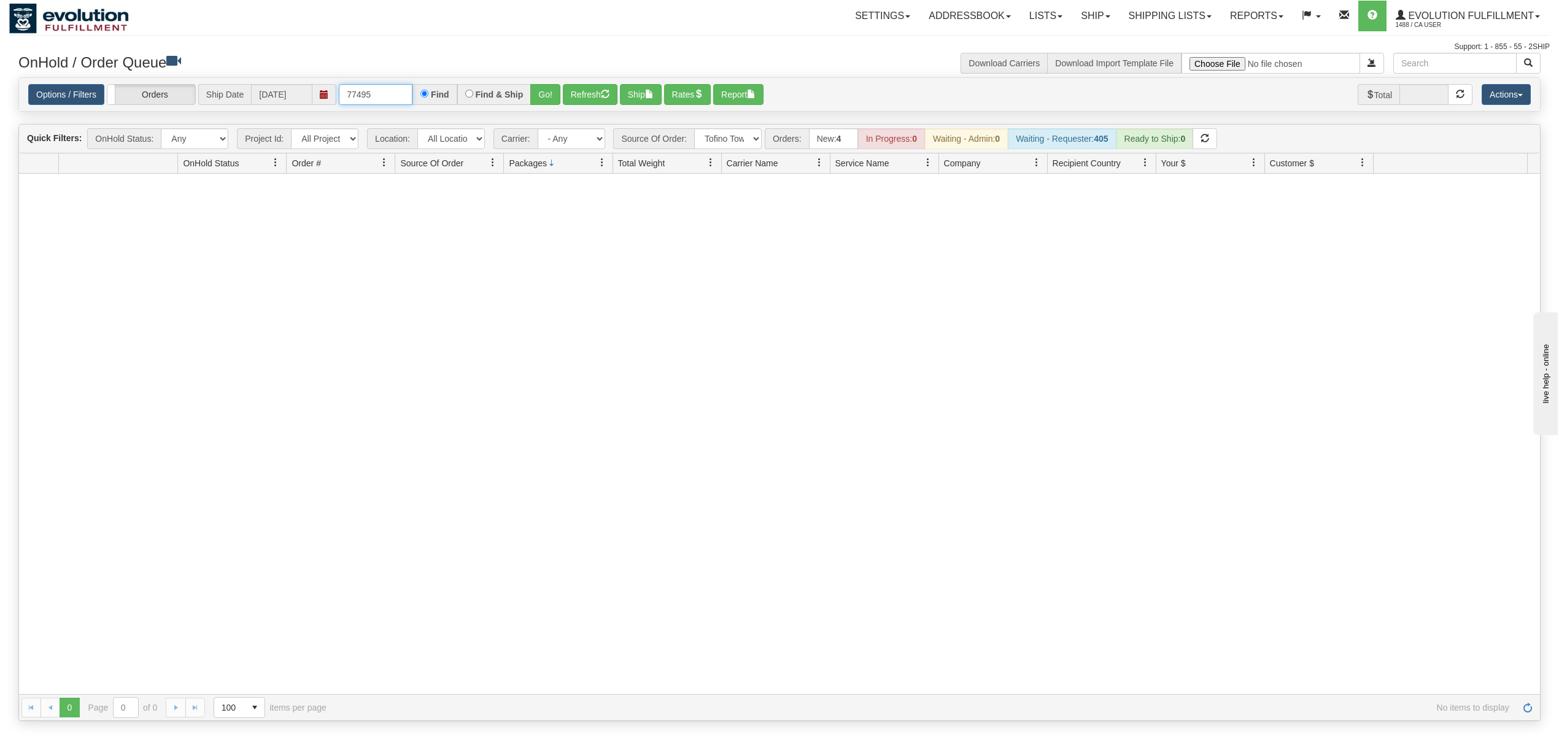
drag, startPoint x: 411, startPoint y: 91, endPoint x: 300, endPoint y: 91, distance: 111.1
click at [300, 91] on div "Options / Filters Group Shipments Orders Ship Date 10/06/2025 77495 Find Find &…" at bounding box center [779, 94] width 1502 height 21
click at [739, 141] on select "All Sources AirBlaster 2Ship Integration Ambler Apparel 2Ship Integration Blast…" at bounding box center [727, 138] width 67 height 21
select select "grid toolbar"
click at [695, 129] on select "All Sources AirBlaster 2Ship Integration Ambler Apparel 2Ship Integration Blast…" at bounding box center [727, 138] width 67 height 21
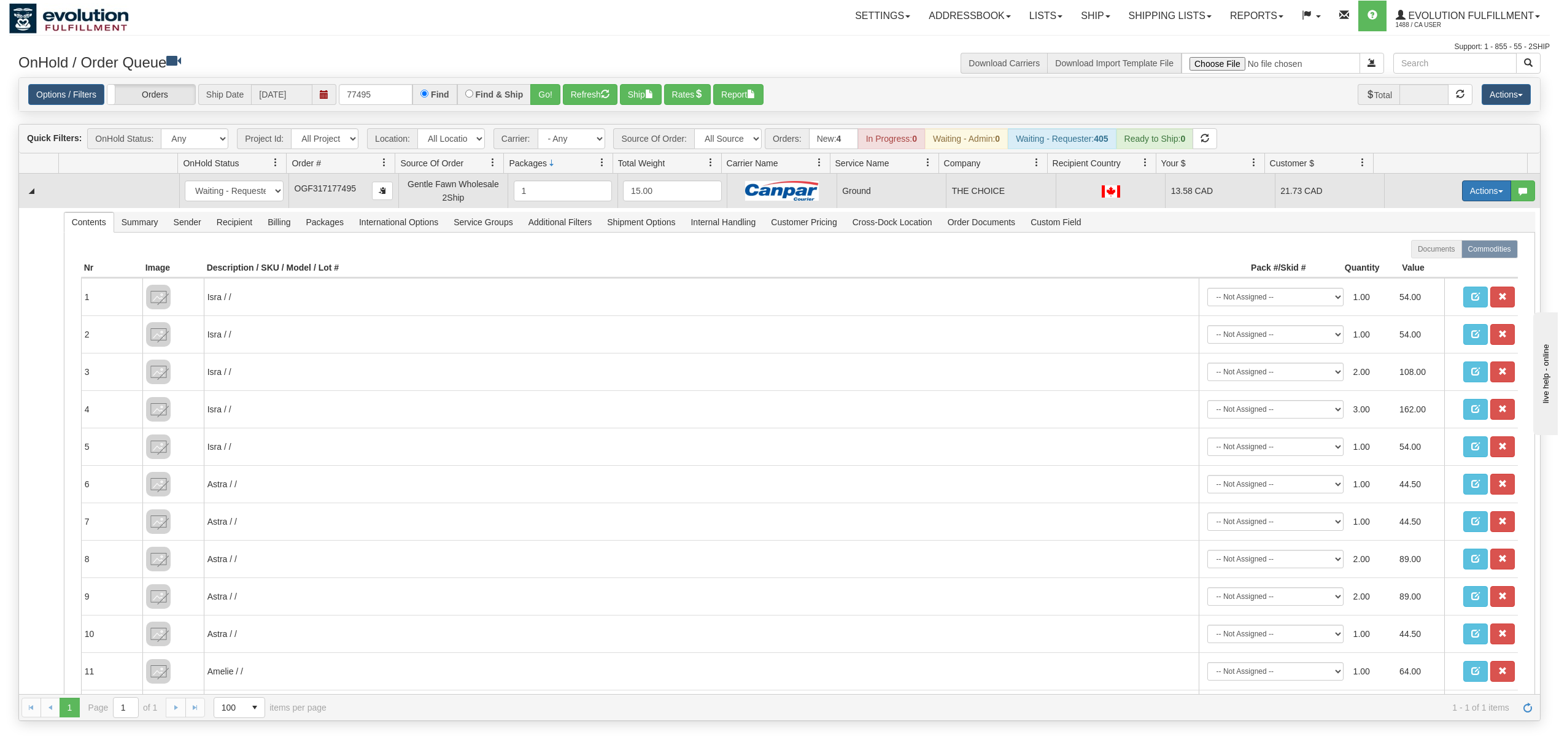
click at [1463, 201] on button "Actions" at bounding box center [1486, 190] width 49 height 21
click at [1427, 265] on span "Ship" at bounding box center [1437, 262] width 26 height 10
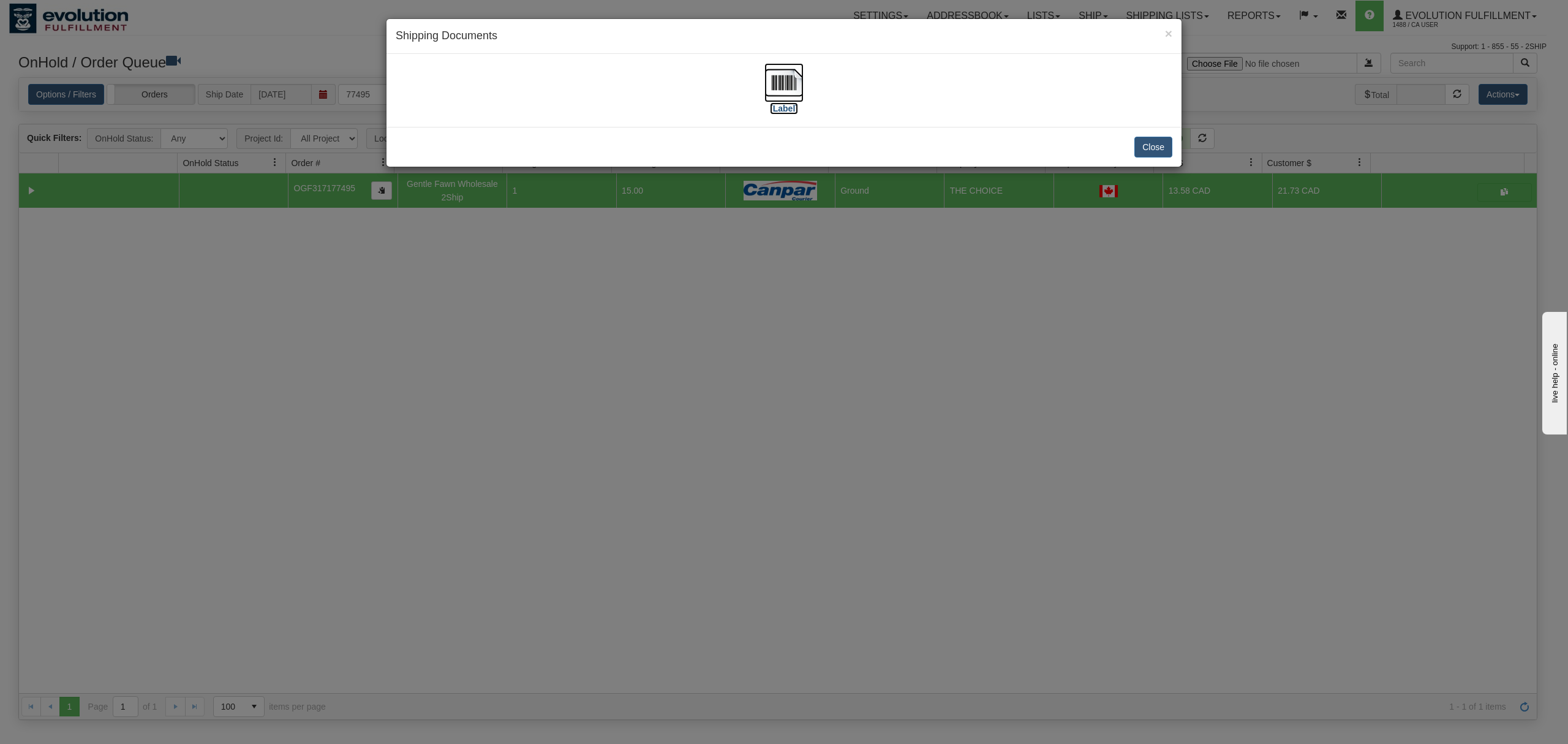
click at [786, 86] on img at bounding box center [784, 82] width 39 height 39
drag, startPoint x: 1164, startPoint y: 150, endPoint x: 1174, endPoint y: 15, distance: 135.4
click at [1165, 113] on div "× Shipping Documents [Label] Close" at bounding box center [784, 92] width 796 height 149
click at [1153, 146] on button "Close" at bounding box center [1153, 147] width 38 height 21
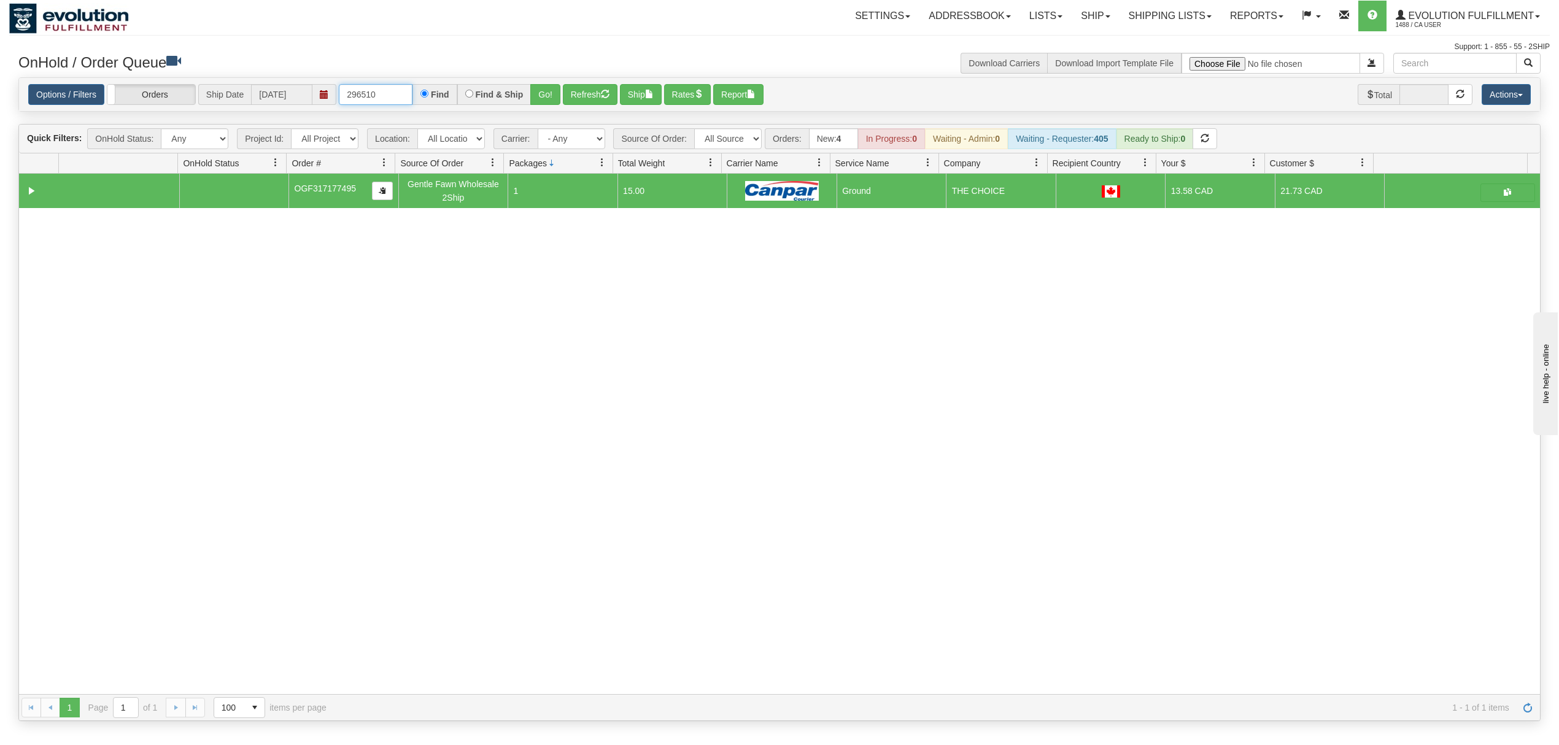
type input "296510"
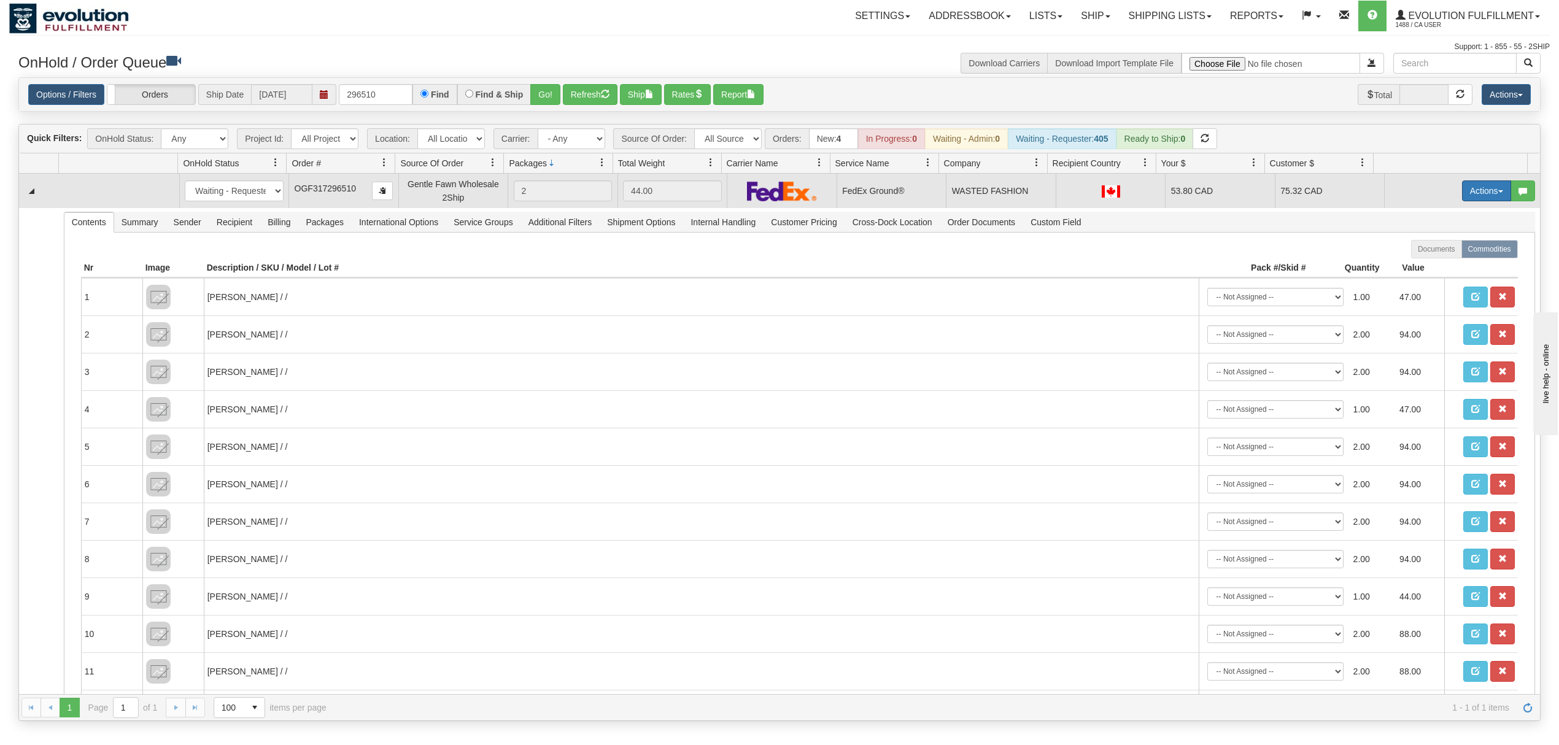
click at [1481, 197] on button "Actions" at bounding box center [1486, 190] width 49 height 21
click at [1424, 264] on span "Ship" at bounding box center [1437, 262] width 26 height 10
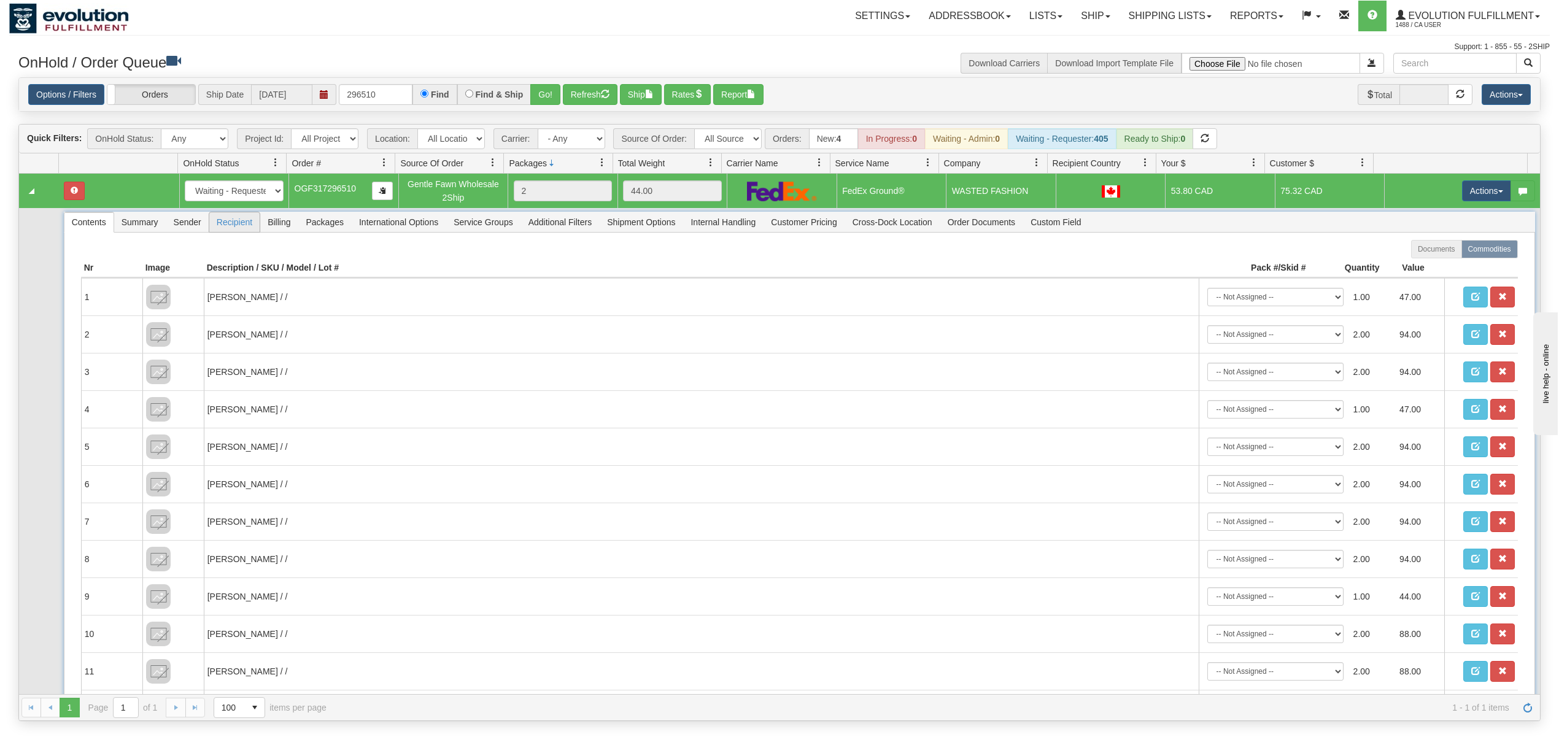
click at [217, 224] on span "Recipient" at bounding box center [234, 222] width 50 height 20
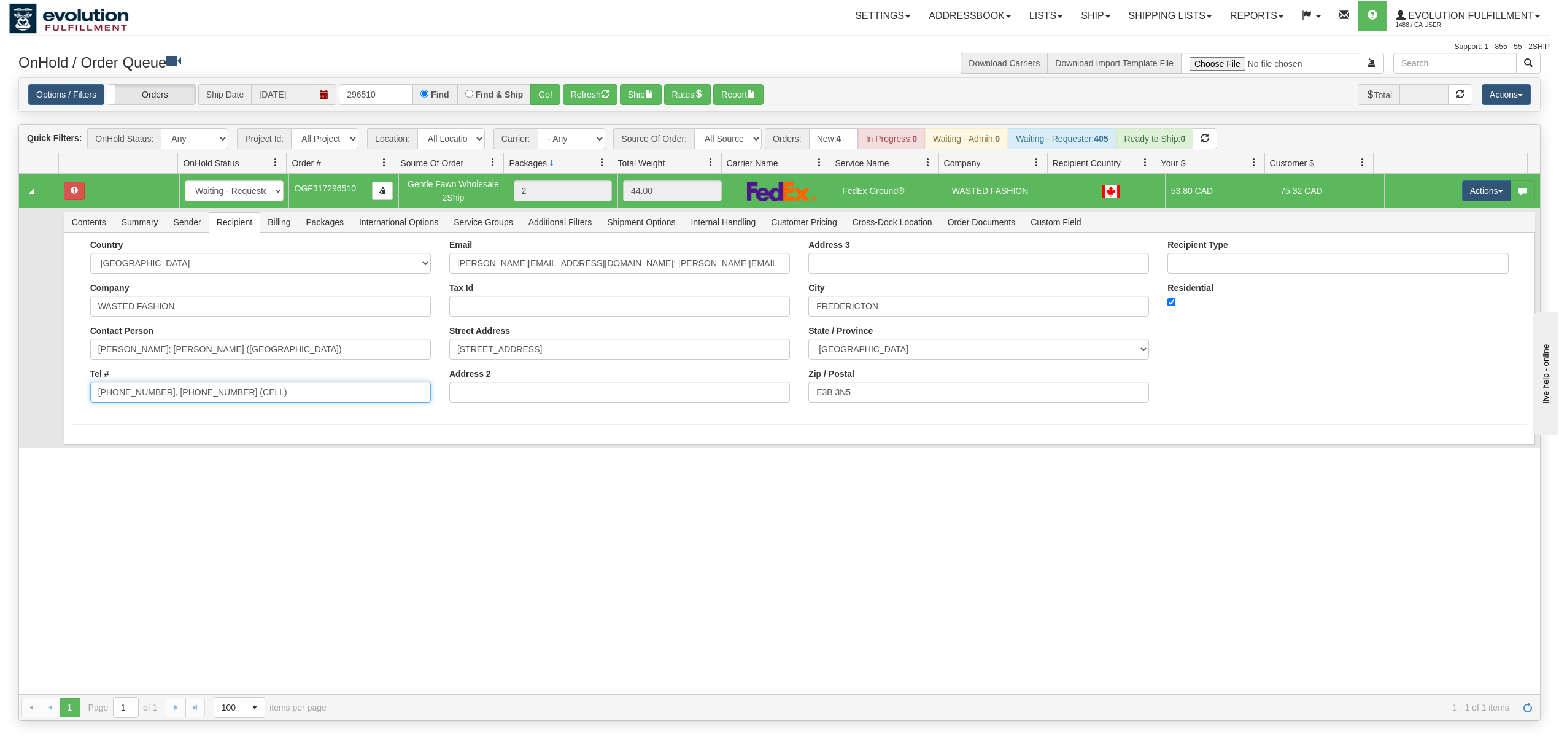
drag, startPoint x: 266, startPoint y: 398, endPoint x: 152, endPoint y: 417, distance: 115.8
click at [152, 417] on form "Country [GEOGRAPHIC_DATA] [GEOGRAPHIC_DATA] [GEOGRAPHIC_DATA] [GEOGRAPHIC_DATA]…" at bounding box center [799, 332] width 1455 height 185
type input "506-455-1330"
drag, startPoint x: 571, startPoint y: 263, endPoint x: 742, endPoint y: 261, distance: 171.8
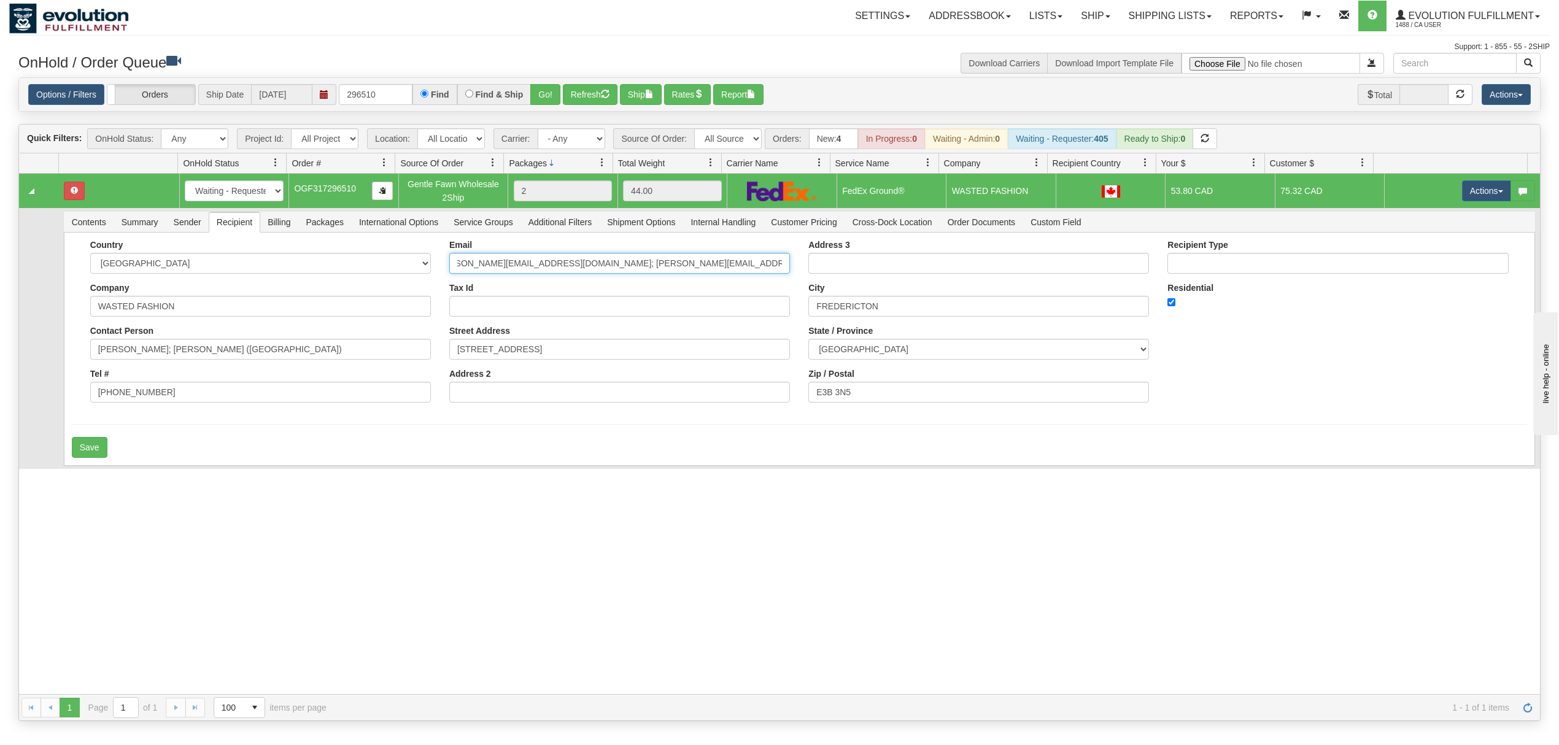
click at [794, 263] on div "Country [GEOGRAPHIC_DATA] [GEOGRAPHIC_DATA] [GEOGRAPHIC_DATA] [GEOGRAPHIC_DATA]…" at bounding box center [799, 326] width 1455 height 172
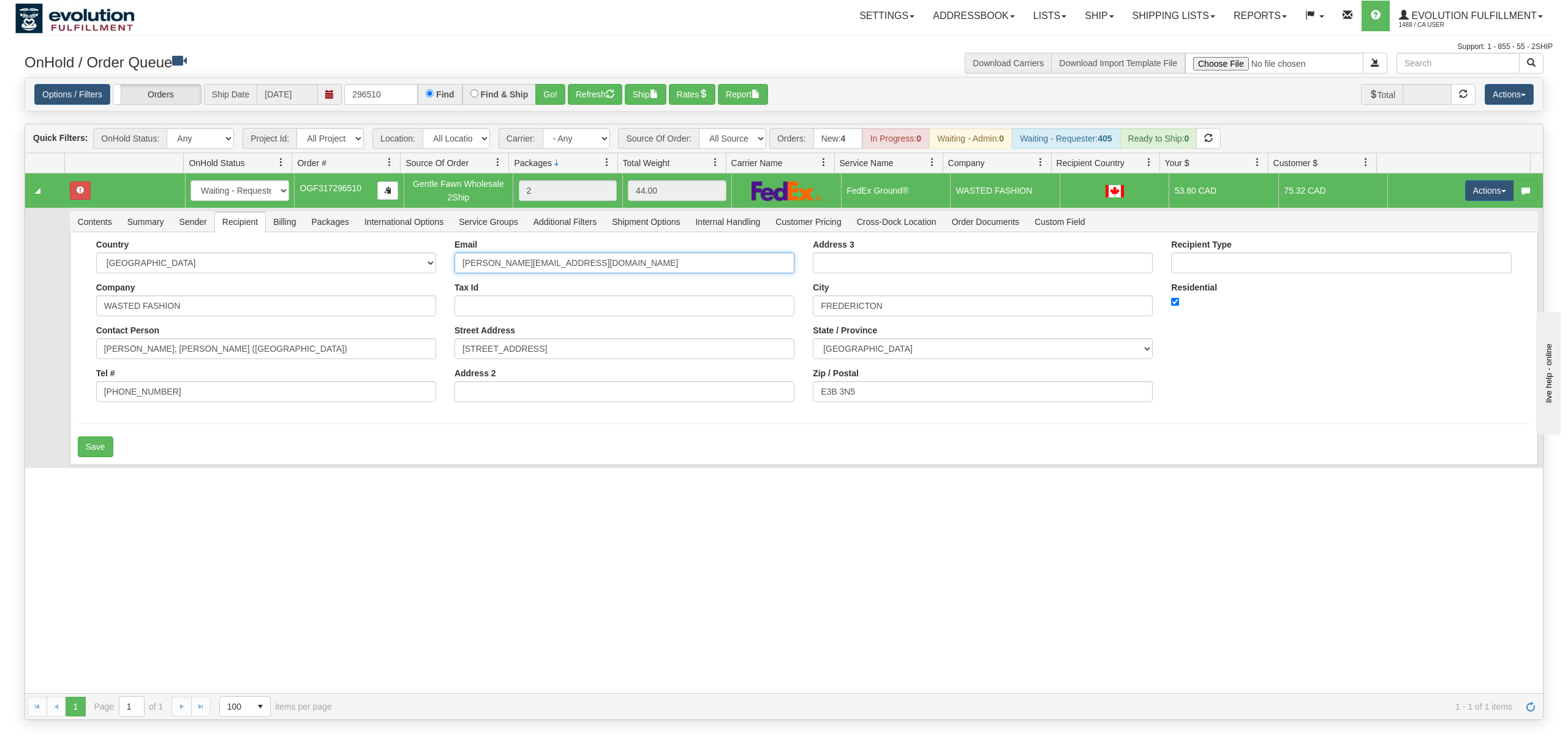
scroll to position [0, 0]
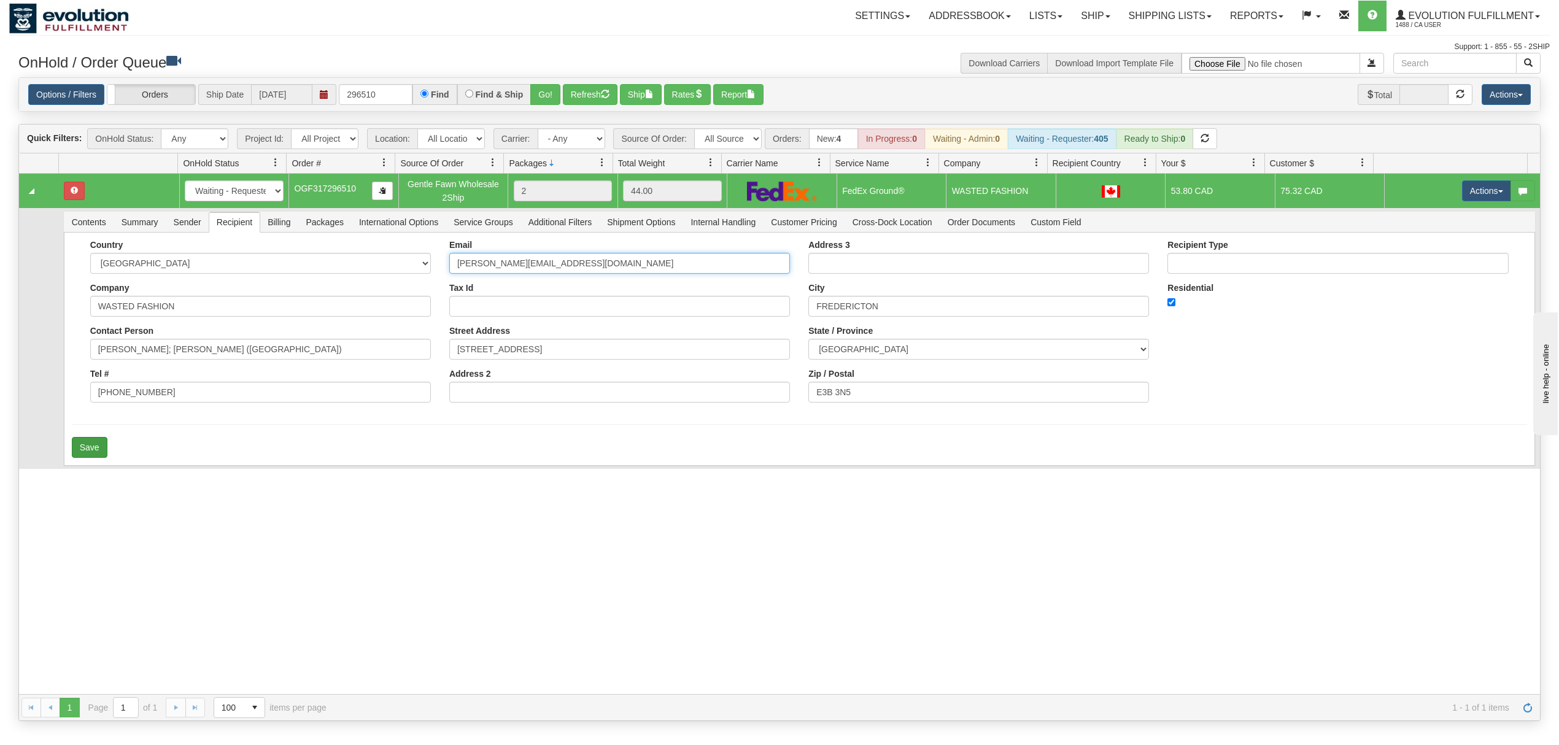
type input "stephanie@wastedfashion.com"
click at [91, 449] on button "Save" at bounding box center [90, 447] width 36 height 21
click at [1462, 193] on button "Actions" at bounding box center [1486, 190] width 49 height 21
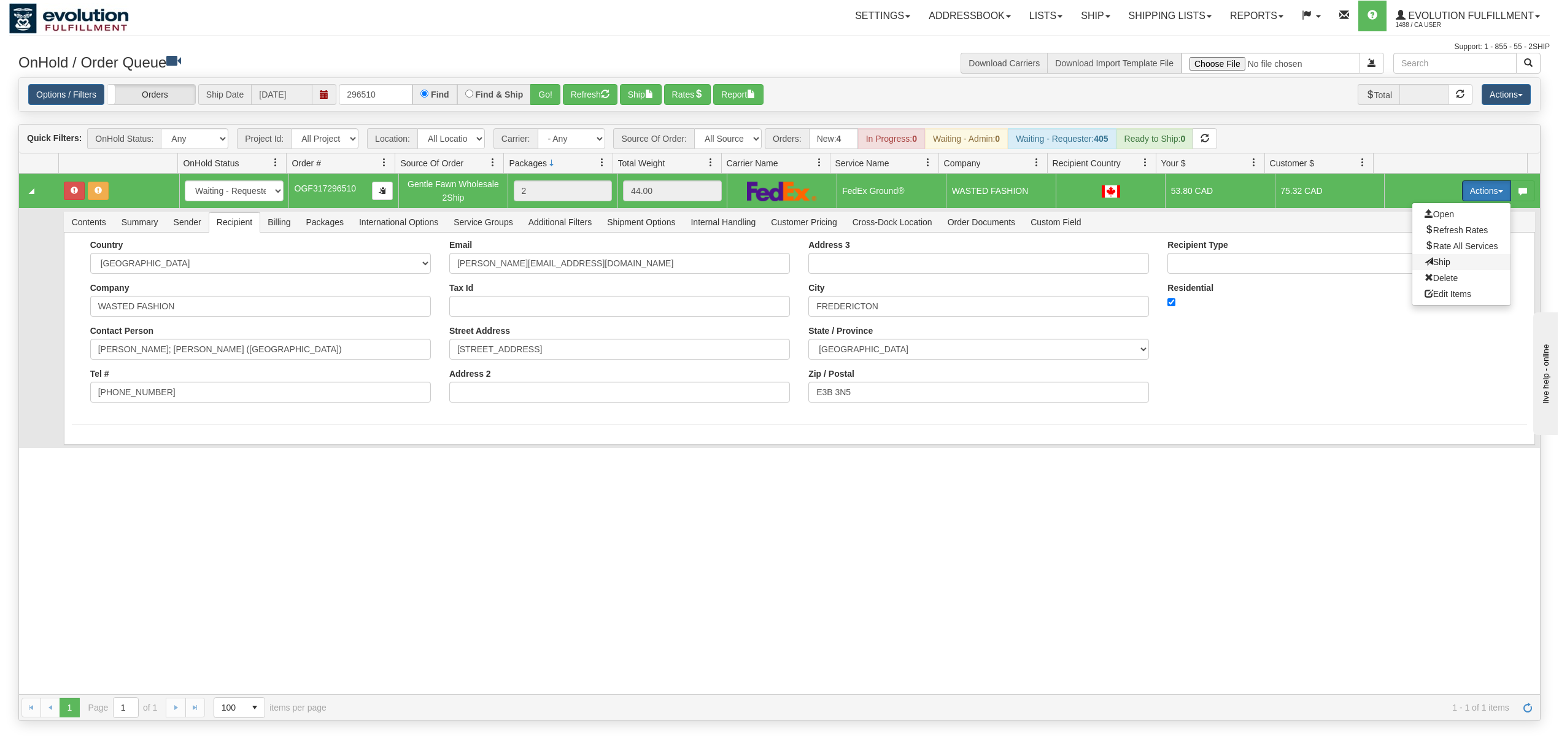
click at [1426, 267] on span "Ship" at bounding box center [1437, 262] width 26 height 10
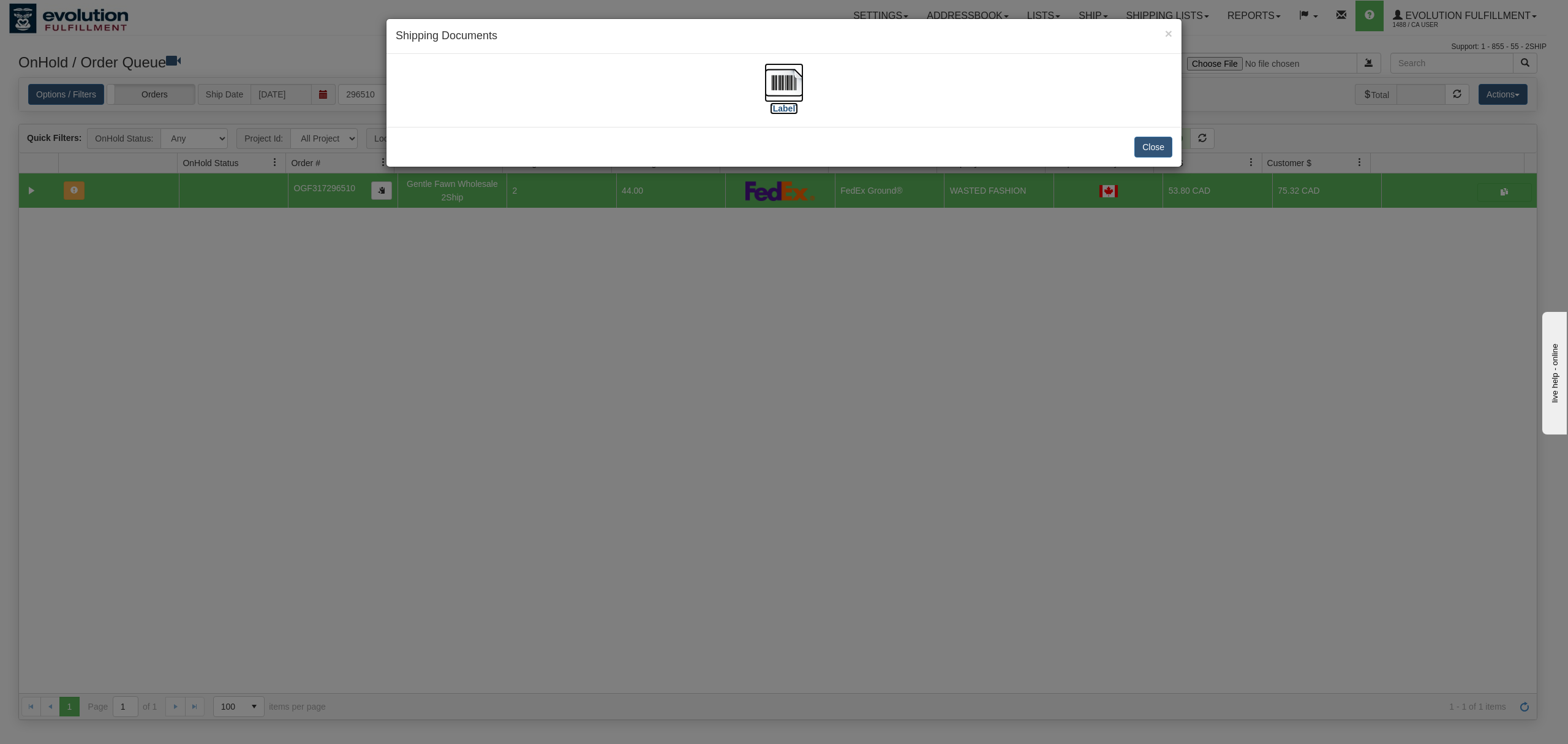
click at [796, 82] on img at bounding box center [784, 82] width 39 height 39
click at [1137, 141] on button "Close" at bounding box center [1153, 147] width 38 height 21
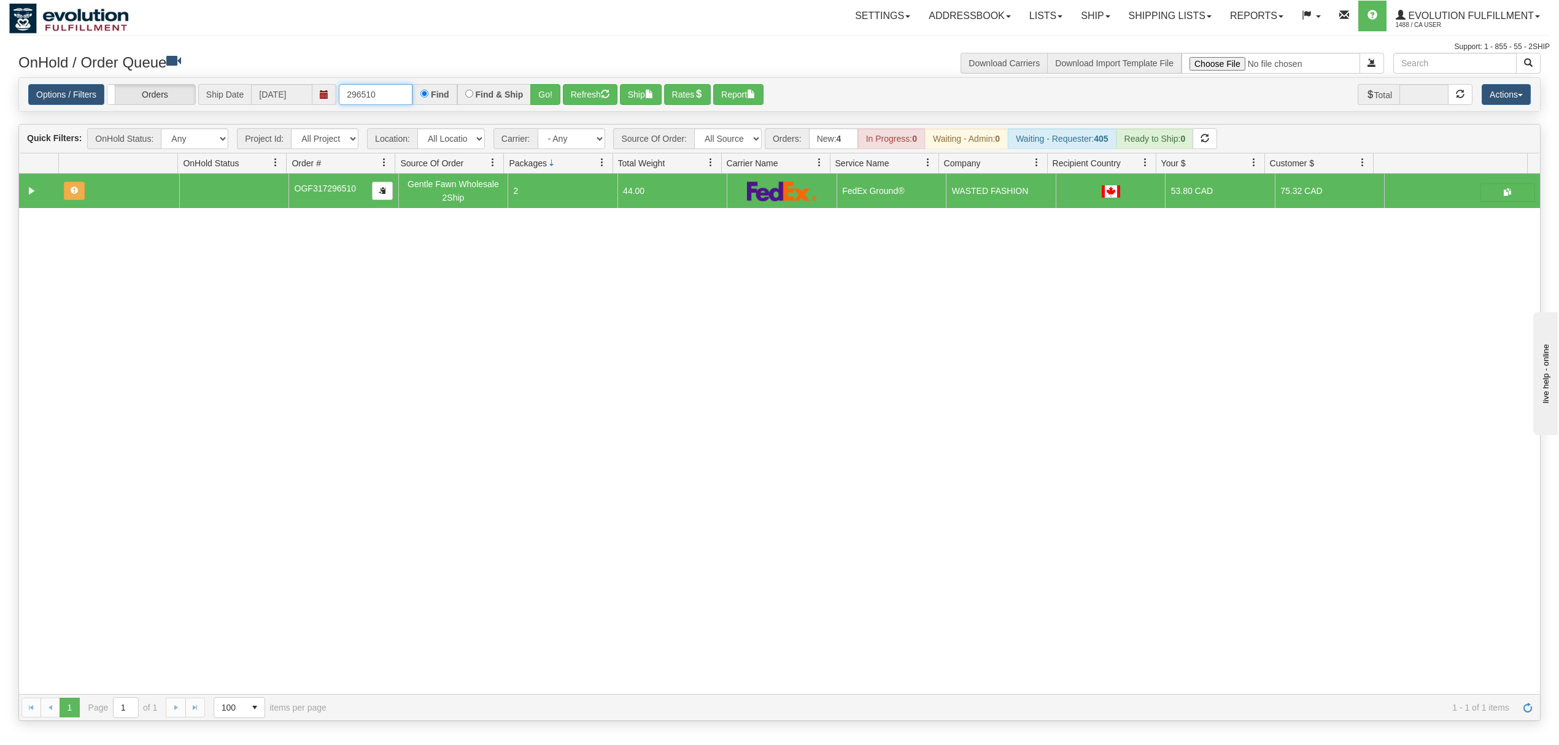
drag, startPoint x: 401, startPoint y: 97, endPoint x: 236, endPoint y: 97, distance: 164.4
click at [236, 97] on div "Options / Filters Group Shipments Orders Ship Date 10/06/2025 296510 Find Find …" at bounding box center [779, 94] width 1502 height 21
type input "38491"
click at [547, 97] on button "Go!" at bounding box center [545, 94] width 30 height 21
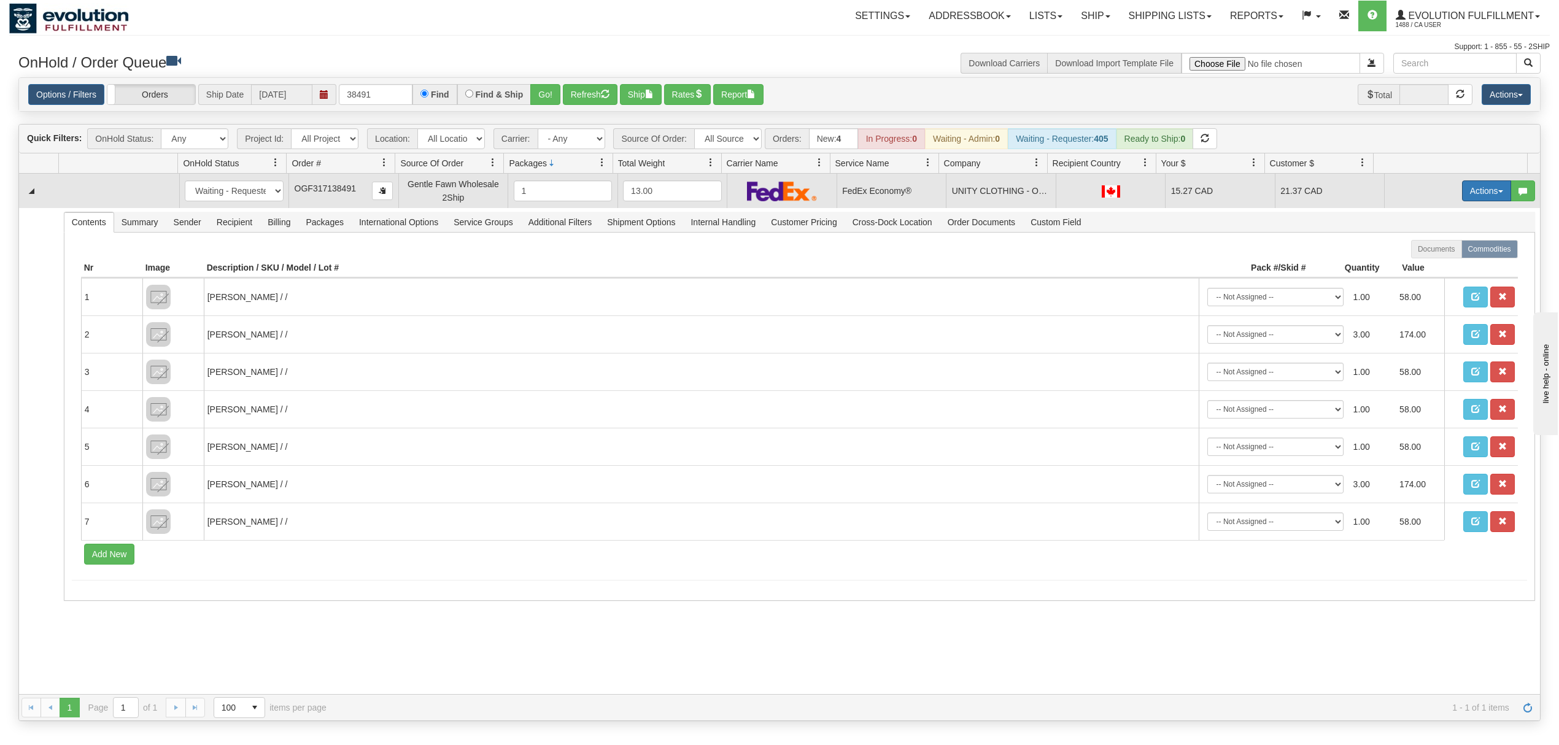
click at [1470, 192] on button "Actions" at bounding box center [1486, 190] width 49 height 21
click at [1424, 265] on span "Ship" at bounding box center [1437, 262] width 26 height 10
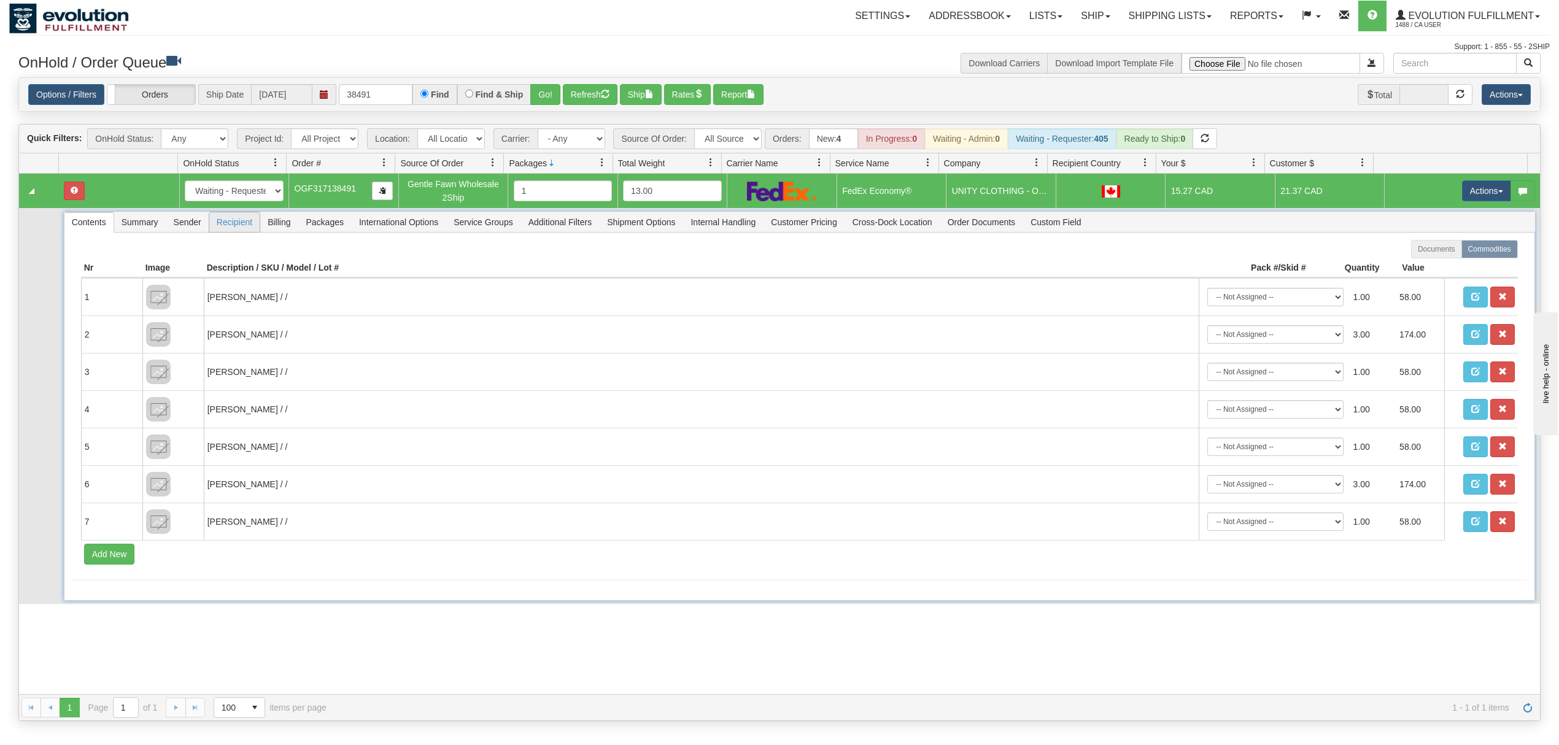
click at [236, 232] on span "Recipient" at bounding box center [234, 222] width 50 height 20
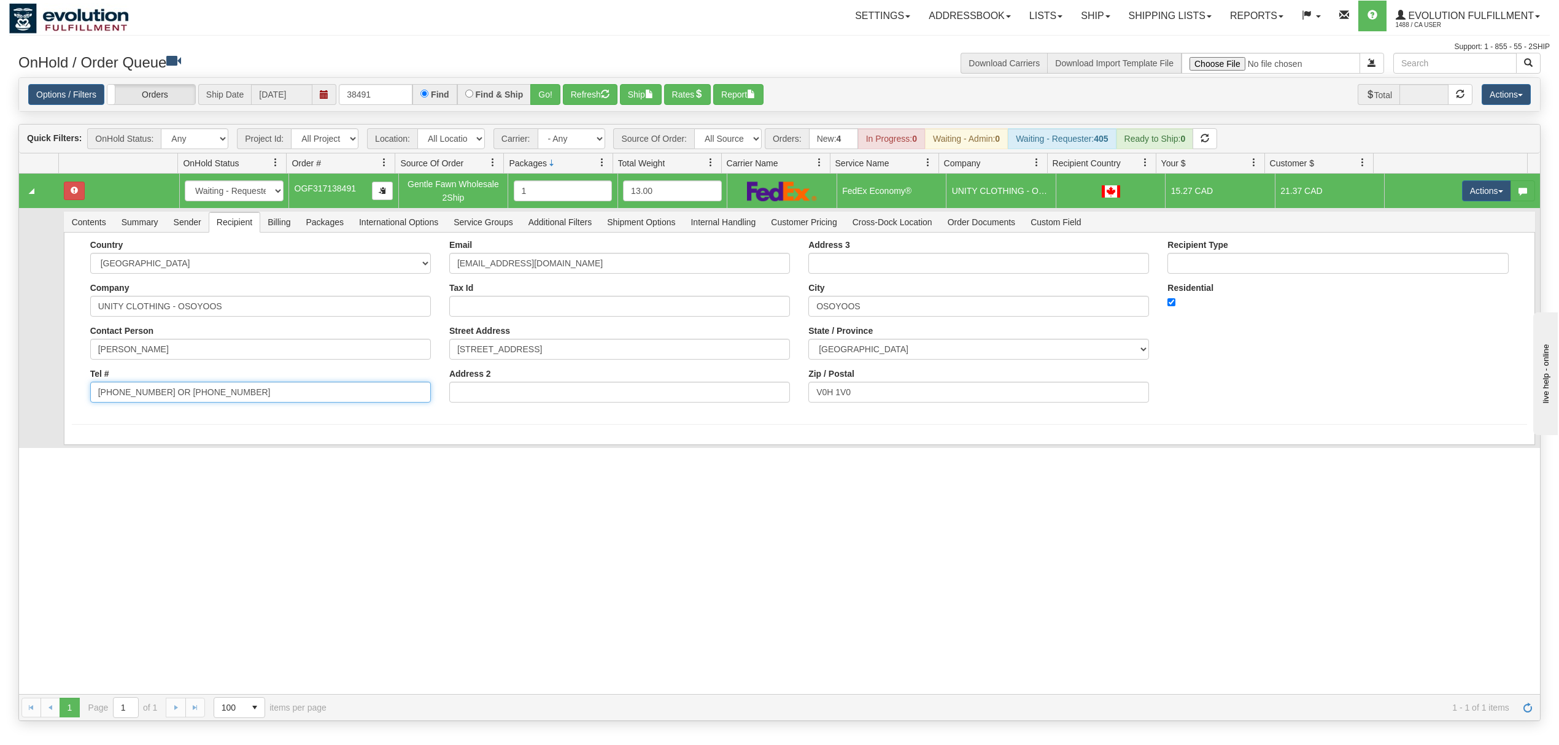
drag, startPoint x: 244, startPoint y: 401, endPoint x: 150, endPoint y: 423, distance: 96.6
click at [150, 423] on form "Country [GEOGRAPHIC_DATA] [GEOGRAPHIC_DATA] [GEOGRAPHIC_DATA] [GEOGRAPHIC_DATA]…" at bounding box center [799, 332] width 1455 height 185
type input "250-495-4456"
click at [82, 470] on div "31661879 EVOLUTION V3 91218206 91218534 New In Progress Waiting - Admin Waiting…" at bounding box center [779, 434] width 1521 height 520
click at [88, 436] on form "Country [GEOGRAPHIC_DATA] [GEOGRAPHIC_DATA] [GEOGRAPHIC_DATA] [GEOGRAPHIC_DATA]…" at bounding box center [799, 349] width 1455 height 218
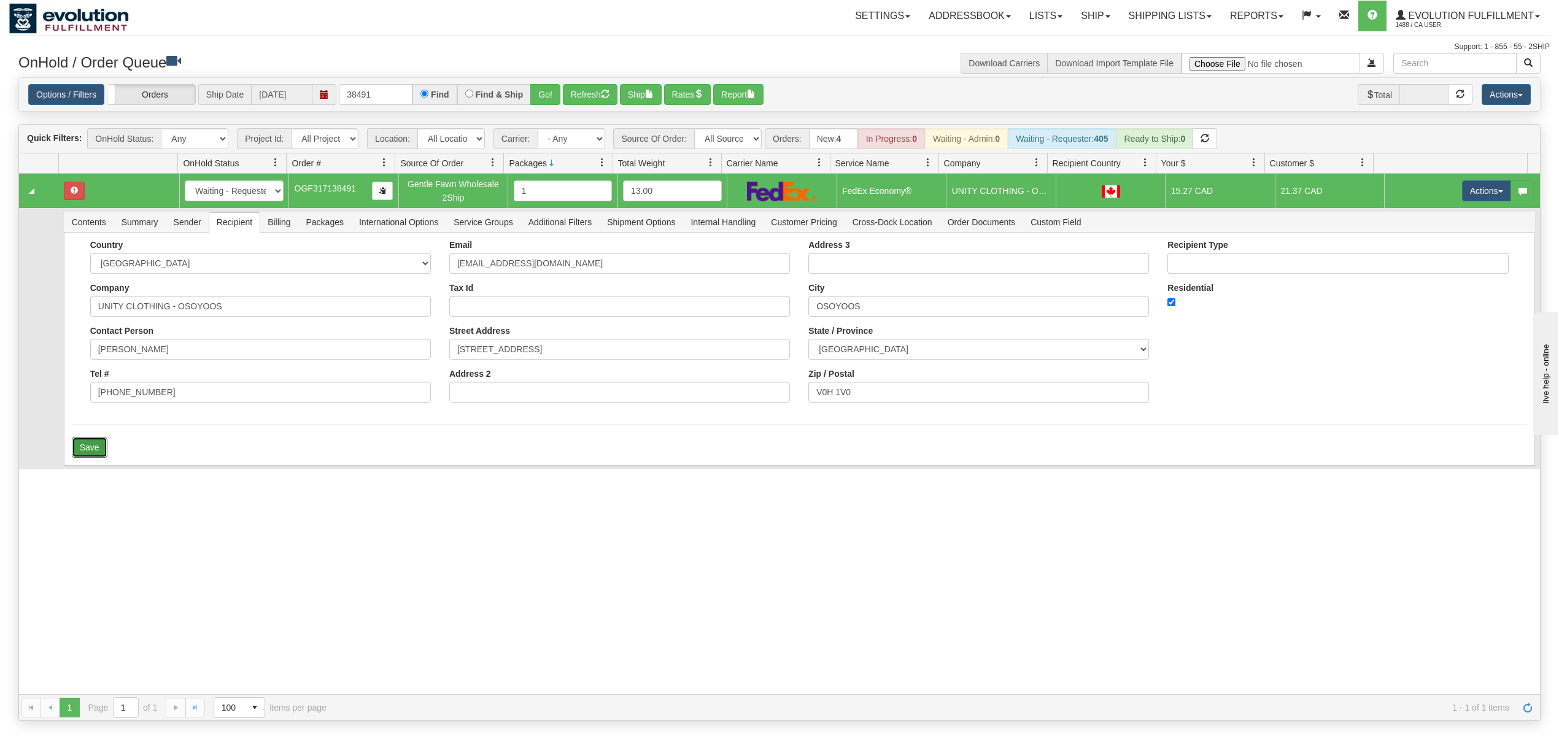
click at [89, 447] on button "Save" at bounding box center [90, 447] width 36 height 21
click at [1463, 204] on td "Actions Open Refresh Rates Rate All Services Ship Delete Edit Items" at bounding box center [1462, 191] width 156 height 34
click at [1471, 199] on button "Actions" at bounding box center [1486, 190] width 49 height 21
click at [1424, 267] on span "Ship" at bounding box center [1437, 262] width 26 height 10
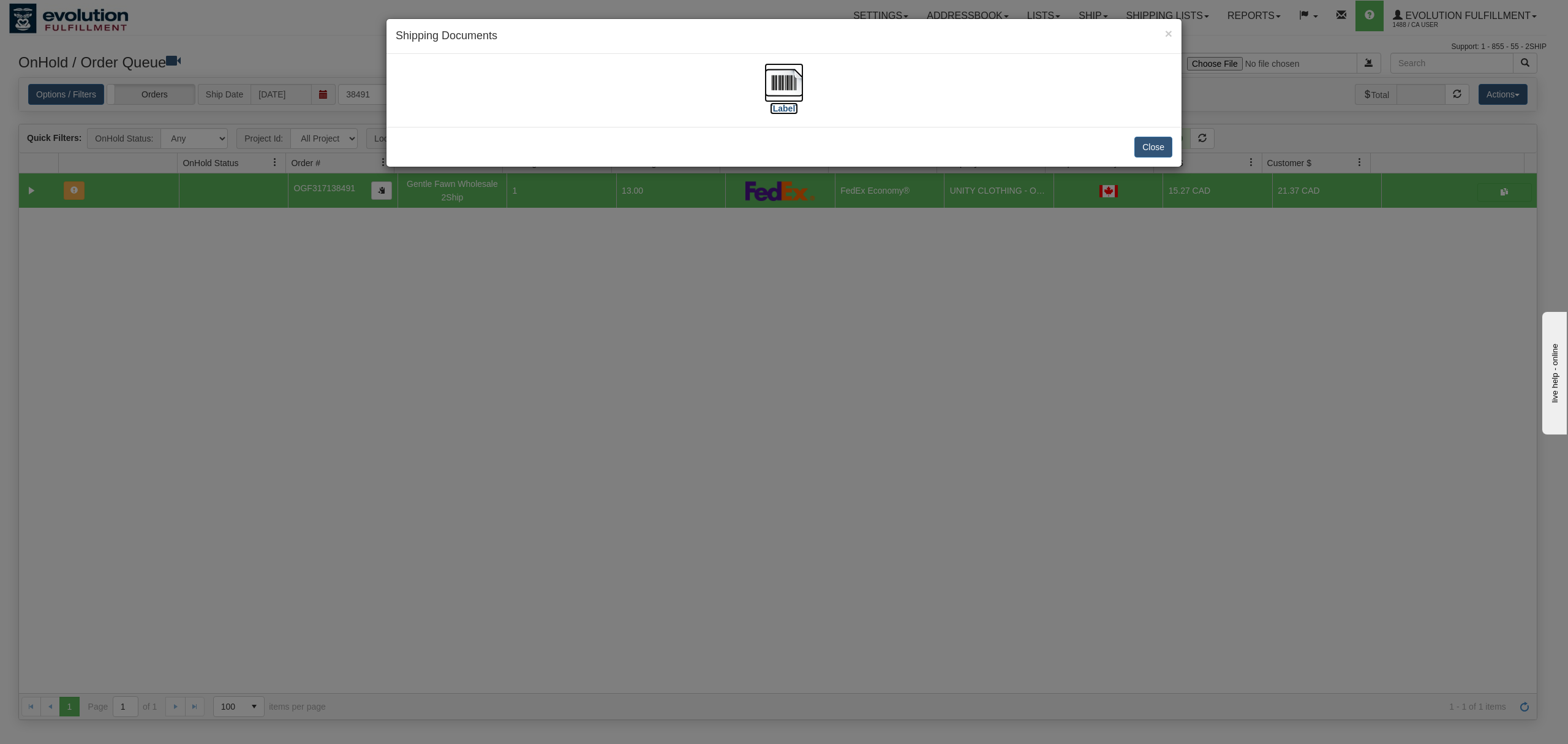
click at [783, 79] on img at bounding box center [784, 82] width 39 height 39
click at [1155, 141] on button "Close" at bounding box center [1153, 147] width 38 height 21
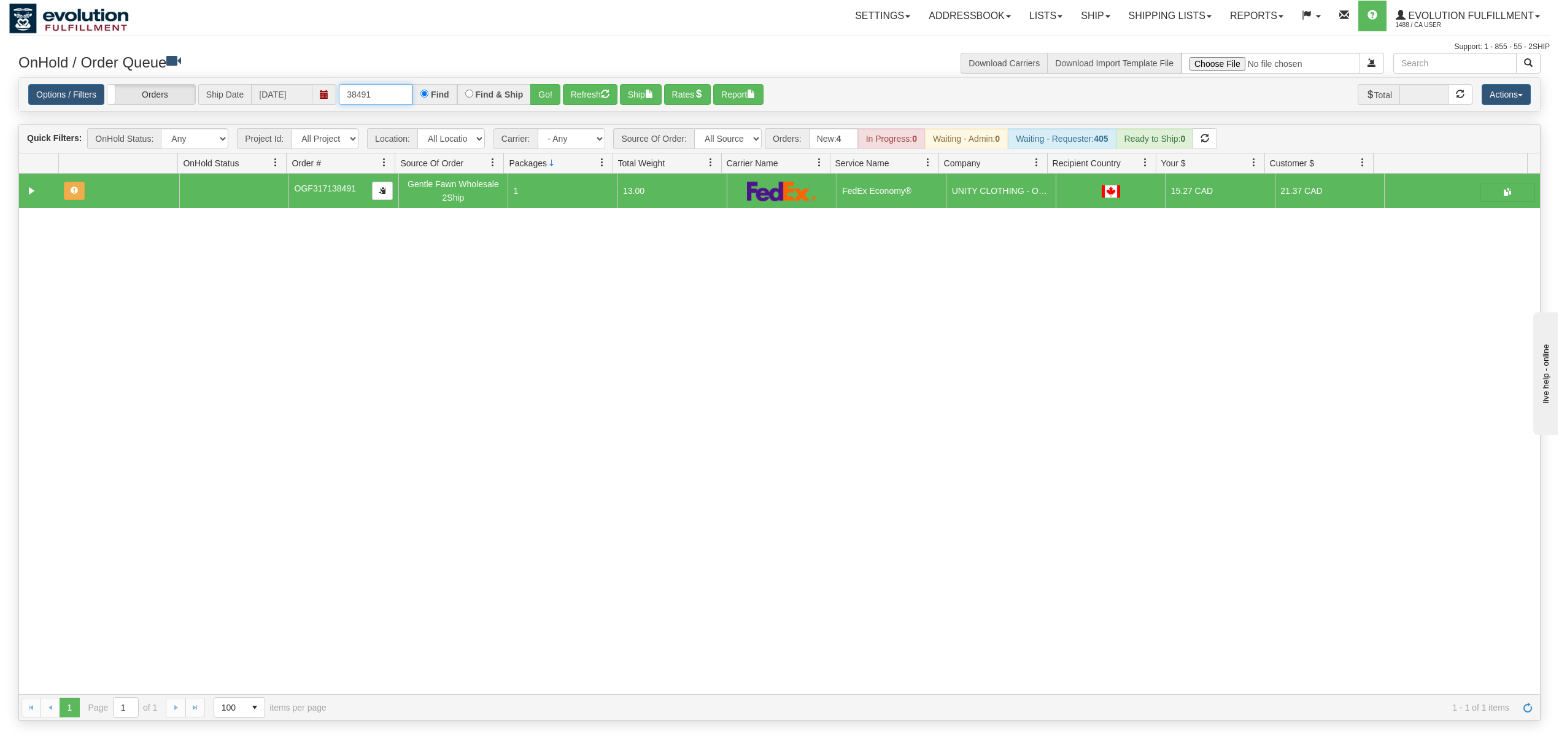
drag, startPoint x: 388, startPoint y: 97, endPoint x: 259, endPoint y: 111, distance: 129.6
click at [259, 111] on div "Options / Filters Group Shipments Orders Ship Date 10/06/2025 38491 Find Find &…" at bounding box center [779, 95] width 1521 height 34
type input "61324"
click at [542, 87] on button "Go!" at bounding box center [545, 94] width 30 height 21
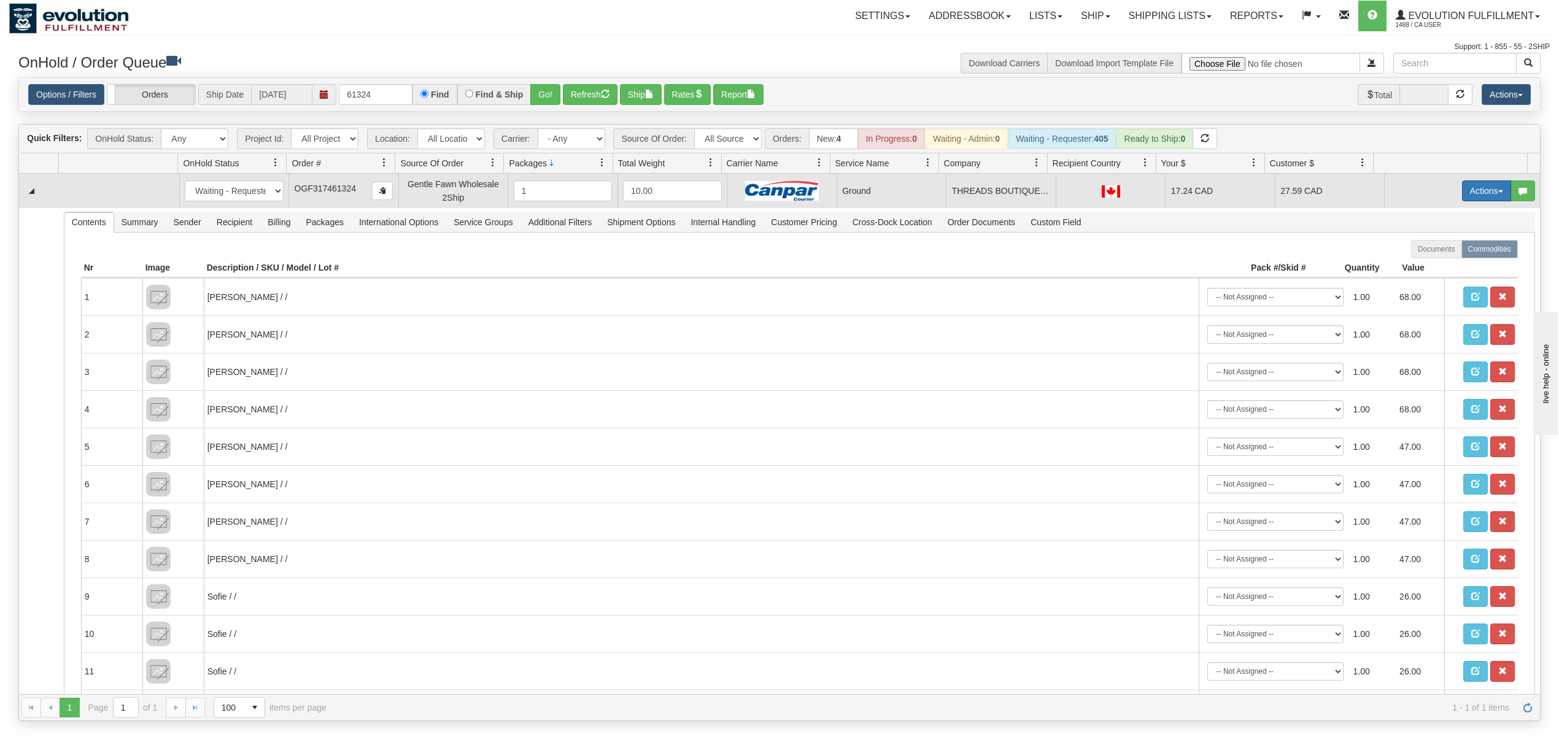
click at [1466, 191] on button "Actions" at bounding box center [1486, 190] width 49 height 21
click at [1427, 259] on span "Ship" at bounding box center [1437, 262] width 26 height 10
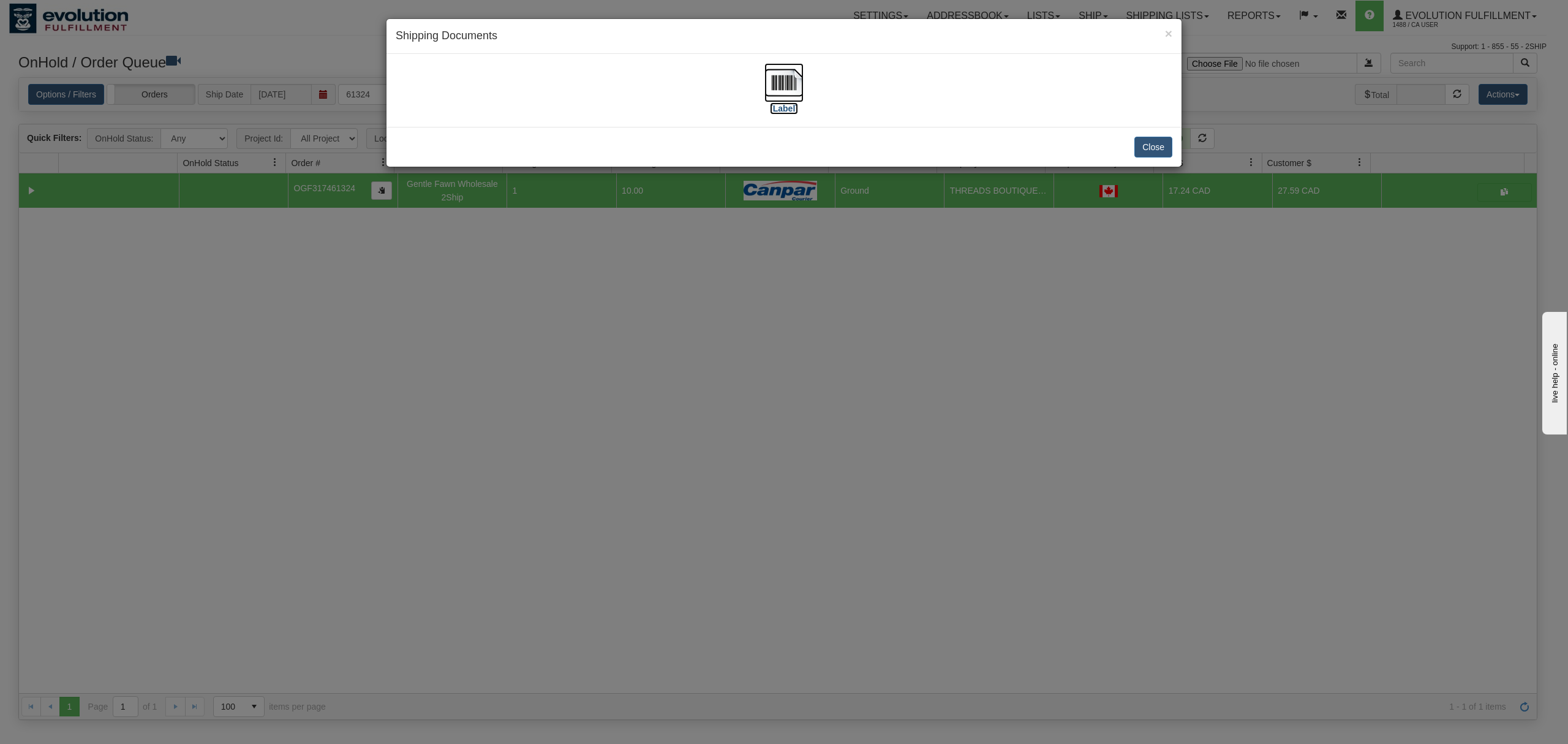
click at [775, 79] on img at bounding box center [784, 82] width 39 height 39
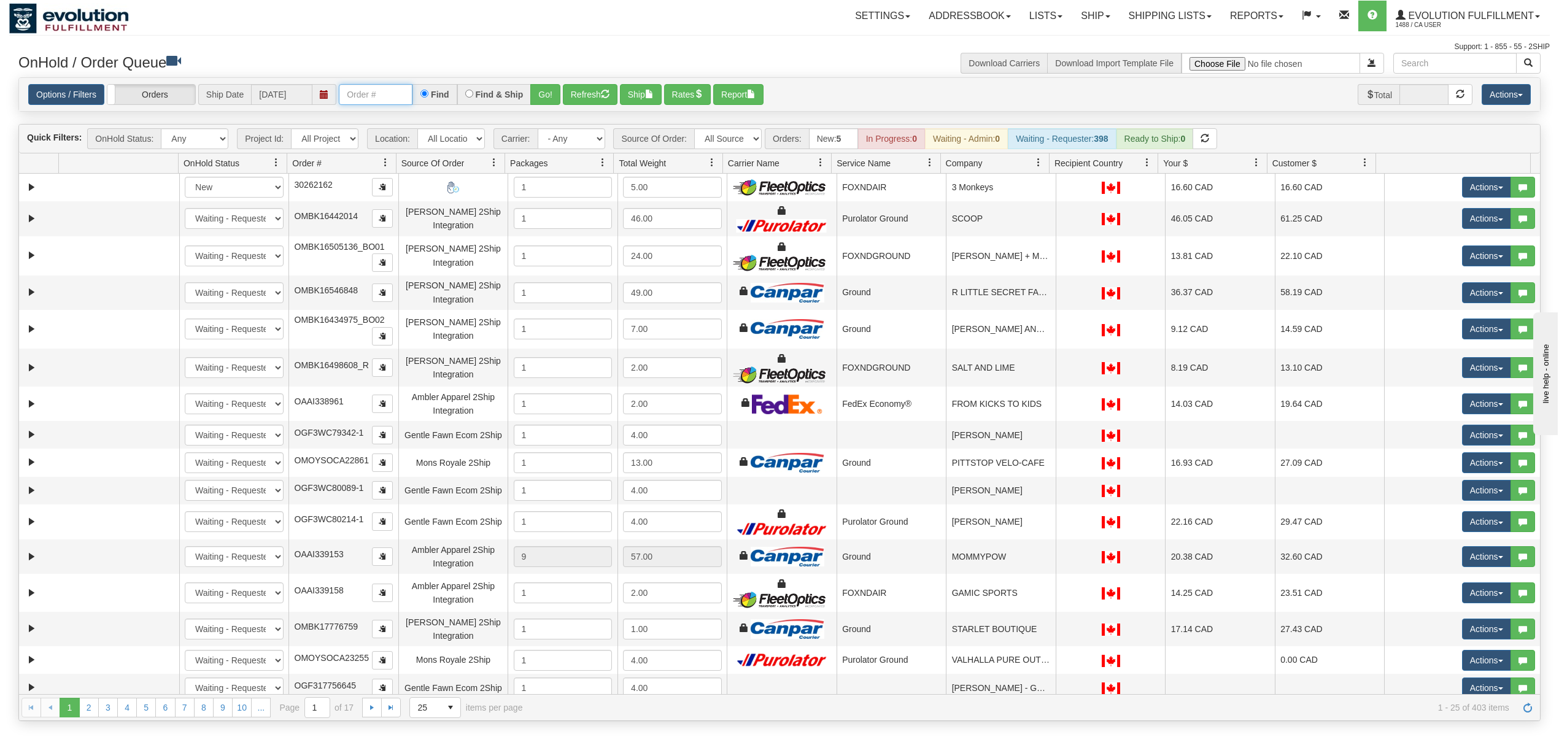
click at [391, 94] on input "text" at bounding box center [376, 94] width 74 height 21
click at [555, 86] on button "Go!" at bounding box center [545, 94] width 30 height 21
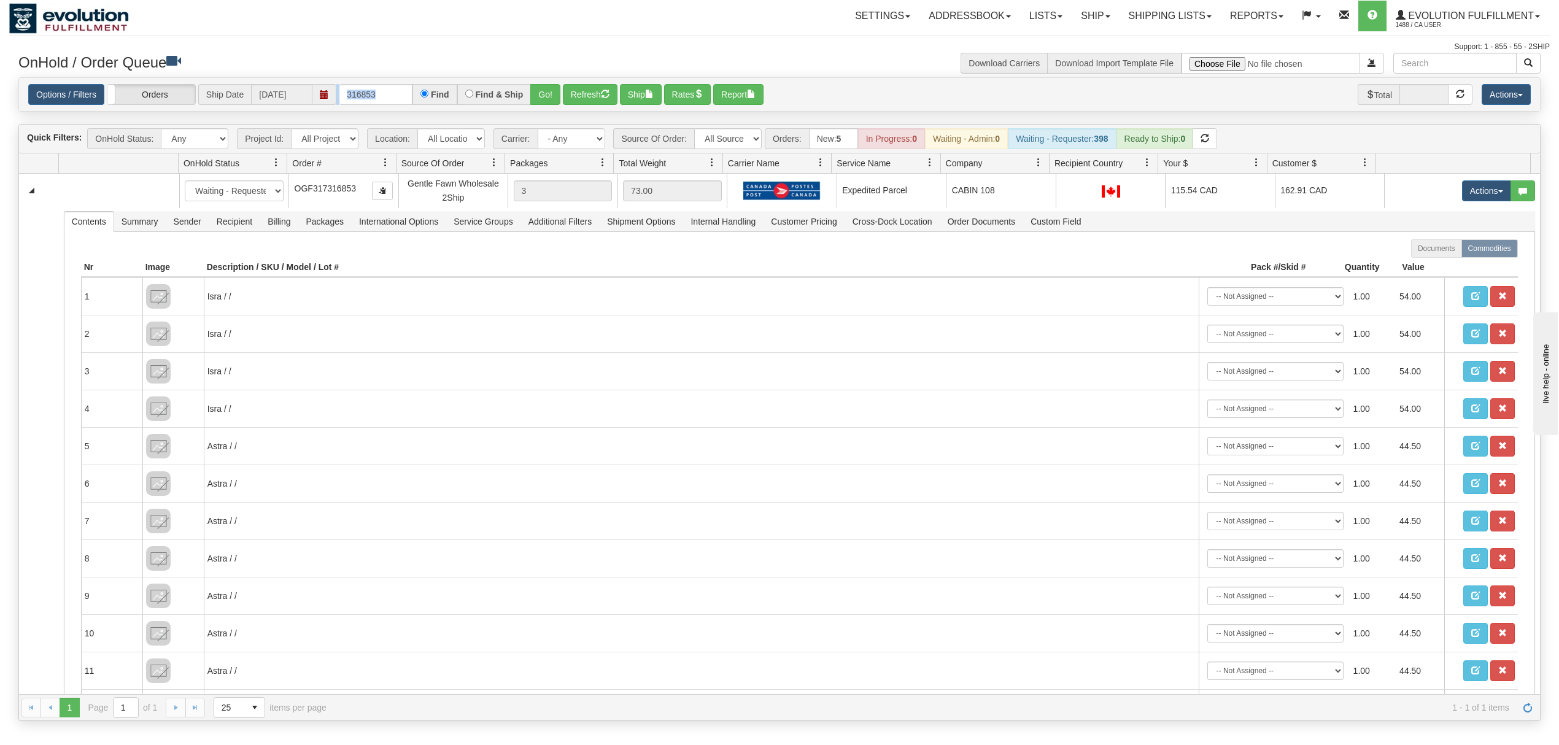
drag, startPoint x: 415, startPoint y: 94, endPoint x: 315, endPoint y: 98, distance: 99.5
click at [315, 98] on div "Options / Filters Group Shipments Orders Ship Date [DATE] 316853 Find Find & Sh…" at bounding box center [779, 94] width 1502 height 21
click at [414, 89] on div "Find" at bounding box center [434, 94] width 44 height 21
drag, startPoint x: 406, startPoint y: 93, endPoint x: 332, endPoint y: 106, distance: 75.4
click at [332, 106] on div "Options / Filters Group Shipments Orders Ship Date [DATE] 316853 Find Find & Sh…" at bounding box center [779, 94] width 1521 height 33
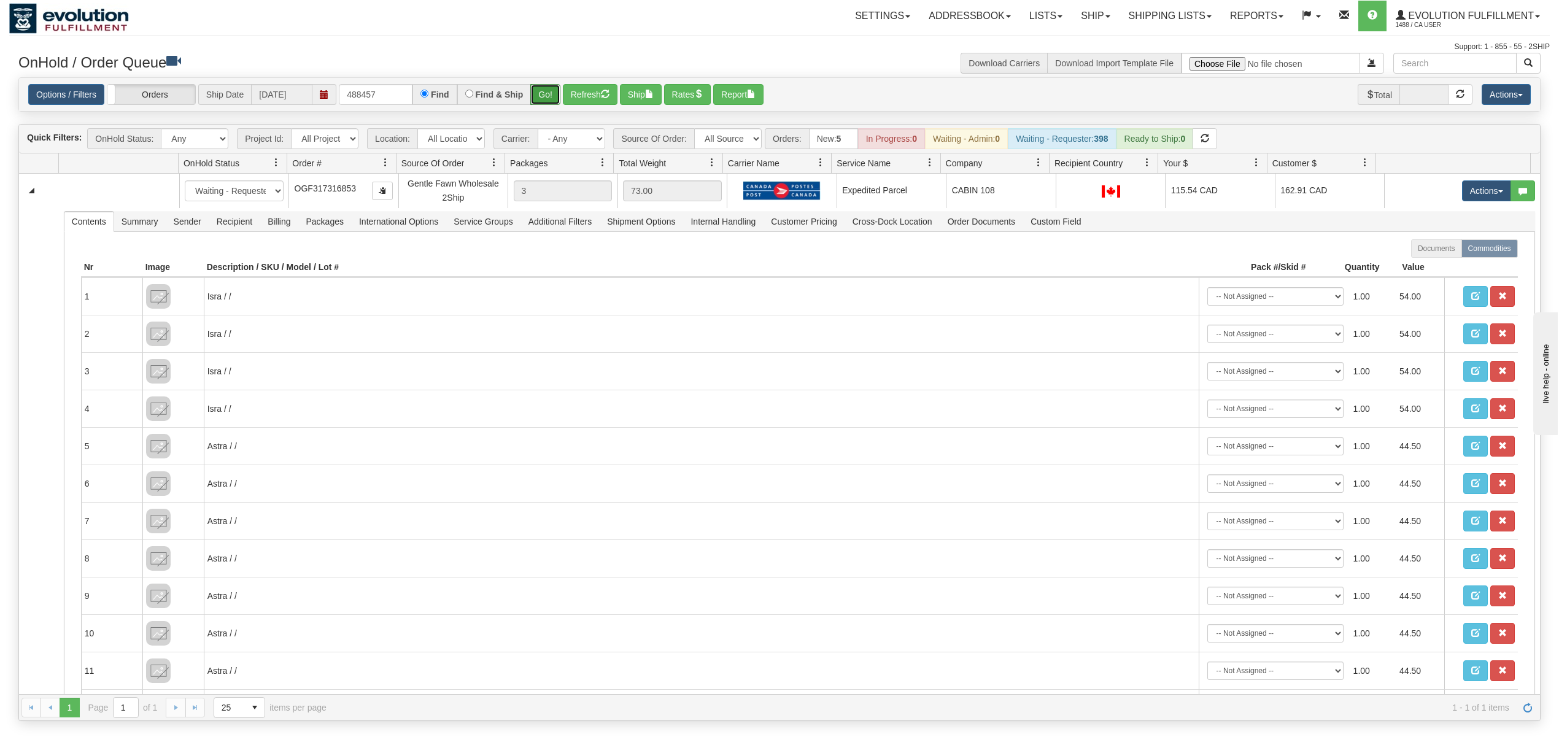
click at [538, 99] on button "Go!" at bounding box center [545, 94] width 30 height 21
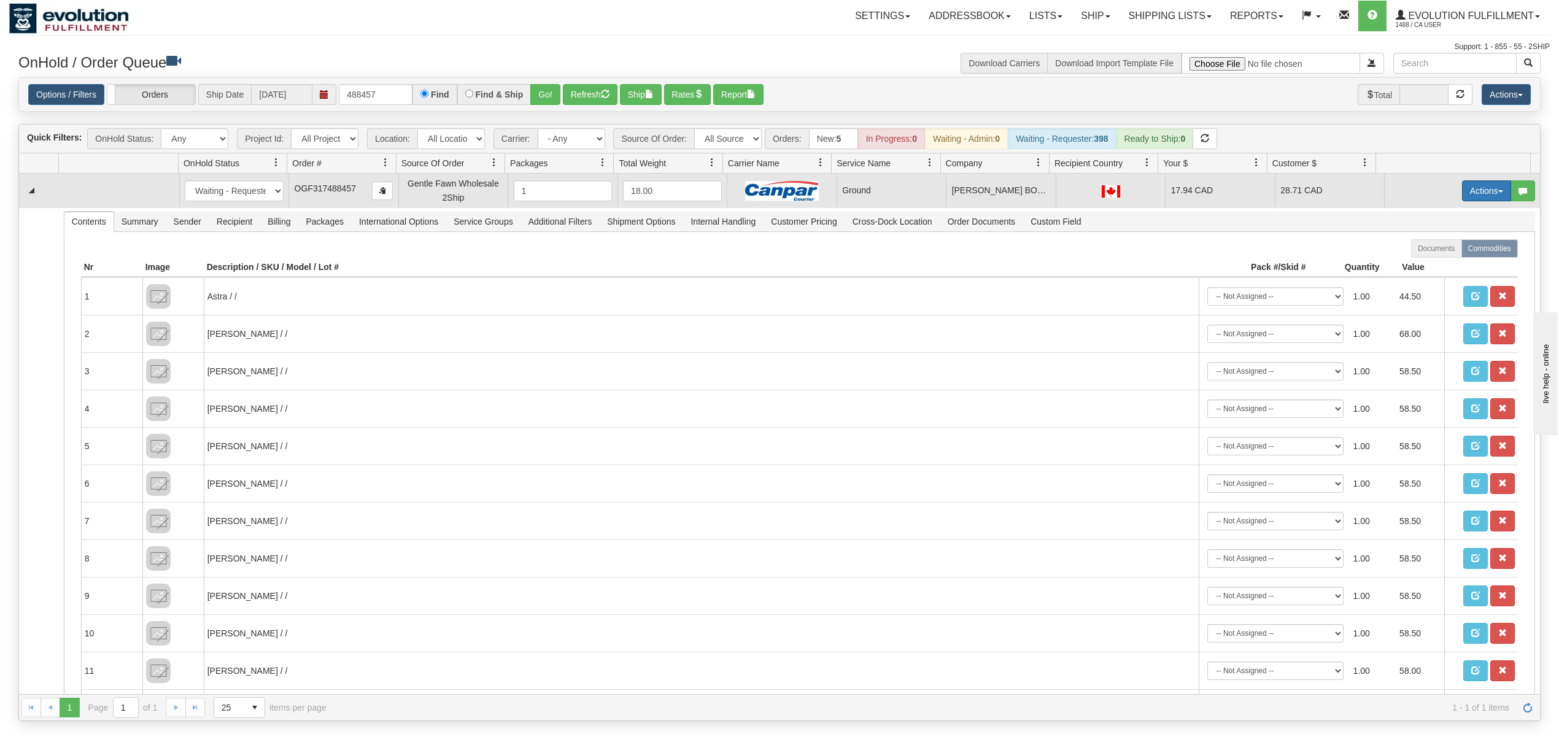
click at [1168, 195] on button "Actions" at bounding box center [1486, 190] width 49 height 21
click at [1168, 269] on link "Ship" at bounding box center [1461, 262] width 98 height 16
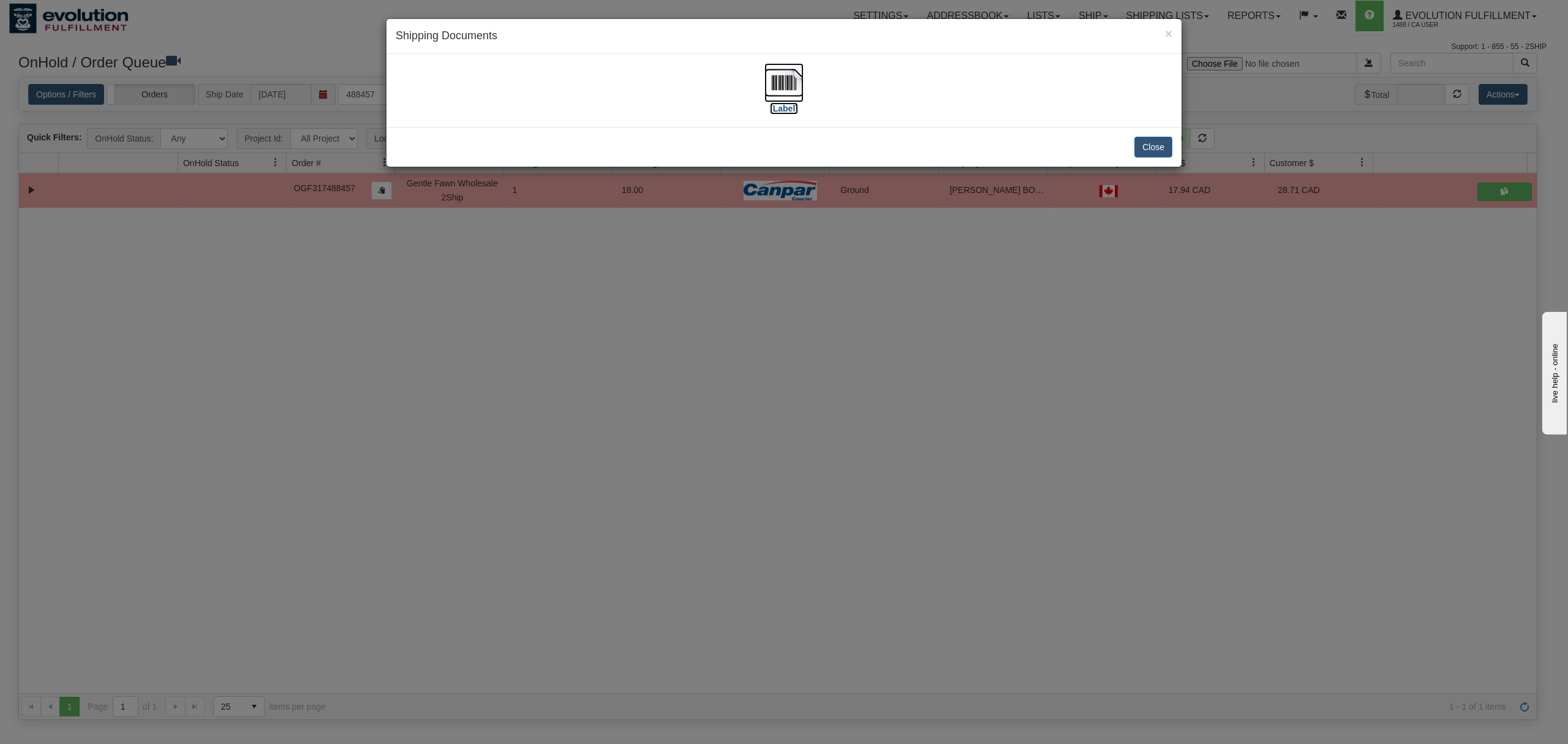
click at [778, 87] on img at bounding box center [784, 82] width 39 height 39
drag, startPoint x: 1154, startPoint y: 156, endPoint x: 1155, endPoint y: 141, distance: 15.0
click at [1154, 155] on button "Close" at bounding box center [1153, 147] width 38 height 21
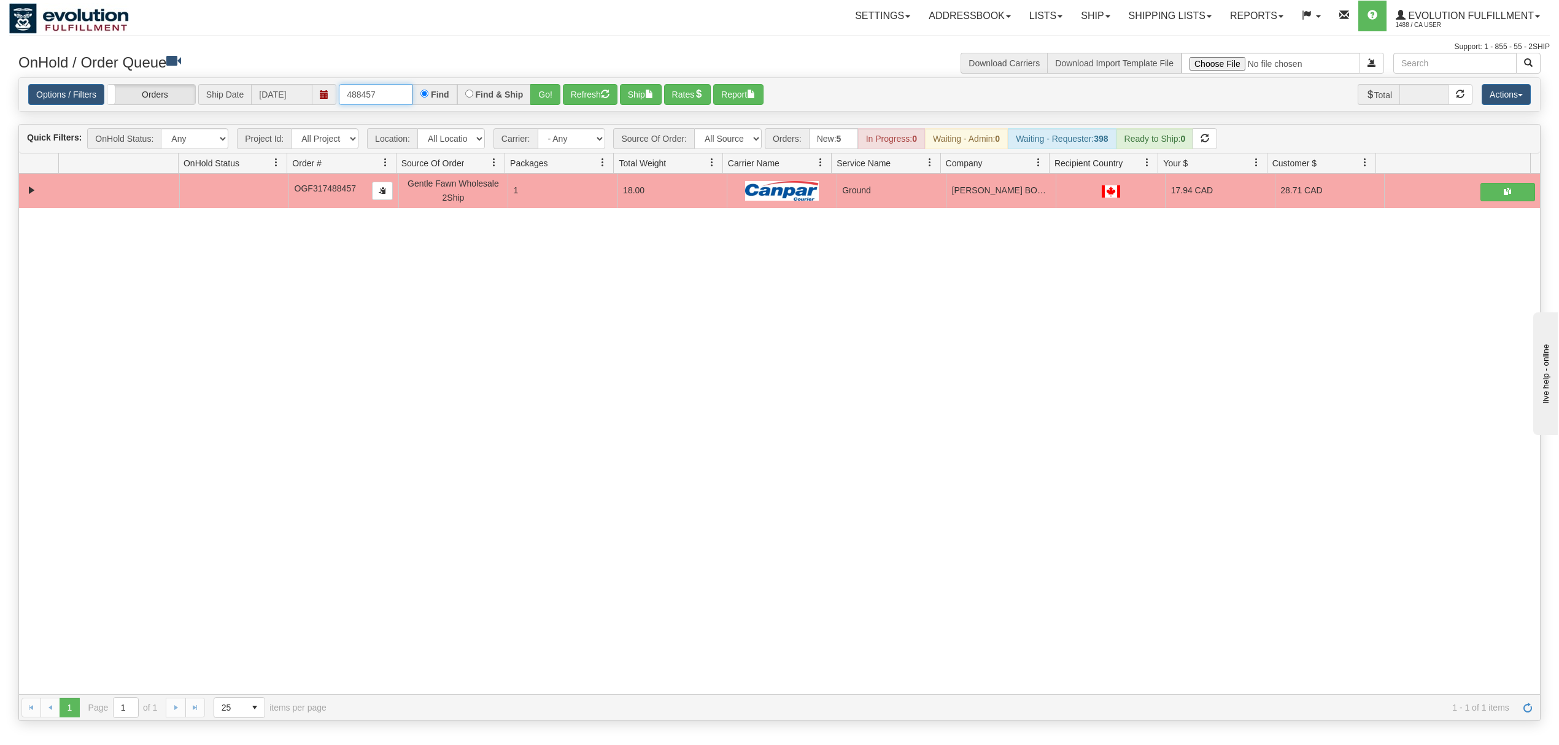
drag, startPoint x: 380, startPoint y: 94, endPoint x: 293, endPoint y: 94, distance: 87.1
click at [293, 94] on div "Options / Filters Group Shipments Orders Ship Date [DATE] 488457 Find Find & Sh…" at bounding box center [779, 94] width 1502 height 21
click at [525, 102] on div "Find & Ship" at bounding box center [494, 94] width 74 height 21
click at [541, 90] on button "Go!" at bounding box center [545, 94] width 30 height 21
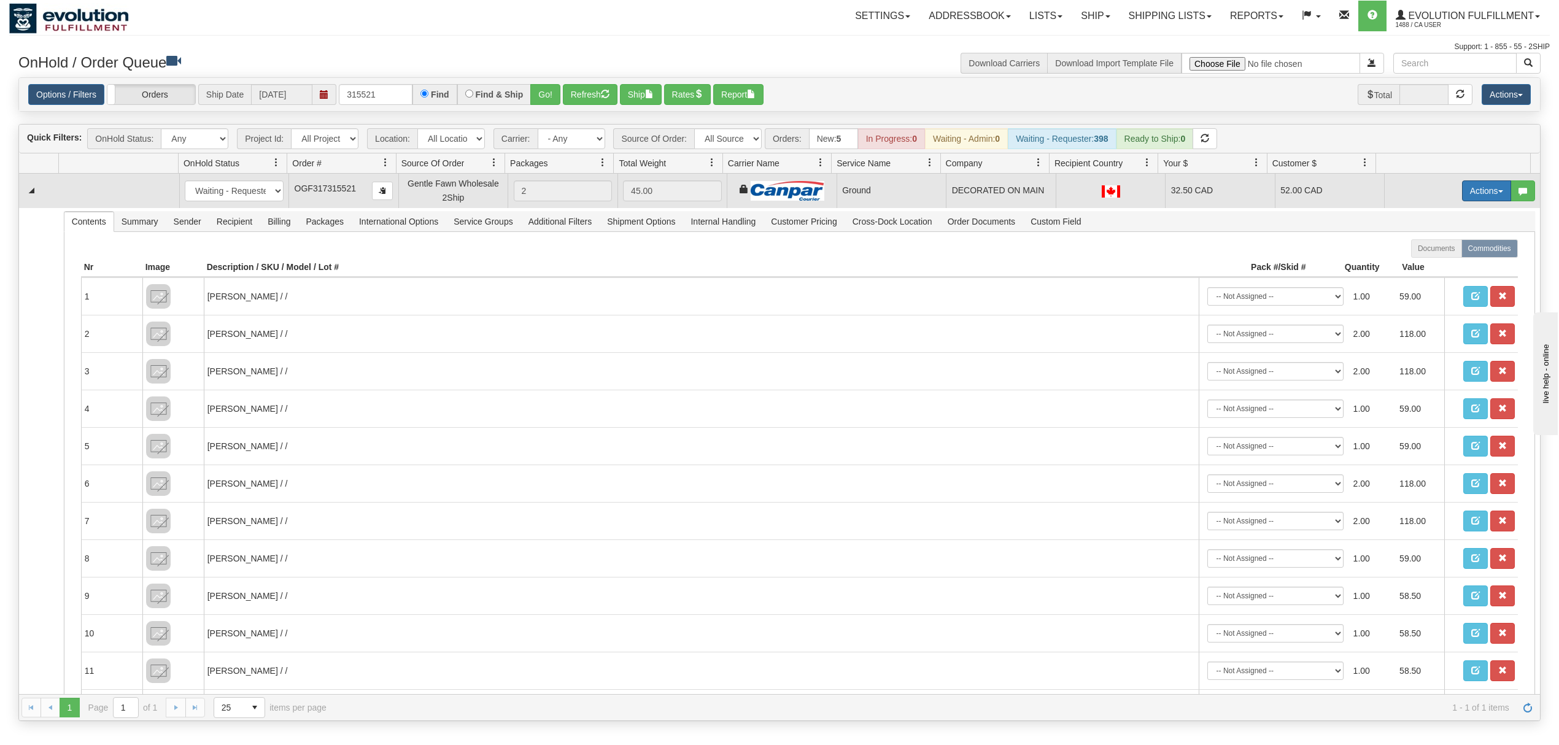
click at [1168, 187] on button "Actions" at bounding box center [1486, 190] width 49 height 21
click at [1168, 266] on span at bounding box center [1428, 261] width 9 height 9
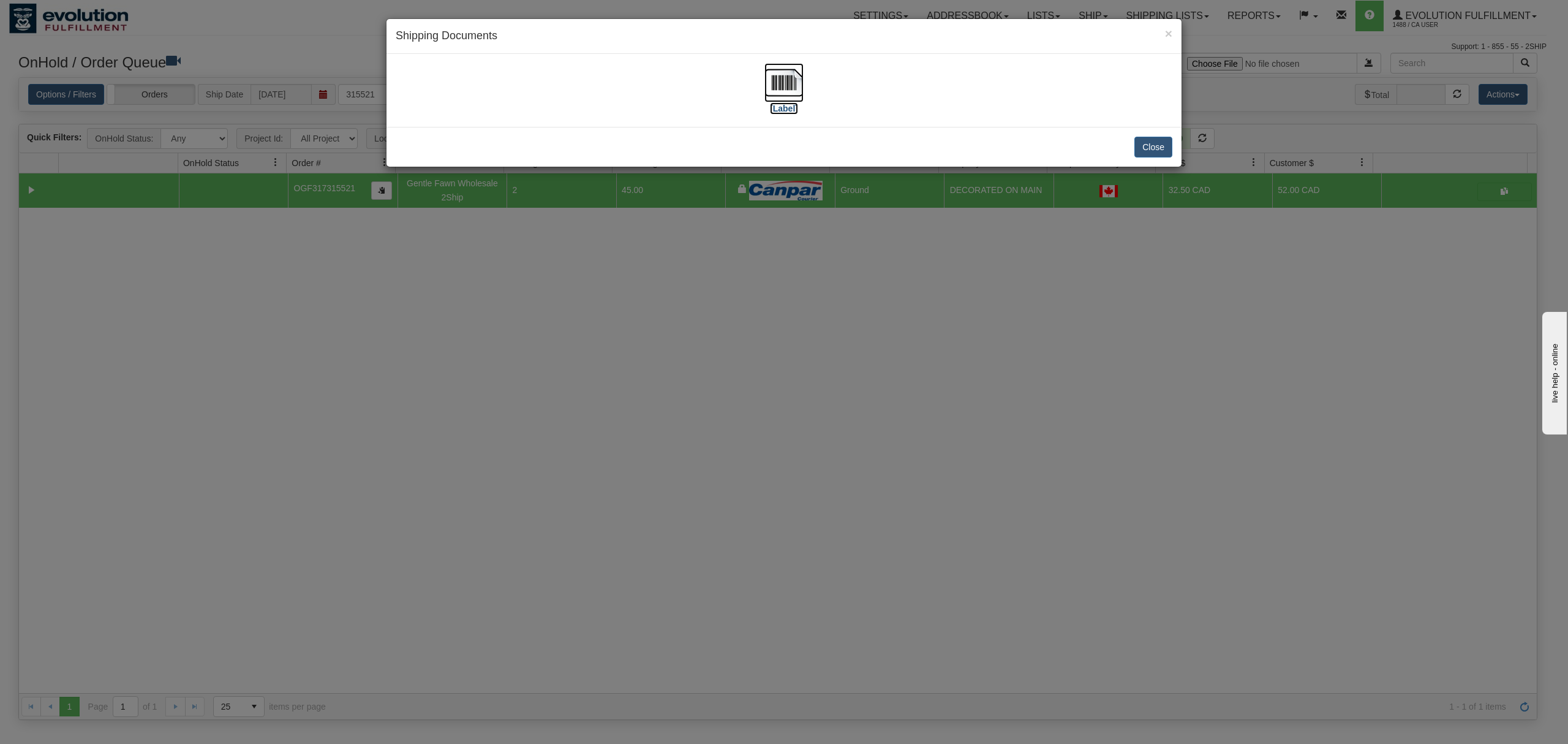
click at [792, 74] on img at bounding box center [784, 82] width 39 height 39
click at [1164, 145] on button "Close" at bounding box center [1153, 147] width 38 height 21
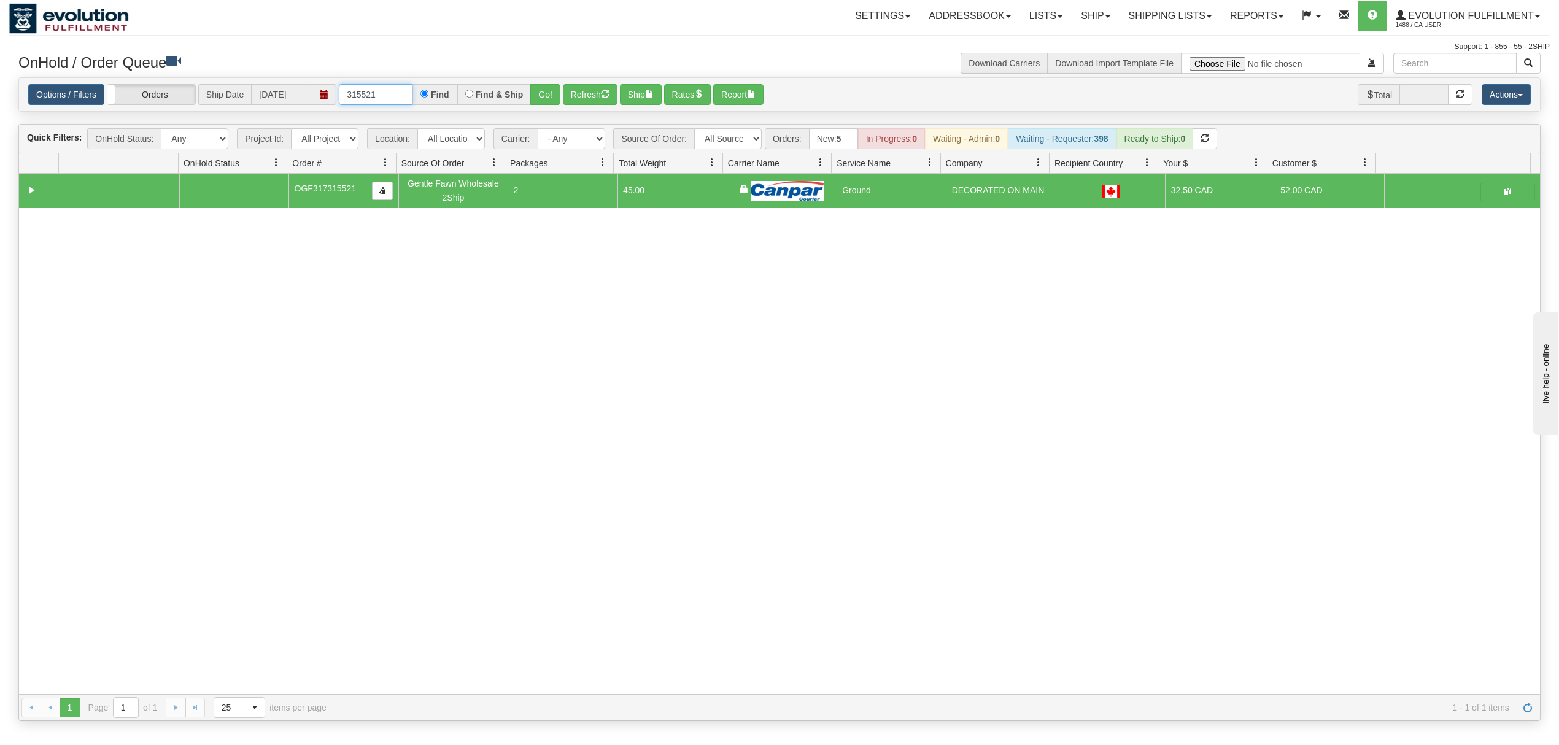
drag, startPoint x: 388, startPoint y: 98, endPoint x: 325, endPoint y: 108, distance: 64.6
click at [325, 108] on div "Options / Filters Group Shipments Orders Ship Date [DATE] 315521 Find Find & Sh…" at bounding box center [779, 94] width 1521 height 33
click at [543, 98] on button "Go!" at bounding box center [545, 94] width 30 height 21
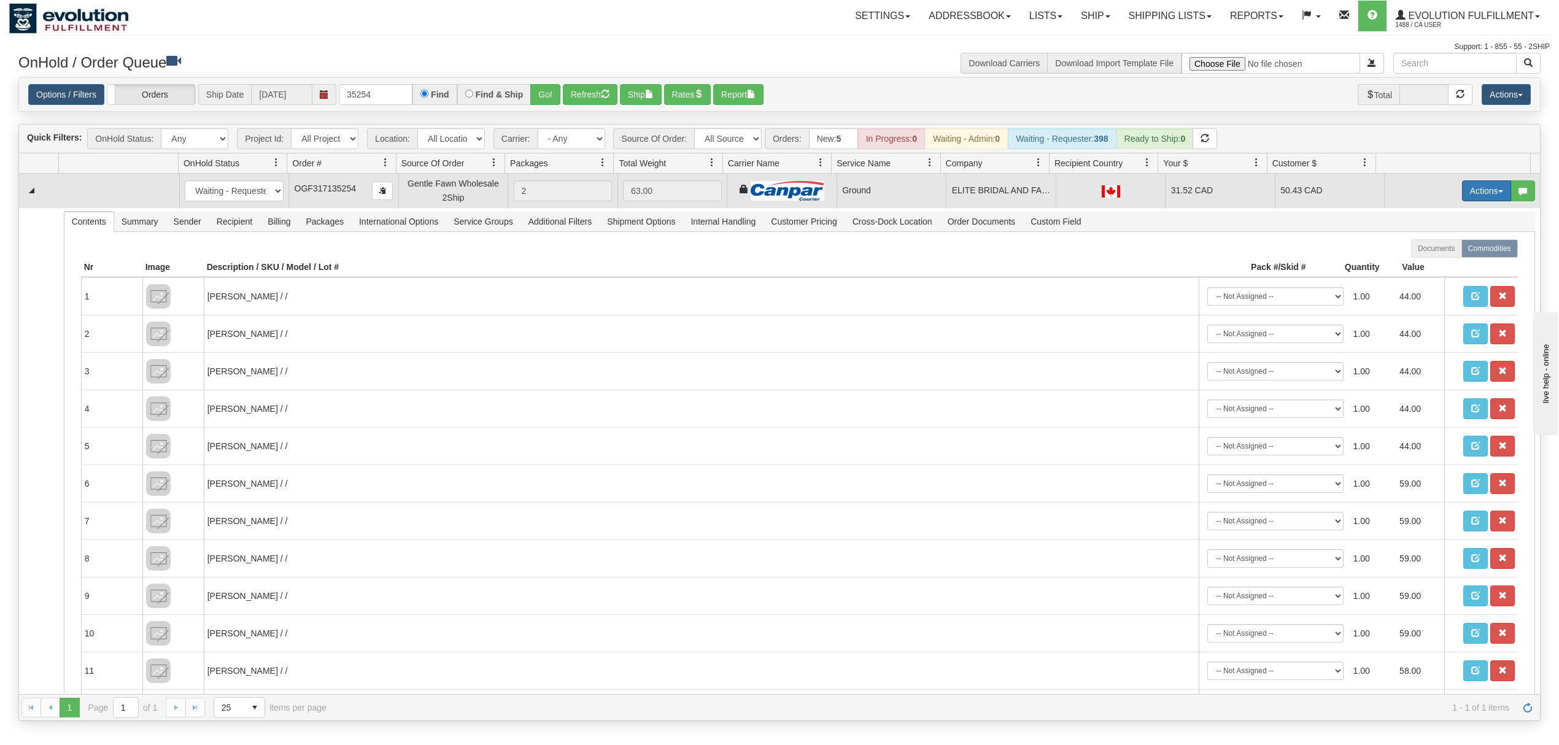
click at [1168, 190] on button "Actions" at bounding box center [1486, 190] width 49 height 21
click at [1168, 264] on span "Ship" at bounding box center [1437, 262] width 26 height 10
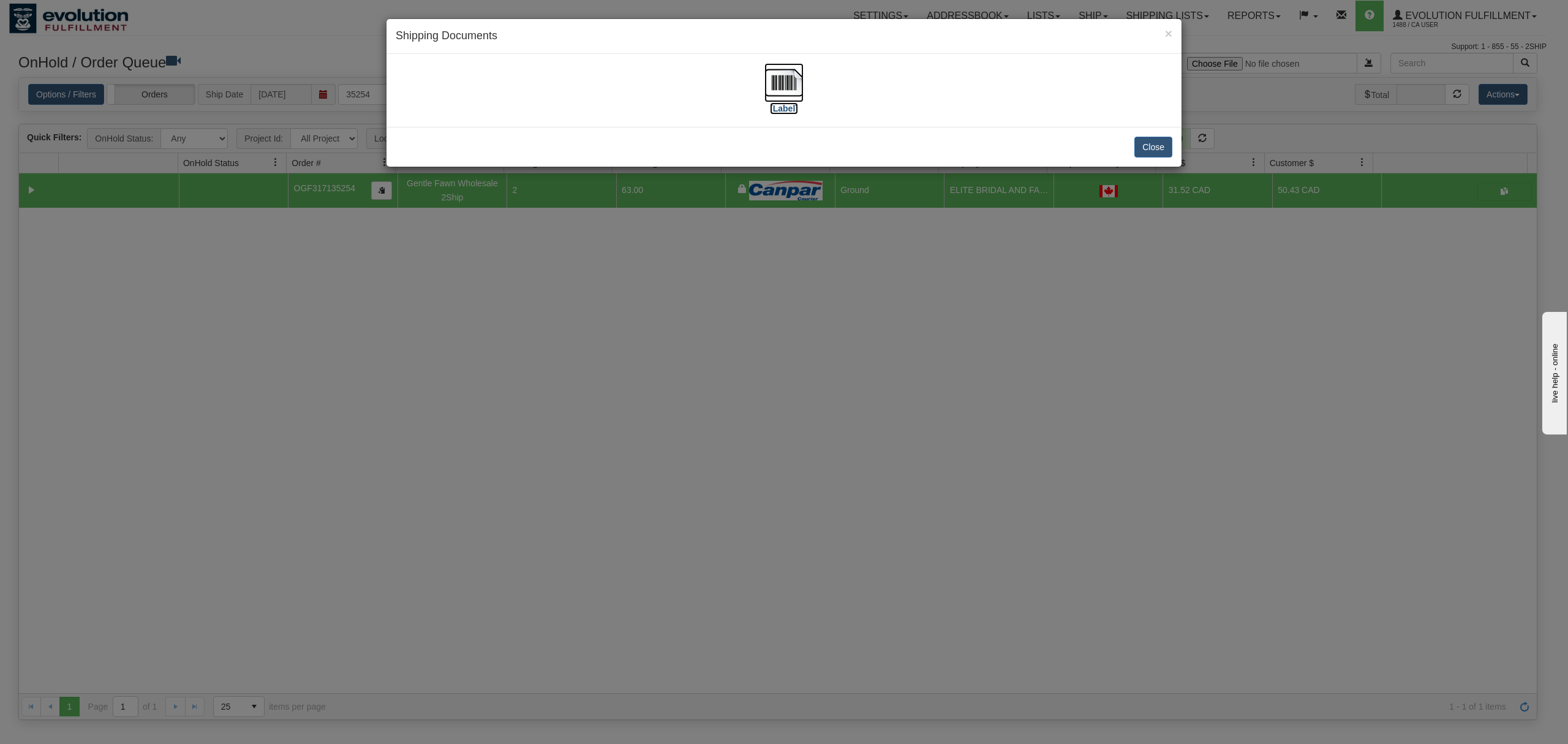
click at [785, 87] on img at bounding box center [784, 82] width 39 height 39
click at [1156, 148] on button "Close" at bounding box center [1153, 147] width 38 height 21
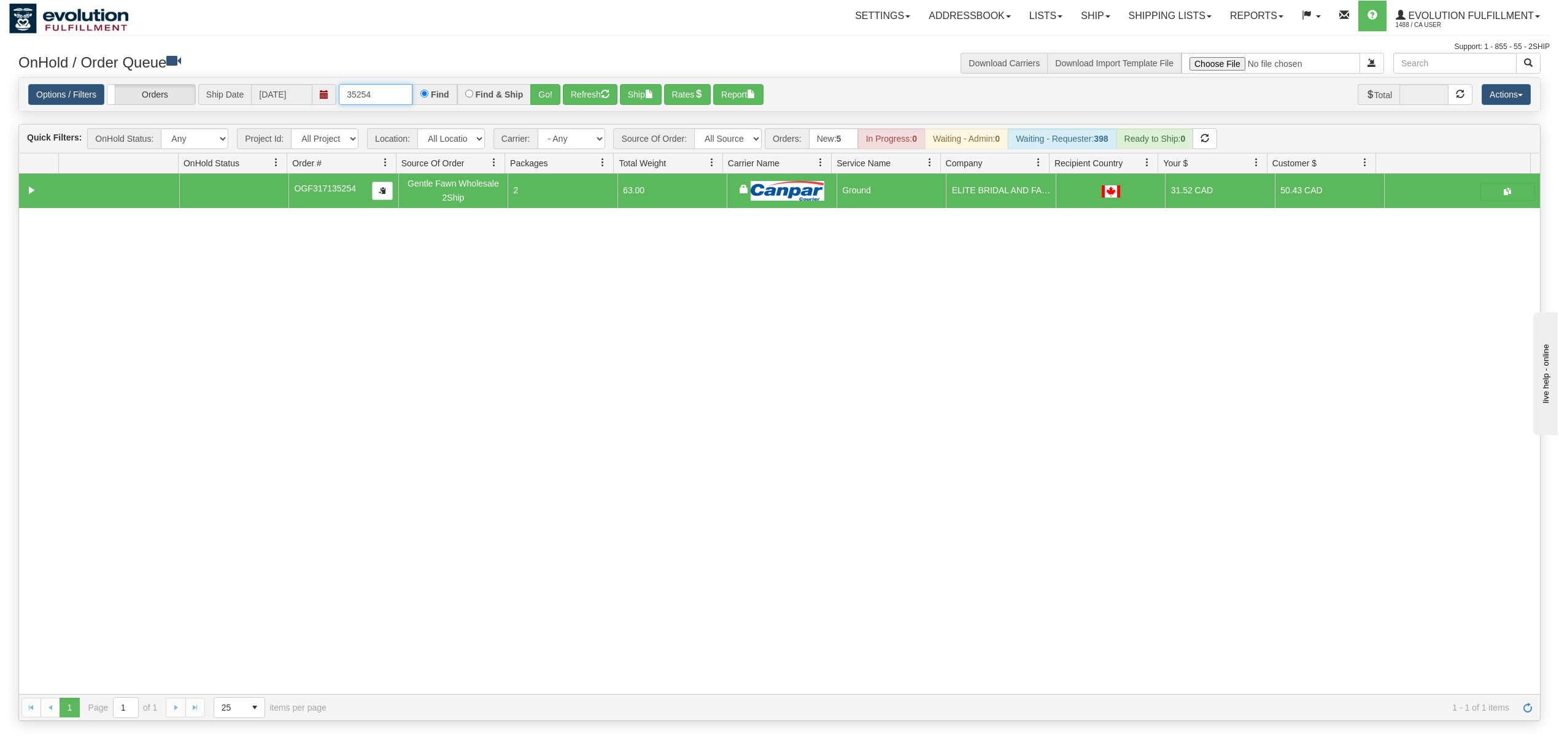
drag, startPoint x: 403, startPoint y: 92, endPoint x: 298, endPoint y: 101, distance: 105.3
click at [298, 101] on div "Options / Filters Group Shipments Orders Ship Date [DATE] 35254 Find Find & Shi…" at bounding box center [779, 94] width 1502 height 21
type input "59619"
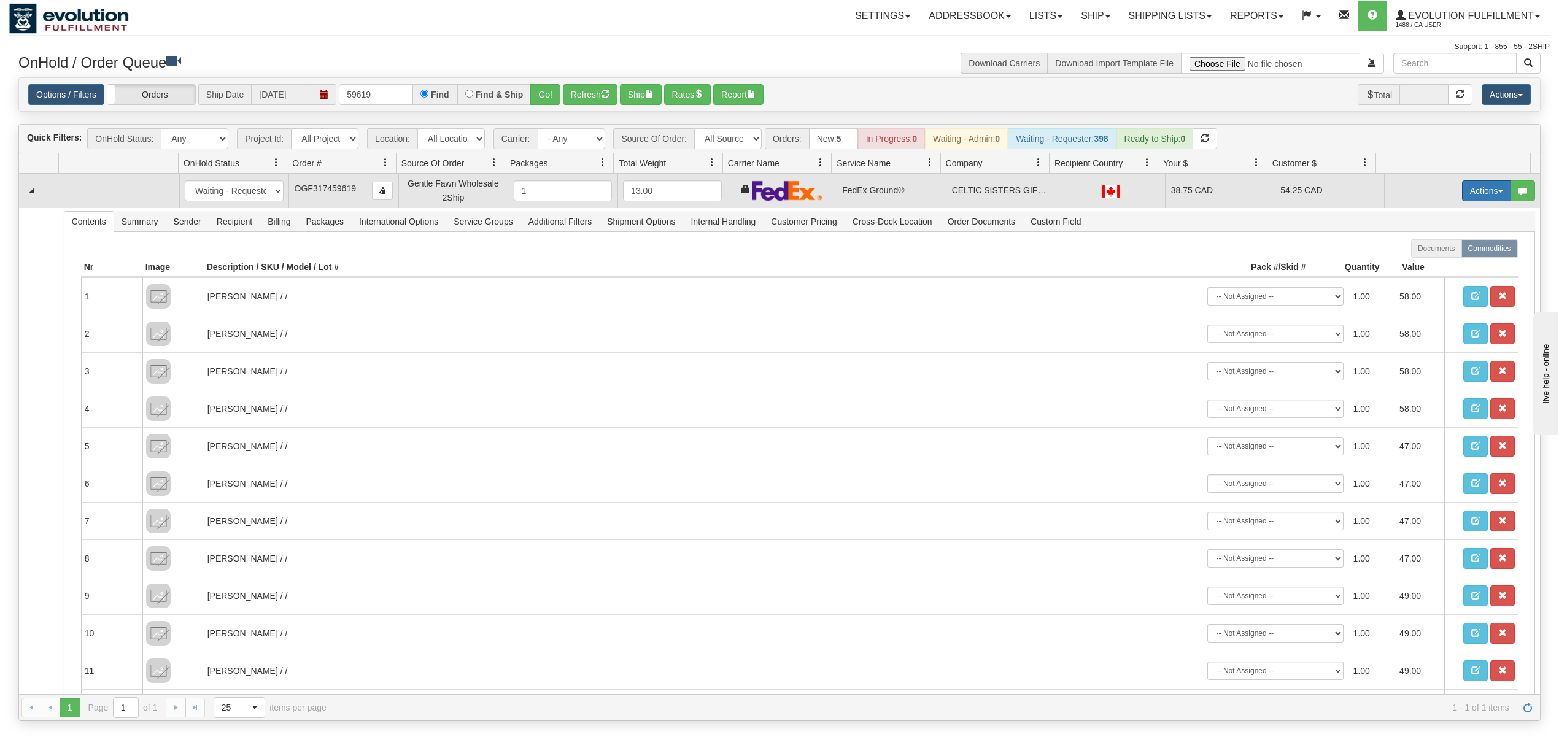
click at [1168, 193] on button "Actions" at bounding box center [1486, 190] width 49 height 21
click at [1168, 263] on span at bounding box center [1428, 261] width 9 height 9
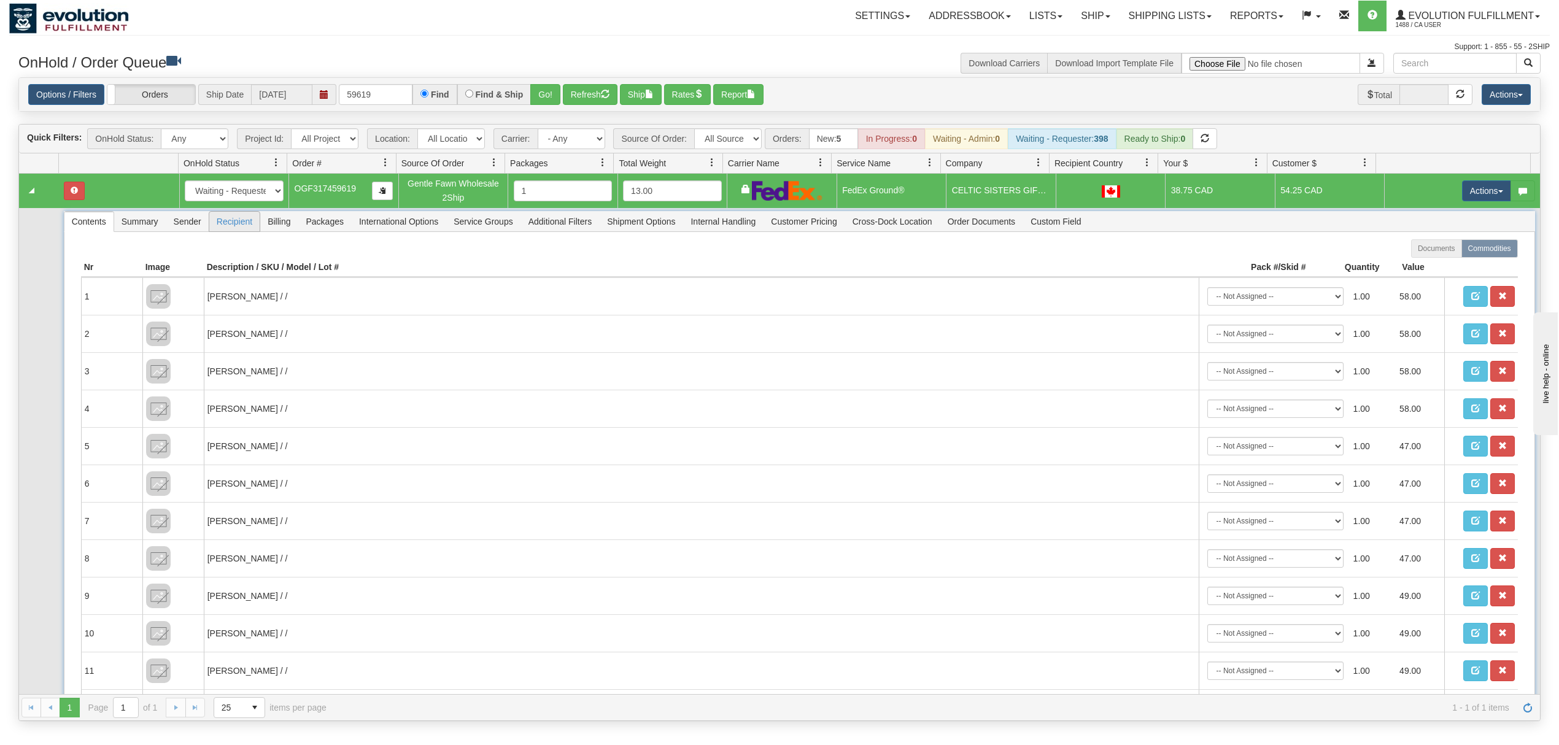
click at [231, 226] on span "Recipient" at bounding box center [234, 222] width 50 height 20
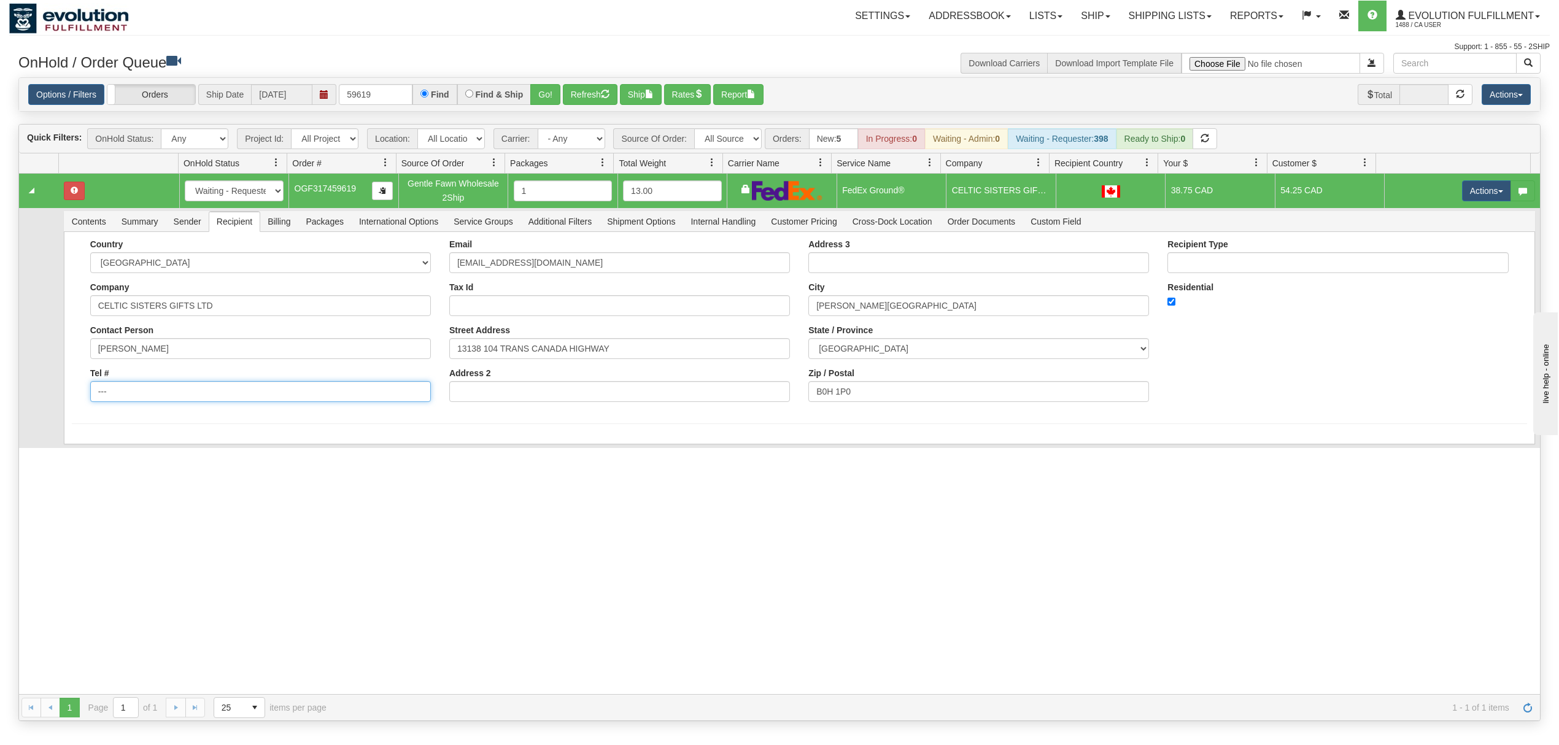
drag, startPoint x: 109, startPoint y: 403, endPoint x: 42, endPoint y: 410, distance: 67.2
click at [42, 410] on tr "Contents Summary Sender Recipient Billing Packages International Options Servic…" at bounding box center [779, 328] width 1521 height 240
click at [191, 401] on input "Tel #" at bounding box center [260, 391] width 341 height 21
type input "18886562228"
click at [89, 447] on button "Save" at bounding box center [90, 446] width 36 height 21
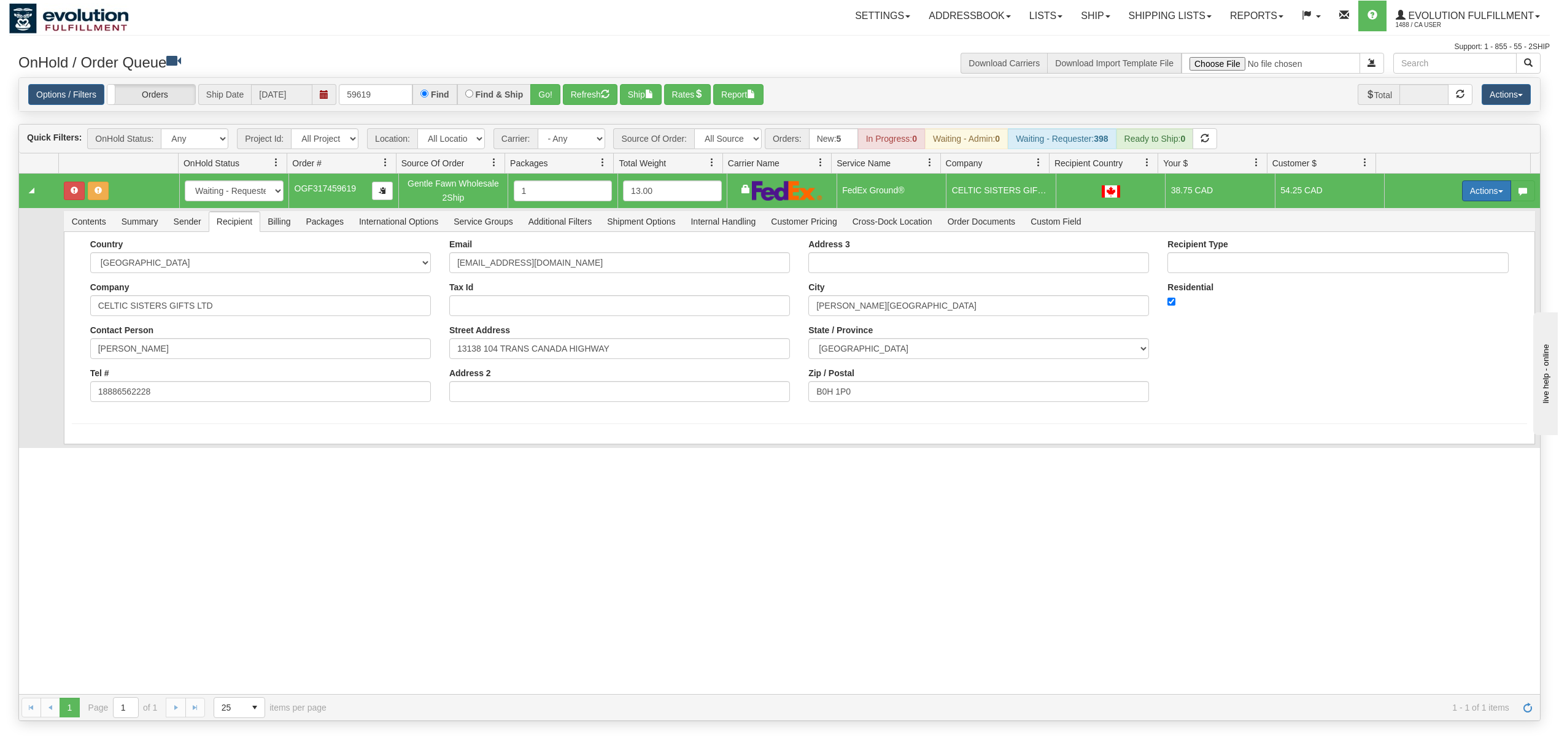
click at [1168, 183] on button "Actions" at bounding box center [1486, 190] width 49 height 21
click at [1168, 263] on span "Ship" at bounding box center [1437, 262] width 26 height 10
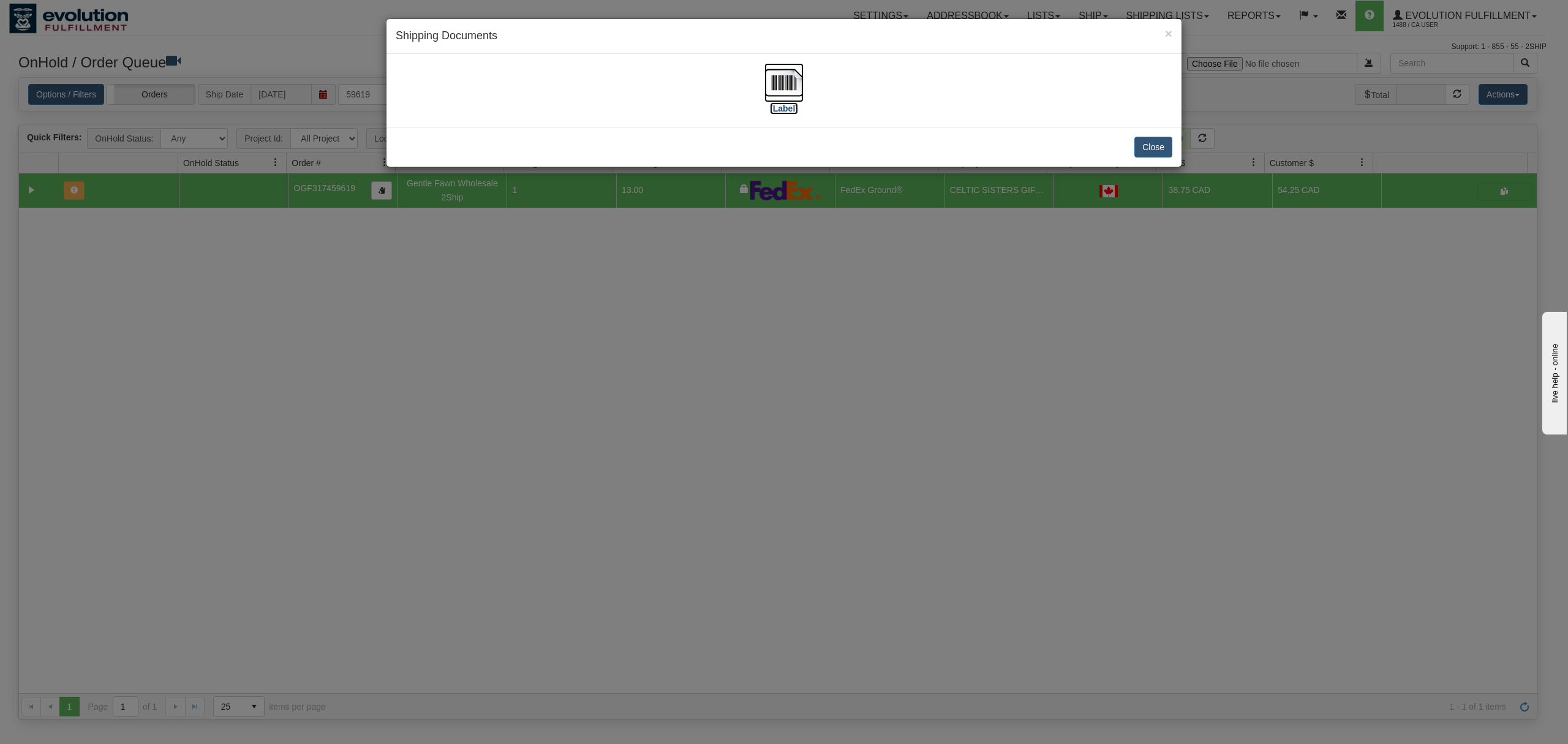
click at [792, 79] on img at bounding box center [784, 82] width 39 height 39
drag, startPoint x: 1139, startPoint y: 158, endPoint x: 1137, endPoint y: 125, distance: 33.1
click at [1140, 158] on button "Close" at bounding box center [1153, 147] width 38 height 21
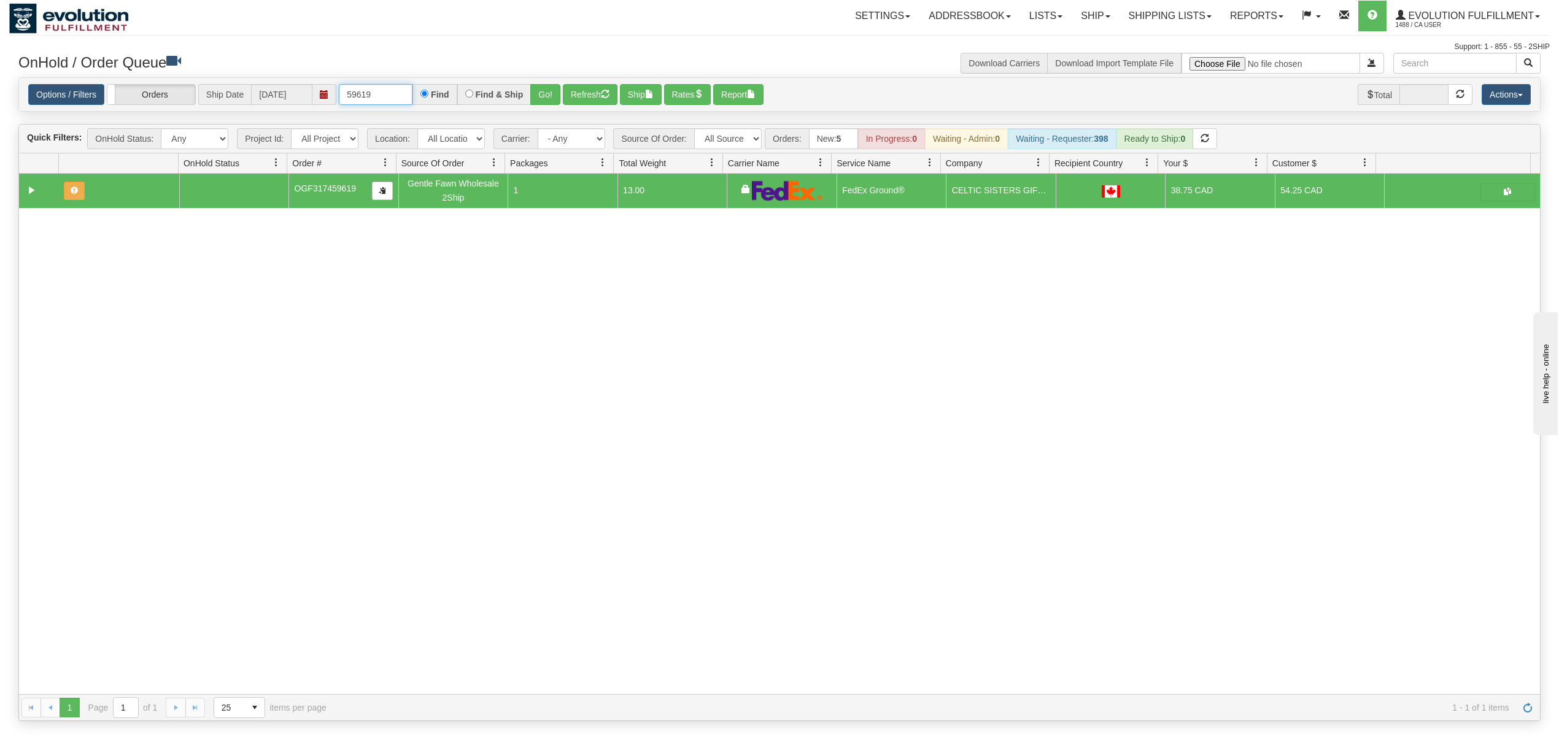
drag, startPoint x: 399, startPoint y: 94, endPoint x: 306, endPoint y: 102, distance: 93.6
click at [306, 102] on div "Options / Filters Group Shipments Orders Ship Date [DATE] 59619 Find Find & Shi…" at bounding box center [779, 94] width 1502 height 21
click at [541, 96] on button "Go!" at bounding box center [545, 94] width 30 height 21
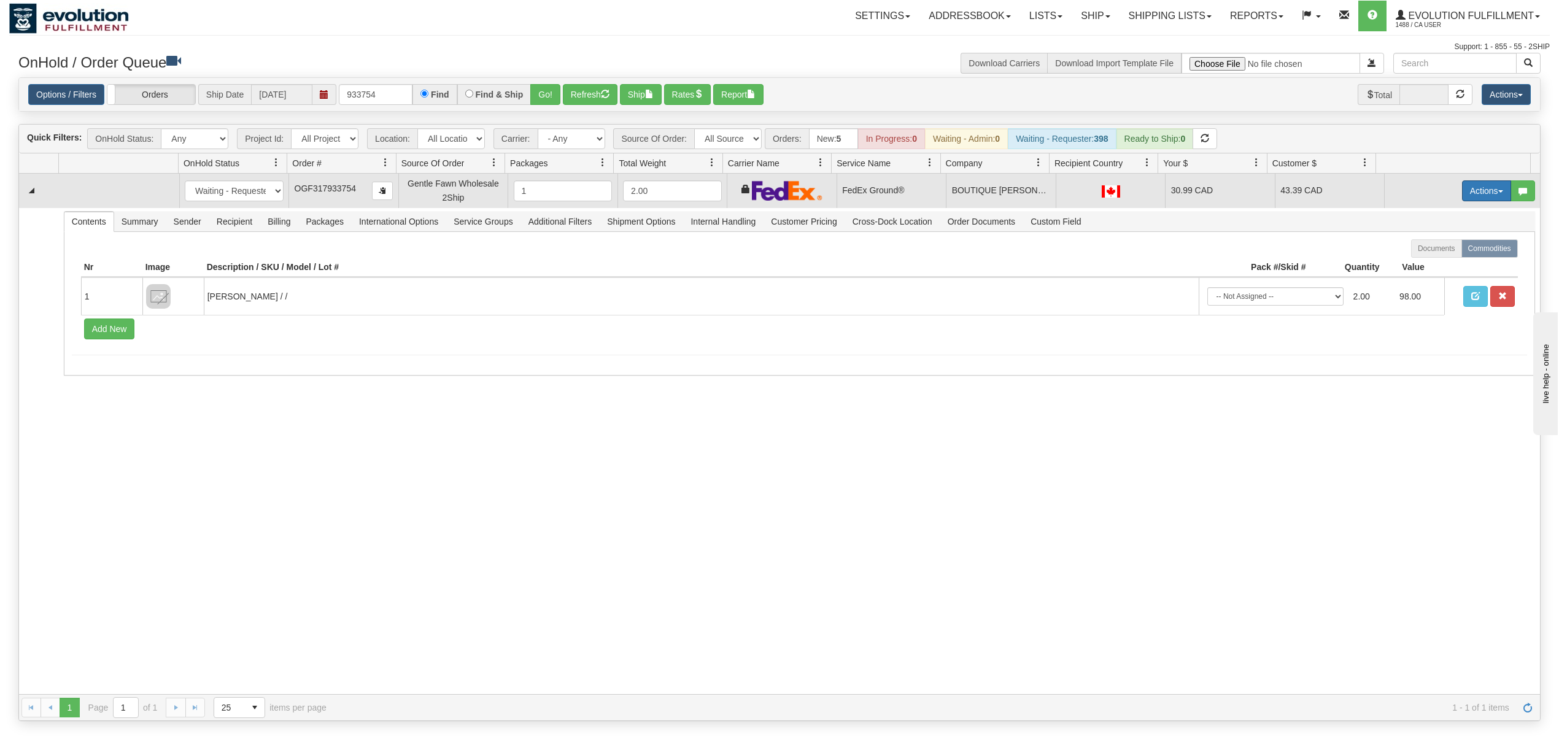
click at [1168, 187] on button "Actions" at bounding box center [1486, 190] width 49 height 21
click at [1168, 266] on span "Ship" at bounding box center [1437, 262] width 26 height 10
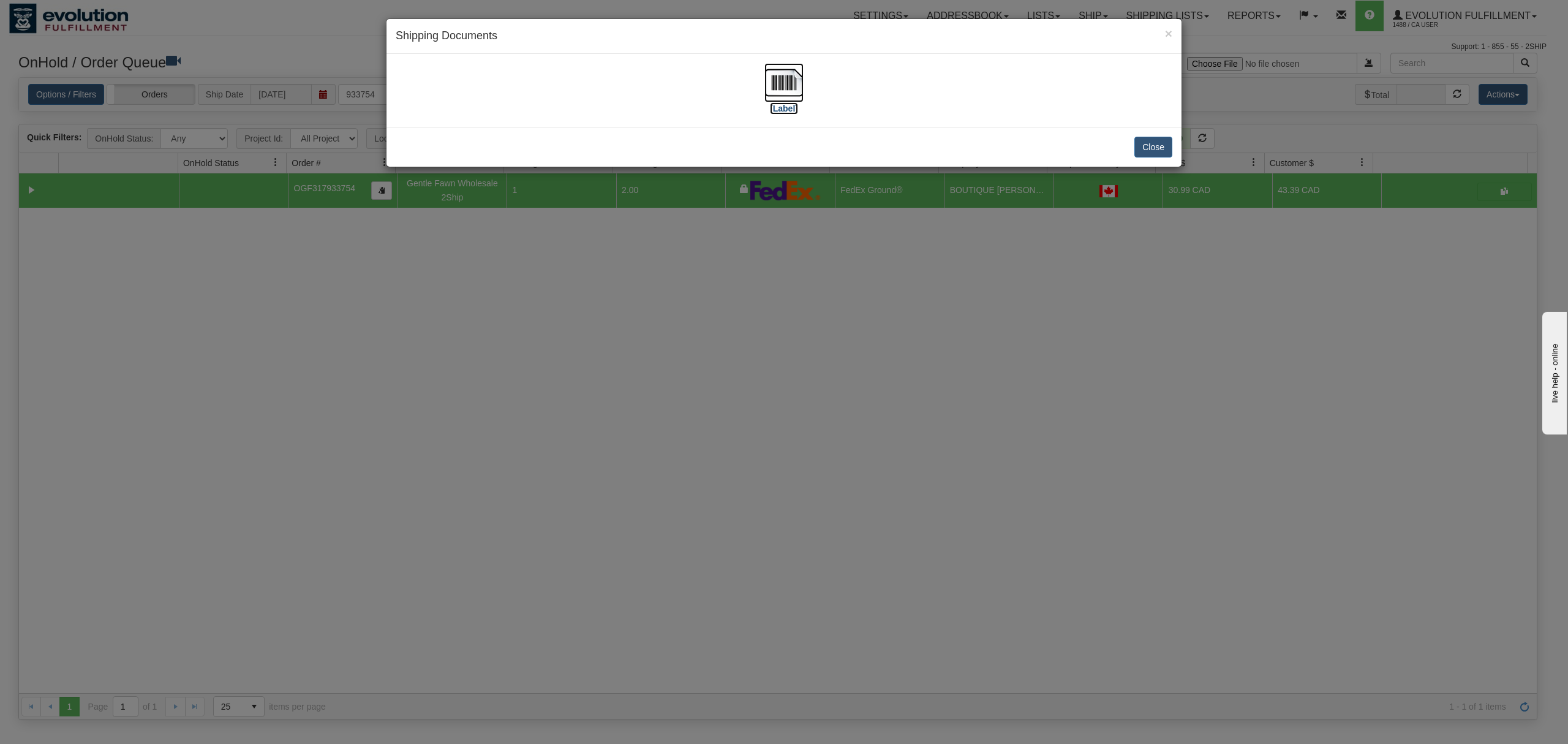
click at [796, 80] on img at bounding box center [784, 82] width 39 height 39
click at [1144, 143] on button "Close" at bounding box center [1153, 147] width 38 height 21
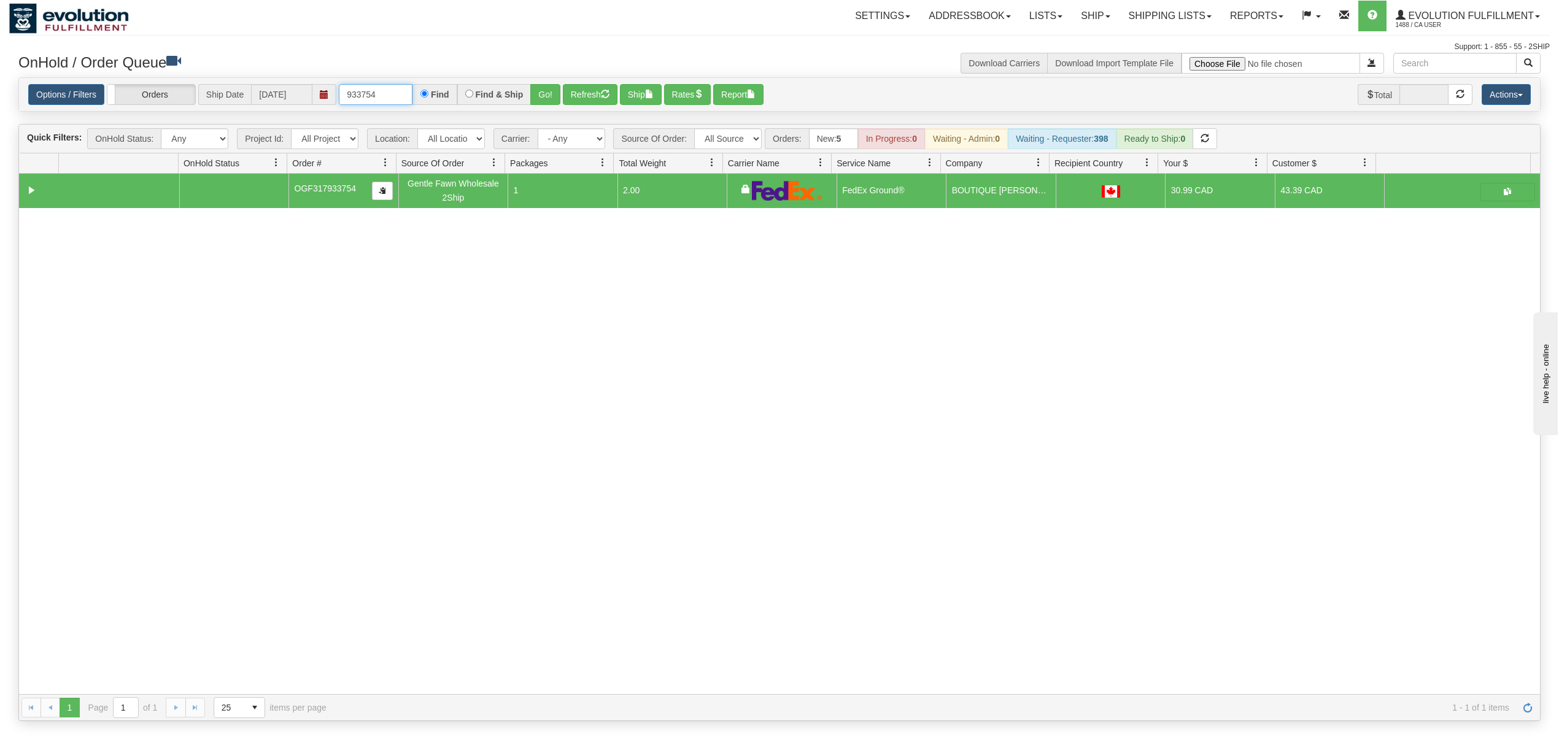
drag, startPoint x: 388, startPoint y: 99, endPoint x: 239, endPoint y: 99, distance: 148.5
click at [239, 99] on div "Options / Filters Group Shipments Orders Ship Date [DATE] 933754 Find Find & Sh…" at bounding box center [779, 94] width 1502 height 21
click at [555, 88] on button "Go!" at bounding box center [545, 94] width 30 height 21
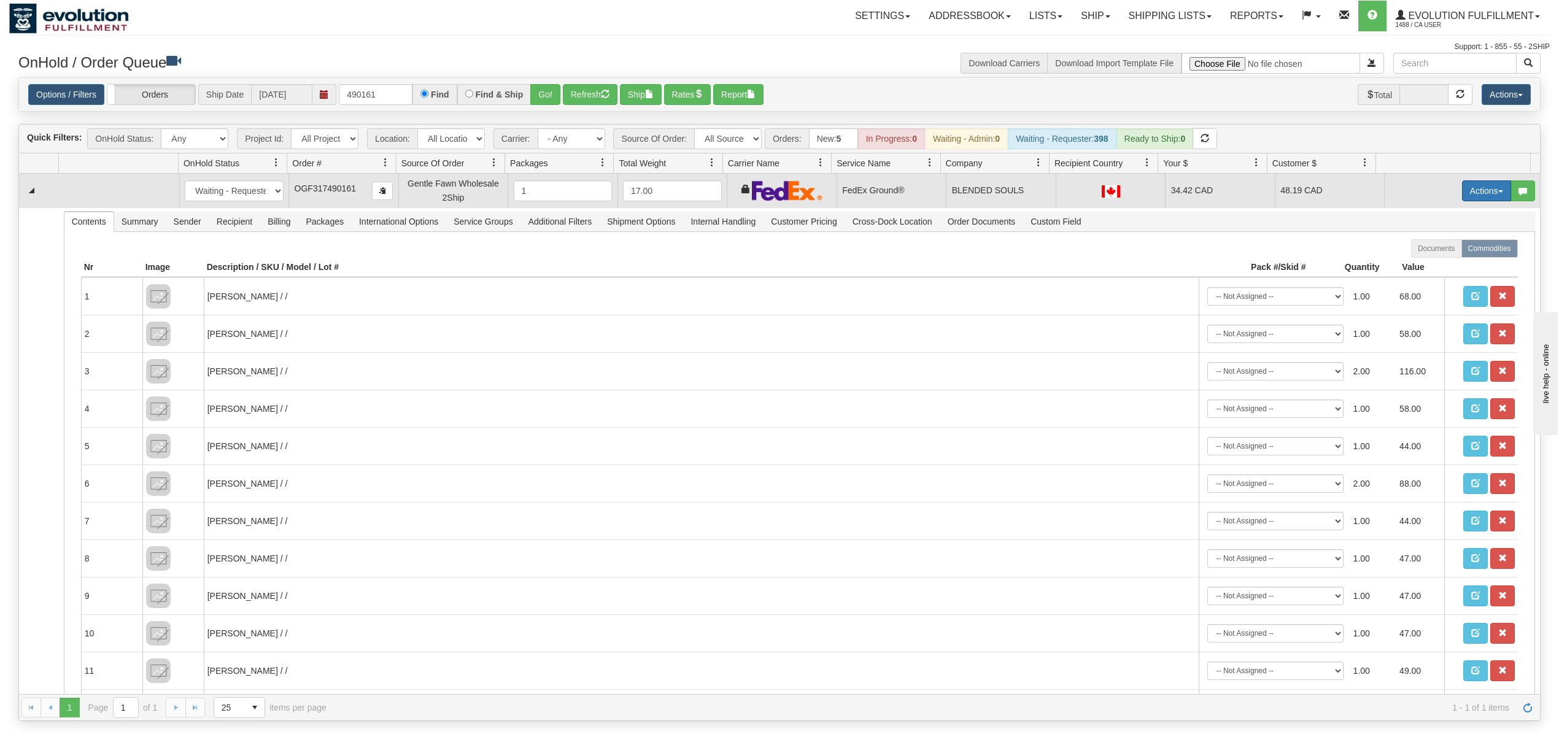
click at [1168, 195] on button "Actions" at bounding box center [1486, 190] width 49 height 21
click at [1168, 261] on span "Ship" at bounding box center [1437, 262] width 26 height 10
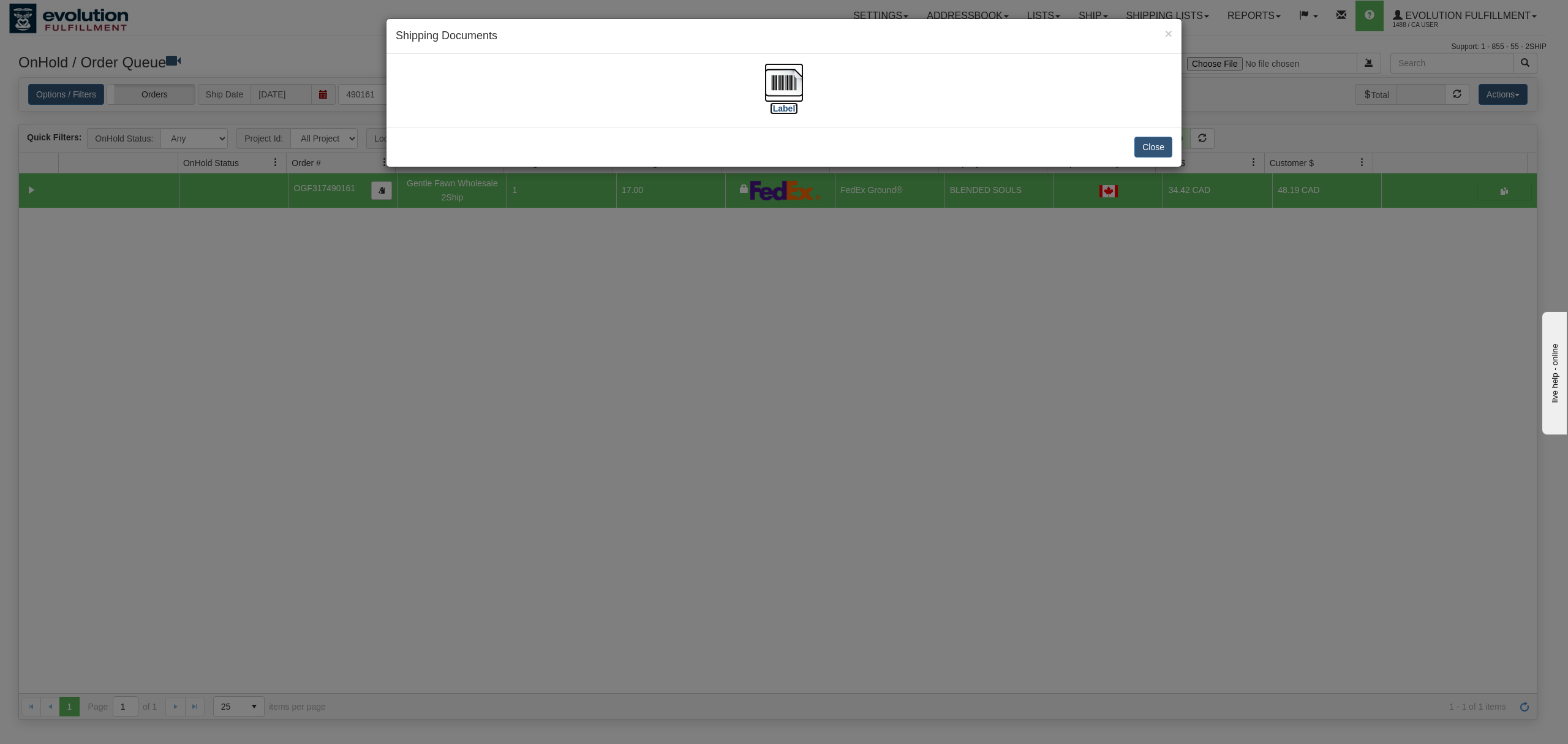
click at [785, 86] on img at bounding box center [784, 82] width 39 height 39
click at [1153, 152] on button "Close" at bounding box center [1153, 147] width 38 height 21
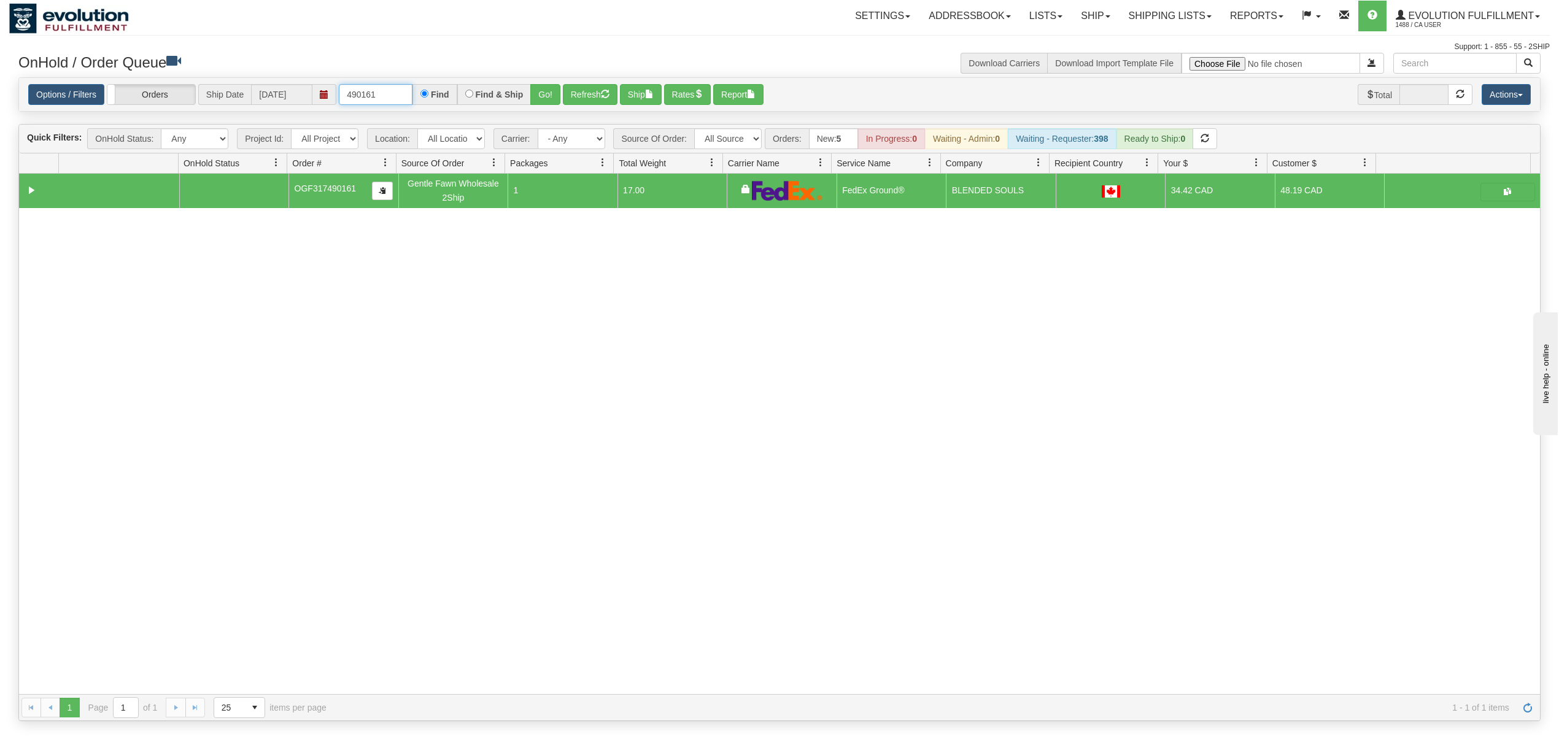
drag, startPoint x: 389, startPoint y: 93, endPoint x: 334, endPoint y: 102, distance: 55.3
click at [334, 102] on div "Options / Filters Group Shipments Orders Ship Date [DATE] 490161 Find Find & Sh…" at bounding box center [779, 94] width 1502 height 21
type input "74976"
click at [551, 91] on button "Go!" at bounding box center [545, 94] width 30 height 21
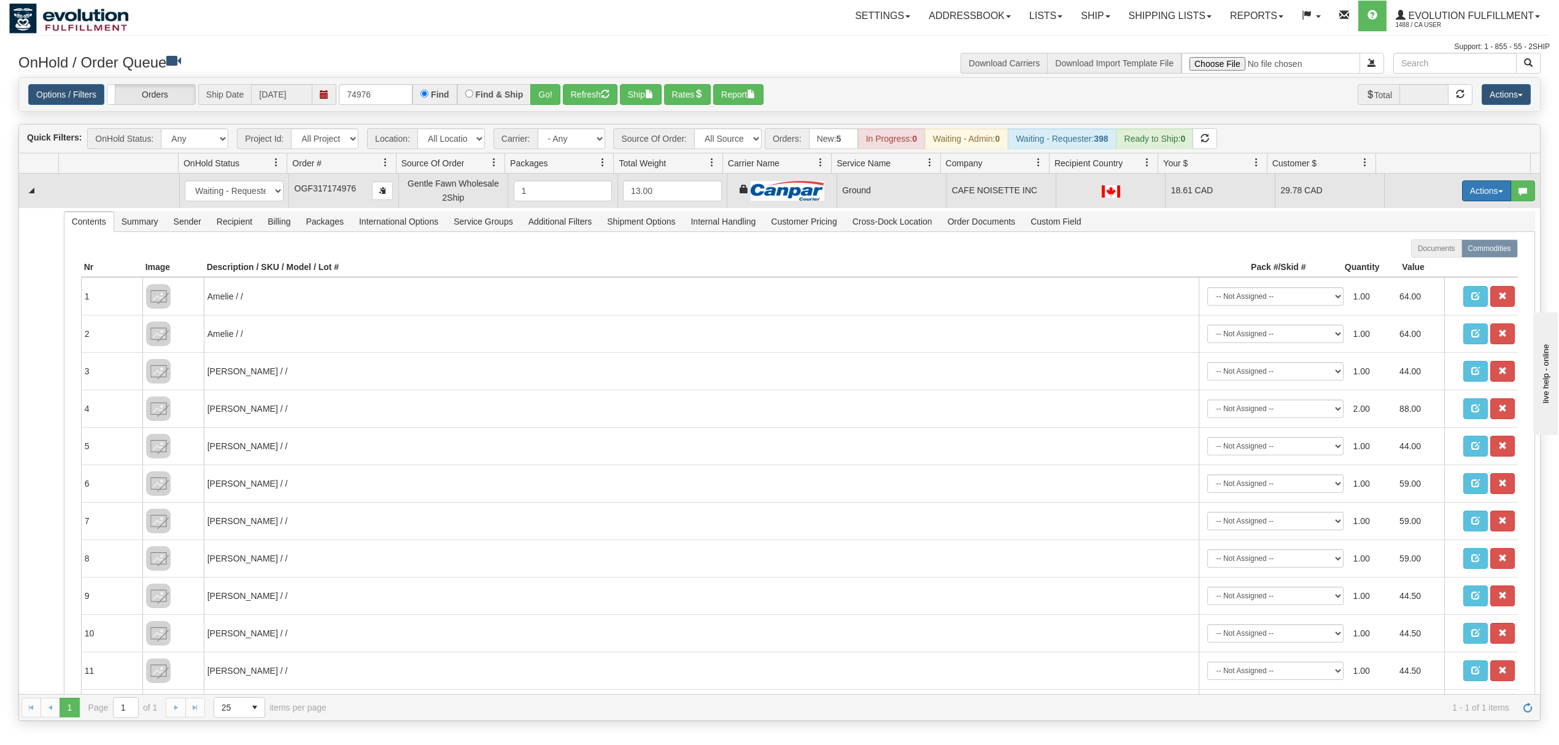
click at [1168, 195] on button "Actions" at bounding box center [1486, 190] width 49 height 21
click at [1168, 263] on span "Ship" at bounding box center [1437, 262] width 26 height 10
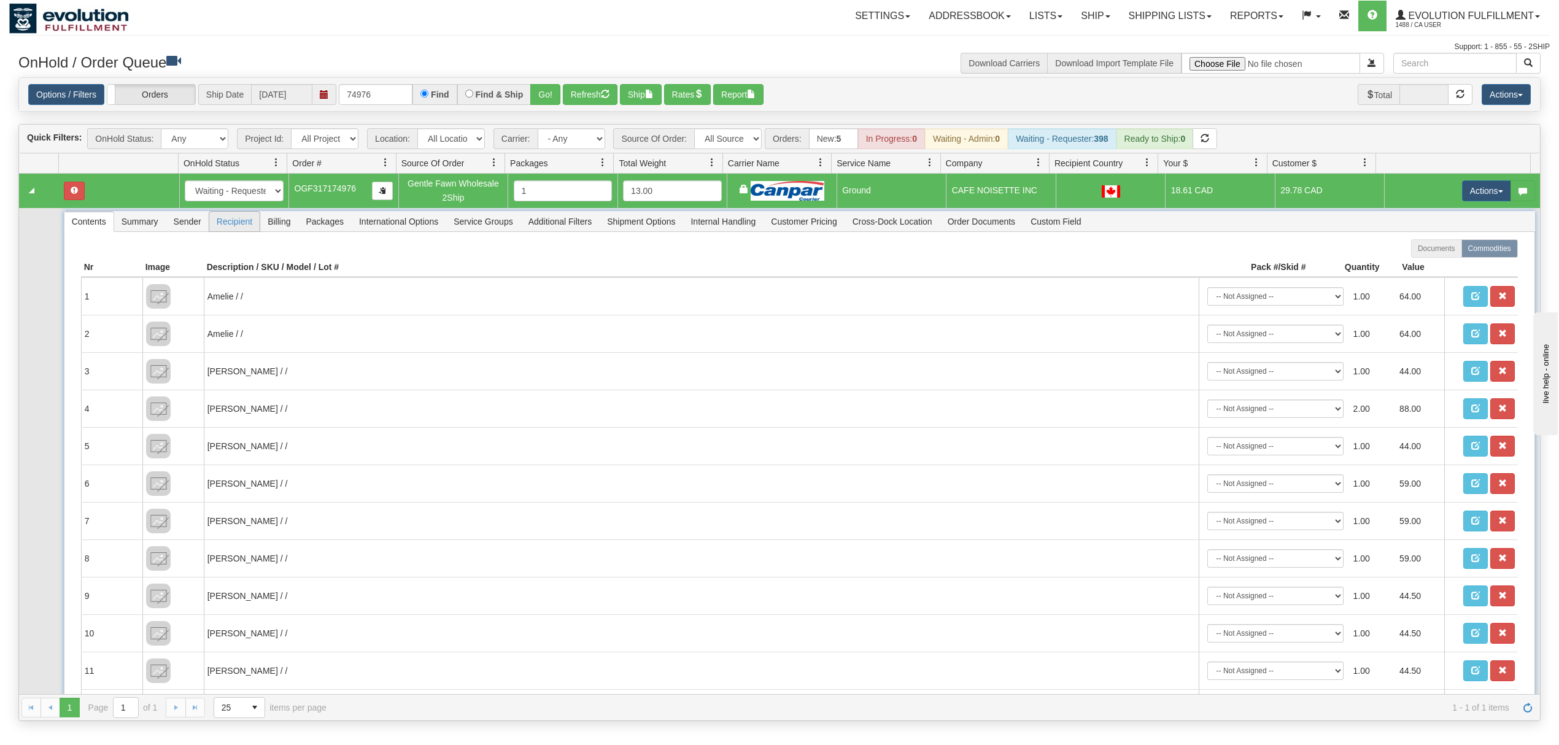
click at [228, 228] on span "Recipient" at bounding box center [234, 222] width 50 height 20
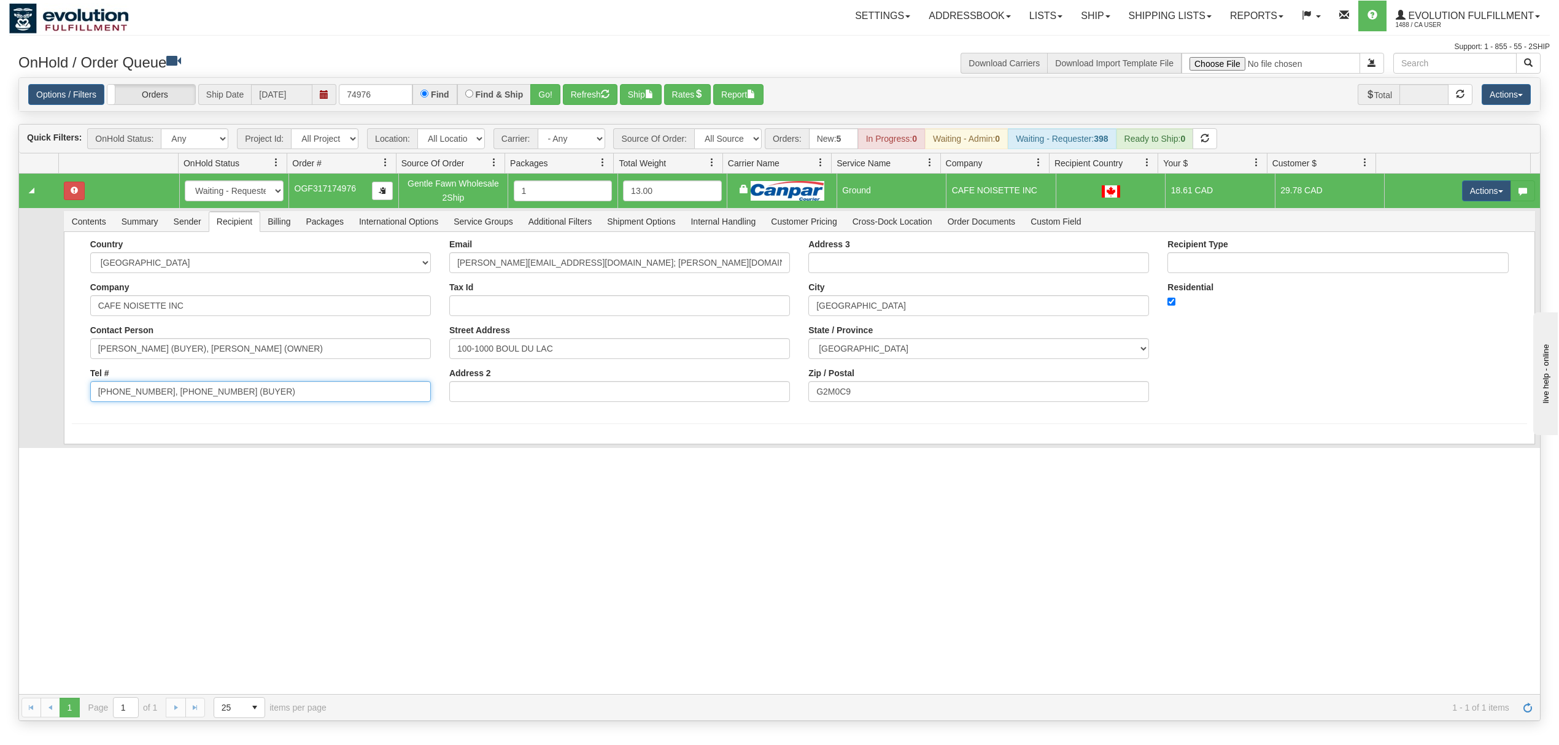
drag, startPoint x: 272, startPoint y: 396, endPoint x: 151, endPoint y: 408, distance: 122.1
click at [151, 408] on div "Country [GEOGRAPHIC_DATA] [GEOGRAPHIC_DATA] [GEOGRAPHIC_DATA] [GEOGRAPHIC_DATA]…" at bounding box center [260, 325] width 359 height 172
type input "[PHONE_NUMBER]"
drag, startPoint x: 585, startPoint y: 265, endPoint x: 849, endPoint y: 248, distance: 265.0
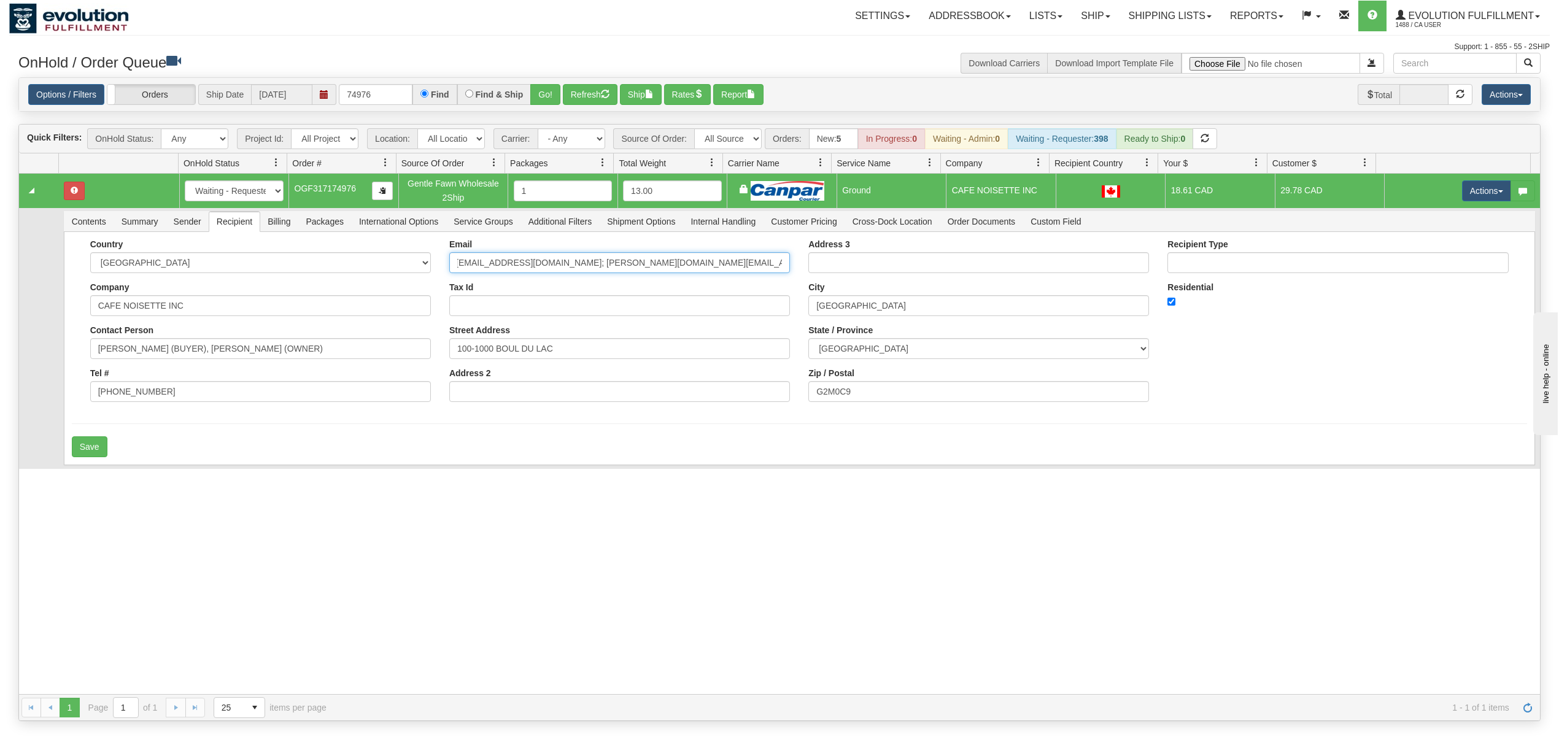
click at [849, 248] on div "Country [GEOGRAPHIC_DATA] [GEOGRAPHIC_DATA] [GEOGRAPHIC_DATA] [GEOGRAPHIC_DATA]…" at bounding box center [799, 325] width 1455 height 172
type input "[PERSON_NAME][EMAIL_ADDRESS][DOMAIN_NAME]"
click at [82, 447] on button "Save" at bounding box center [90, 446] width 36 height 21
click at [1168, 193] on button "Actions" at bounding box center [1486, 190] width 49 height 21
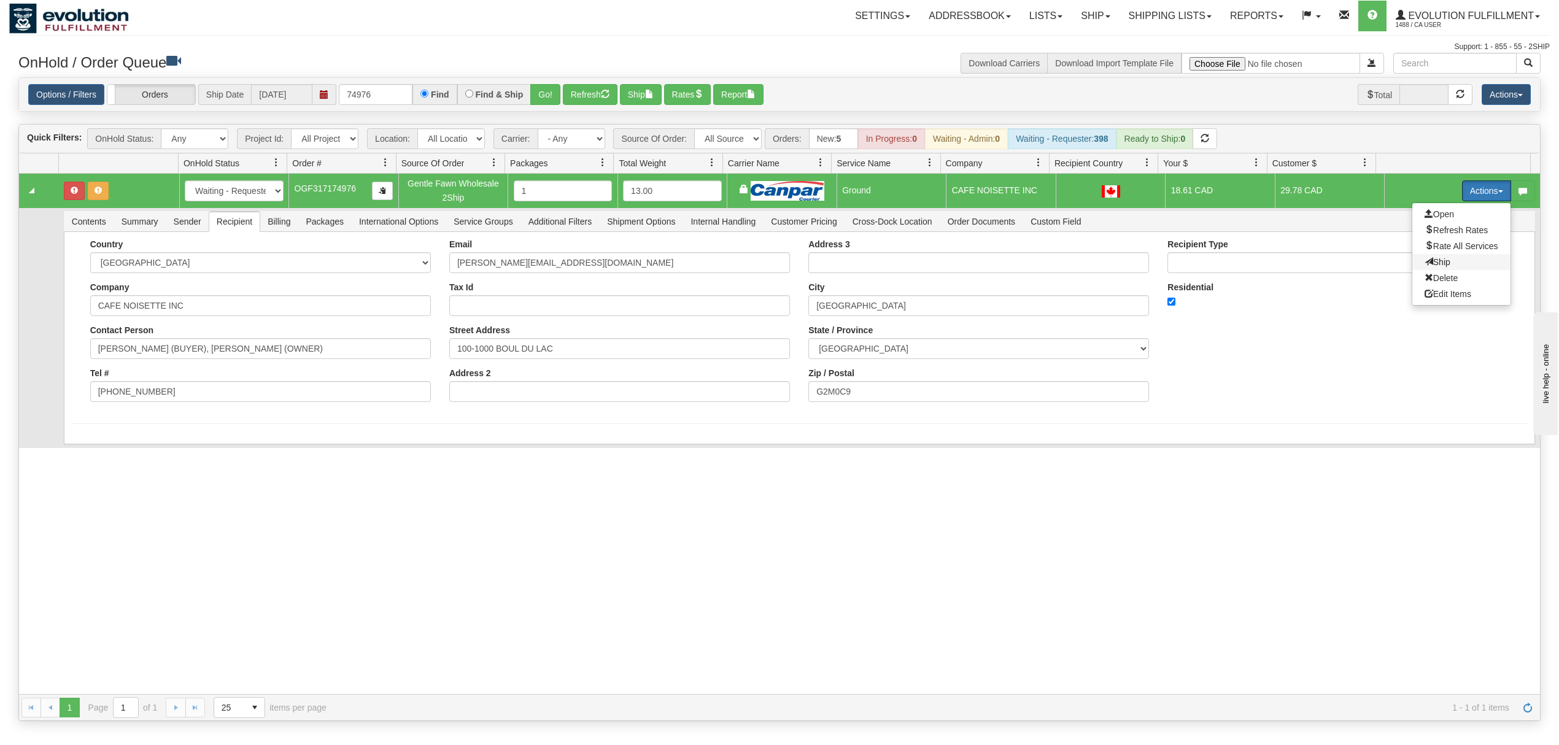
click at [1168, 260] on span "Ship" at bounding box center [1437, 262] width 26 height 10
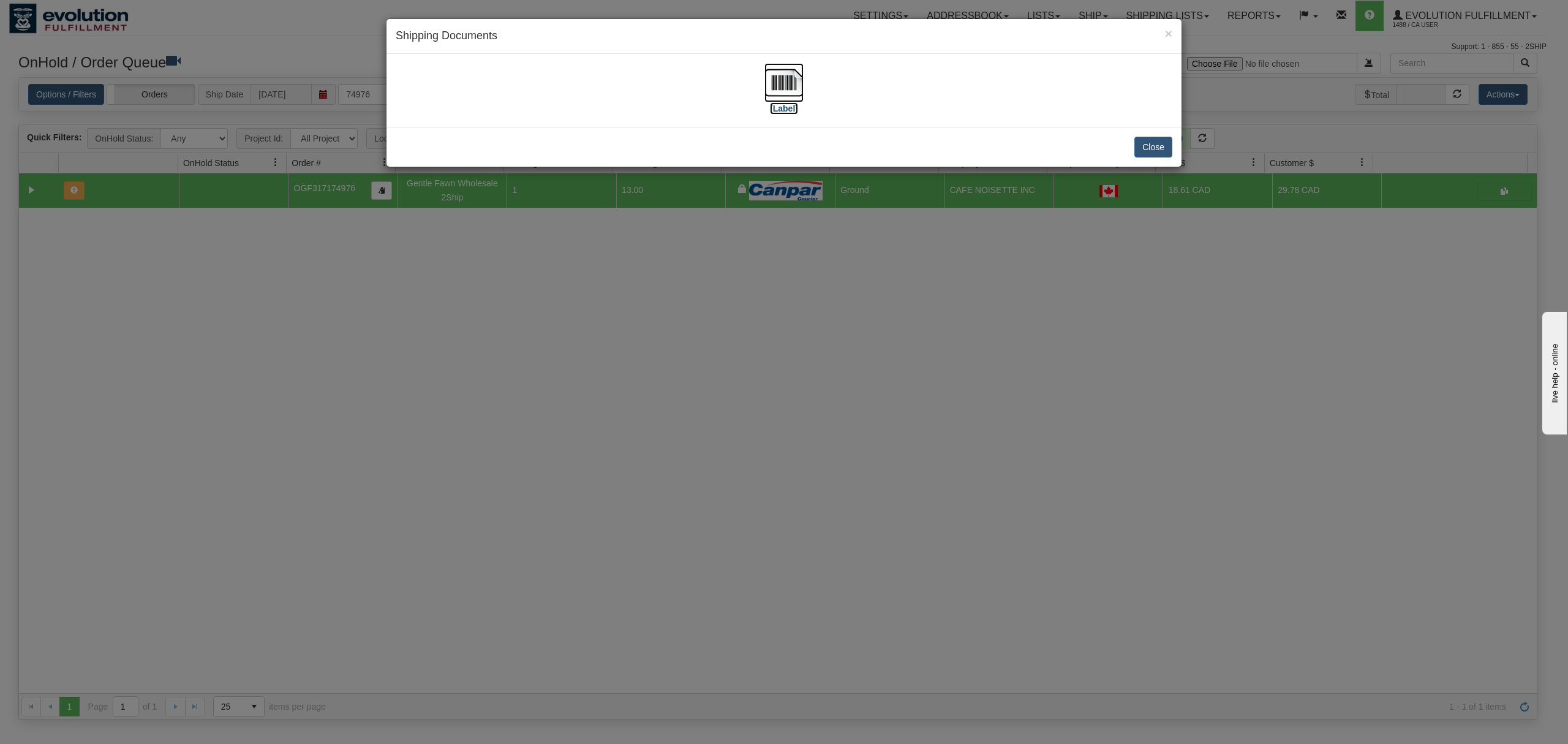
click at [786, 85] on img at bounding box center [784, 82] width 39 height 39
drag, startPoint x: 1140, startPoint y: 137, endPoint x: 1177, endPoint y: 152, distance: 39.9
click at [1166, 152] on div "Close" at bounding box center [784, 147] width 794 height 40
click at [1166, 151] on div "Close" at bounding box center [784, 147] width 794 height 40
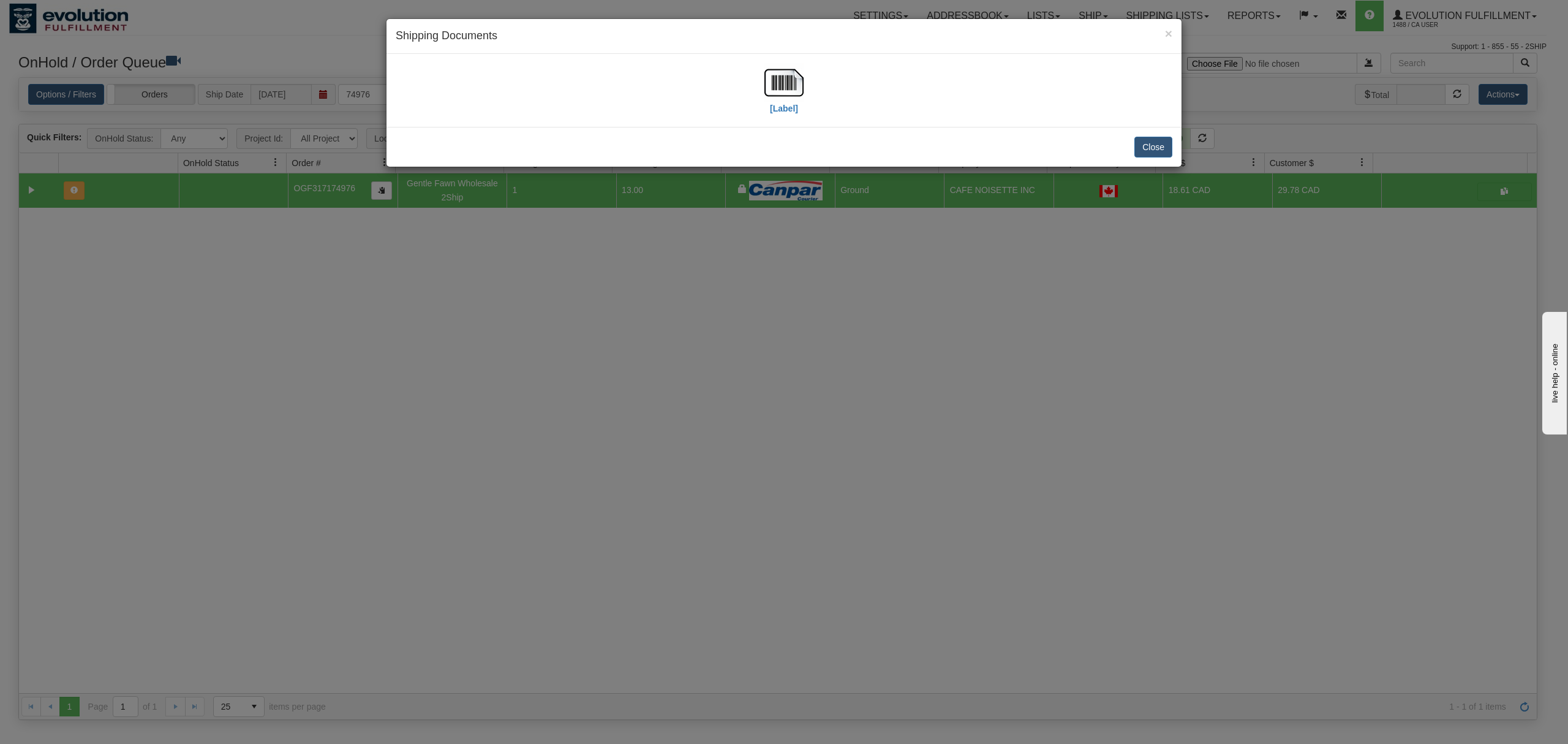
click at [1166, 150] on div "Close" at bounding box center [784, 147] width 794 height 40
click at [1162, 150] on button "Close" at bounding box center [1153, 147] width 38 height 21
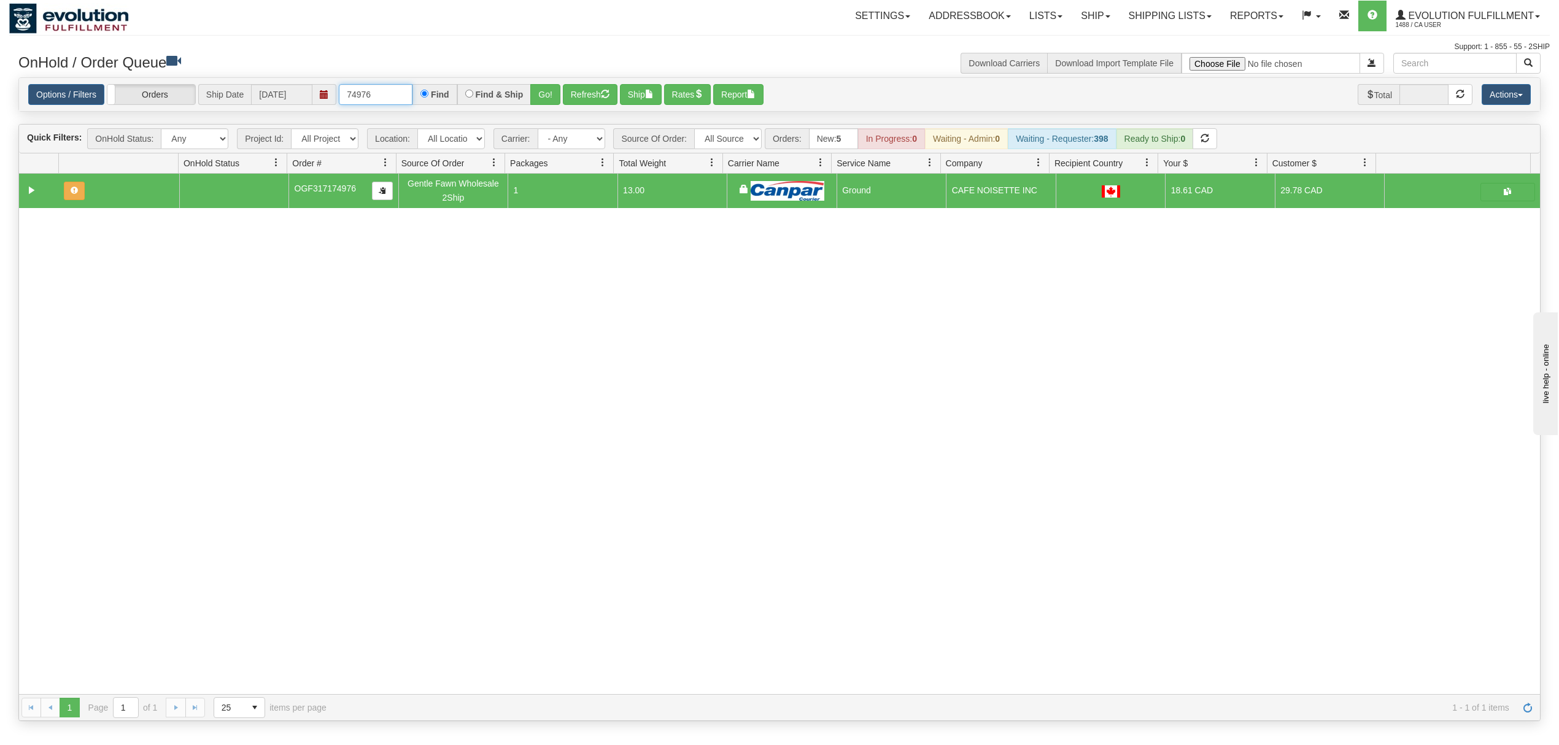
drag, startPoint x: 381, startPoint y: 94, endPoint x: 309, endPoint y: 94, distance: 71.8
click at [310, 94] on div "Options / Filters Group Shipments Orders Ship Date [DATE] 74976 Find Find & Shi…" at bounding box center [779, 94] width 1502 height 21
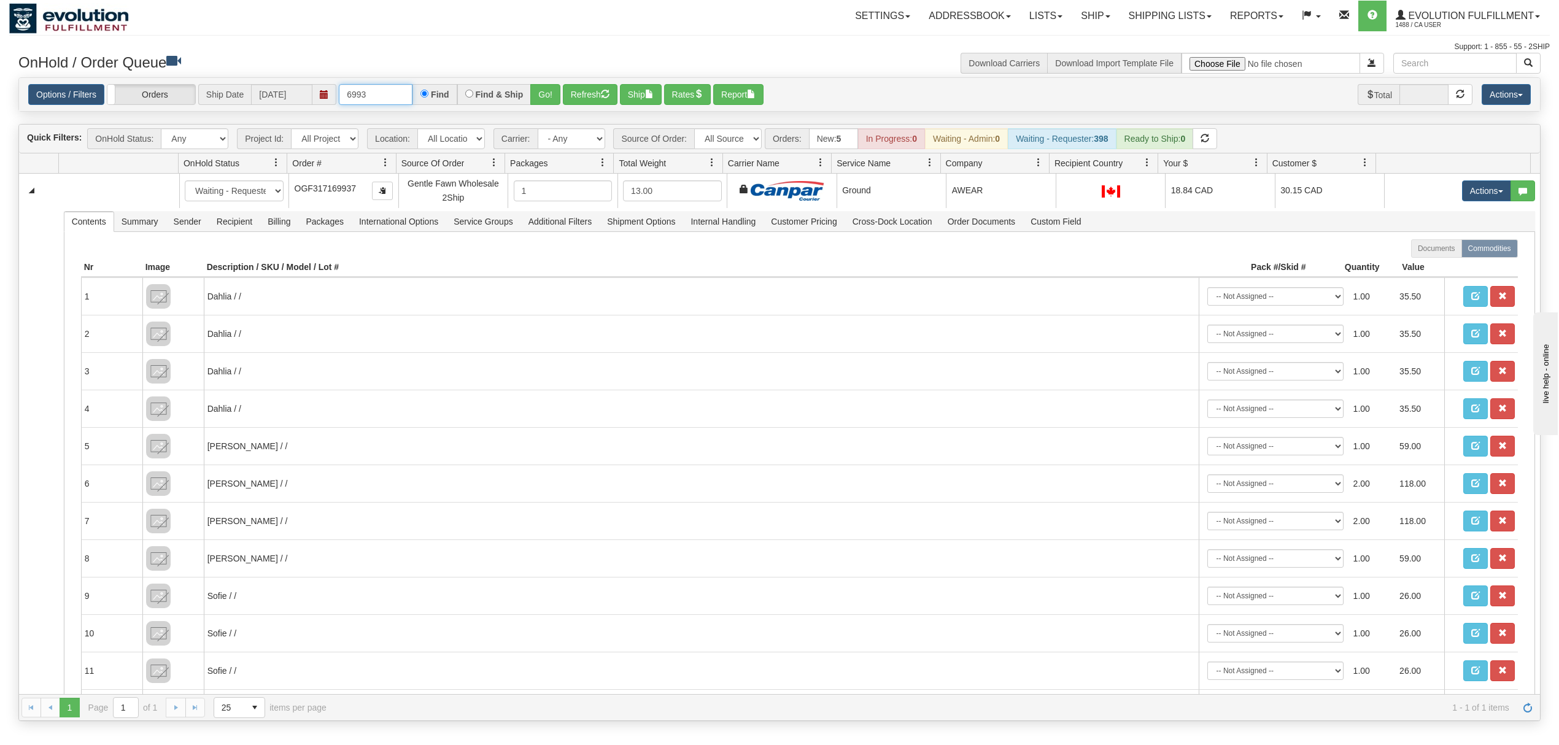
click at [396, 98] on input "6993" at bounding box center [376, 94] width 74 height 21
click at [548, 96] on button "Go!" at bounding box center [545, 94] width 30 height 21
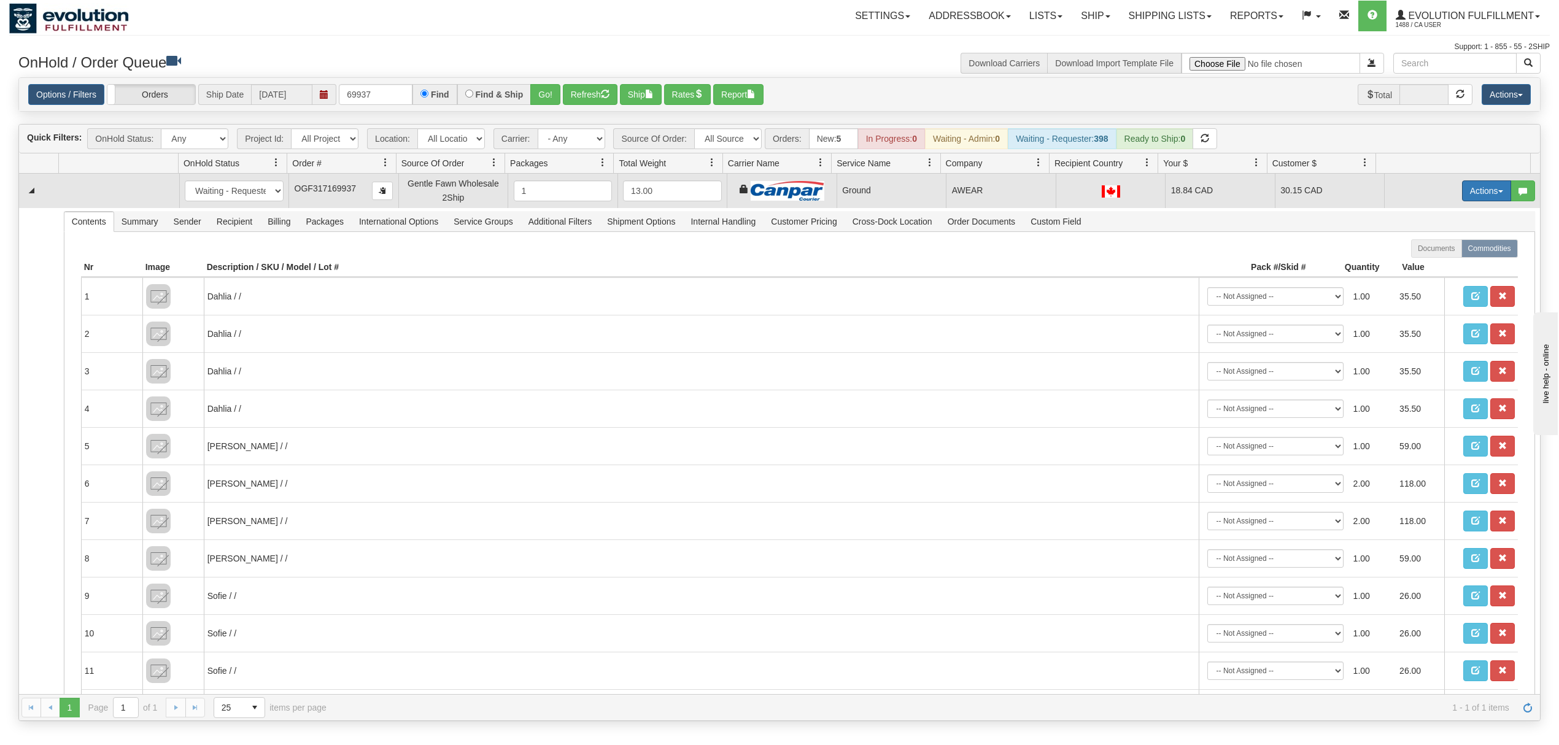
click at [1168, 185] on button "Actions" at bounding box center [1486, 190] width 49 height 21
click at [1168, 268] on link "Ship" at bounding box center [1461, 262] width 98 height 16
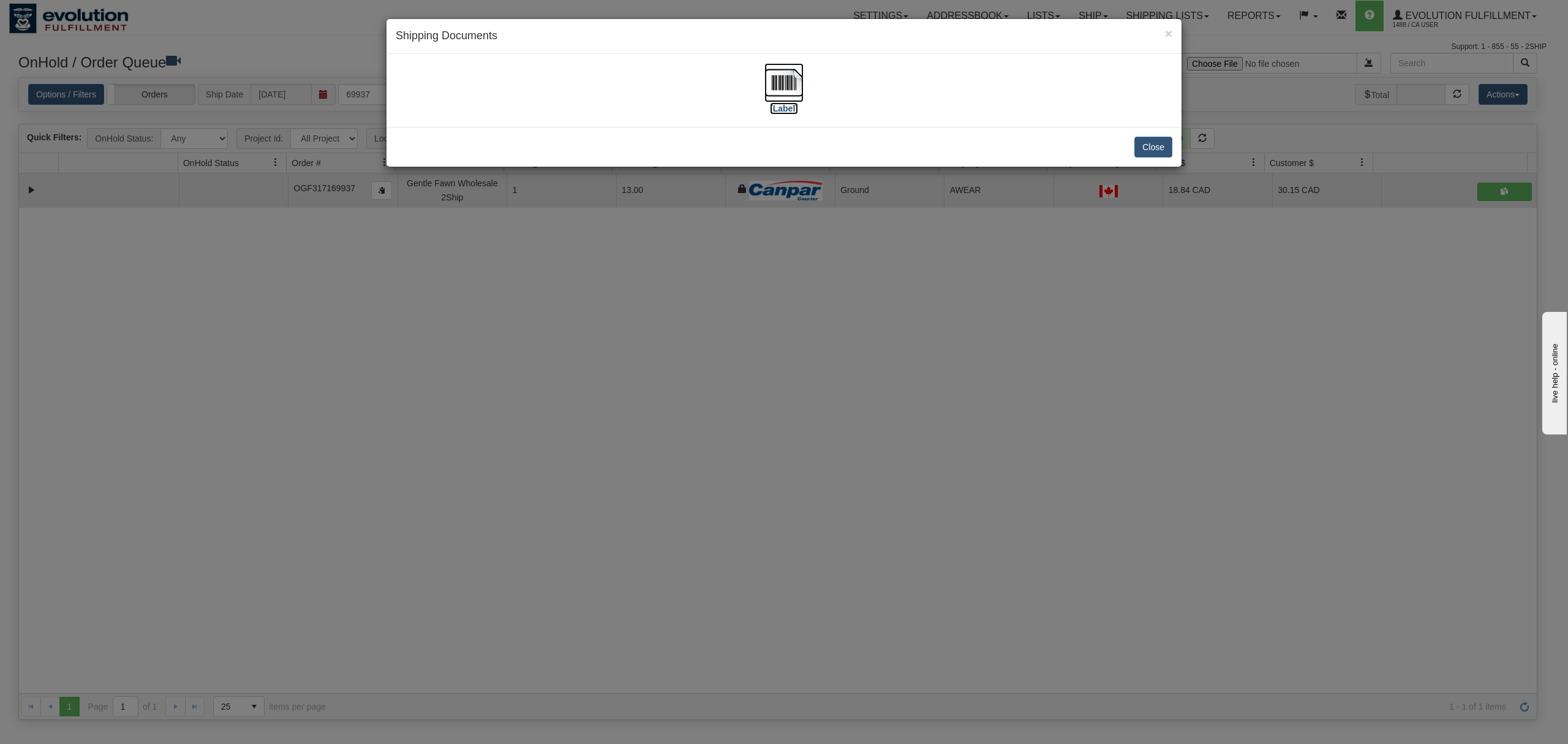
click at [771, 80] on img at bounding box center [784, 82] width 39 height 39
click at [1155, 141] on button "Close" at bounding box center [1153, 147] width 38 height 21
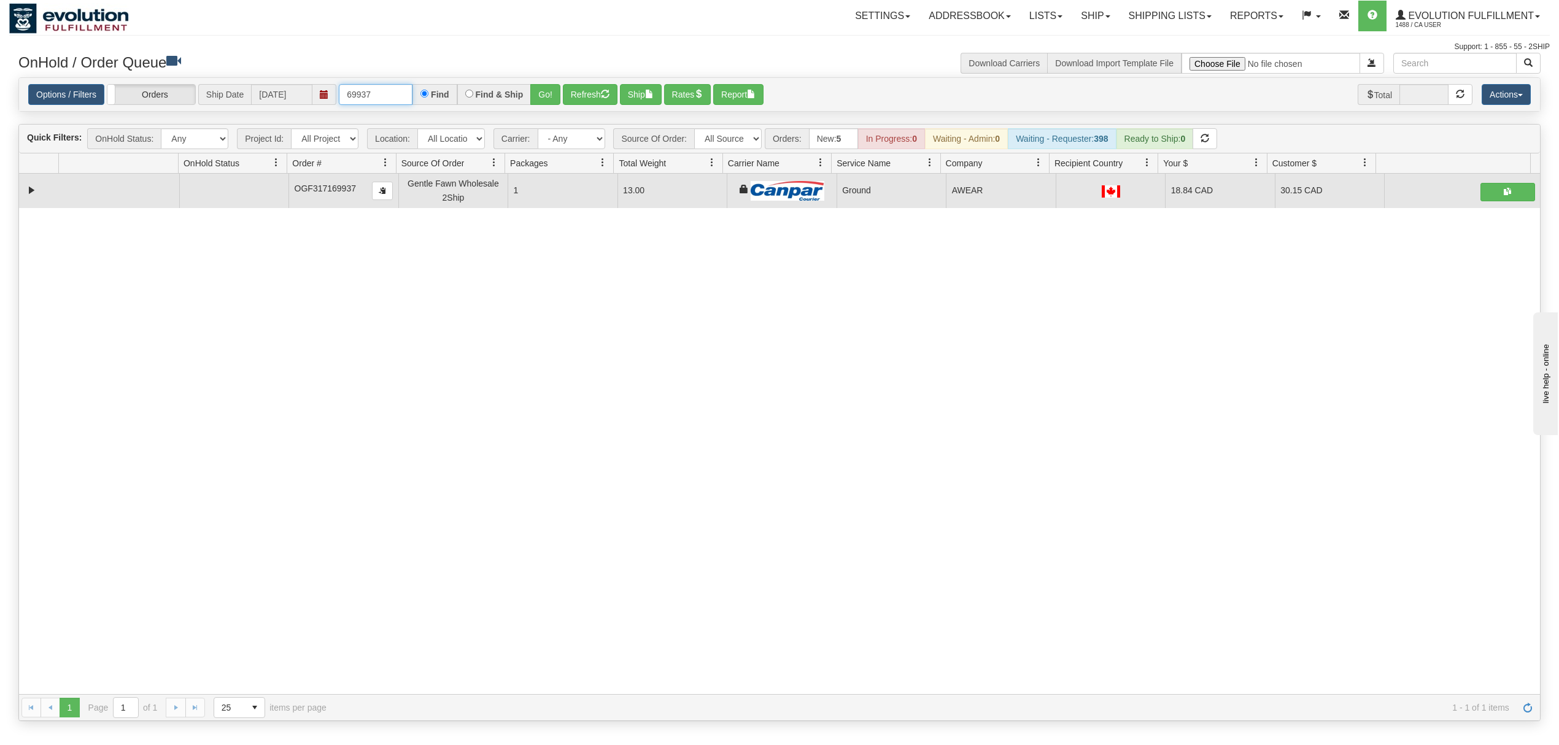
drag, startPoint x: 390, startPoint y: 96, endPoint x: 253, endPoint y: 104, distance: 137.1
click at [253, 104] on div "Options / Filters Group Shipments Orders Ship Date [DATE] 69937 Find Find & Shi…" at bounding box center [779, 94] width 1502 height 21
click at [536, 101] on button "Go!" at bounding box center [545, 94] width 30 height 21
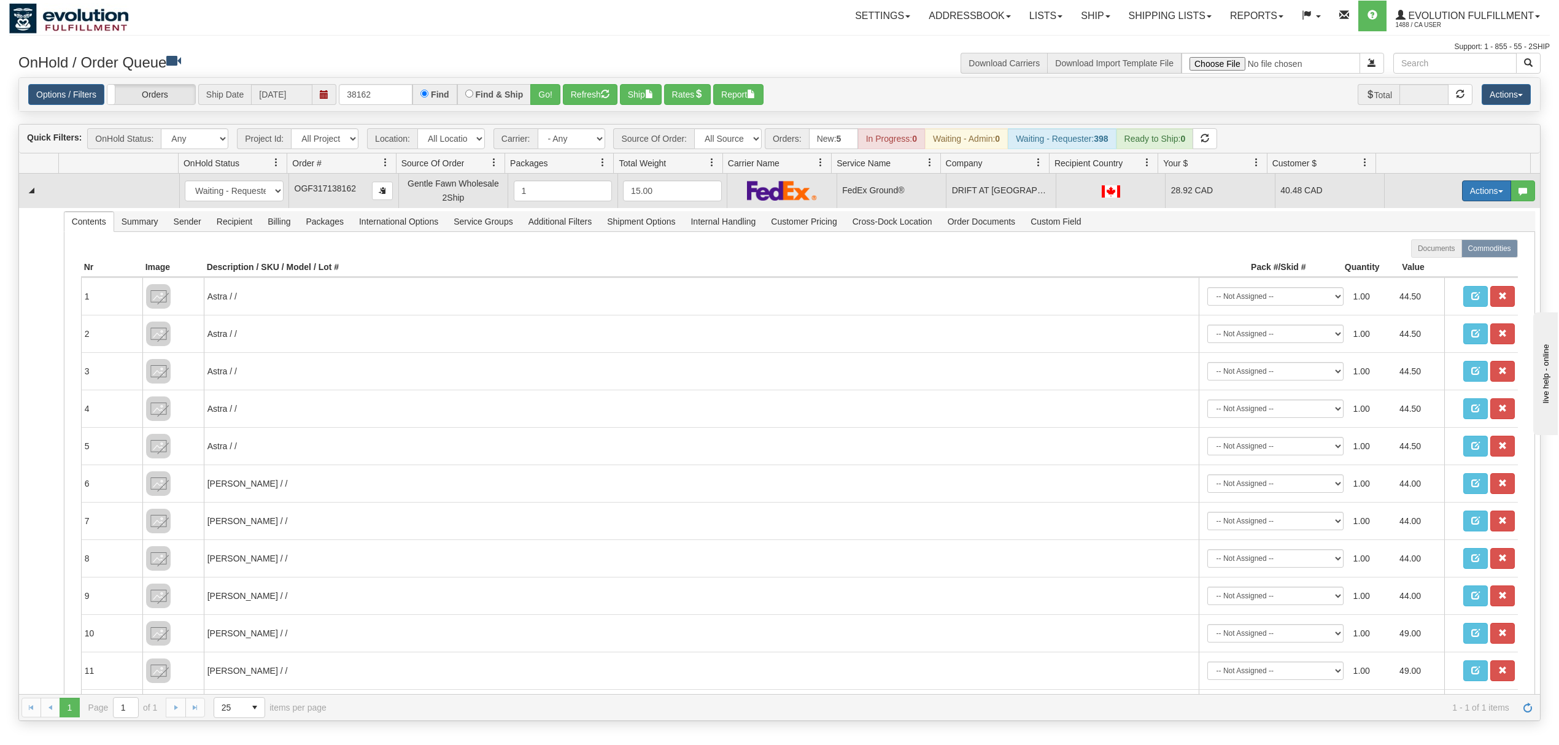
click at [1168, 195] on button "Actions" at bounding box center [1486, 190] width 49 height 21
click at [1168, 263] on span "Ship" at bounding box center [1437, 262] width 26 height 10
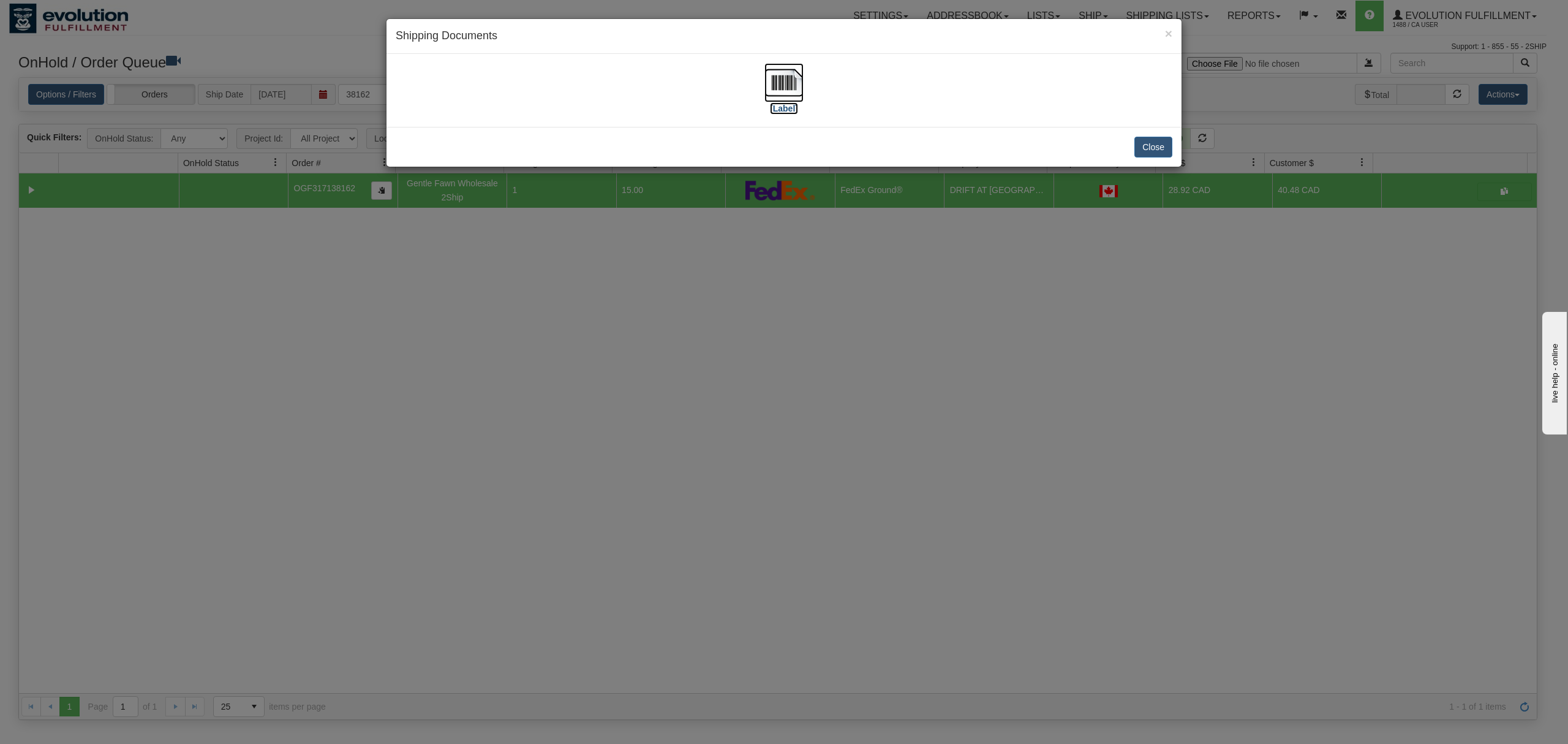
click at [788, 76] on img at bounding box center [784, 82] width 39 height 39
click at [1150, 139] on button "Close" at bounding box center [1153, 147] width 38 height 21
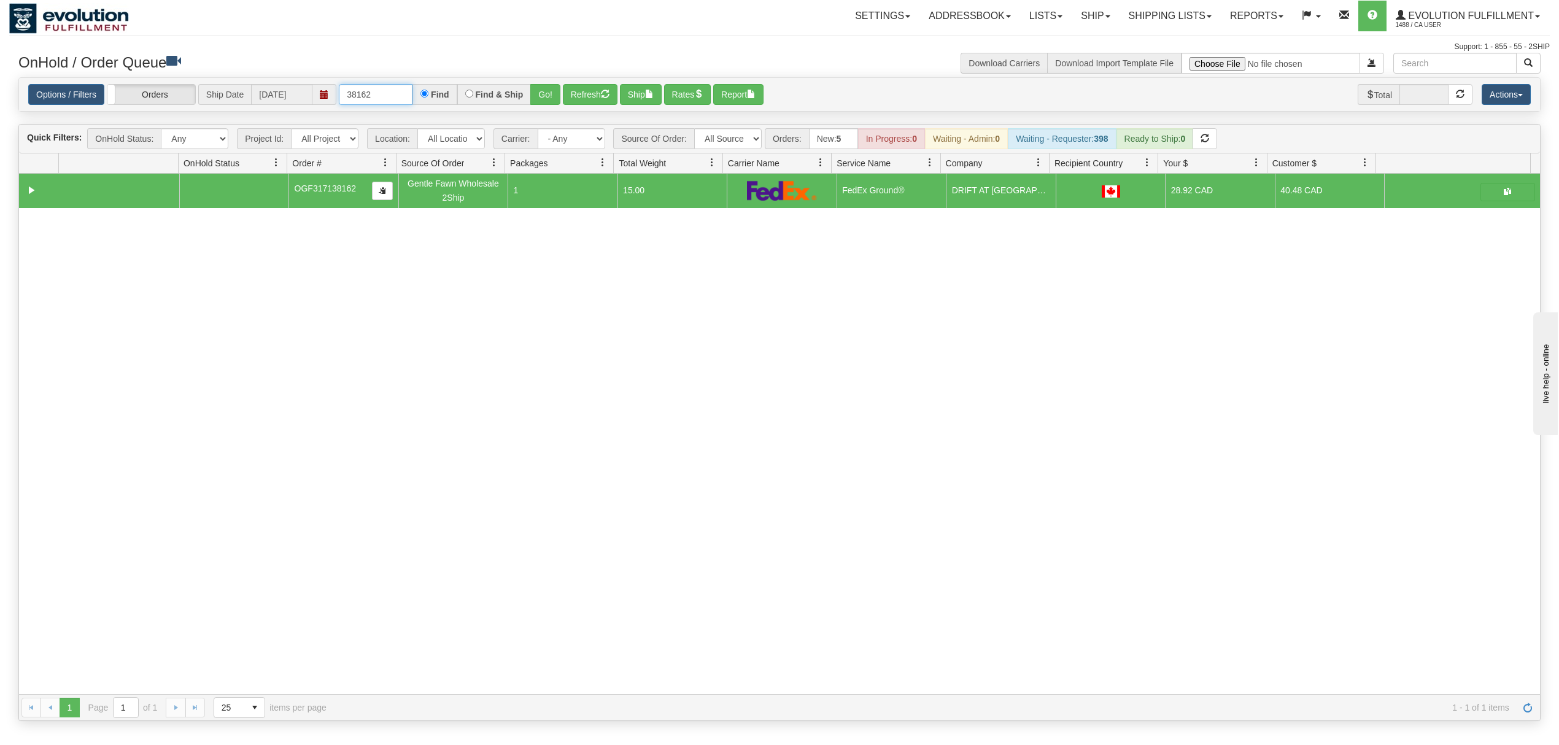
drag, startPoint x: 388, startPoint y: 92, endPoint x: 266, endPoint y: 92, distance: 122.1
click at [266, 92] on div "Options / Filters Group Shipments Orders Ship Date [DATE] 38162 Find Find & Shi…" at bounding box center [779, 94] width 1502 height 21
type input "397405"
click at [550, 94] on button "Go!" at bounding box center [545, 94] width 30 height 21
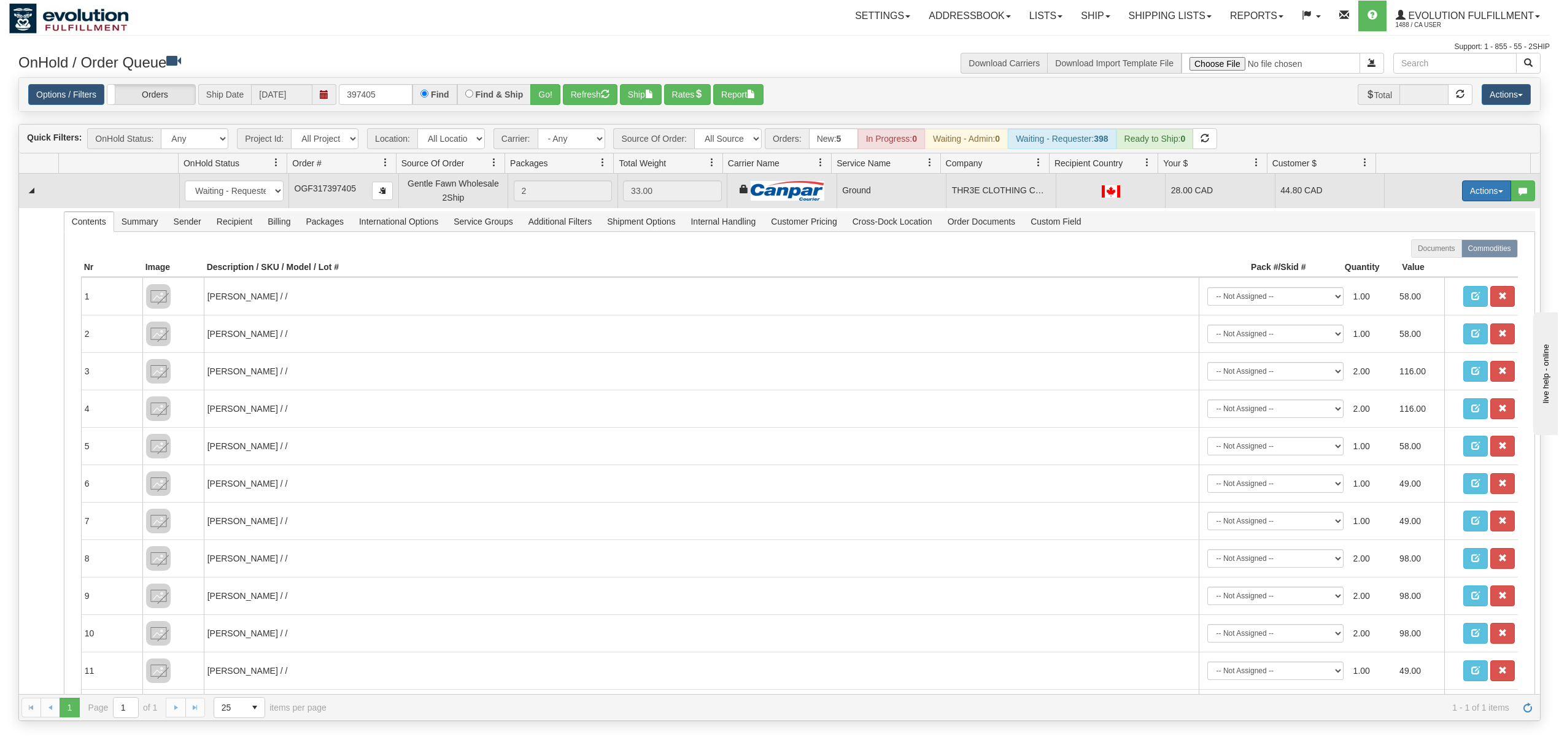
click at [1168, 199] on button "Actions" at bounding box center [1486, 190] width 49 height 21
click at [1168, 263] on span "Ship" at bounding box center [1437, 262] width 26 height 10
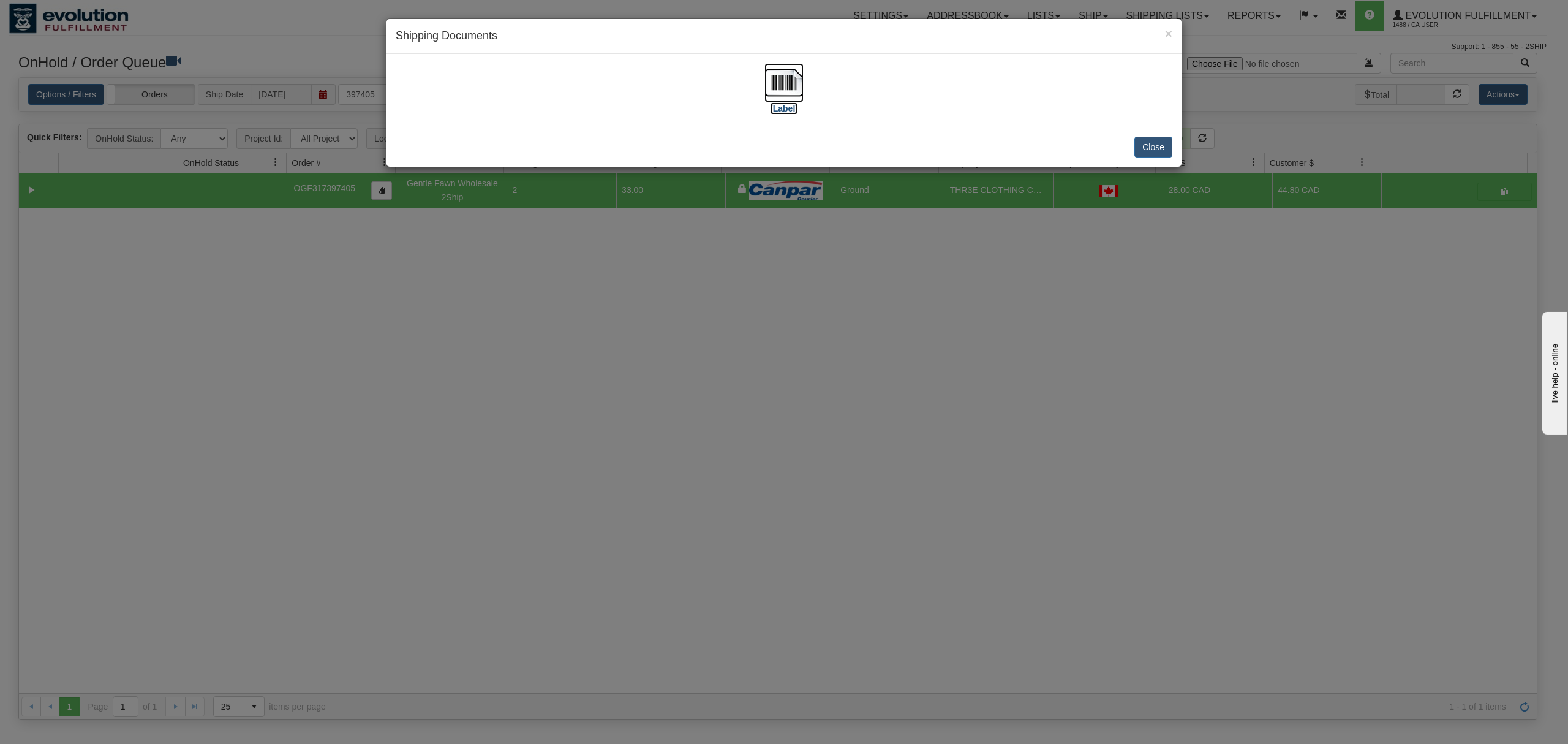
click at [770, 79] on img at bounding box center [784, 82] width 39 height 39
click at [1142, 151] on button "Close" at bounding box center [1153, 147] width 38 height 21
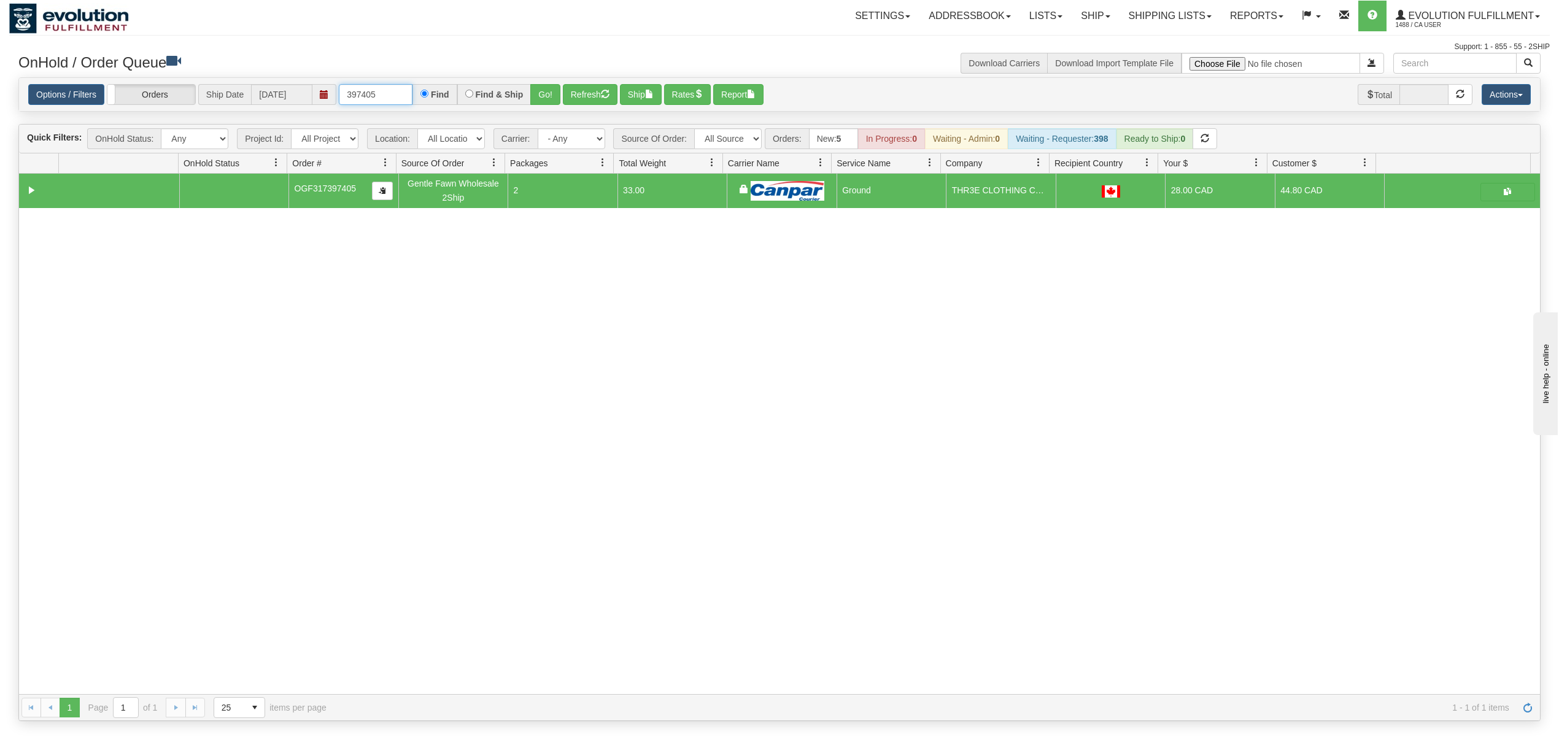
drag, startPoint x: 386, startPoint y: 96, endPoint x: 263, endPoint y: 109, distance: 124.1
click at [263, 109] on div "Options / Filters Group Shipments Orders Ship Date [DATE] 397405 Find Find & Sh…" at bounding box center [779, 94] width 1521 height 33
click at [556, 90] on button "Go!" at bounding box center [545, 94] width 30 height 21
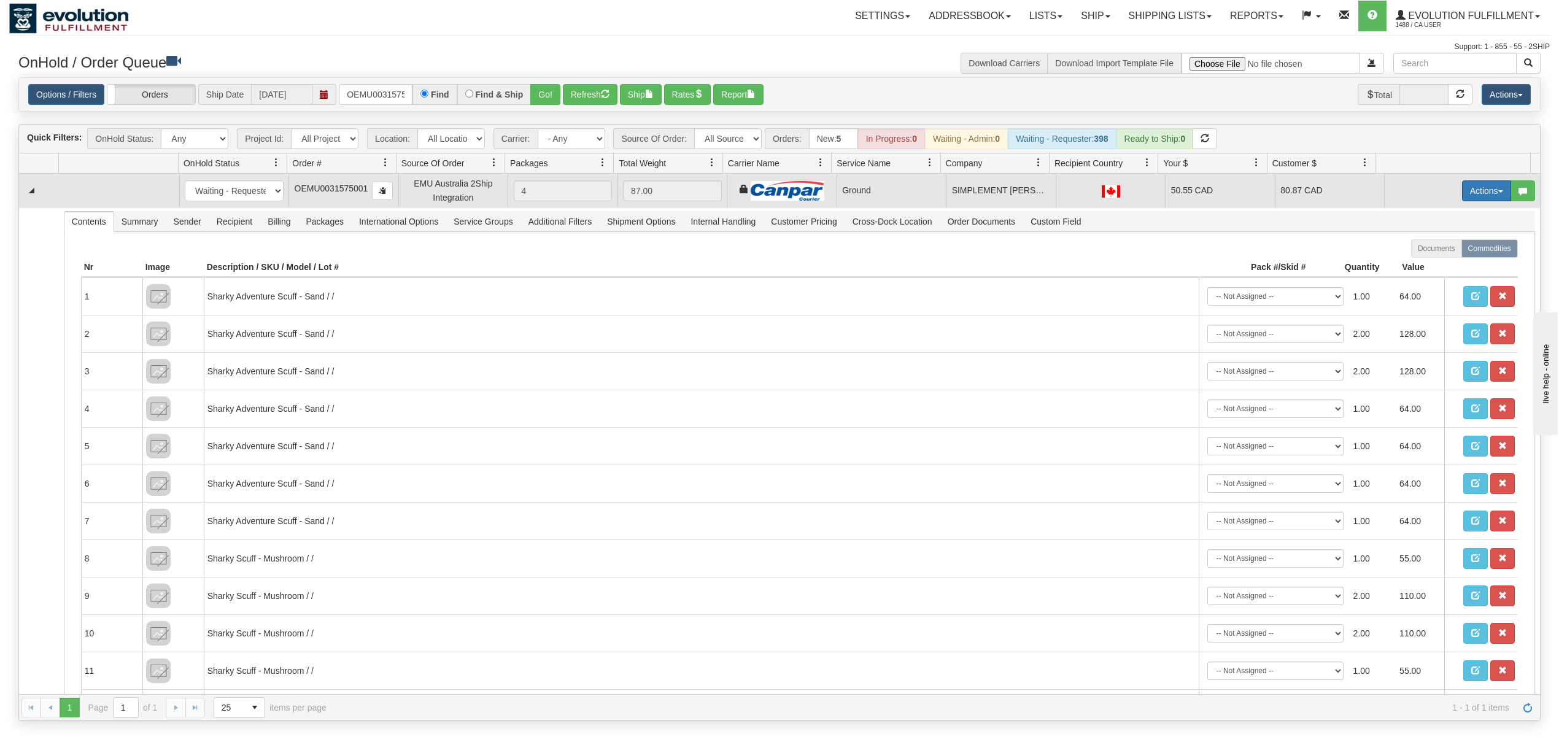
click at [1168, 192] on button "Actions" at bounding box center [1486, 190] width 49 height 21
click at [1168, 265] on span "Ship" at bounding box center [1437, 262] width 26 height 10
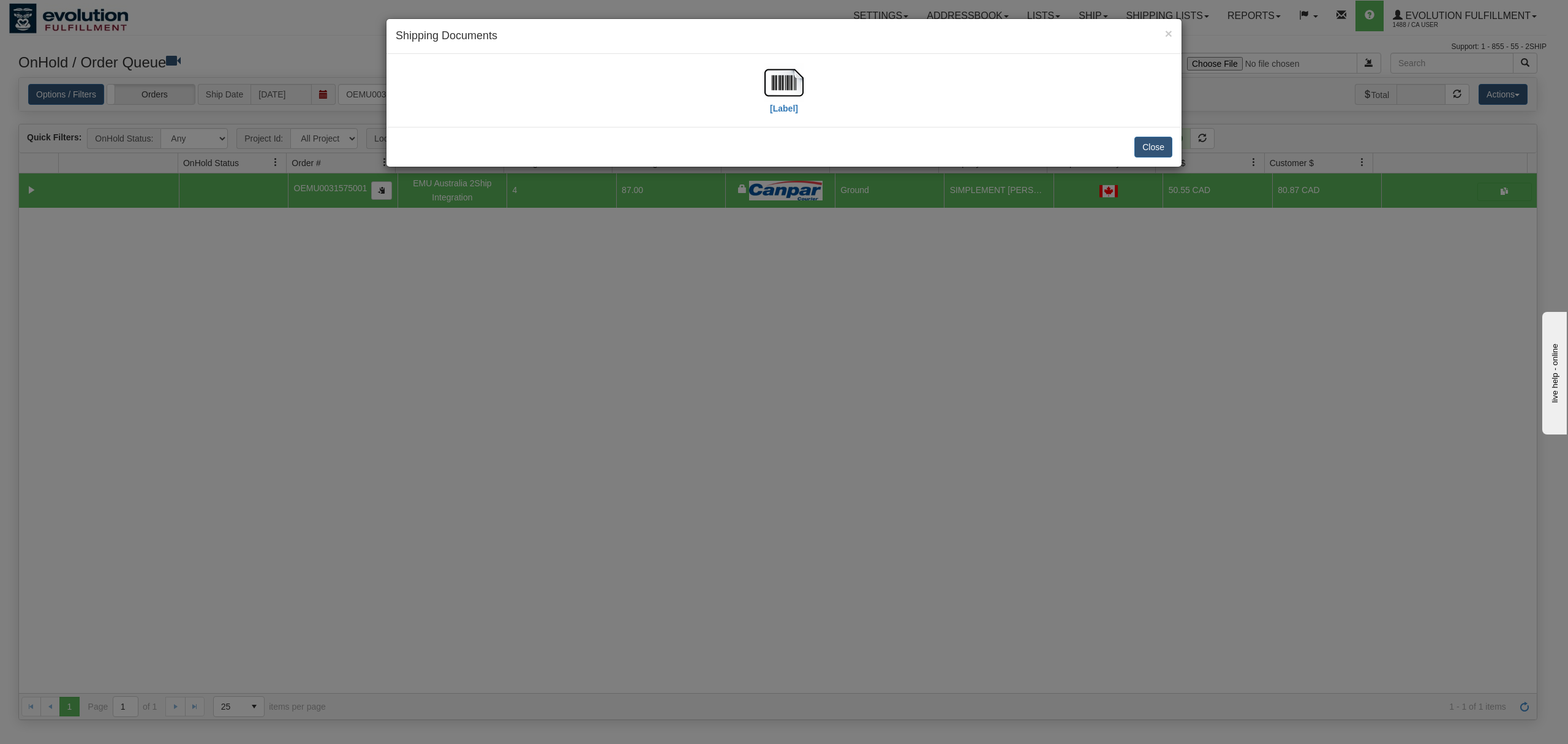
click at [763, 81] on div "[Label]" at bounding box center [784, 90] width 777 height 55
click at [796, 81] on img at bounding box center [784, 82] width 39 height 39
click at [1145, 148] on button "Close" at bounding box center [1153, 147] width 38 height 21
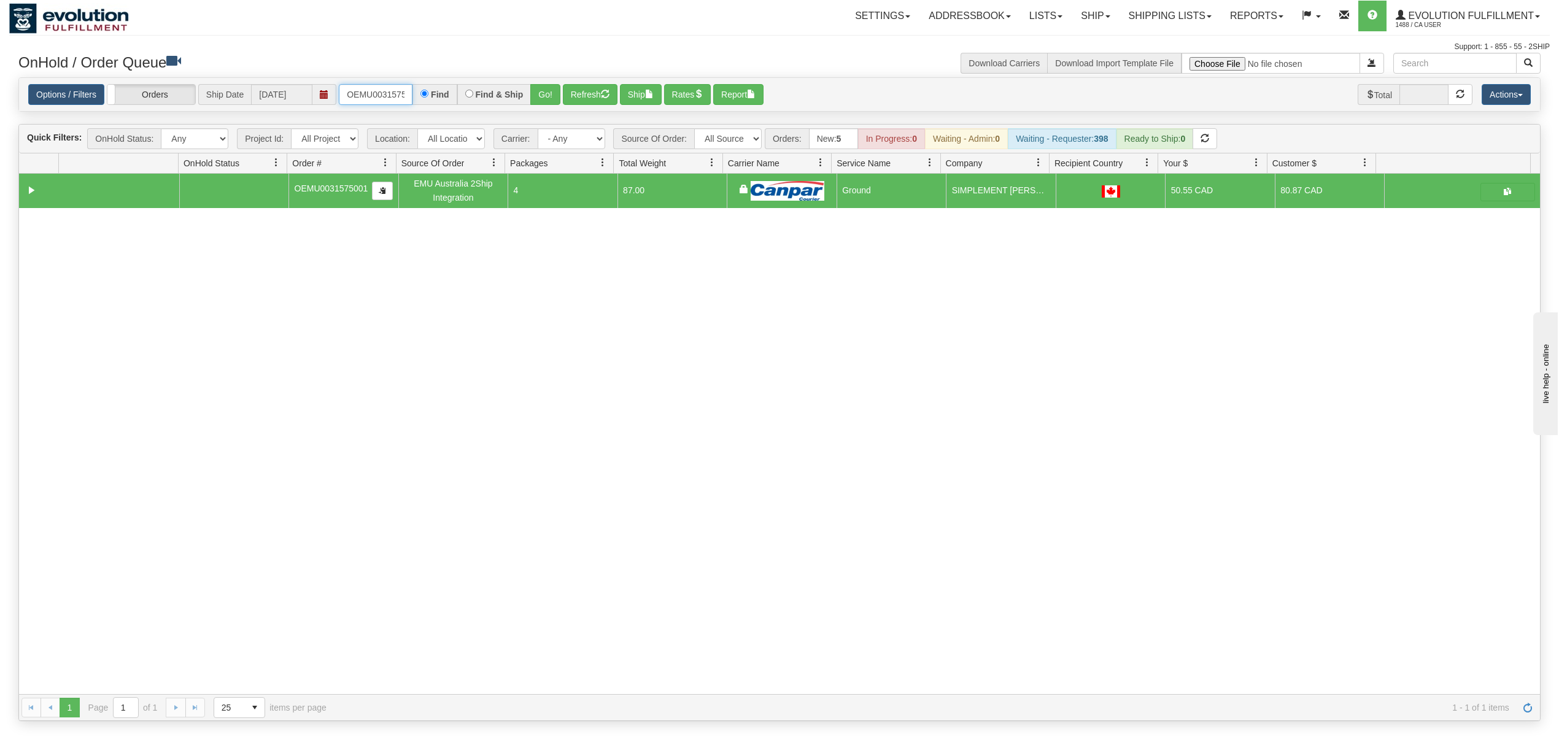
click at [385, 94] on input "OEMU0031575001" at bounding box center [376, 94] width 74 height 21
type input "OEMU0031854001"
click at [550, 87] on button "Go!" at bounding box center [545, 94] width 30 height 21
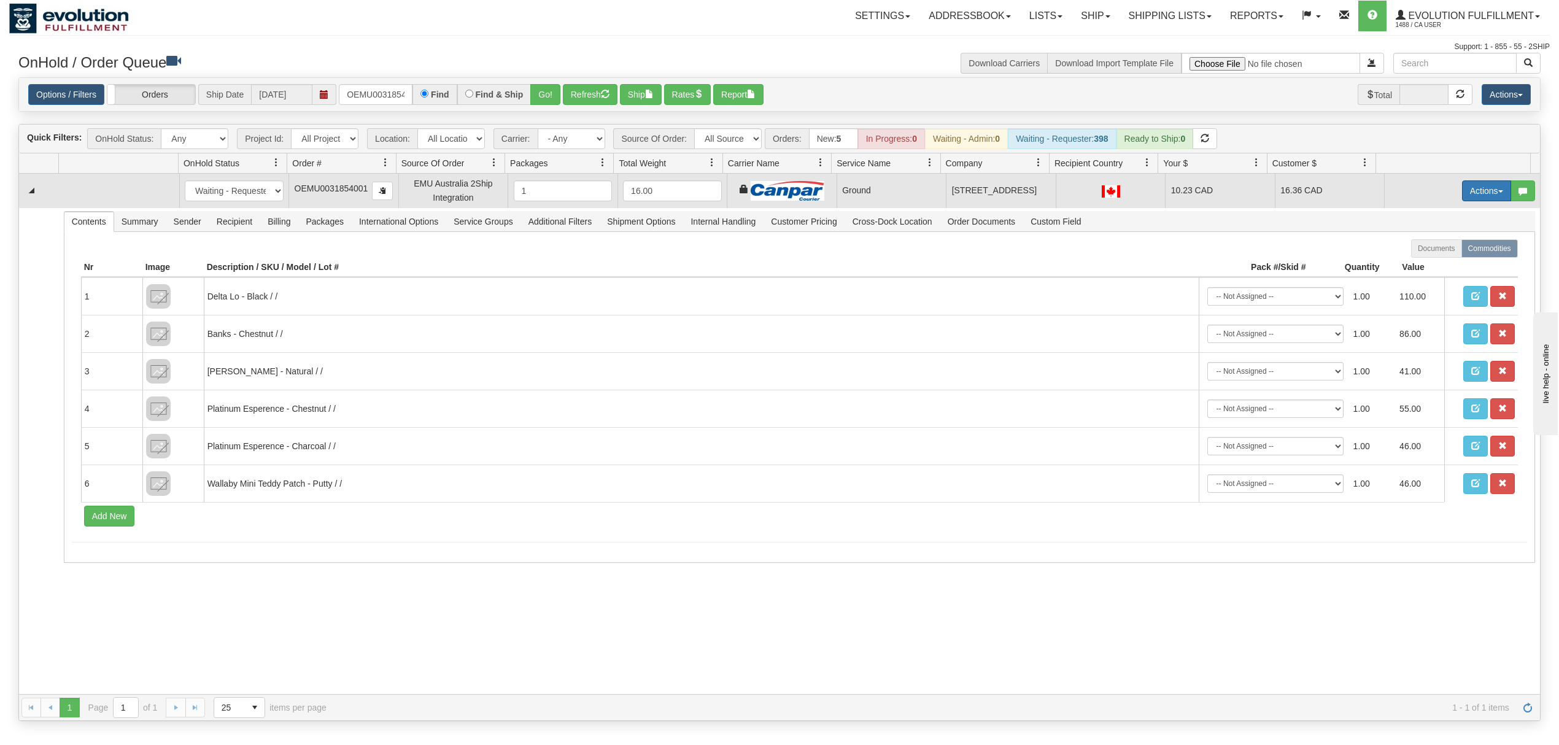
click at [1168, 190] on button "Actions" at bounding box center [1486, 190] width 49 height 21
click at [1168, 264] on span "Ship" at bounding box center [1437, 262] width 26 height 10
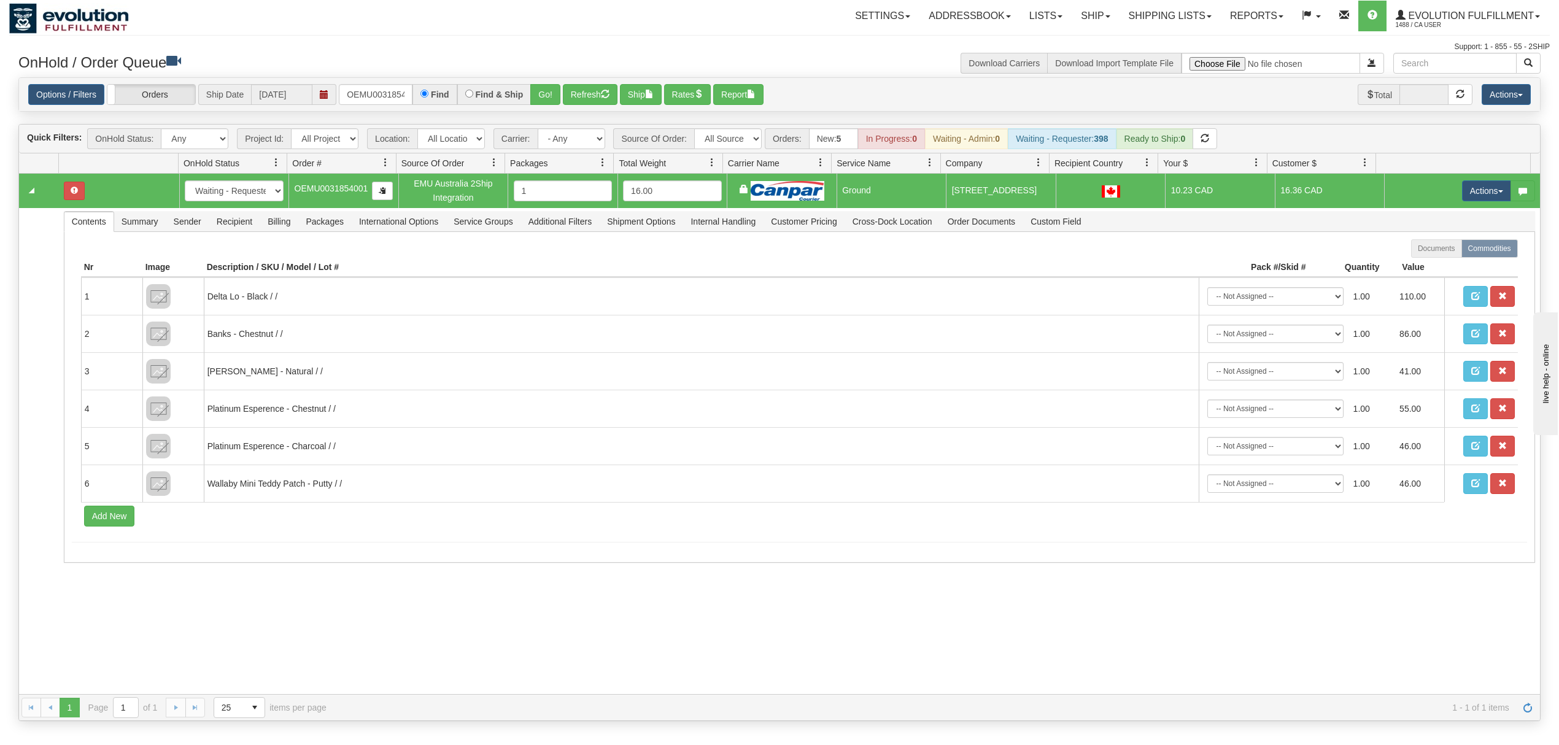
click at [85, 198] on td at bounding box center [118, 191] width 120 height 34
click at [77, 198] on button "button" at bounding box center [74, 191] width 21 height 18
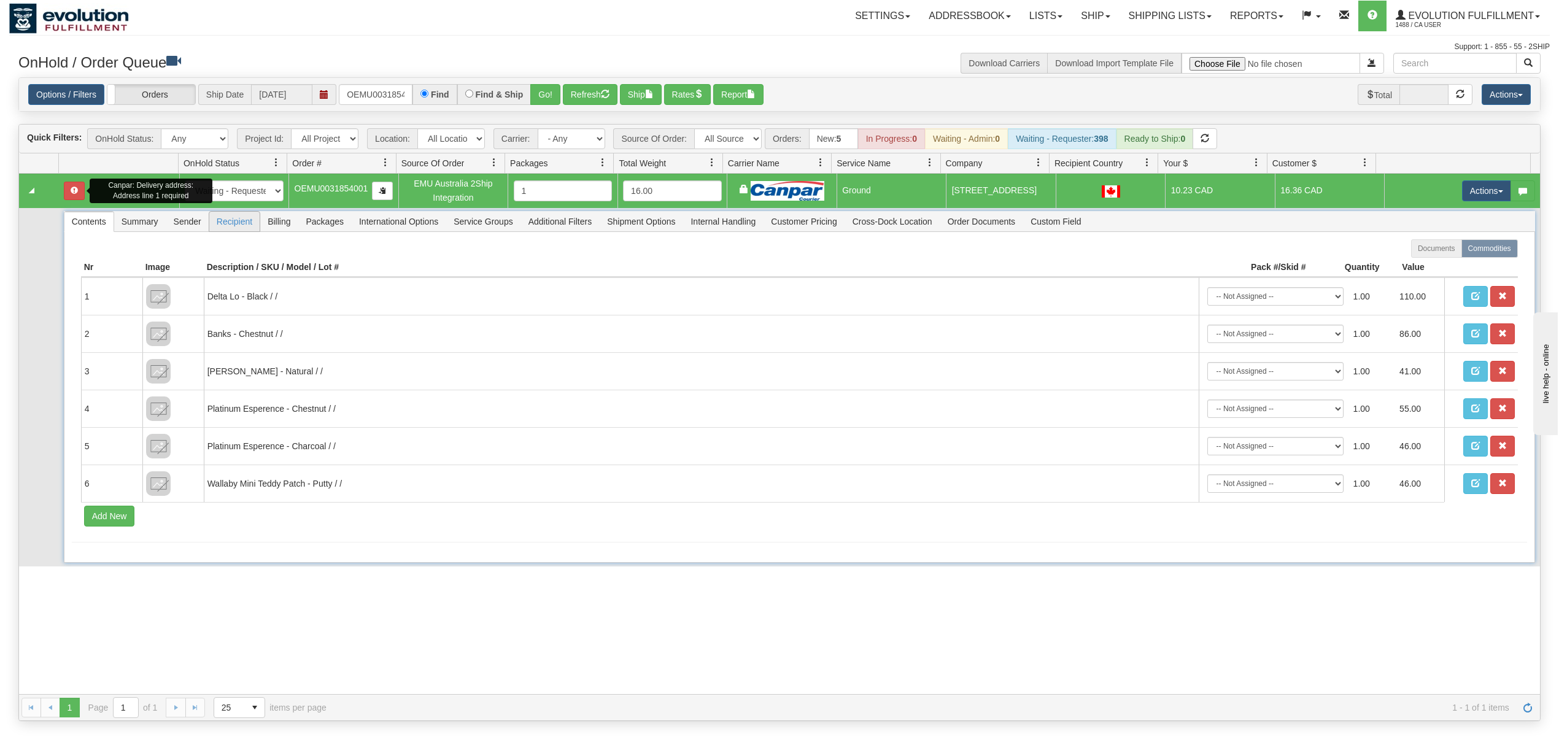
click at [229, 229] on span "Recipient" at bounding box center [234, 222] width 50 height 20
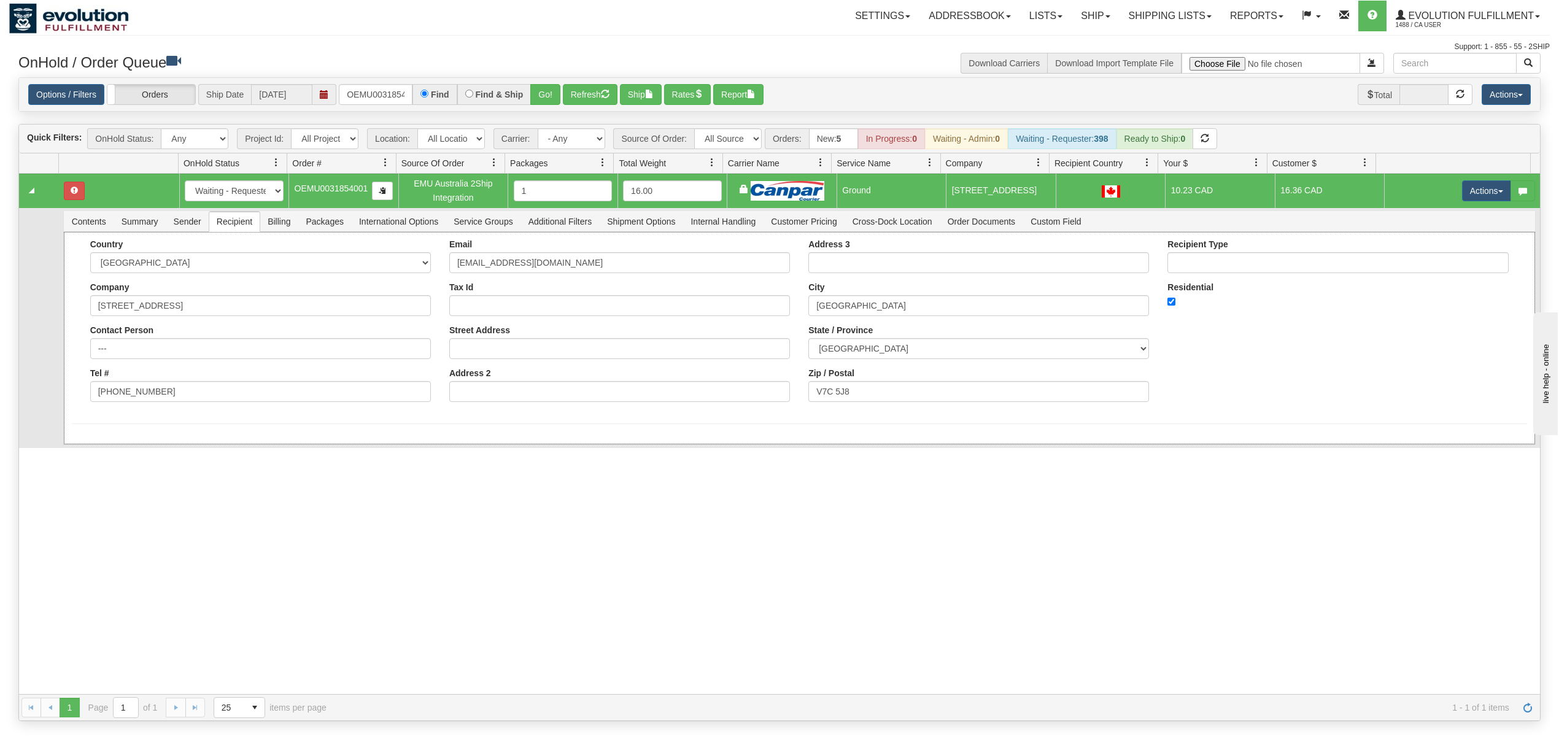
click at [145, 444] on div "Country [GEOGRAPHIC_DATA] [GEOGRAPHIC_DATA] [GEOGRAPHIC_DATA] [GEOGRAPHIC_DATA]…" at bounding box center [799, 338] width 1471 height 212
drag, startPoint x: 211, startPoint y: 309, endPoint x: 81, endPoint y: 327, distance: 131.3
click at [81, 327] on div "Country [GEOGRAPHIC_DATA] [GEOGRAPHIC_DATA] [GEOGRAPHIC_DATA] [GEOGRAPHIC_DATA]…" at bounding box center [260, 325] width 359 height 172
click at [453, 367] on div "Email [EMAIL_ADDRESS][DOMAIN_NAME] Tax Id Street Address Address 2" at bounding box center [619, 325] width 359 height 172
click at [466, 357] on input "Street Address" at bounding box center [619, 348] width 341 height 21
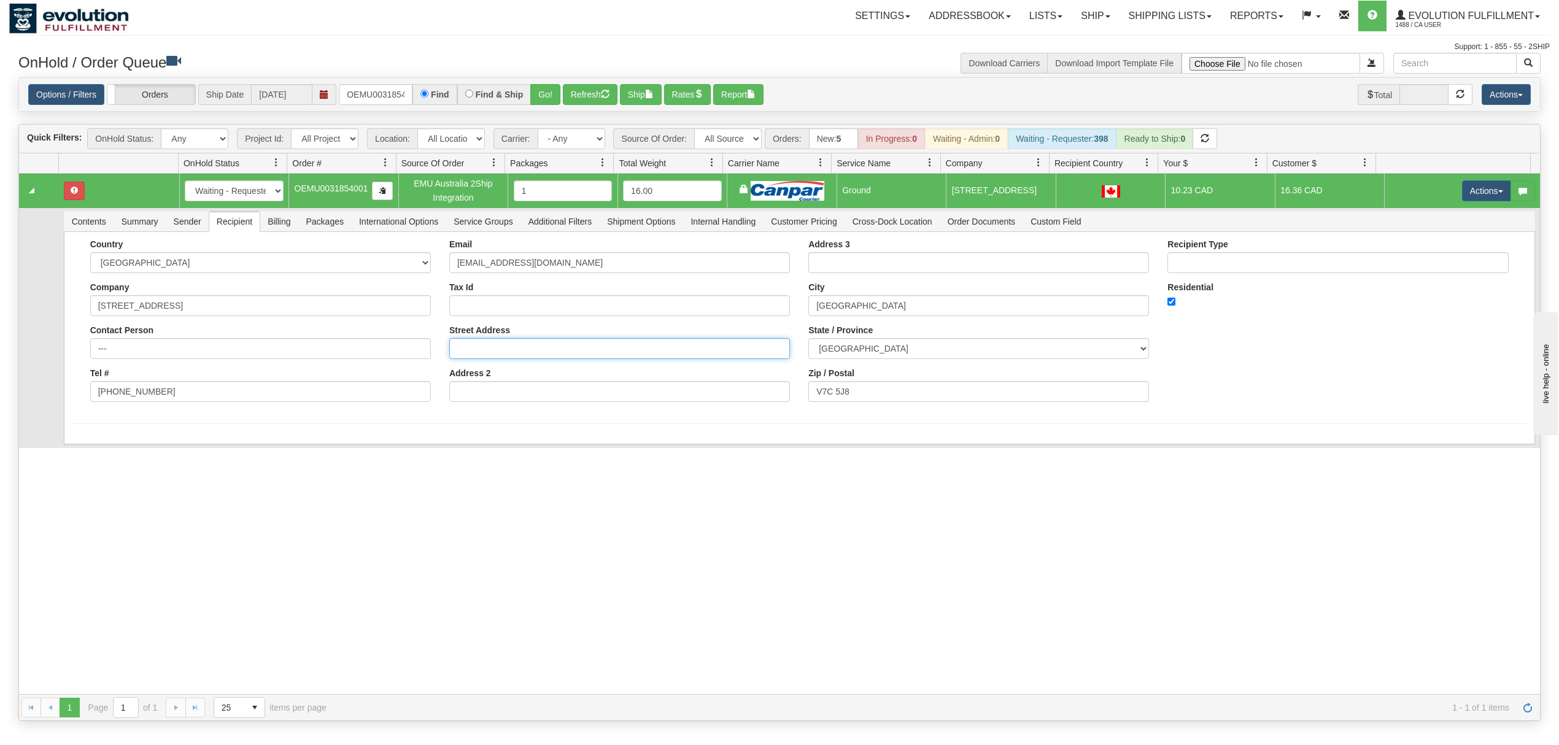
paste input "[STREET_ADDRESS]"
type input "[STREET_ADDRESS]"
click at [184, 489] on div "31720388 EVOLUTION V3 91354286 91354287 New In Progress Waiting - Admin Waiting…" at bounding box center [779, 434] width 1521 height 520
click at [94, 443] on button "Save" at bounding box center [90, 446] width 36 height 21
click at [1168, 196] on button "Actions" at bounding box center [1486, 190] width 49 height 21
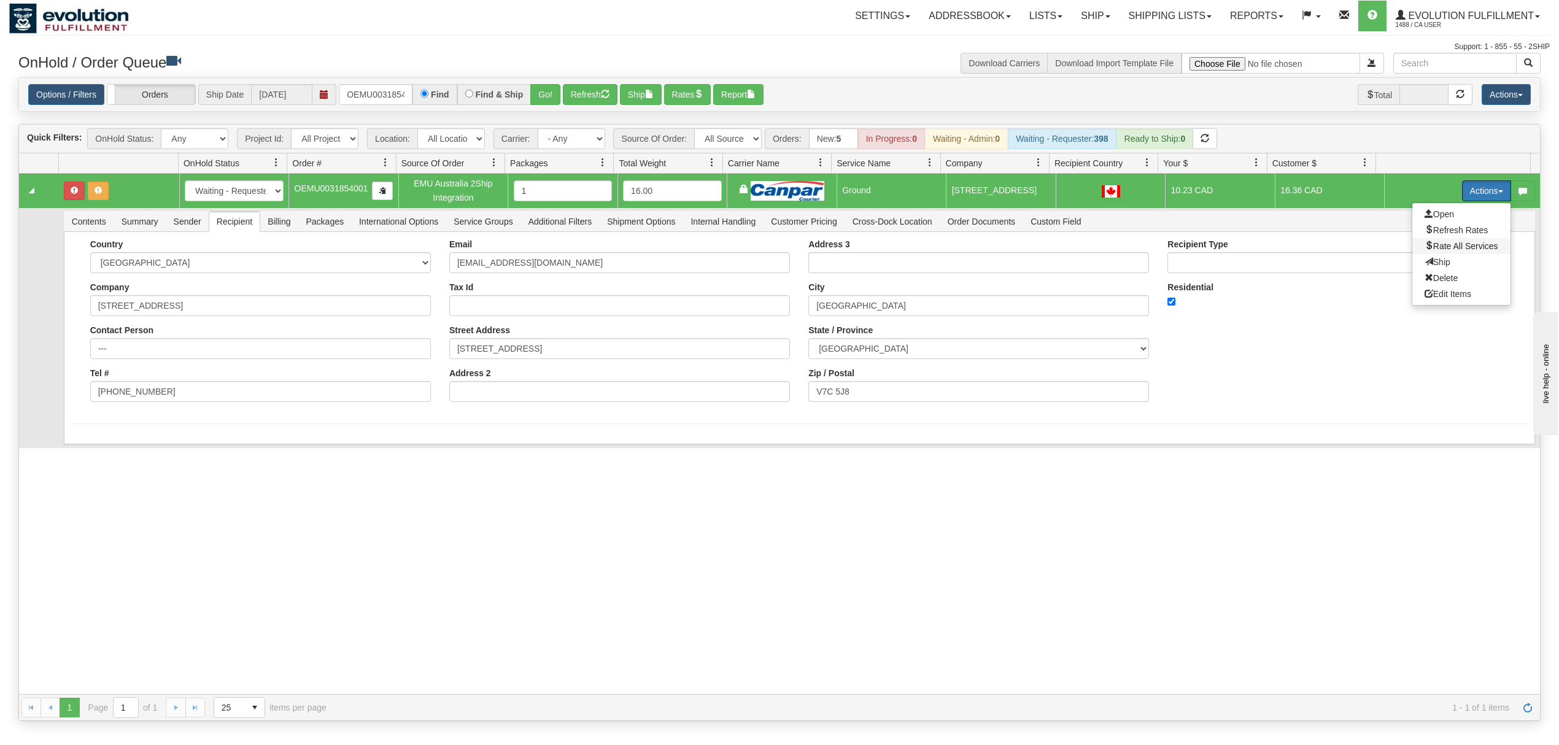
click at [1168, 247] on span "Rate All Services" at bounding box center [1461, 246] width 74 height 10
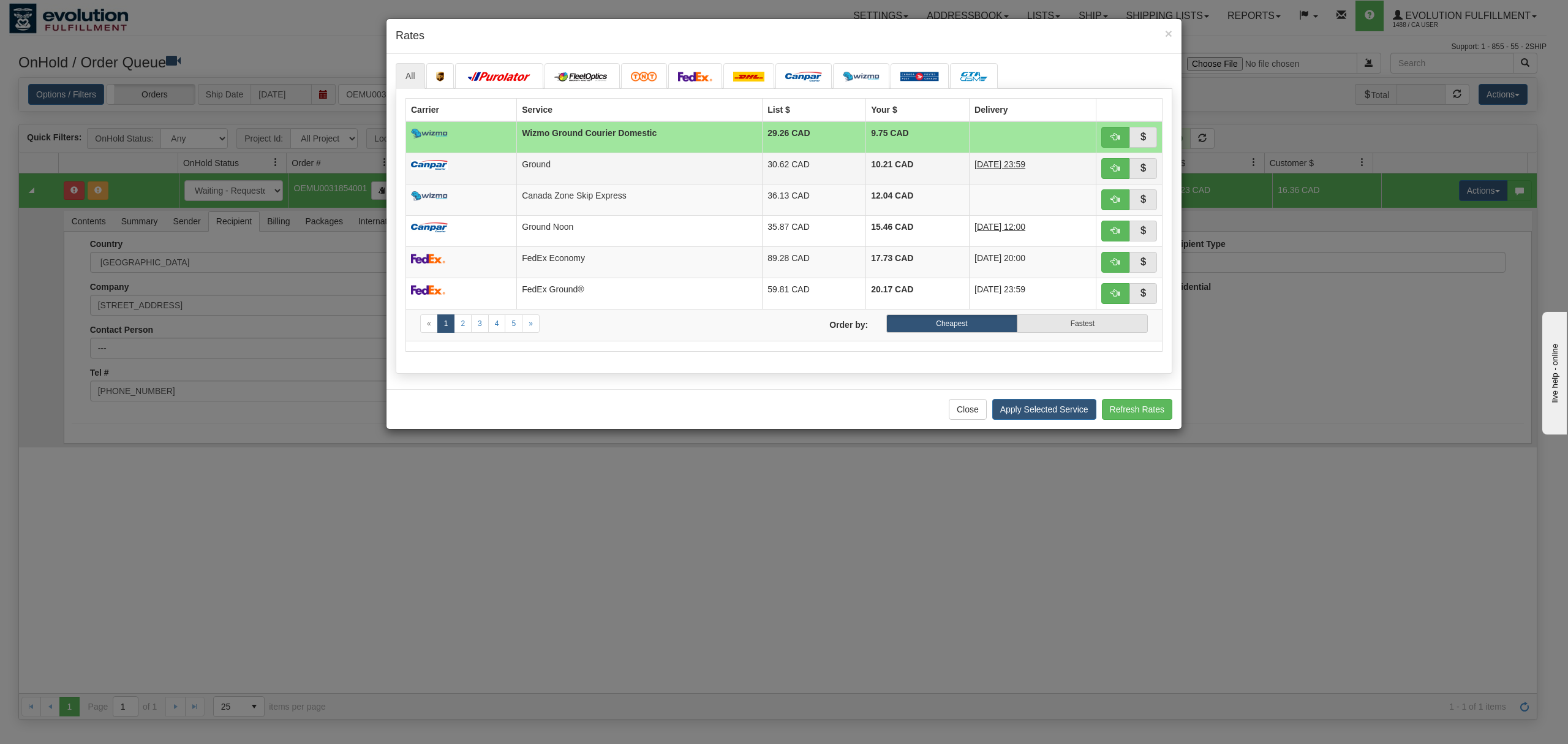
click at [866, 160] on td "10.21 CAD" at bounding box center [918, 168] width 104 height 31
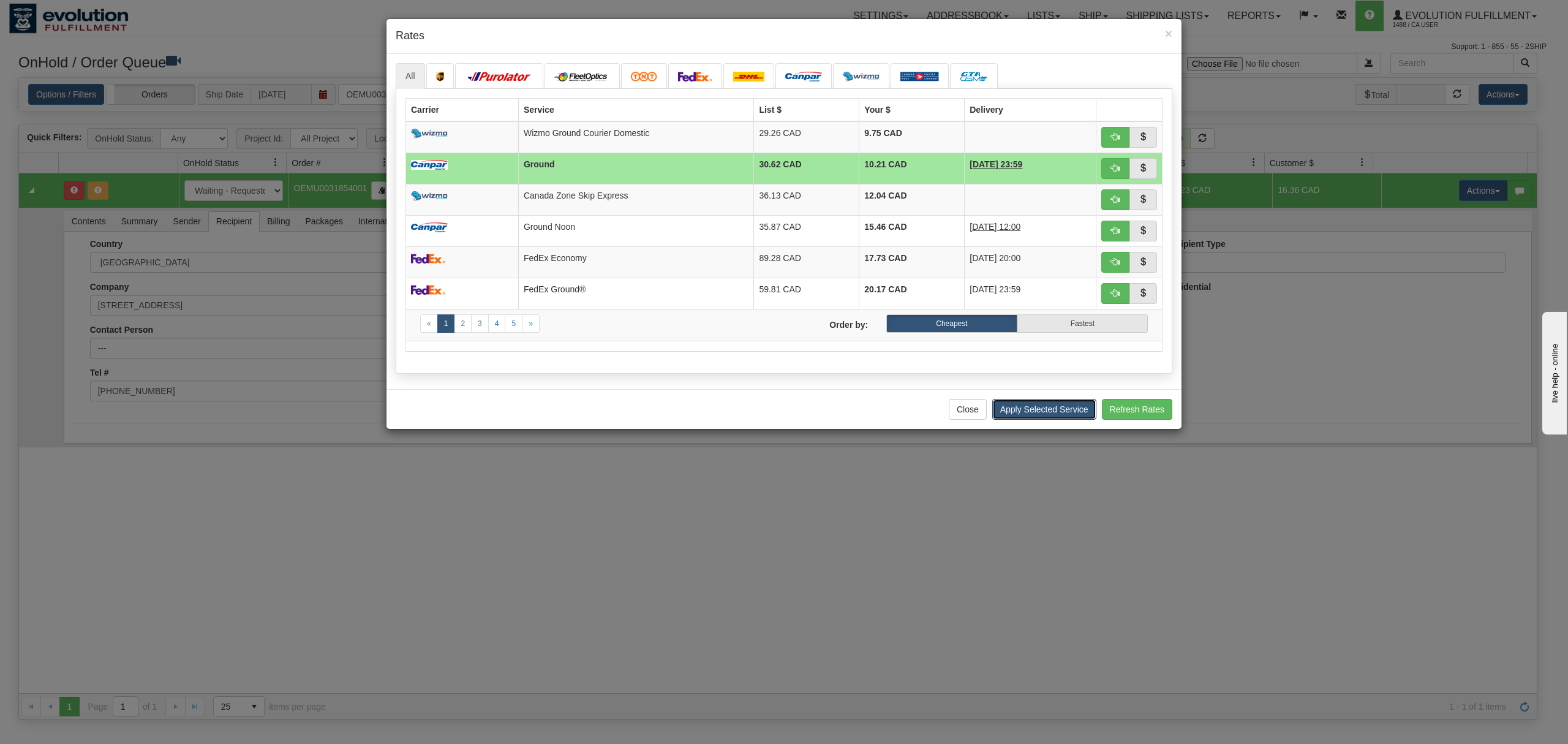
click at [1052, 419] on button "Apply Selected Service" at bounding box center [1044, 408] width 104 height 21
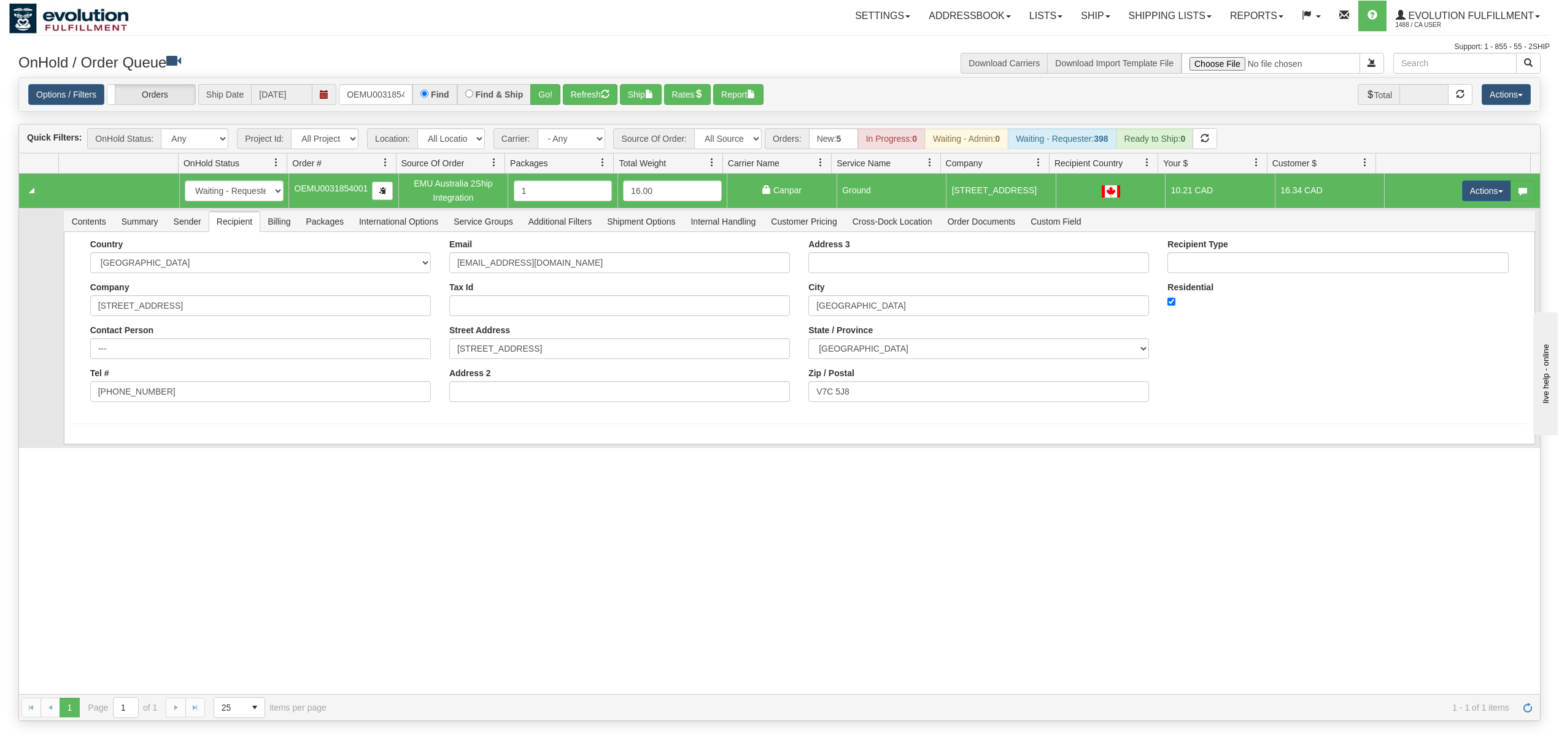
click at [1168, 204] on td "Actions Open Refresh Rates Rate All Services Ship Delete Edit Items" at bounding box center [1462, 191] width 156 height 34
click at [1168, 199] on button "Actions" at bounding box center [1486, 190] width 49 height 21
click at [1168, 261] on span "Ship" at bounding box center [1437, 262] width 26 height 10
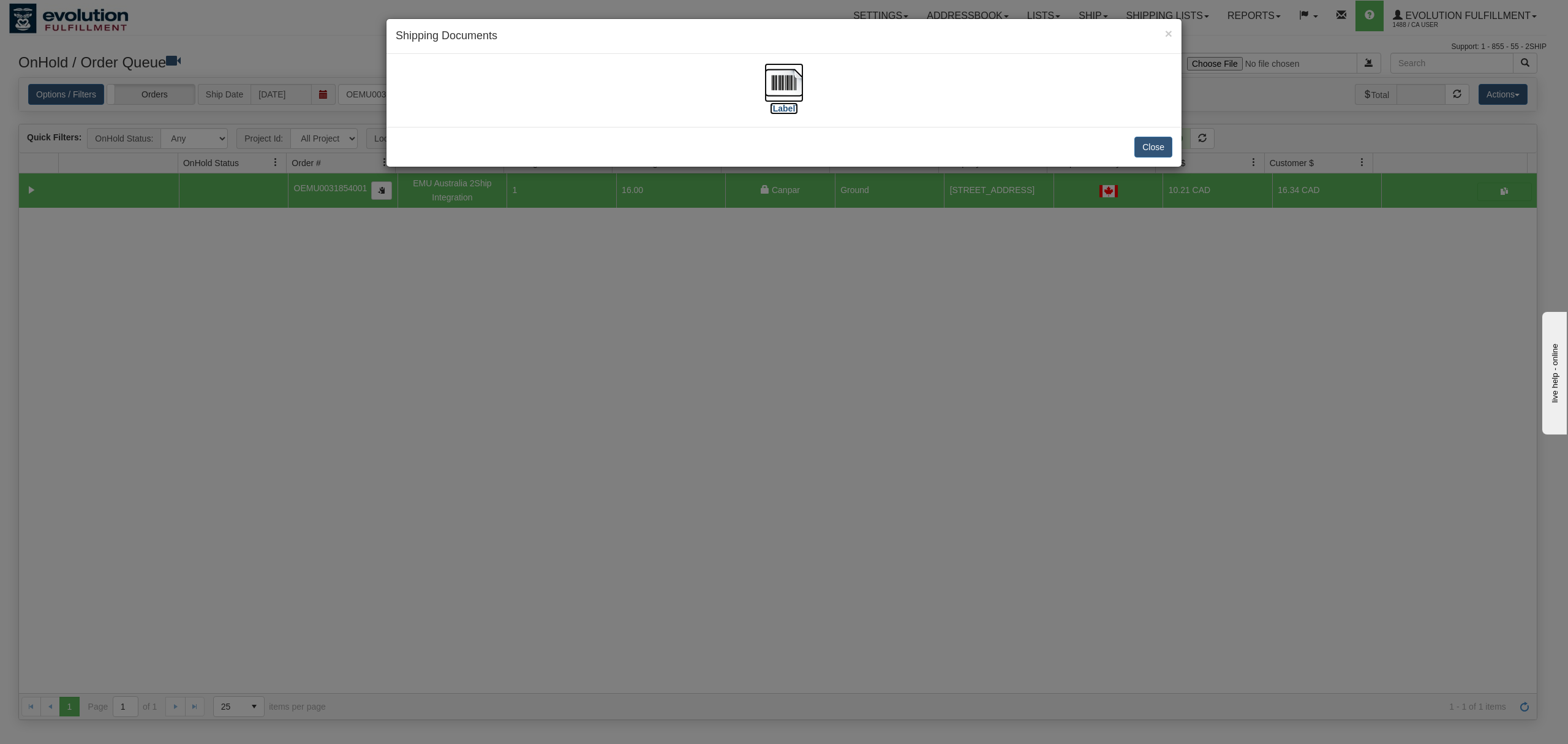
click at [780, 72] on img at bounding box center [784, 82] width 39 height 39
click at [1166, 148] on button "Close" at bounding box center [1153, 147] width 38 height 21
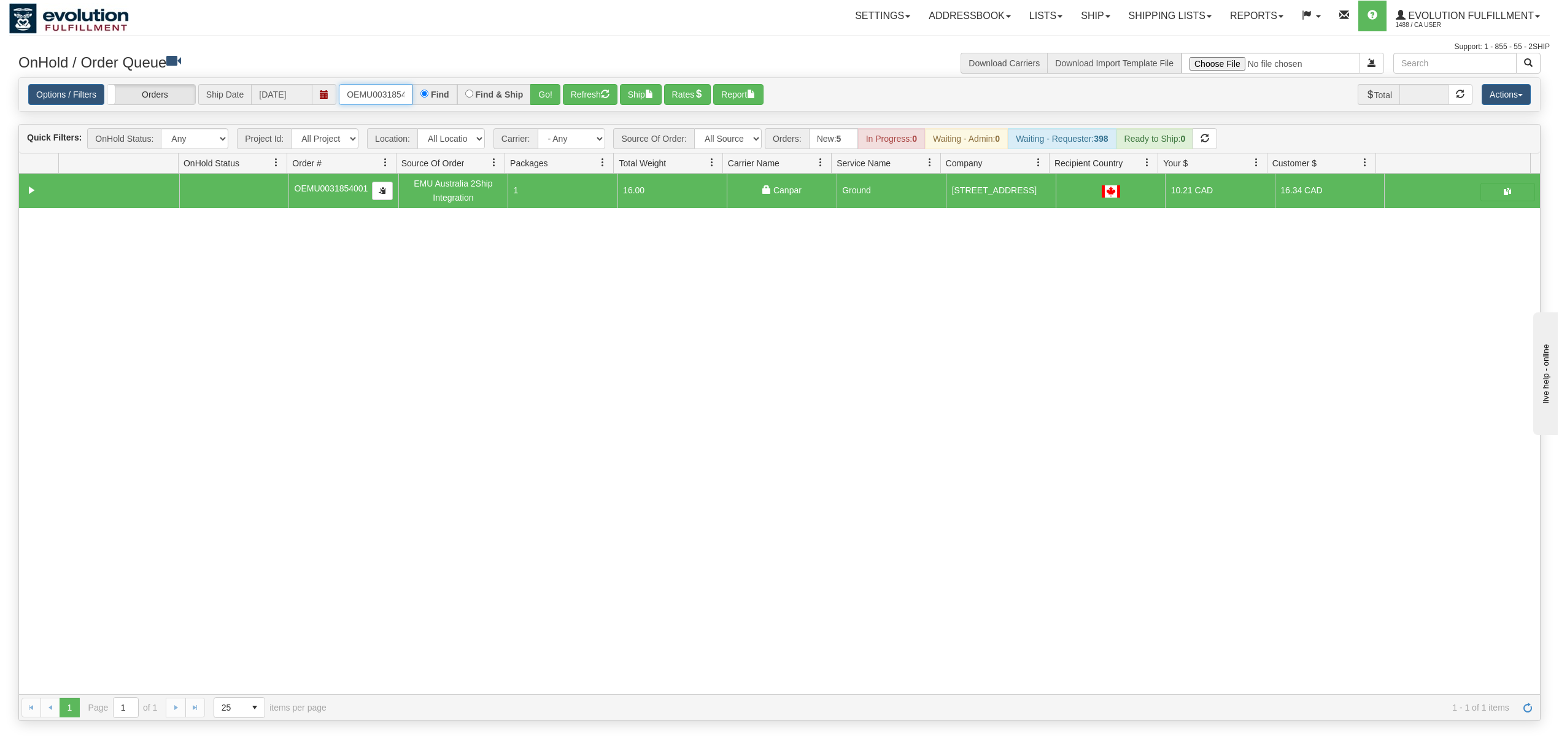
click at [391, 99] on input "OEMU0031854001" at bounding box center [376, 94] width 74 height 21
click at [388, 98] on input "OEMU0031854001" at bounding box center [376, 94] width 74 height 21
click at [550, 91] on button "Go!" at bounding box center [545, 94] width 30 height 21
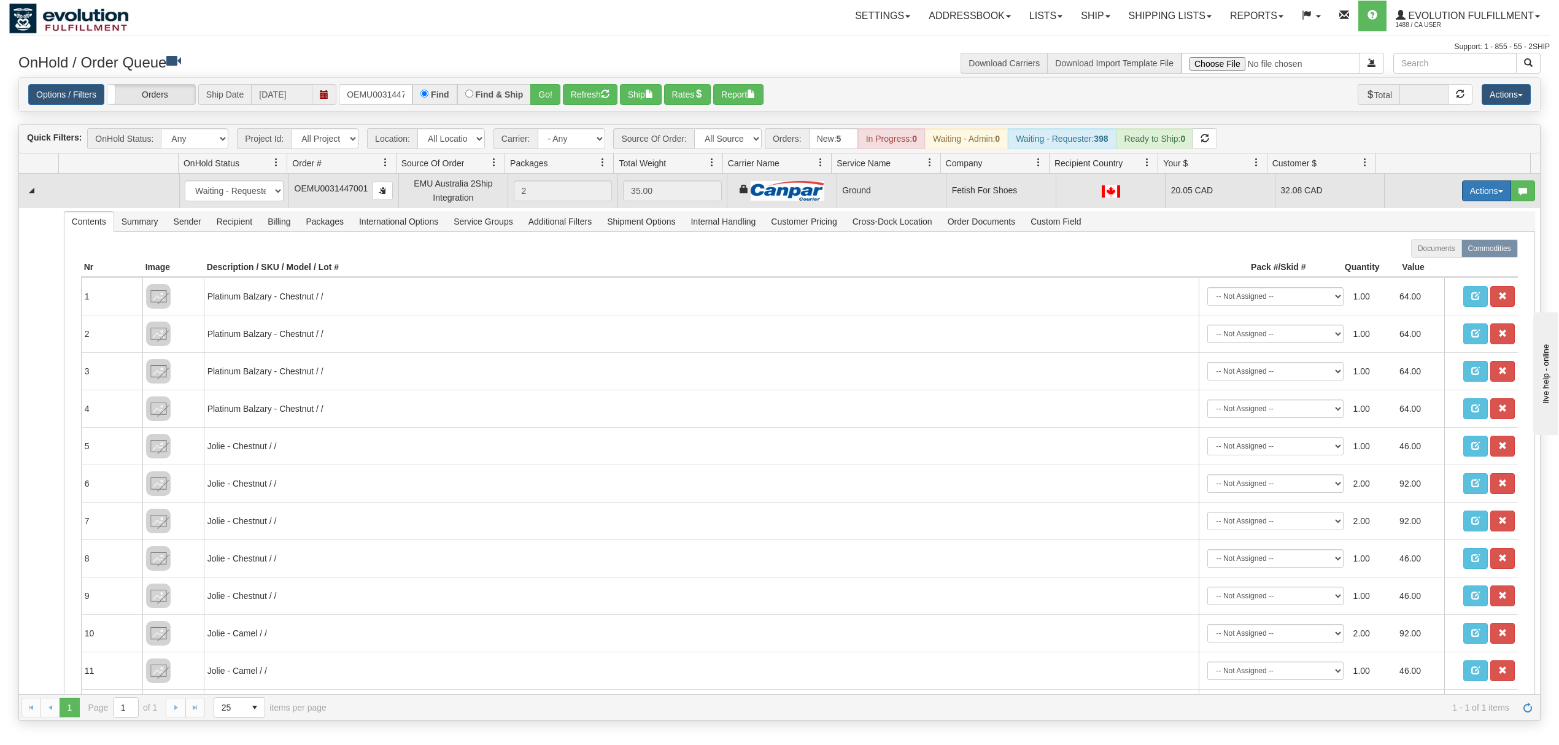
click at [1168, 187] on button "Actions" at bounding box center [1486, 190] width 49 height 21
click at [1168, 265] on span at bounding box center [1428, 261] width 9 height 9
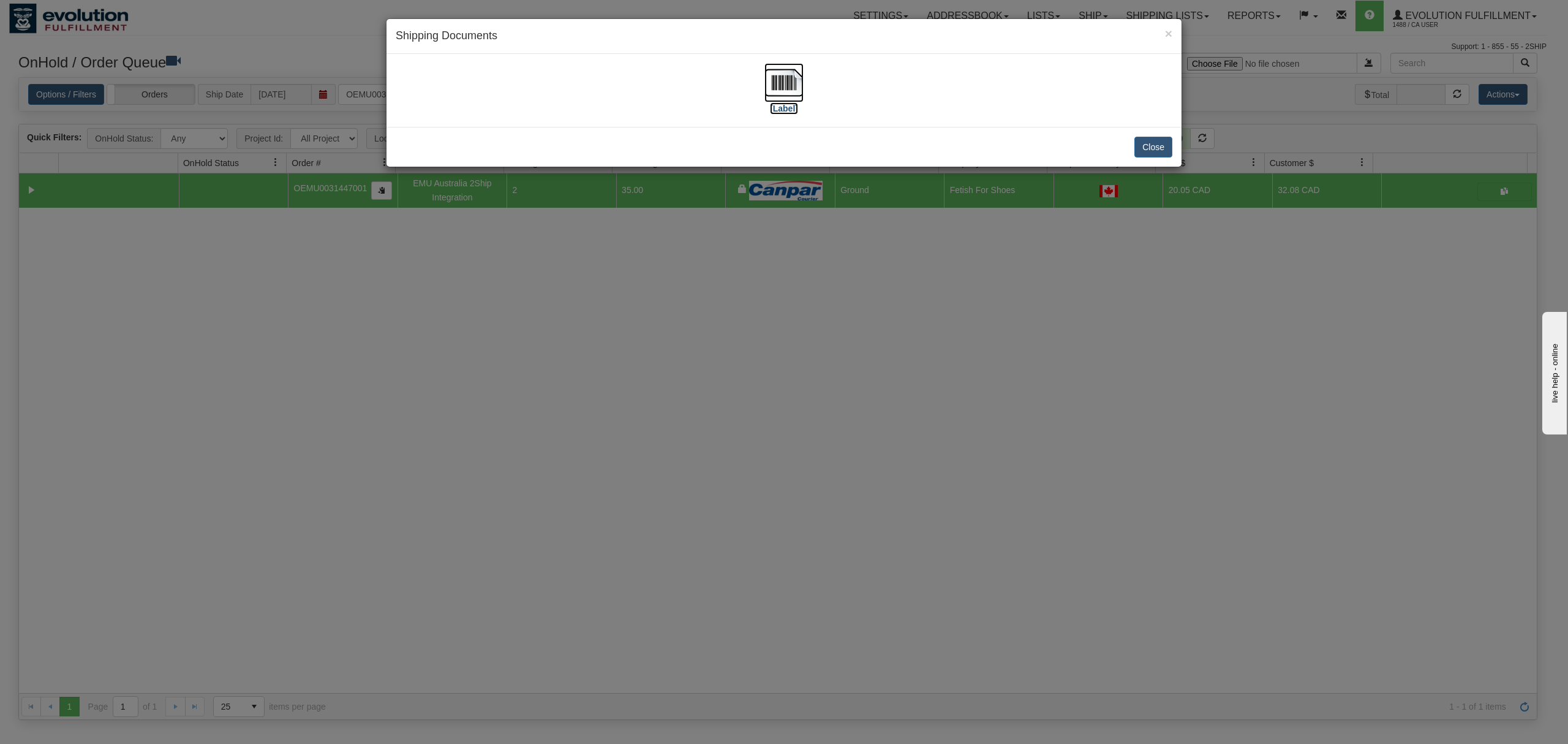
click at [776, 76] on img at bounding box center [784, 82] width 39 height 39
click at [1152, 146] on button "Close" at bounding box center [1153, 147] width 38 height 21
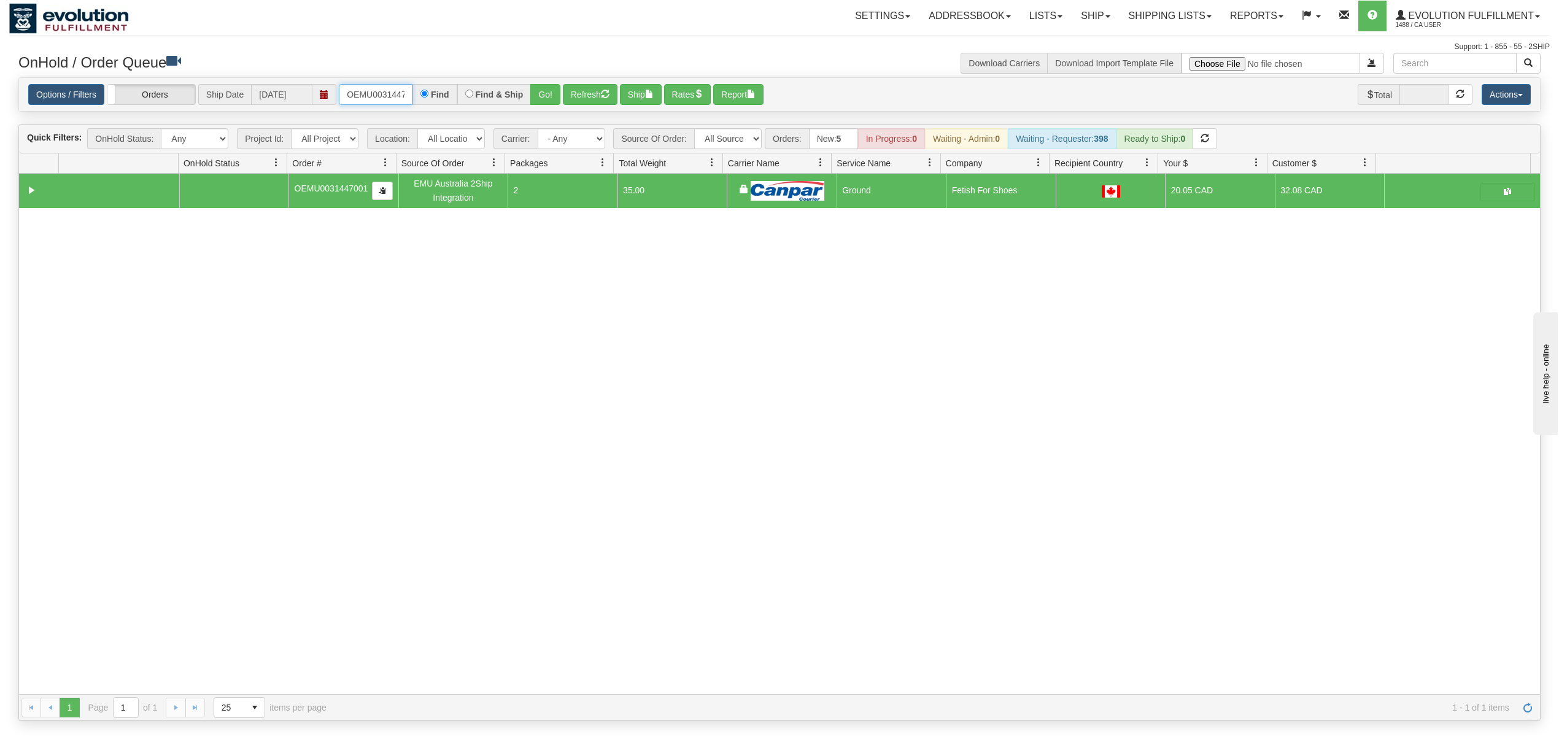
click at [356, 90] on input "OEMU0031447001" at bounding box center [376, 94] width 74 height 21
click at [357, 90] on input "OEMU0031447001" at bounding box center [376, 94] width 74 height 21
type input "OEMU0031678001"
click at [541, 91] on button "Go!" at bounding box center [545, 94] width 30 height 21
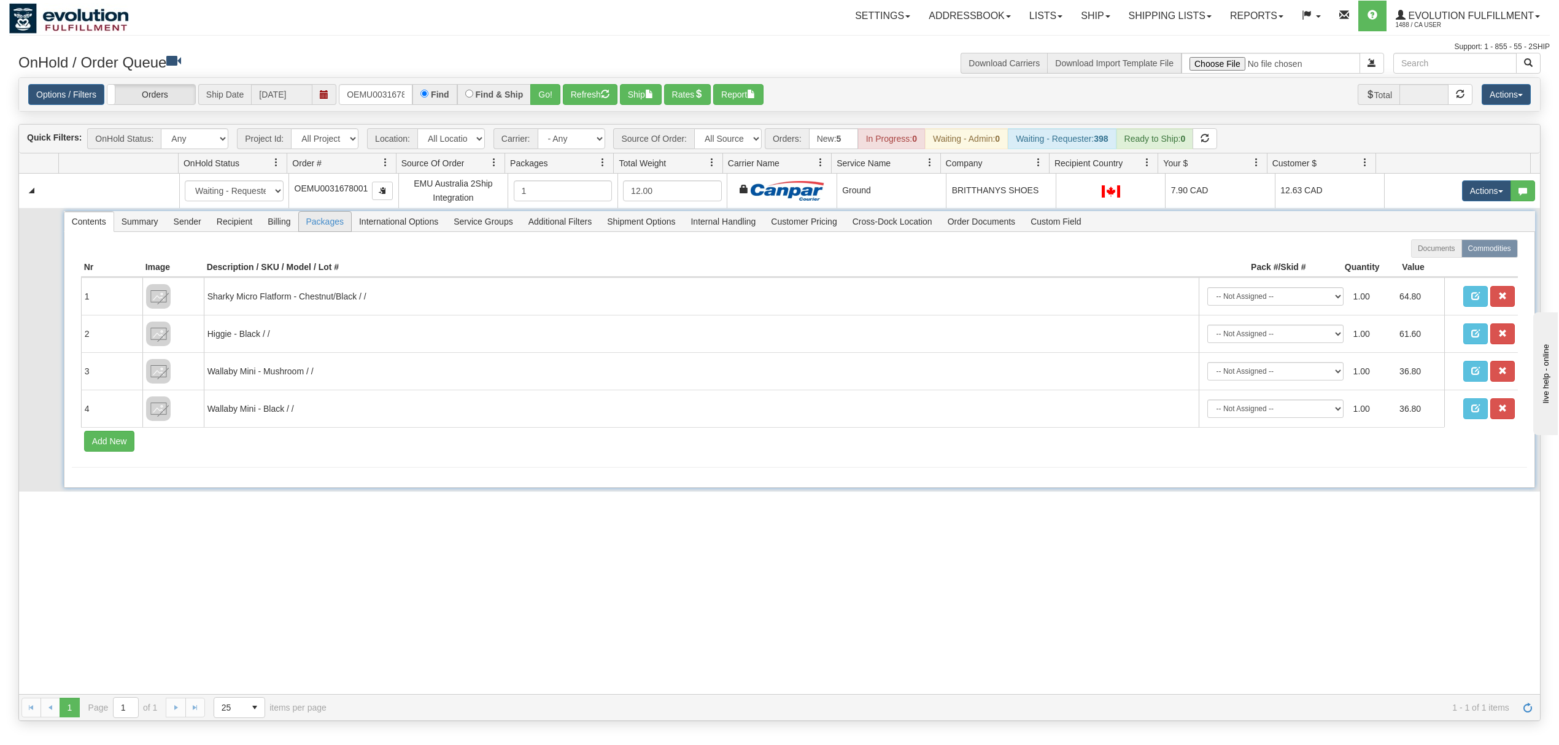
click at [317, 228] on span "Packages" at bounding box center [325, 222] width 52 height 20
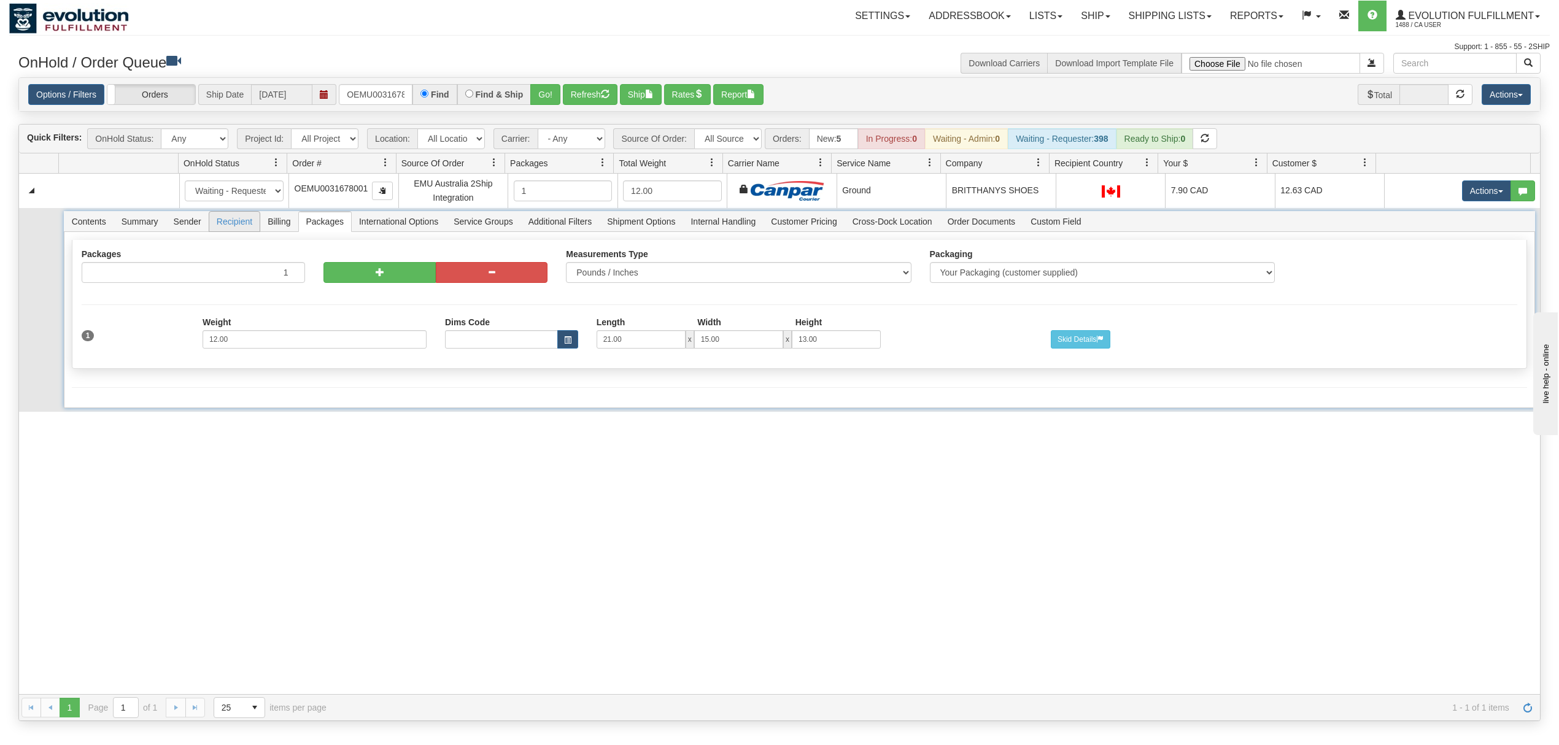
click at [233, 228] on span "Recipient" at bounding box center [234, 222] width 50 height 20
